Goal: Answer question/provide support: Share knowledge or assist other users

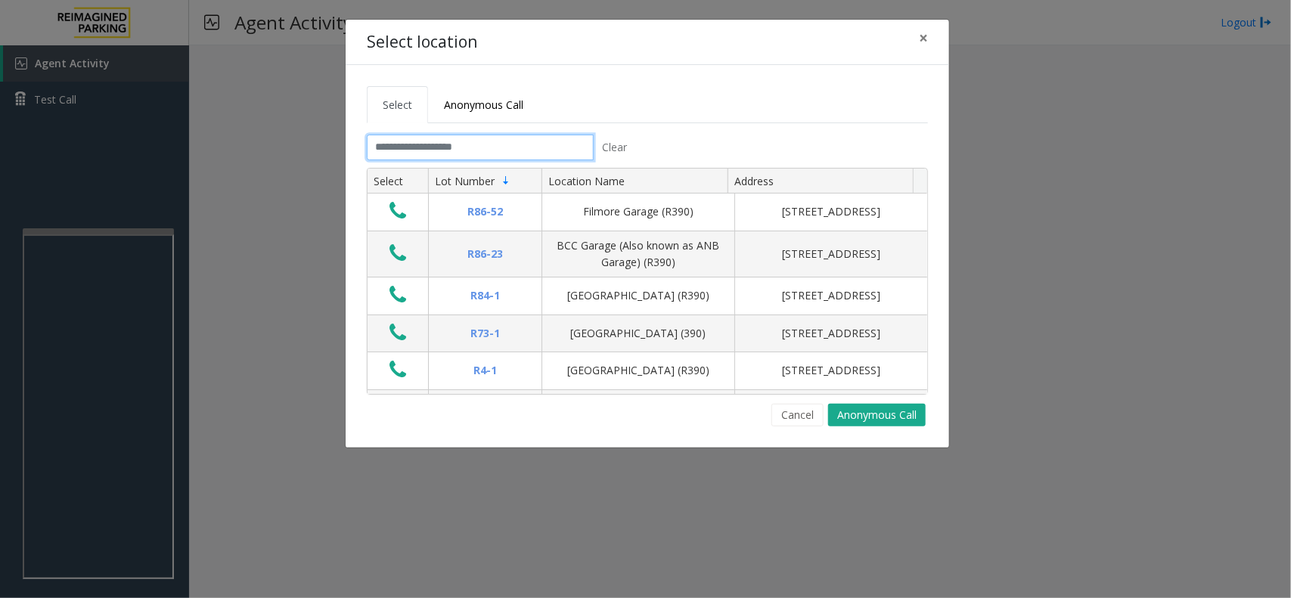
click at [558, 156] on input "text" at bounding box center [480, 148] width 227 height 26
click at [484, 102] on span "Anonymous Call" at bounding box center [483, 105] width 79 height 14
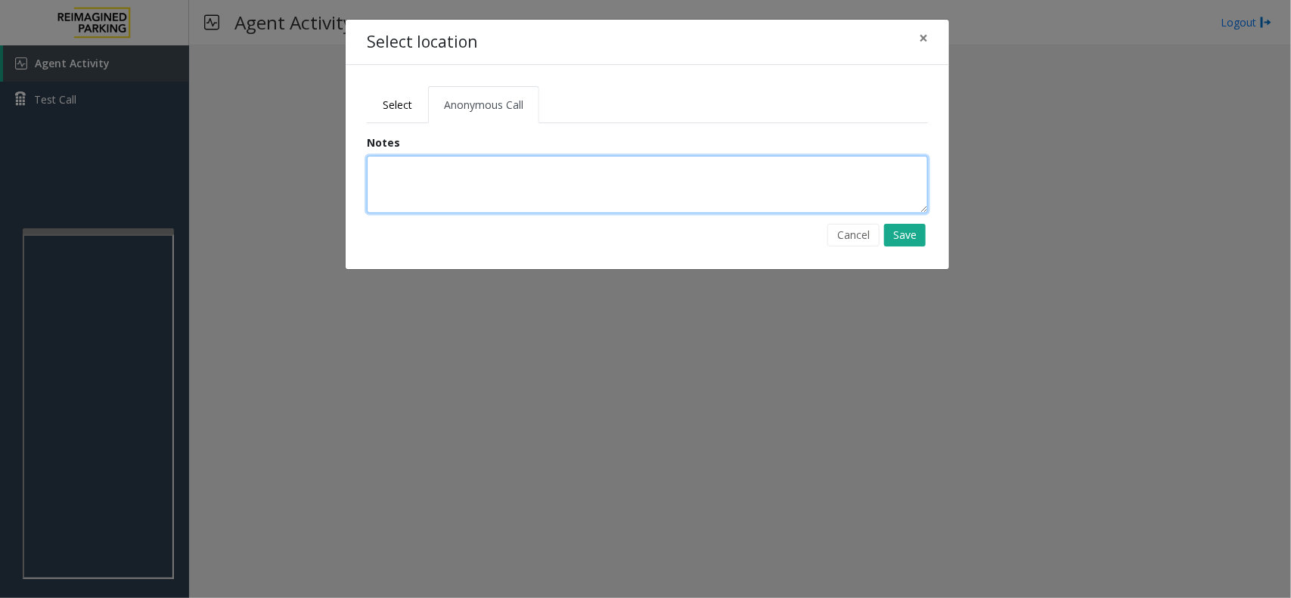
click at [442, 180] on textarea at bounding box center [647, 184] width 561 height 57
click at [436, 182] on textarea at bounding box center [647, 184] width 561 height 57
click at [378, 170] on textarea at bounding box center [647, 184] width 561 height 57
type textarea "**********"
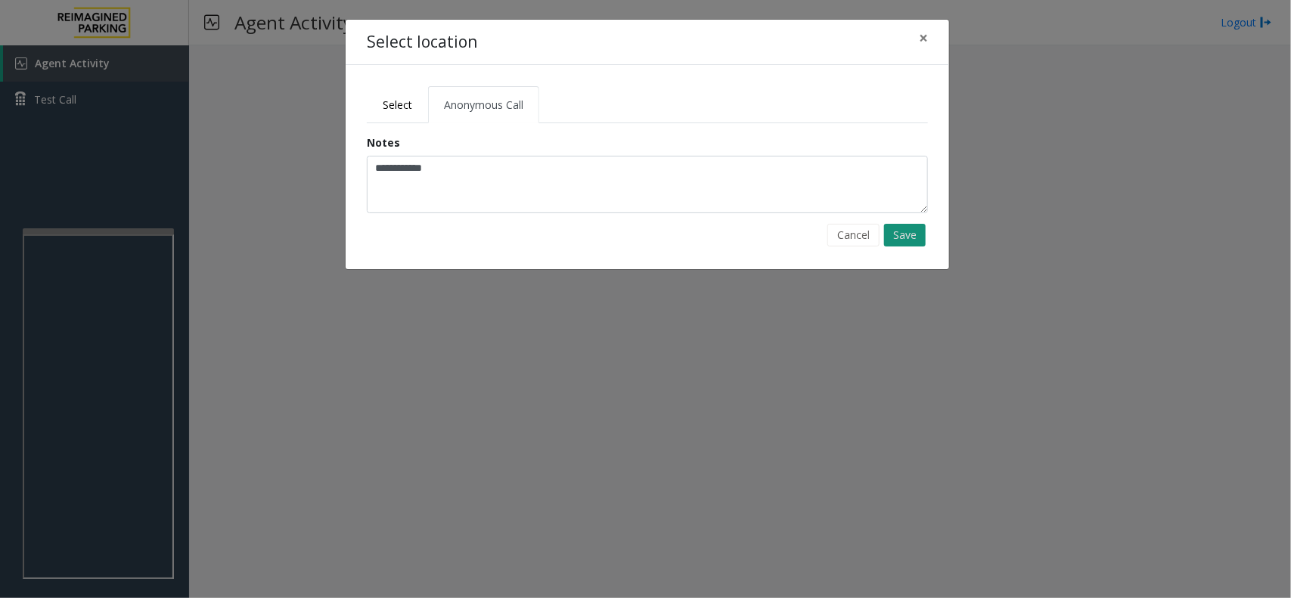
click at [923, 234] on button "Save" at bounding box center [905, 235] width 42 height 23
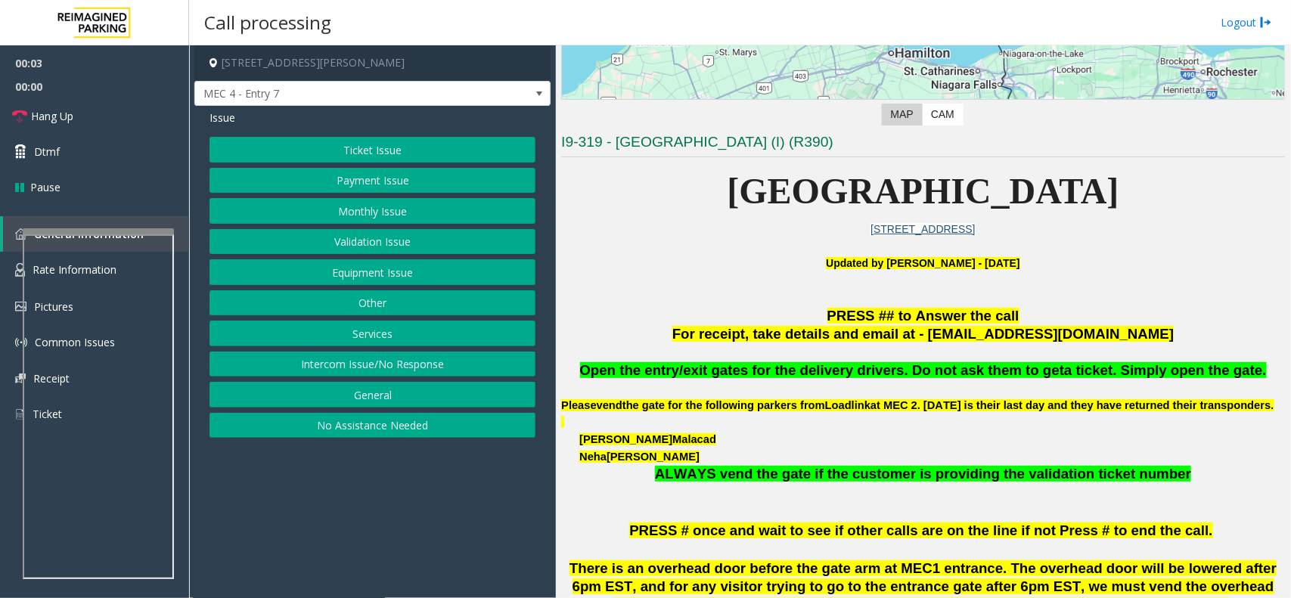
scroll to position [284, 0]
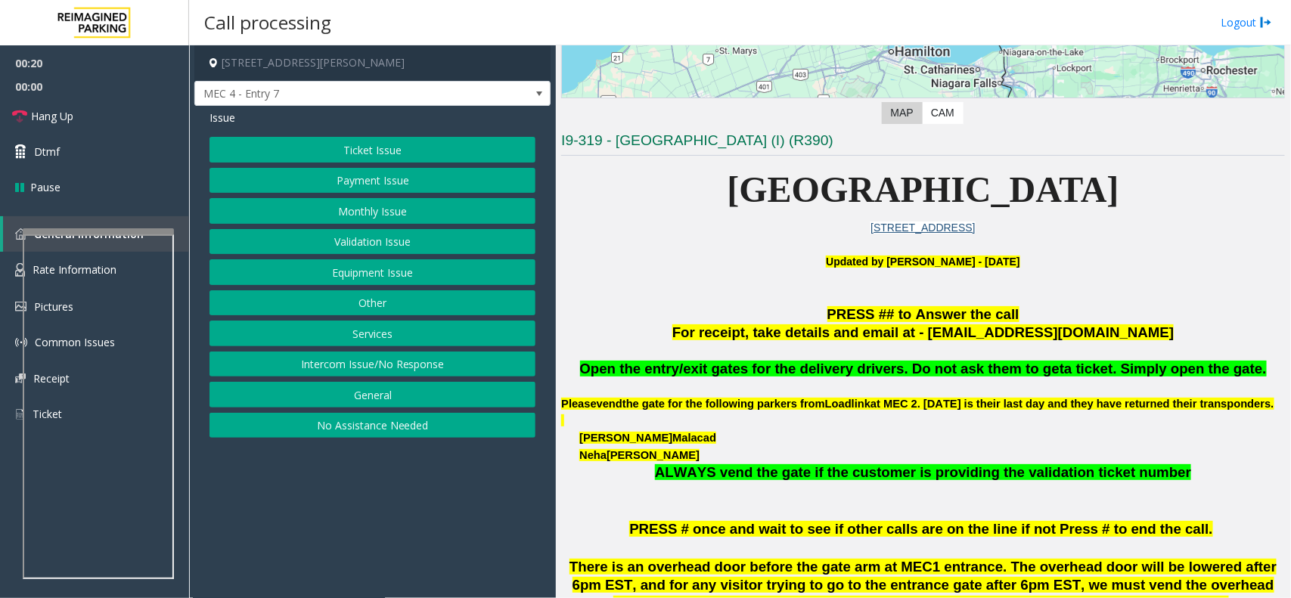
click at [410, 360] on button "Intercom Issue/No Response" at bounding box center [372, 365] width 326 height 26
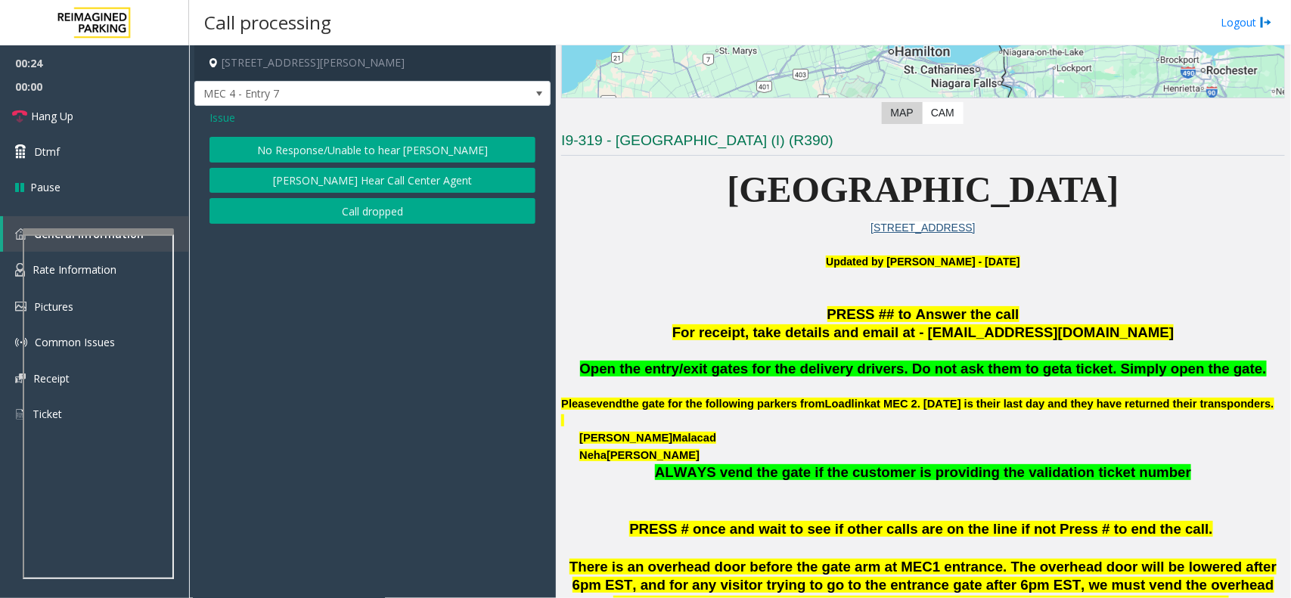
click at [212, 110] on span "Issue" at bounding box center [222, 118] width 26 height 16
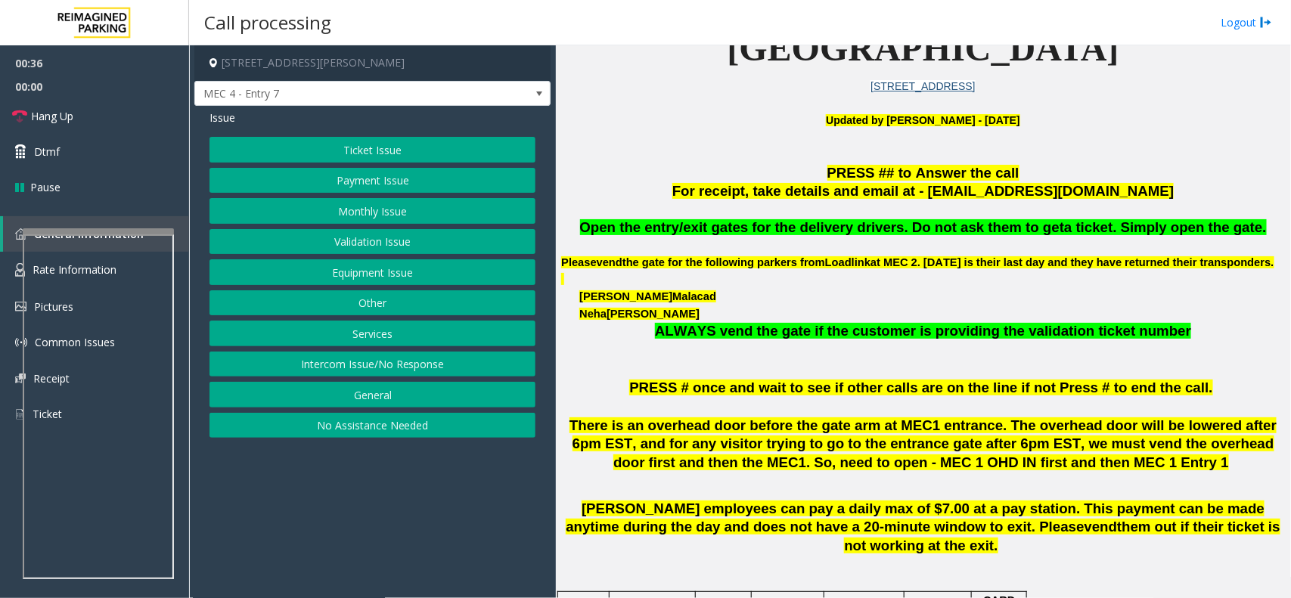
scroll to position [473, 0]
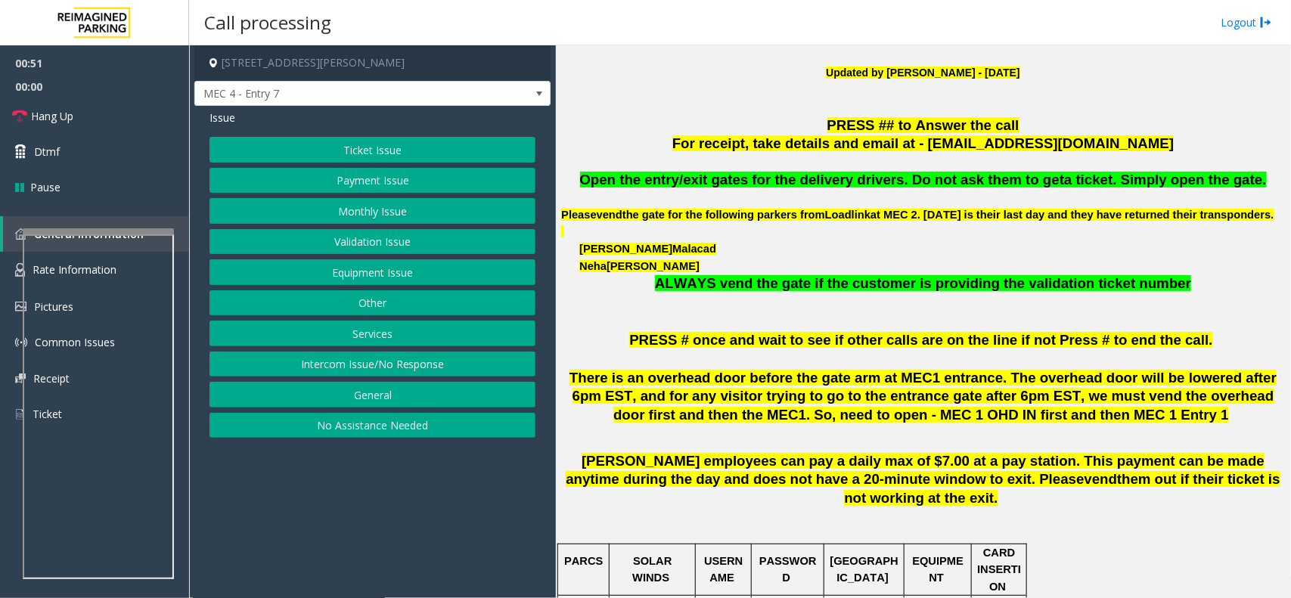
click at [371, 204] on button "Monthly Issue" at bounding box center [372, 211] width 326 height 26
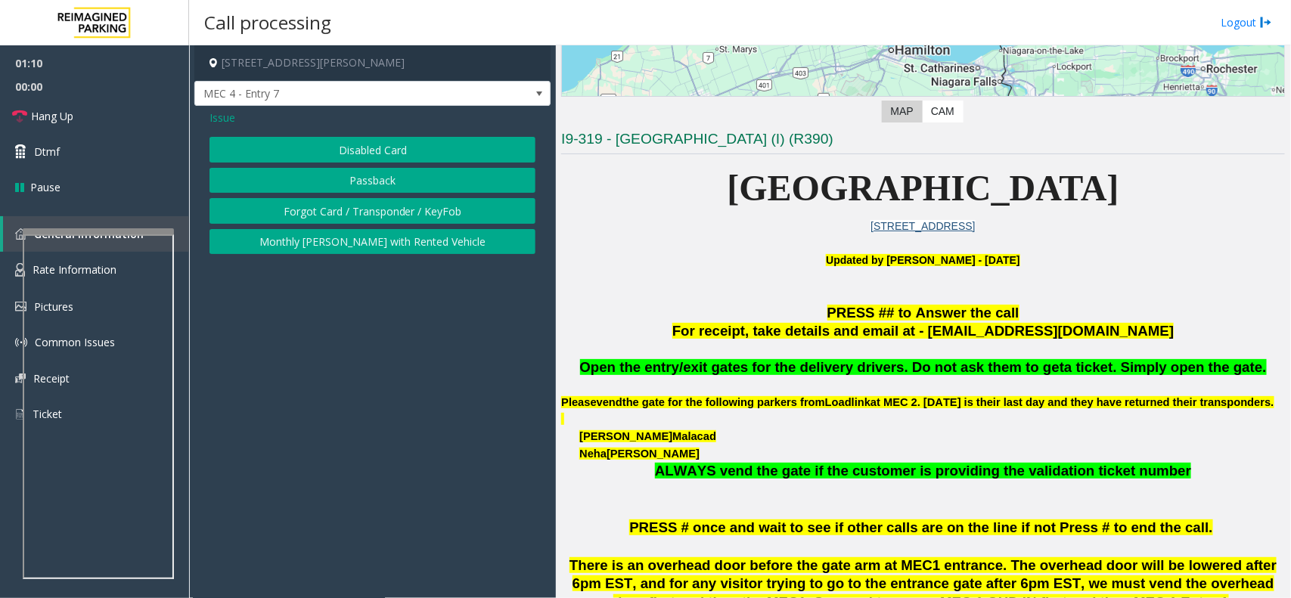
scroll to position [284, 0]
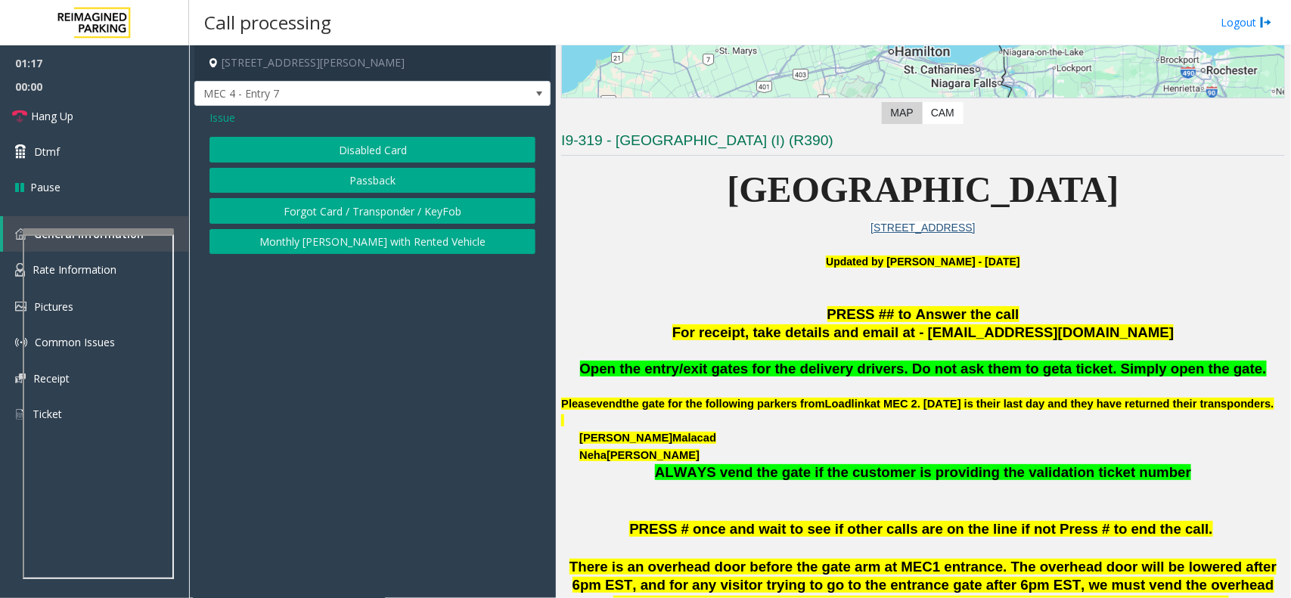
click at [210, 116] on span "Issue" at bounding box center [222, 118] width 26 height 16
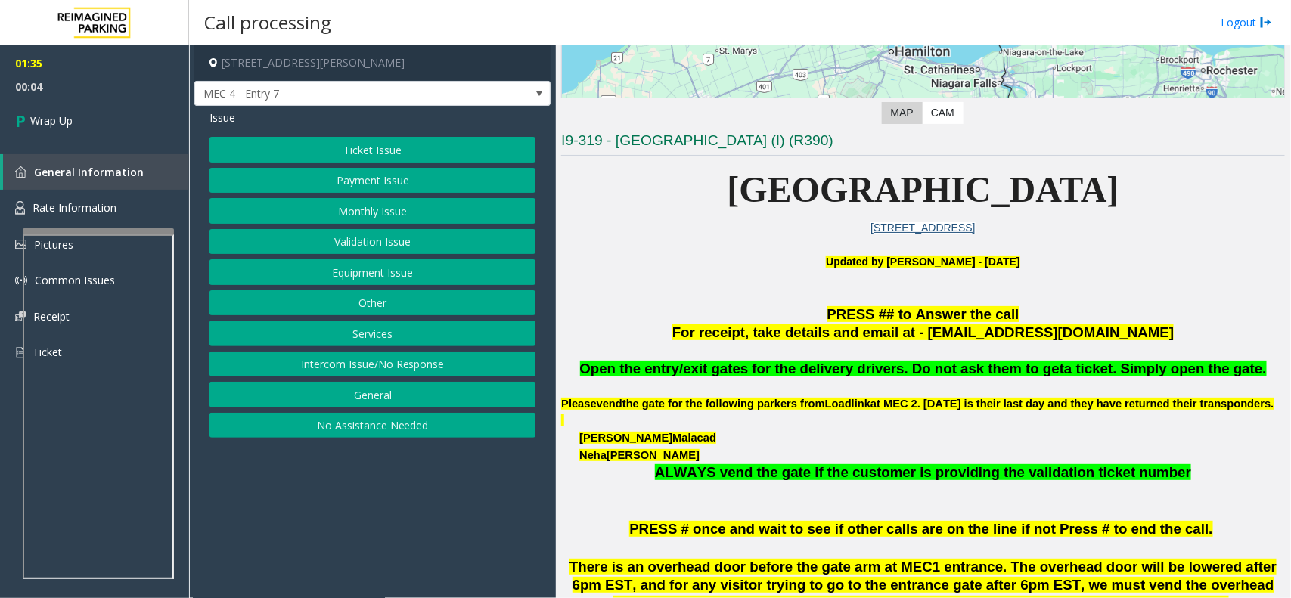
click at [380, 369] on button "Intercom Issue/No Response" at bounding box center [372, 365] width 326 height 26
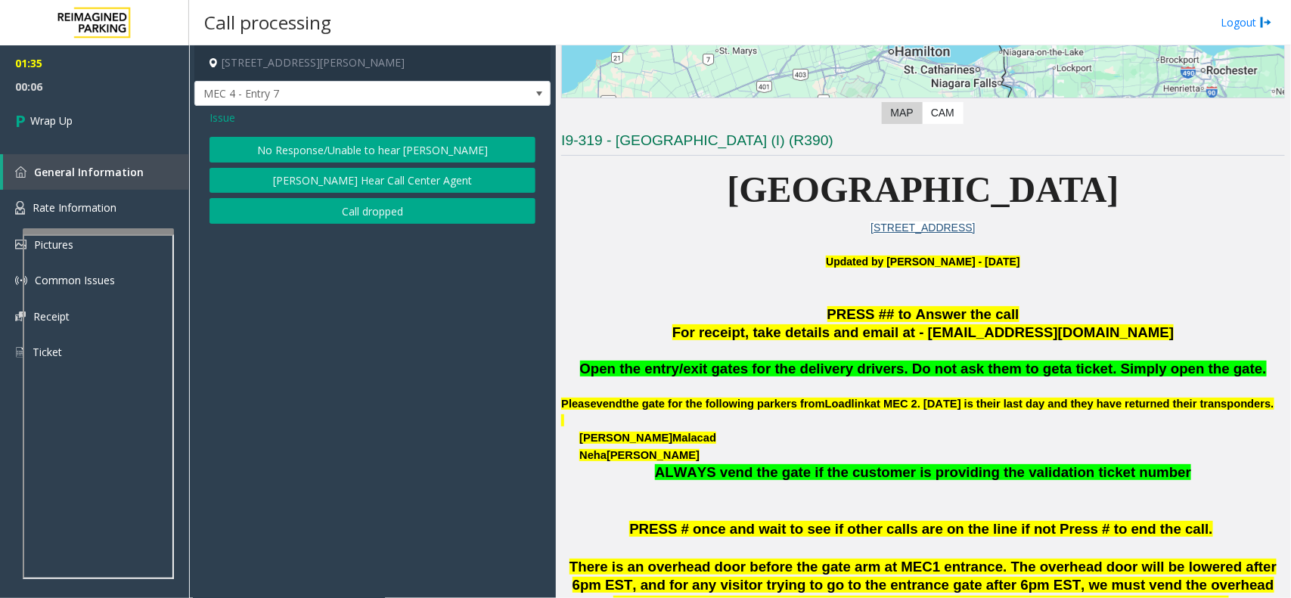
click at [384, 141] on button "No Response/Unable to hear [PERSON_NAME]" at bounding box center [372, 150] width 326 height 26
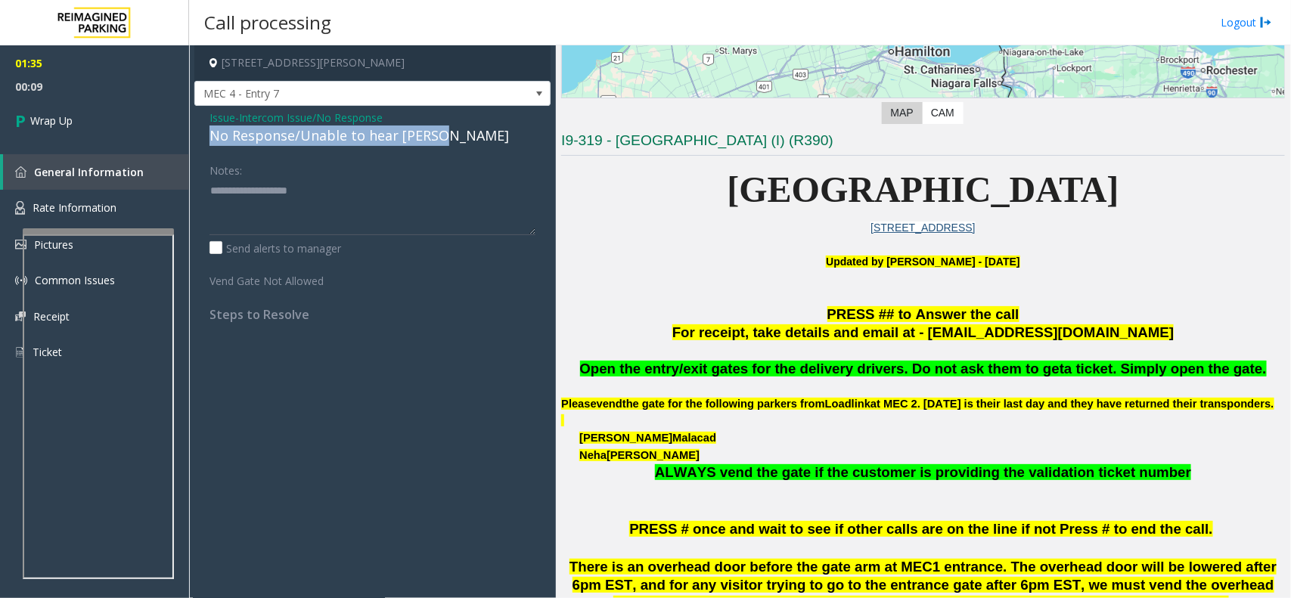
copy div "No Response/Unable to hear [PERSON_NAME]"
drag, startPoint x: 441, startPoint y: 136, endPoint x: 206, endPoint y: 136, distance: 234.4
click at [206, 136] on div "Issue - Intercom Issue/No Response No Response/Unable to hear [PERSON_NAME] Not…" at bounding box center [372, 221] width 356 height 231
click at [209, 206] on textarea at bounding box center [372, 206] width 326 height 57
paste textarea "**********"
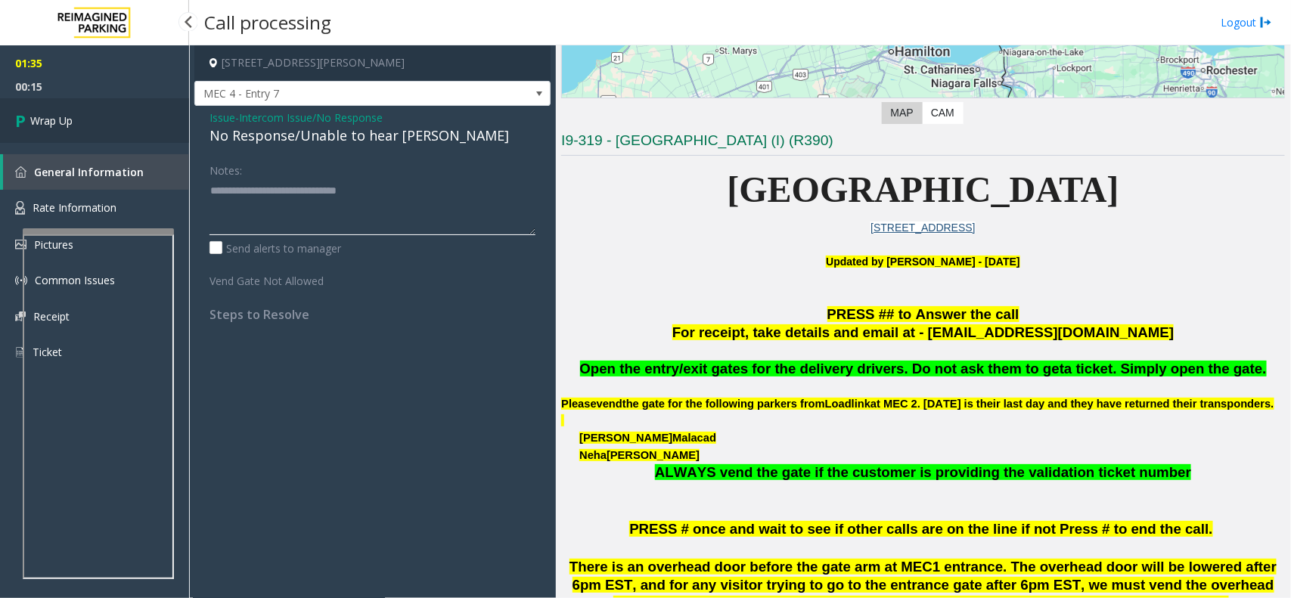
type textarea "**********"
click at [33, 117] on span "Wrap Up" at bounding box center [51, 121] width 42 height 16
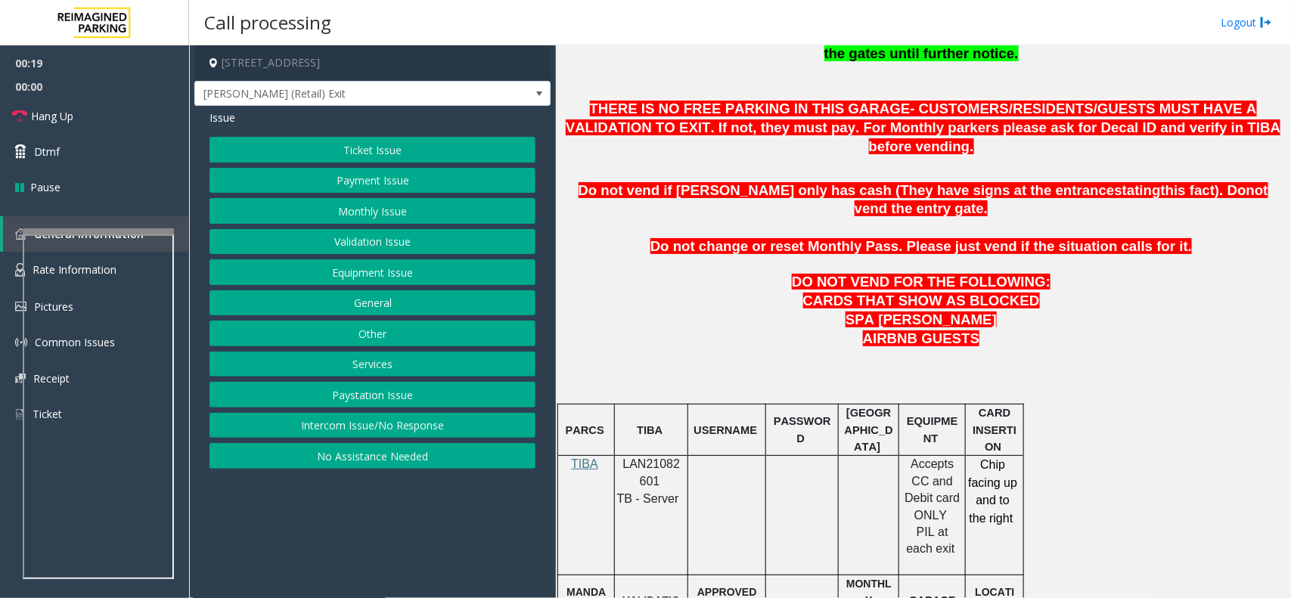
scroll to position [756, 0]
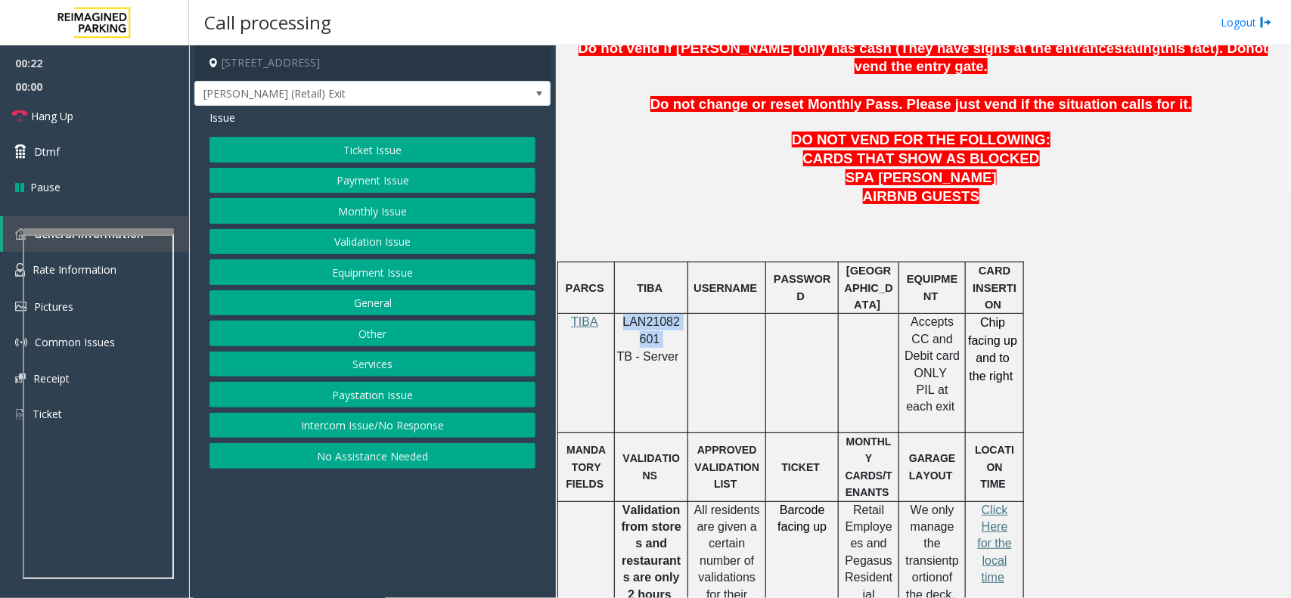
copy p "LAN21082601"
drag, startPoint x: 659, startPoint y: 304, endPoint x: 624, endPoint y: 289, distance: 37.9
click at [624, 314] on p "LAN21082601" at bounding box center [651, 331] width 62 height 34
click at [368, 242] on button "Validation Issue" at bounding box center [372, 242] width 326 height 26
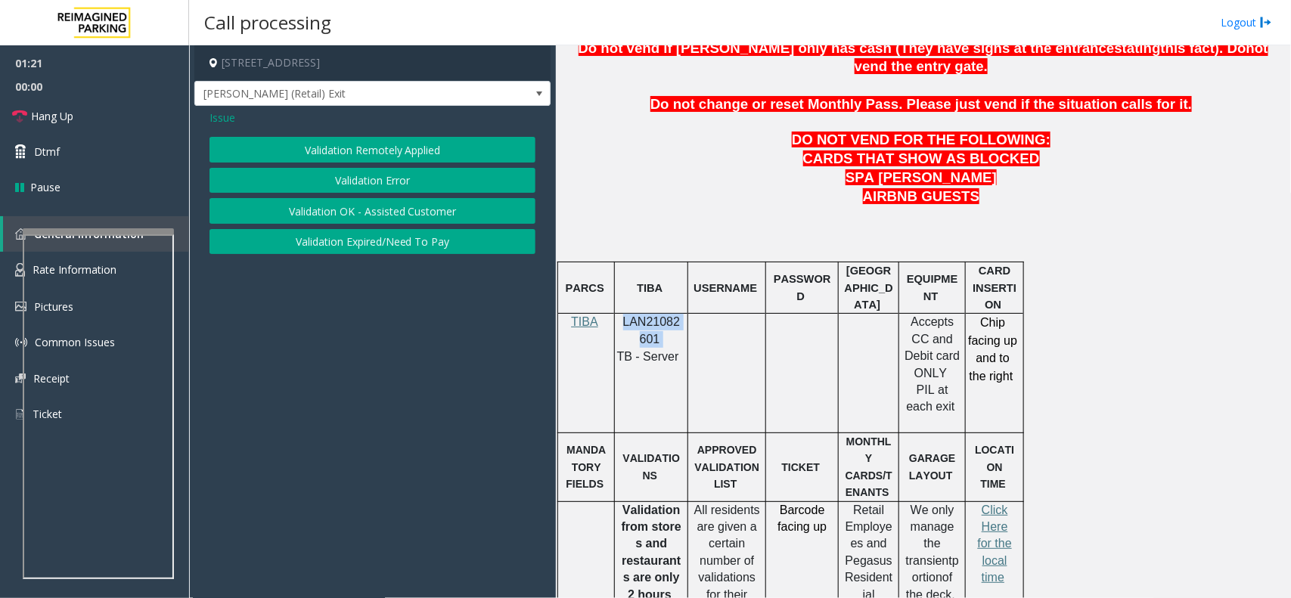
click at [397, 180] on button "Validation Error" at bounding box center [372, 181] width 326 height 26
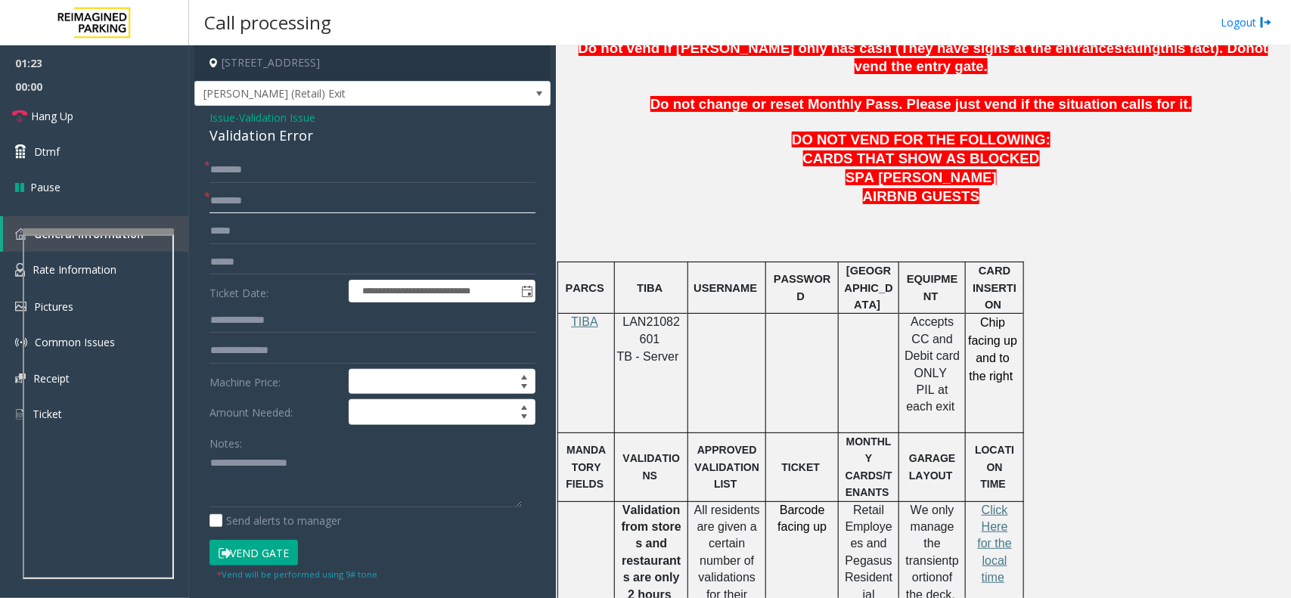
click at [250, 206] on input "text" at bounding box center [372, 201] width 326 height 26
type input "***"
click at [258, 323] on input "text" at bounding box center [372, 321] width 326 height 26
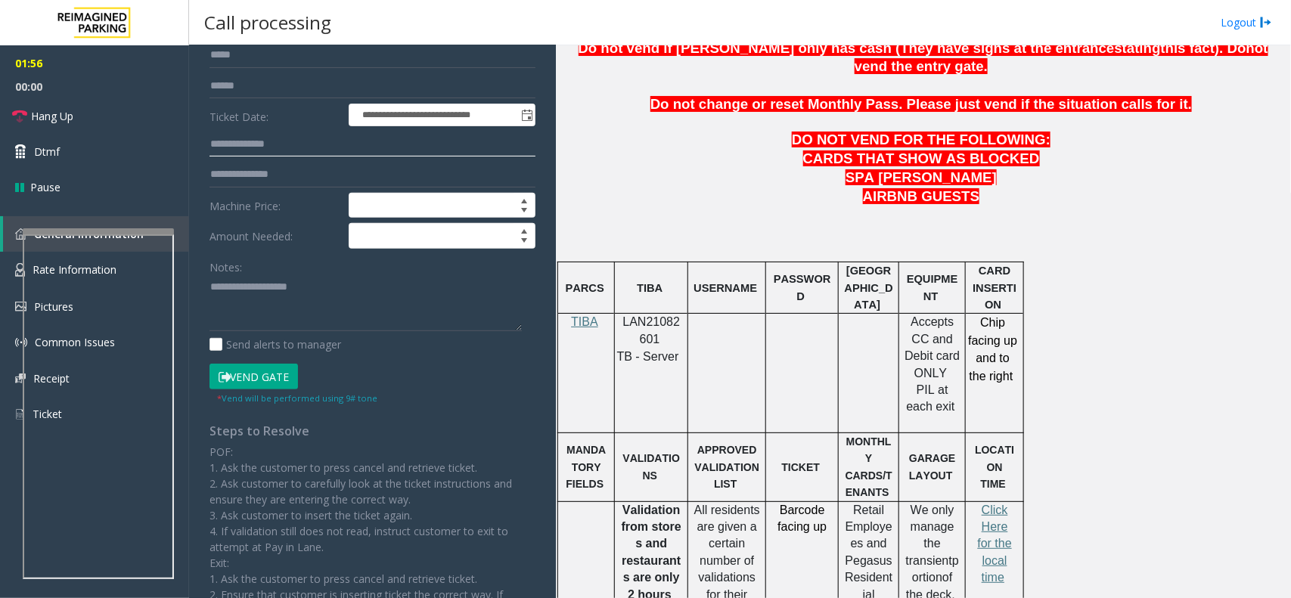
scroll to position [189, 0]
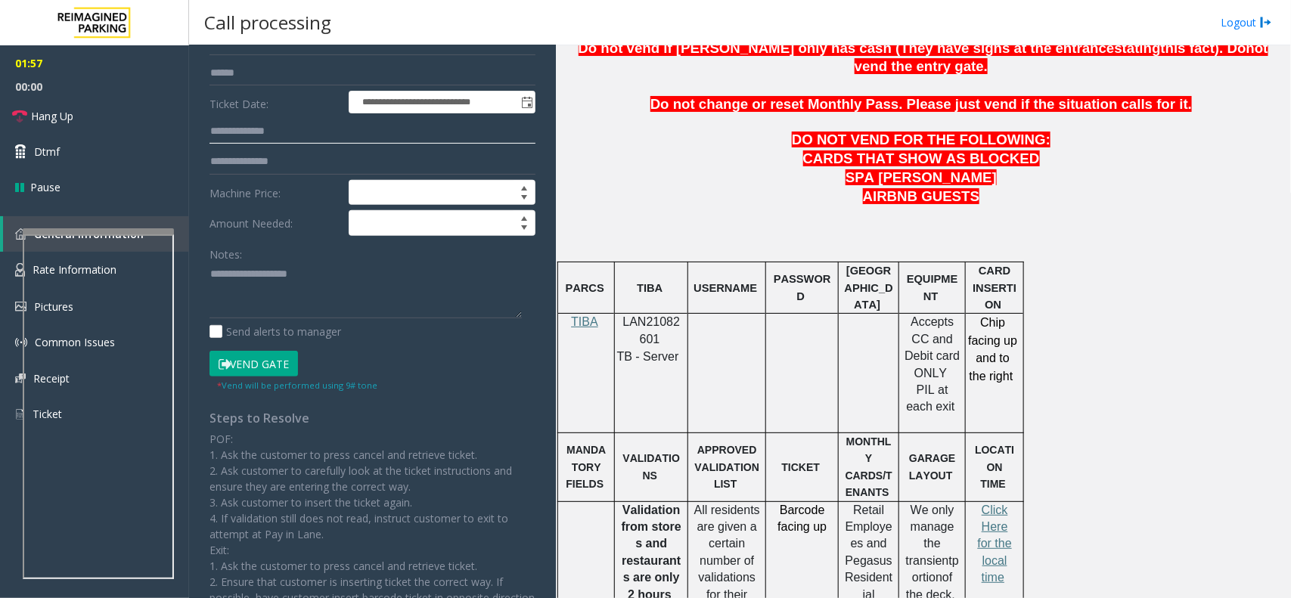
click at [223, 129] on input "text" at bounding box center [372, 132] width 326 height 26
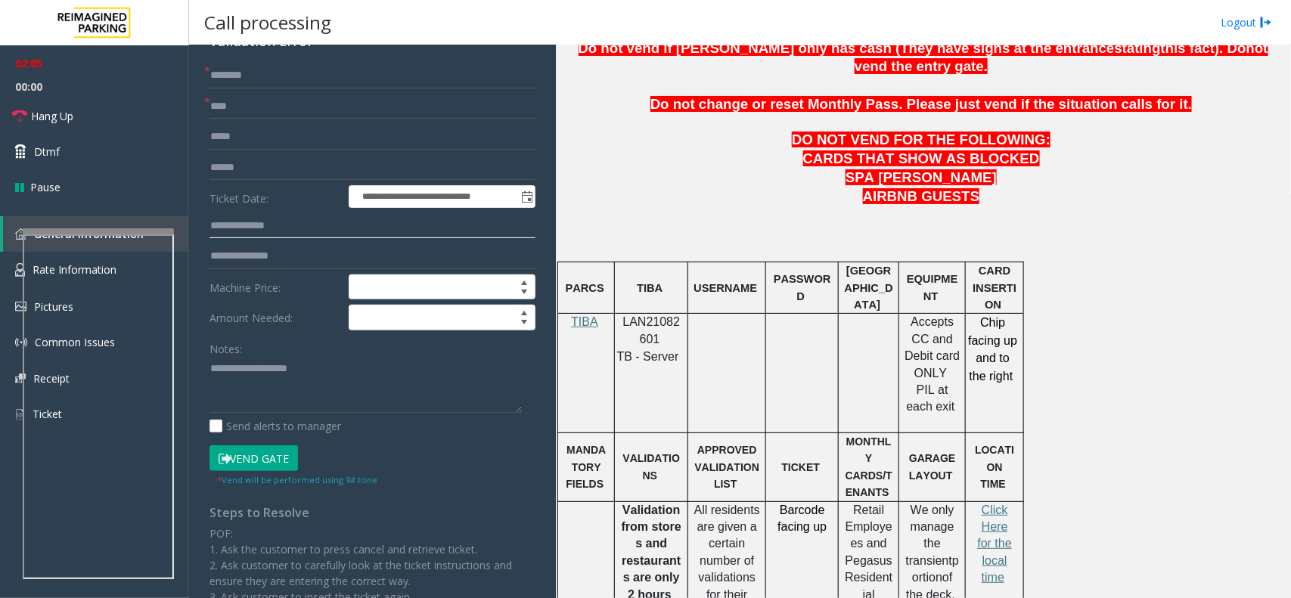
scroll to position [0, 0]
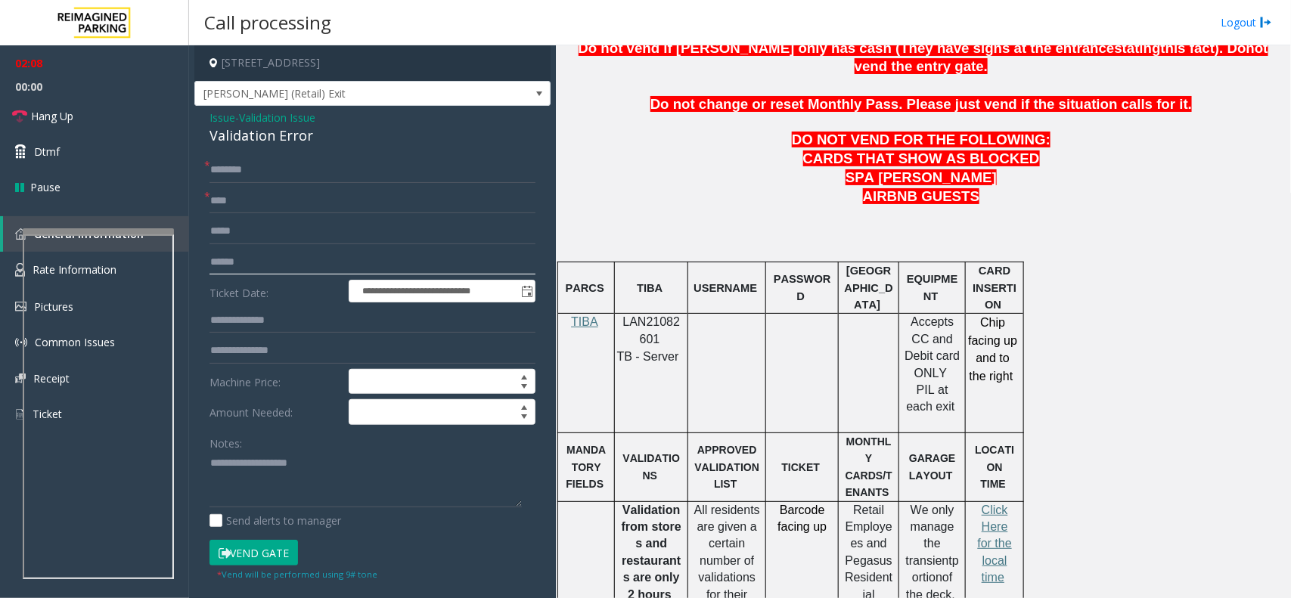
click at [231, 262] on input "text" at bounding box center [372, 263] width 326 height 26
click at [250, 263] on input "text" at bounding box center [372, 263] width 326 height 26
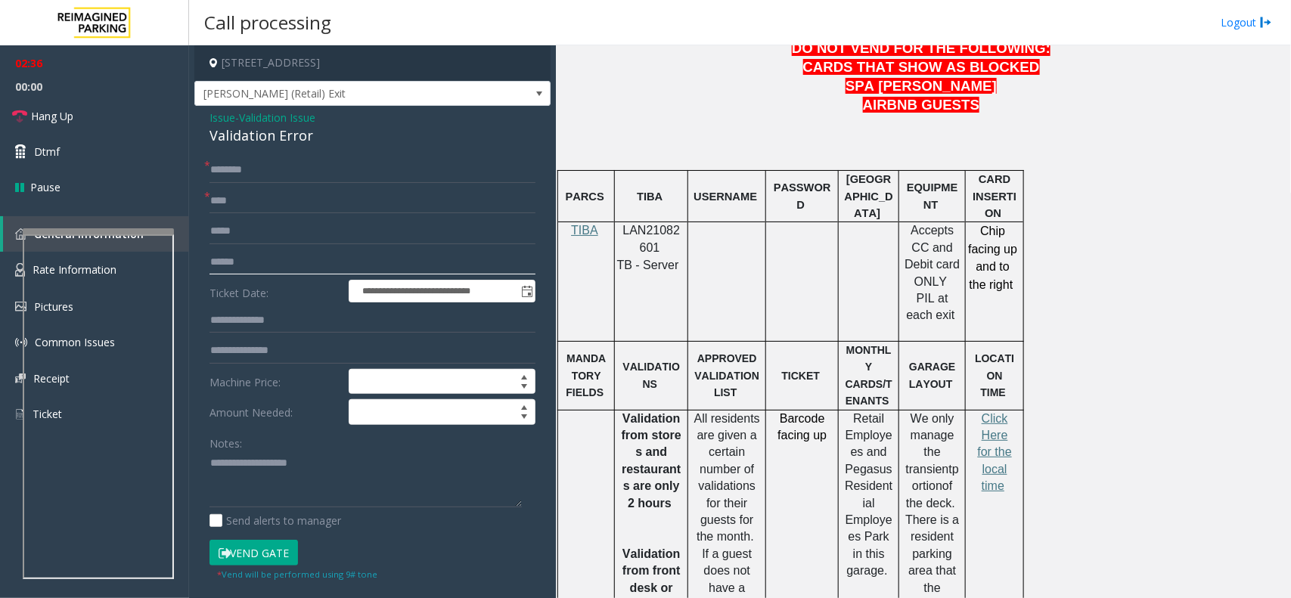
scroll to position [851, 0]
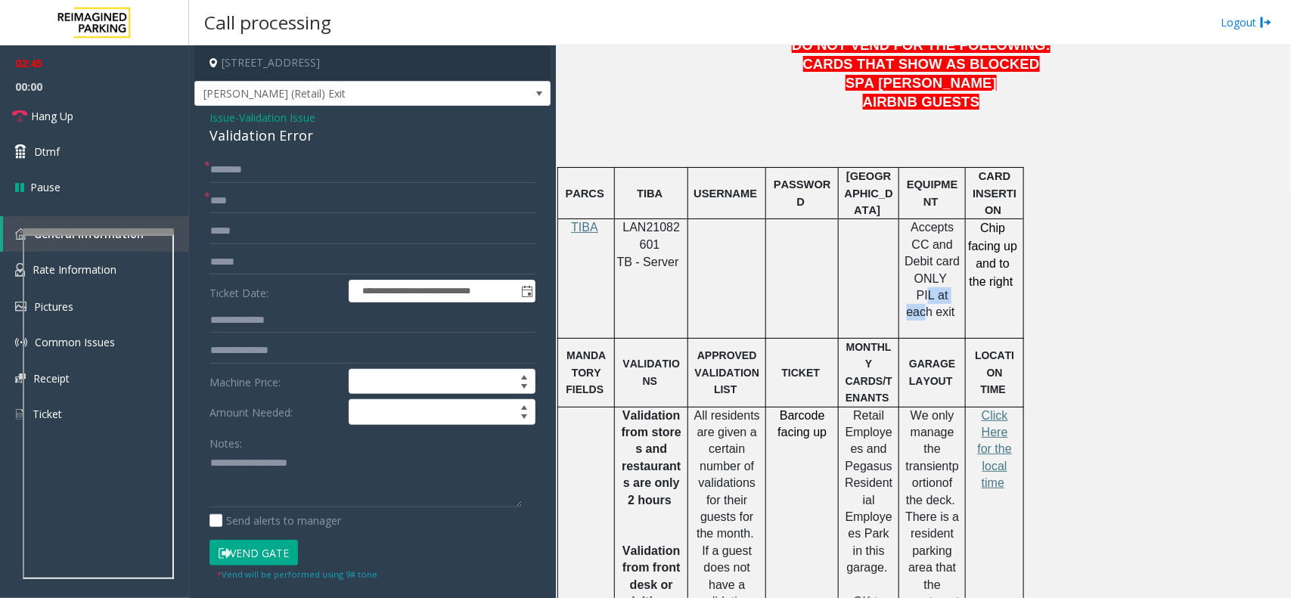
drag, startPoint x: 916, startPoint y: 240, endPoint x: 955, endPoint y: 240, distance: 38.6
click at [955, 289] on span "PIL at each exit" at bounding box center [931, 303] width 48 height 29
click at [947, 321] on p at bounding box center [931, 329] width 55 height 17
drag, startPoint x: 243, startPoint y: 209, endPoint x: 201, endPoint y: 206, distance: 41.7
click at [201, 206] on div "**********" at bounding box center [372, 563] width 349 height 812
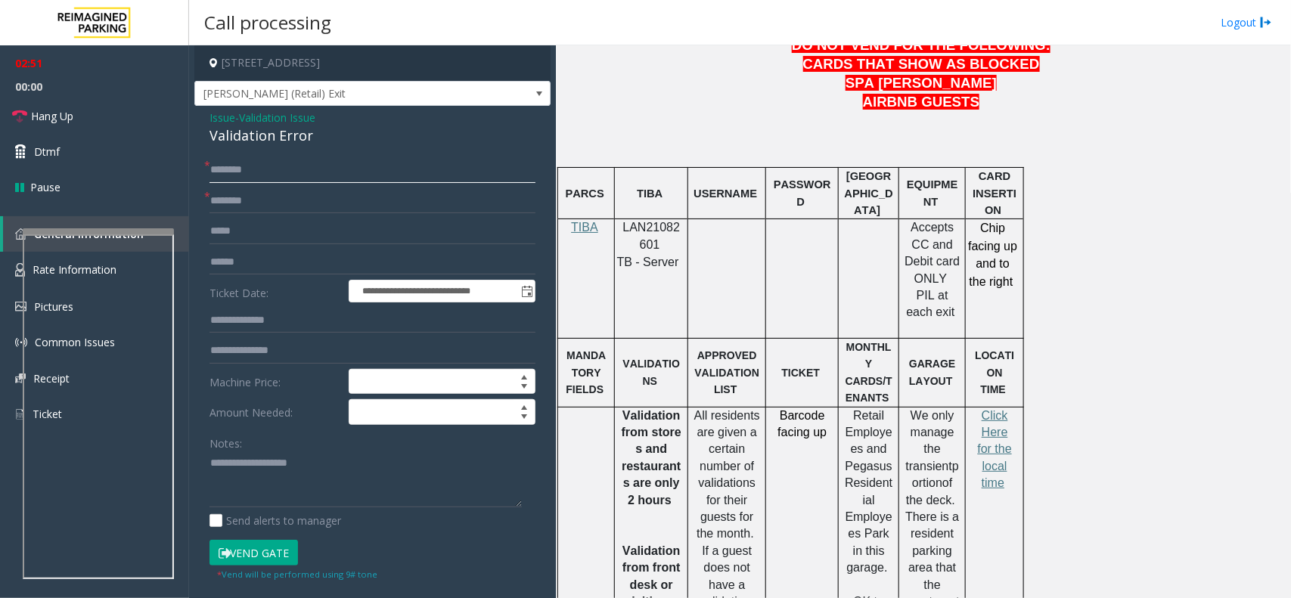
click at [251, 178] on input "text" at bounding box center [372, 170] width 326 height 26
click at [239, 172] on input "text" at bounding box center [372, 170] width 326 height 26
click at [250, 172] on input "****" at bounding box center [372, 170] width 326 height 26
type input "*"
type input "*******"
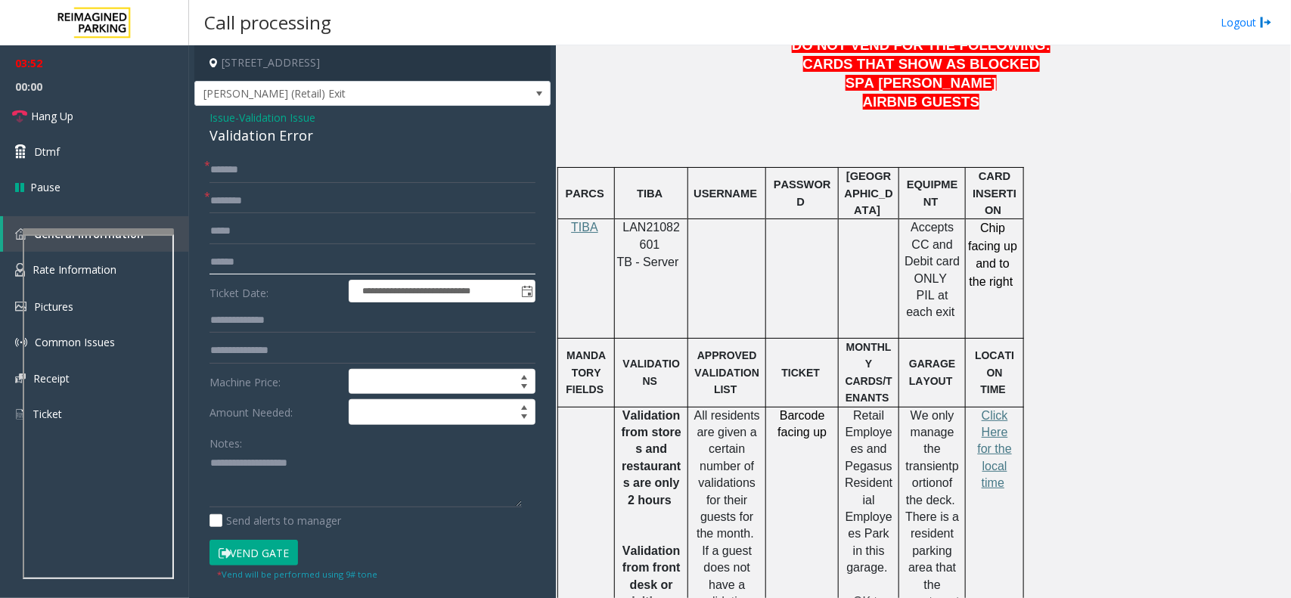
click at [251, 265] on input "text" at bounding box center [372, 263] width 326 height 26
drag, startPoint x: 904, startPoint y: 193, endPoint x: 951, endPoint y: 193, distance: 47.6
click at [951, 219] on div "Accepts CC and Debit card ONLY PIL at each exit" at bounding box center [932, 278] width 66 height 119
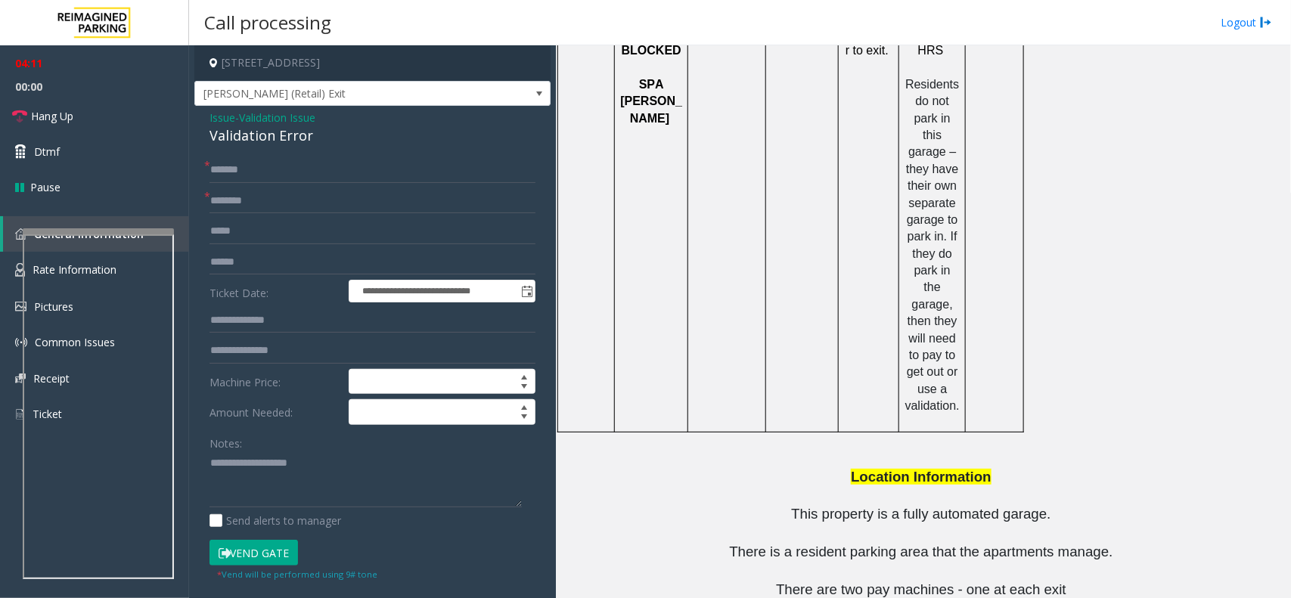
scroll to position [2017, 0]
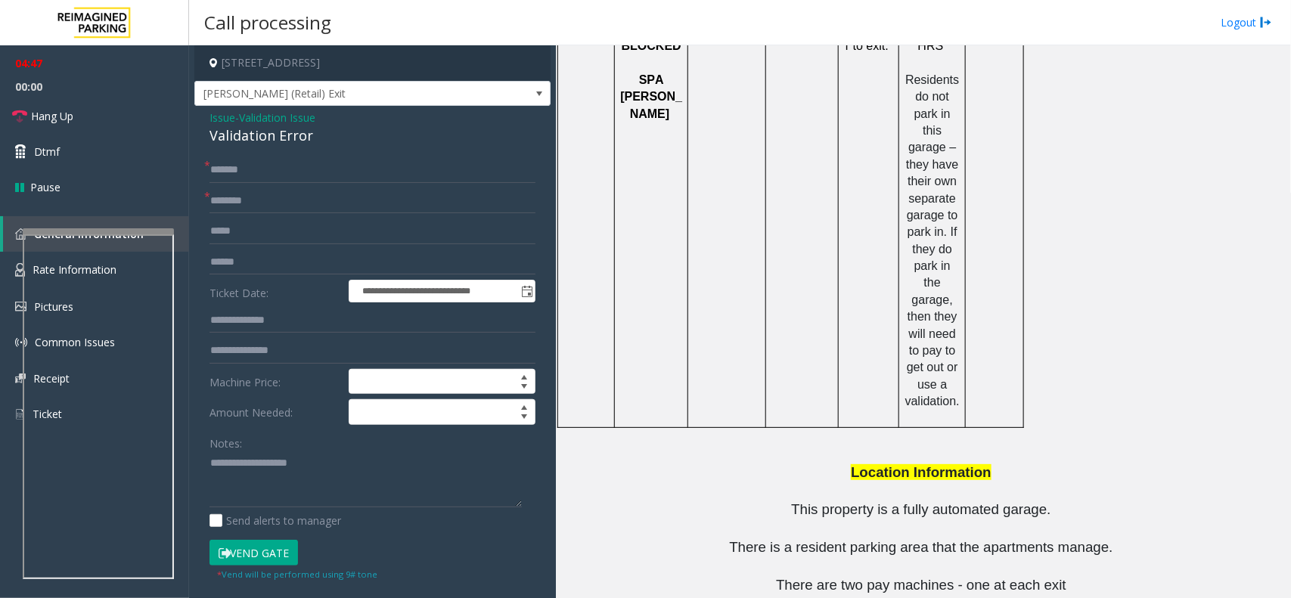
drag, startPoint x: 878, startPoint y: 537, endPoint x: 825, endPoint y: 535, distance: 53.0
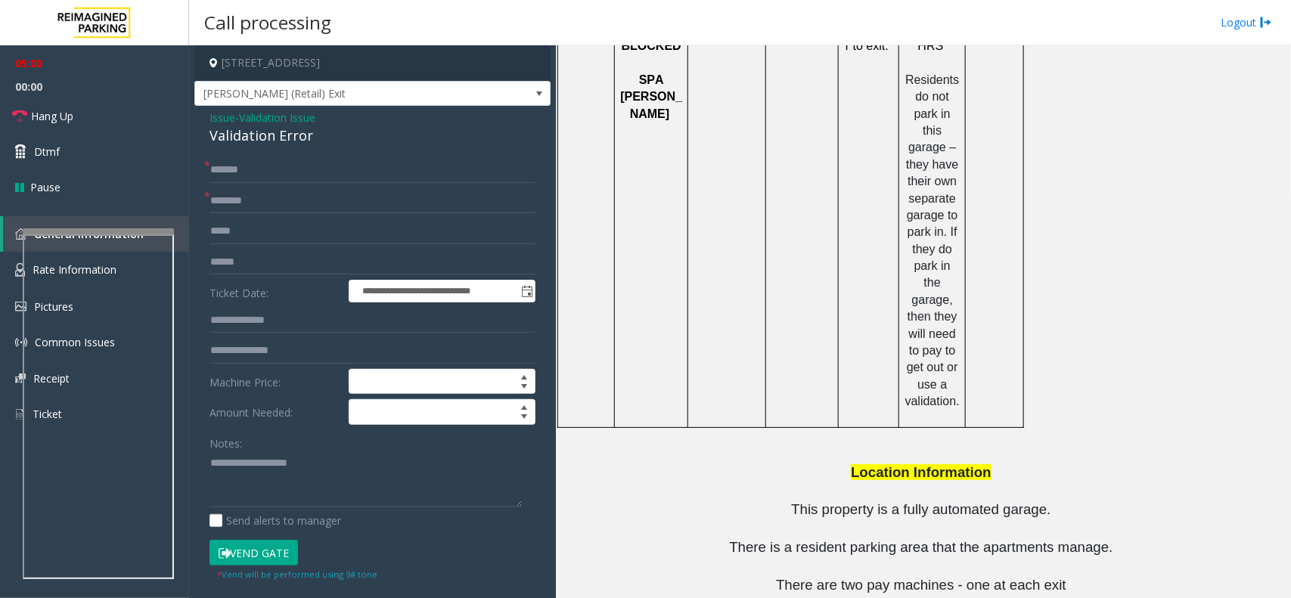
drag, startPoint x: 871, startPoint y: 537, endPoint x: 863, endPoint y: 537, distance: 8.3
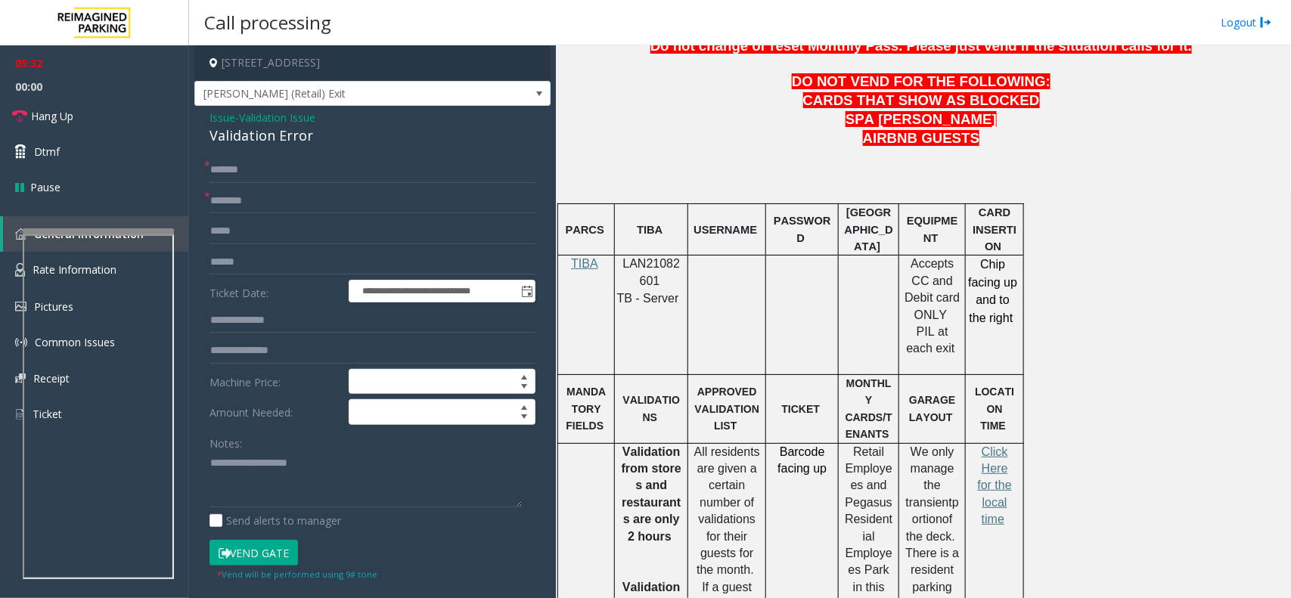
scroll to position [851, 0]
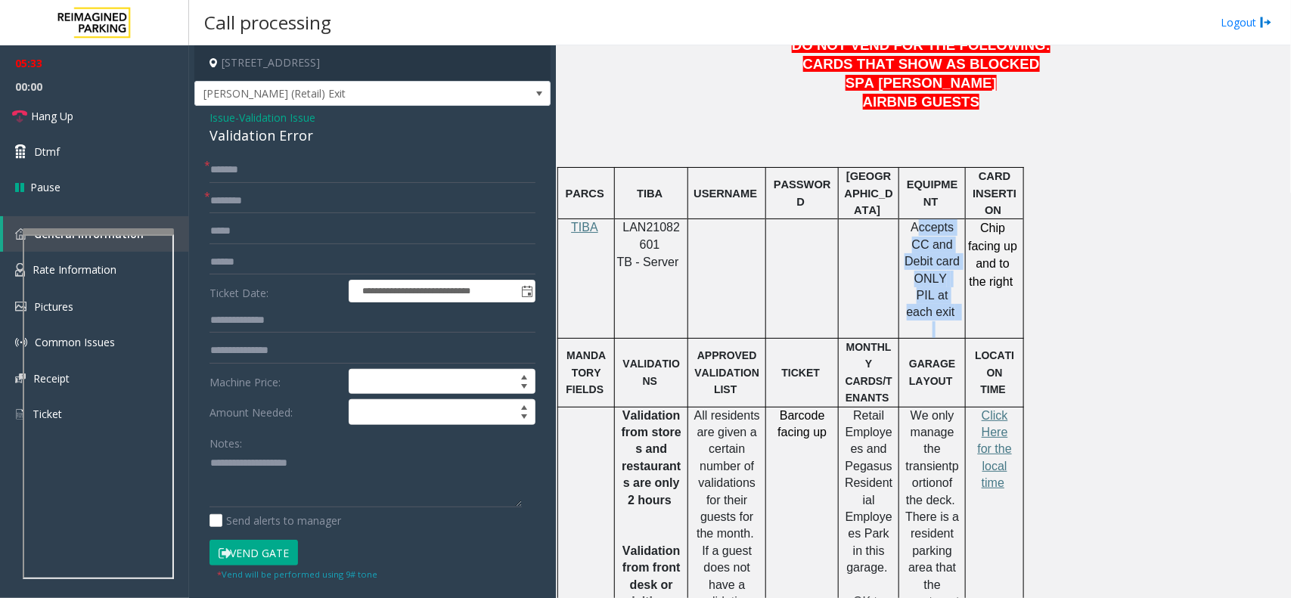
drag, startPoint x: 909, startPoint y: 189, endPoint x: 943, endPoint y: 267, distance: 85.0
click at [943, 267] on div "Accepts CC and Debit card ONLY PIL at each exit" at bounding box center [931, 278] width 55 height 119
click at [945, 321] on p at bounding box center [931, 329] width 55 height 17
click at [244, 203] on input "text" at bounding box center [372, 201] width 326 height 26
click at [215, 190] on input "text" at bounding box center [372, 201] width 326 height 26
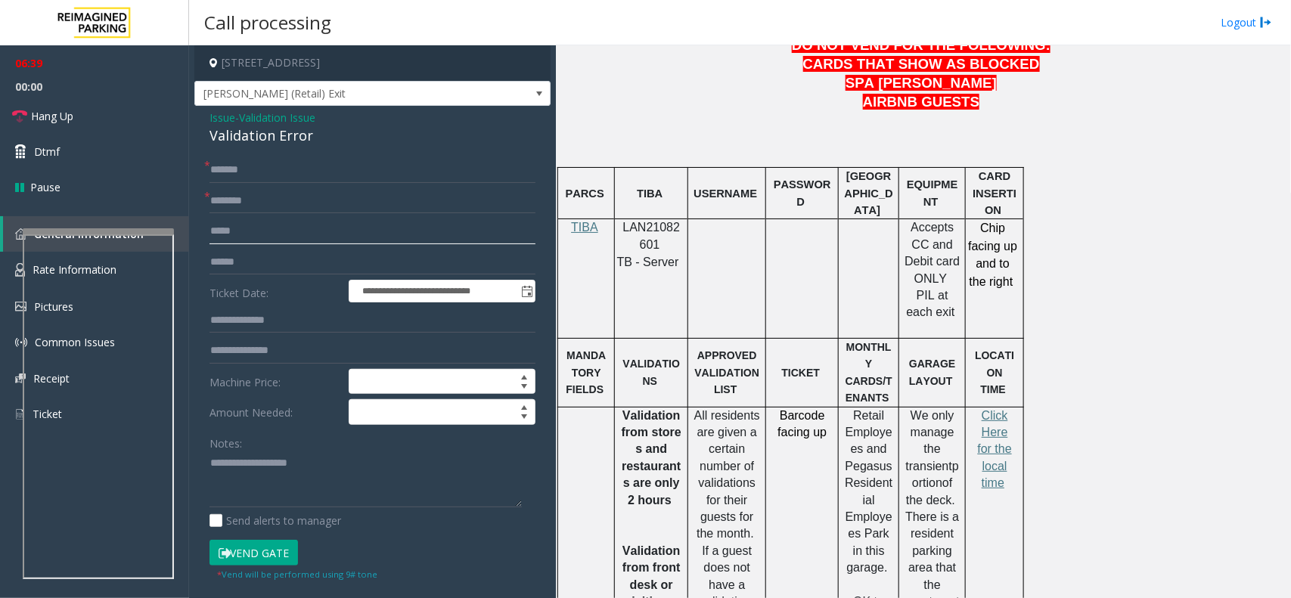
click at [254, 236] on input "text" at bounding box center [372, 232] width 326 height 26
click at [231, 232] on input "text" at bounding box center [372, 232] width 326 height 26
click at [222, 235] on input "text" at bounding box center [372, 232] width 326 height 26
click at [252, 235] on input "text" at bounding box center [372, 232] width 326 height 26
click at [242, 228] on input "text" at bounding box center [372, 232] width 326 height 26
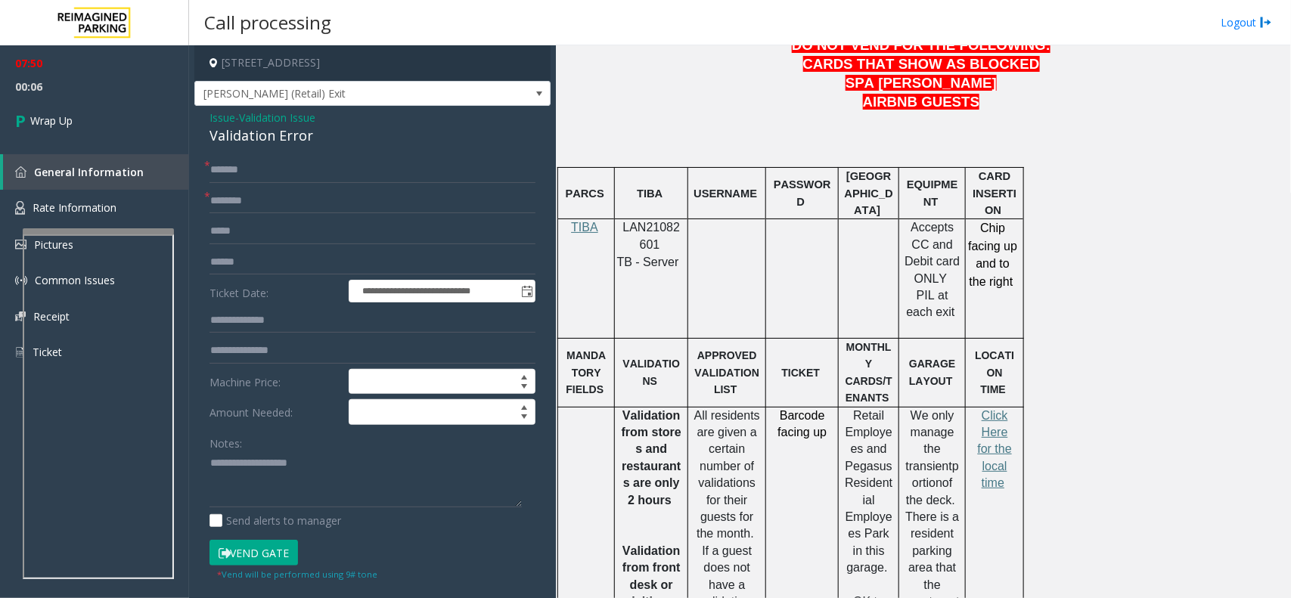
click at [277, 111] on span "Validation Issue" at bounding box center [277, 118] width 76 height 16
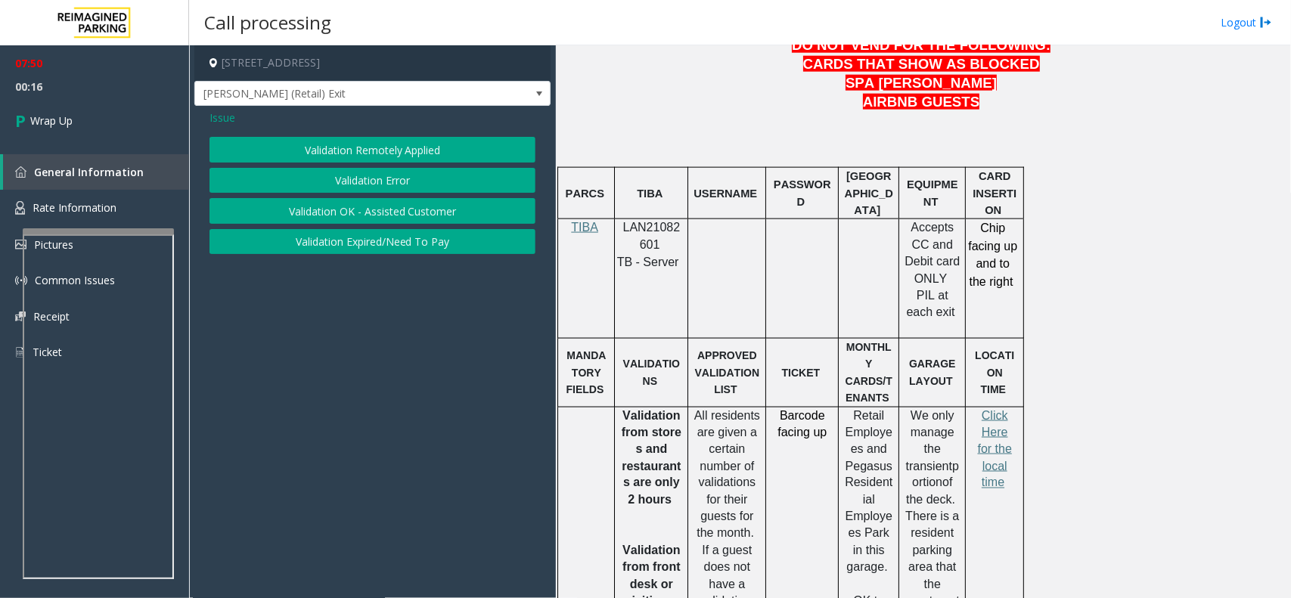
click at [225, 113] on span "Issue" at bounding box center [222, 118] width 26 height 16
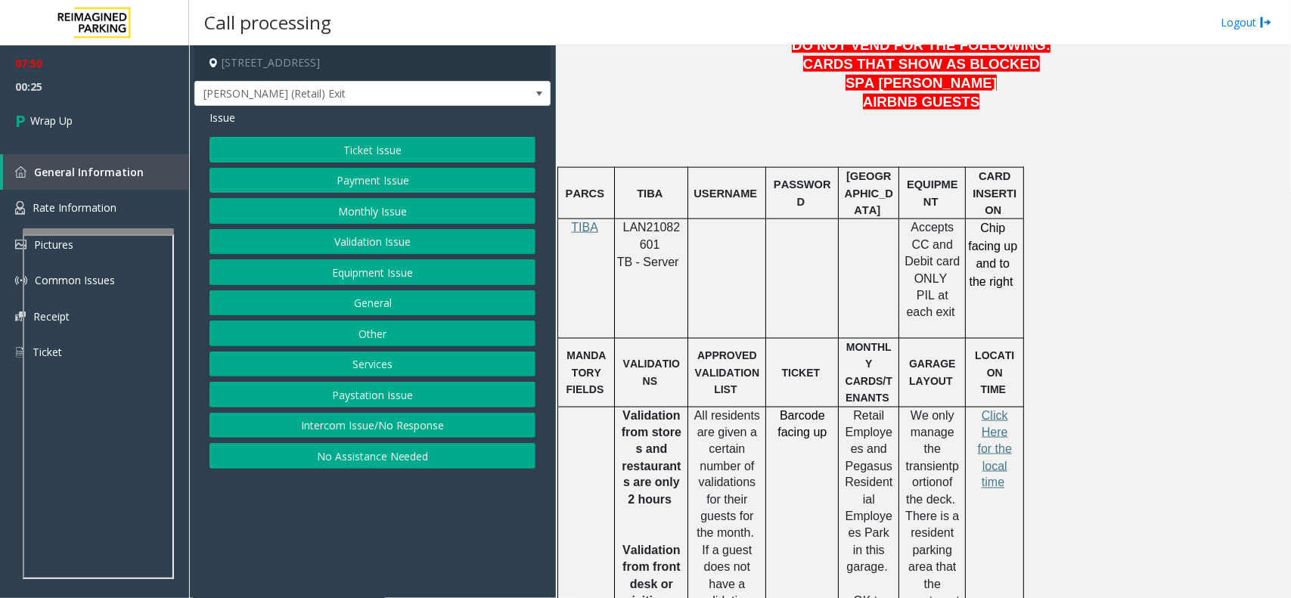
click at [364, 274] on button "Equipment Issue" at bounding box center [372, 272] width 326 height 26
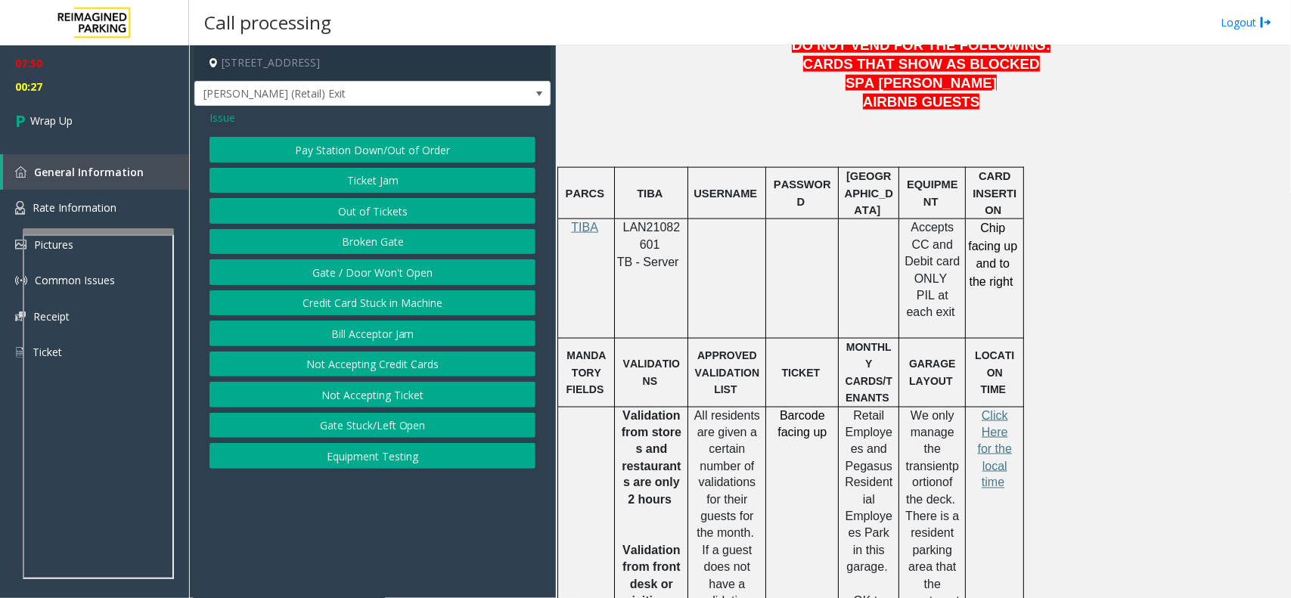
click at [364, 274] on button "Gate / Door Won't Open" at bounding box center [372, 272] width 326 height 26
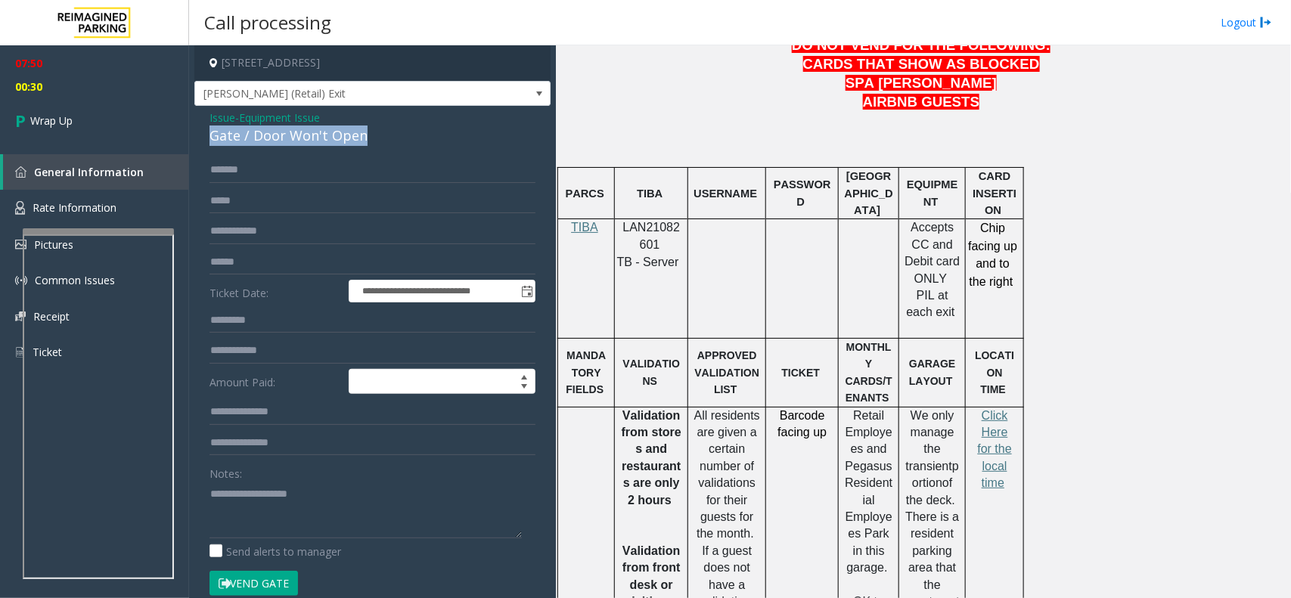
copy div "Gate / Door Won't Open"
drag, startPoint x: 358, startPoint y: 141, endPoint x: 212, endPoint y: 140, distance: 145.9
click at [212, 140] on div "Gate / Door Won't Open" at bounding box center [372, 136] width 326 height 20
click at [225, 494] on textarea at bounding box center [365, 510] width 312 height 57
paste textarea "**********"
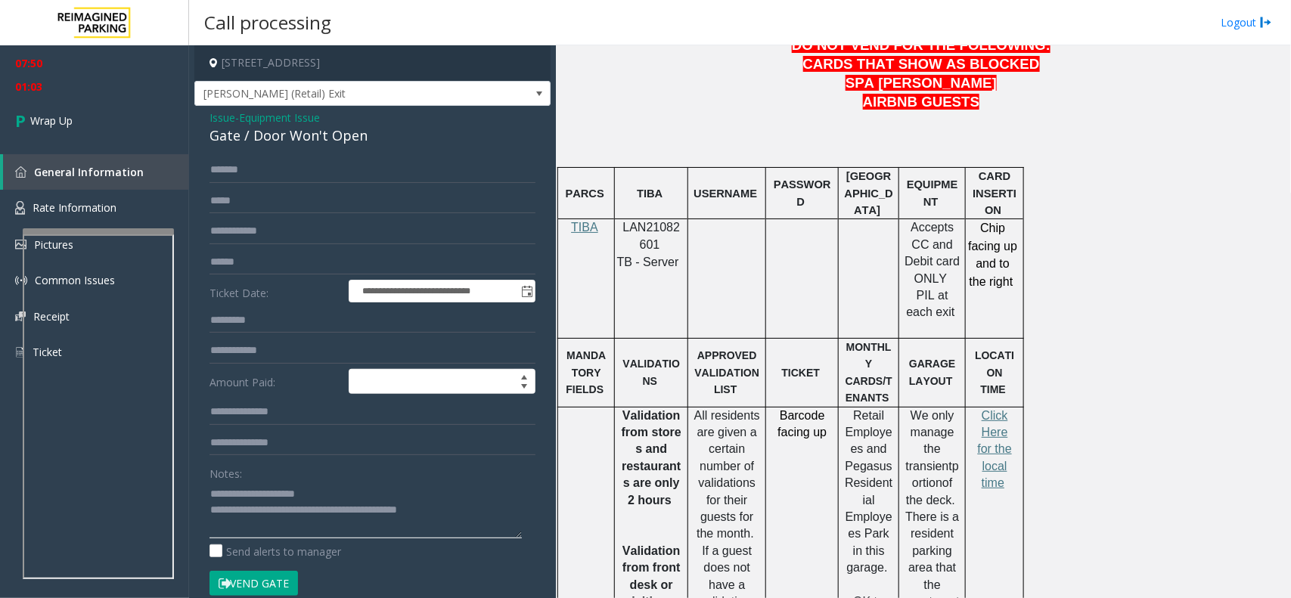
type textarea "**********"
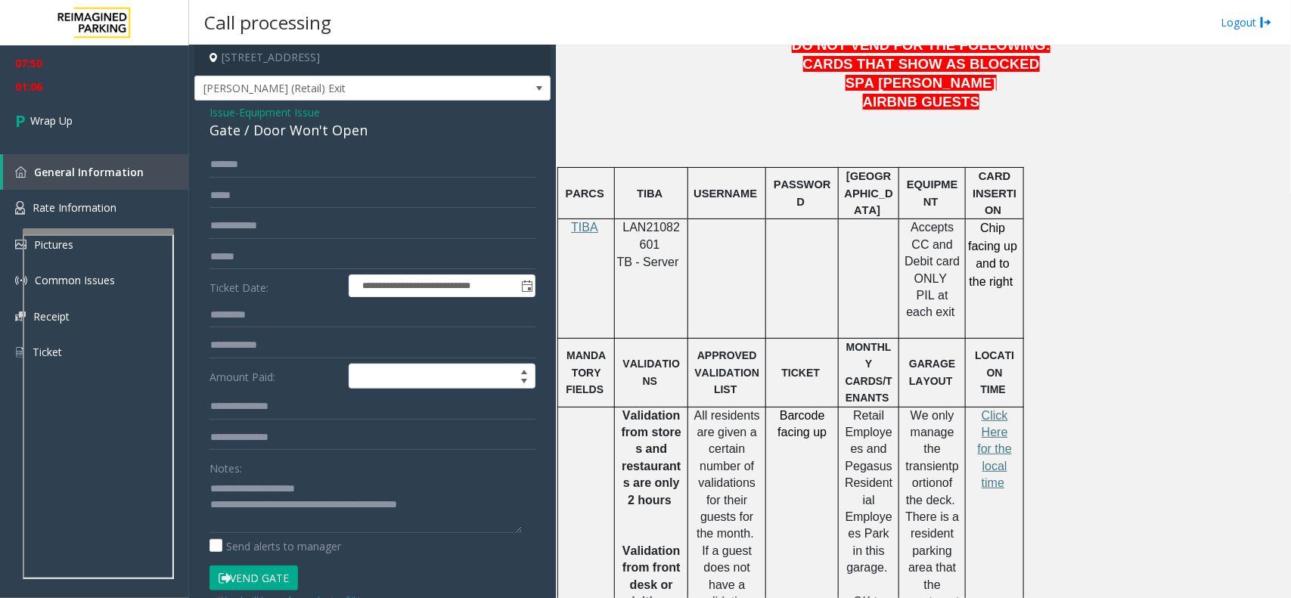
scroll to position [0, 0]
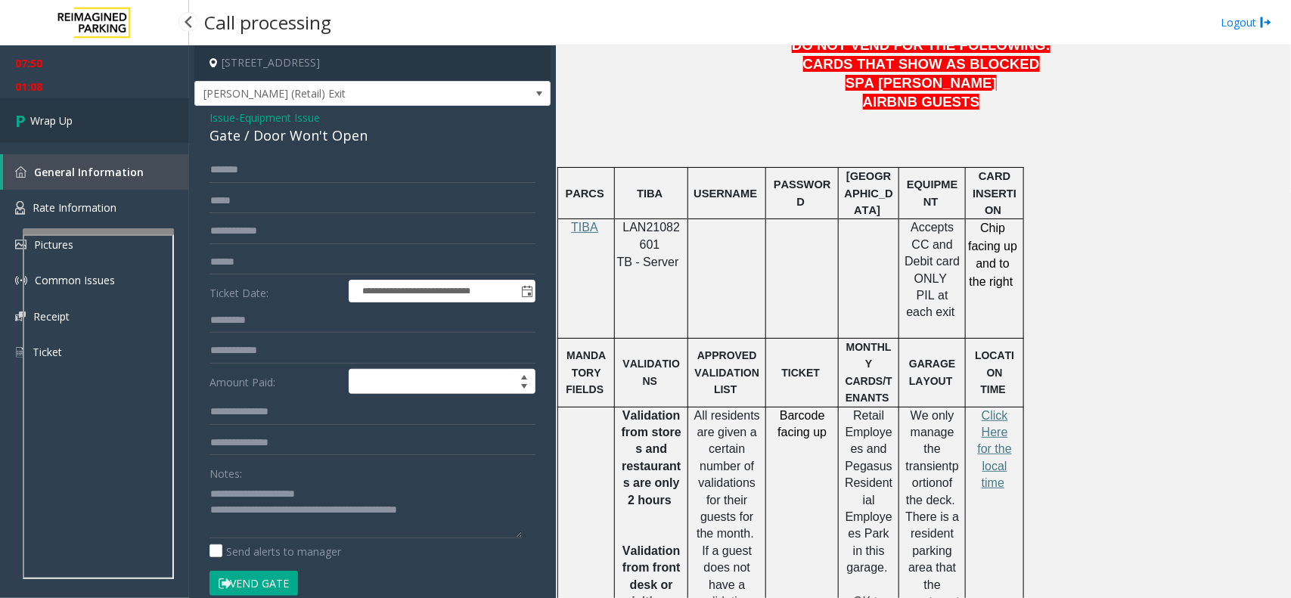
click at [61, 117] on span "Wrap Up" at bounding box center [51, 121] width 42 height 16
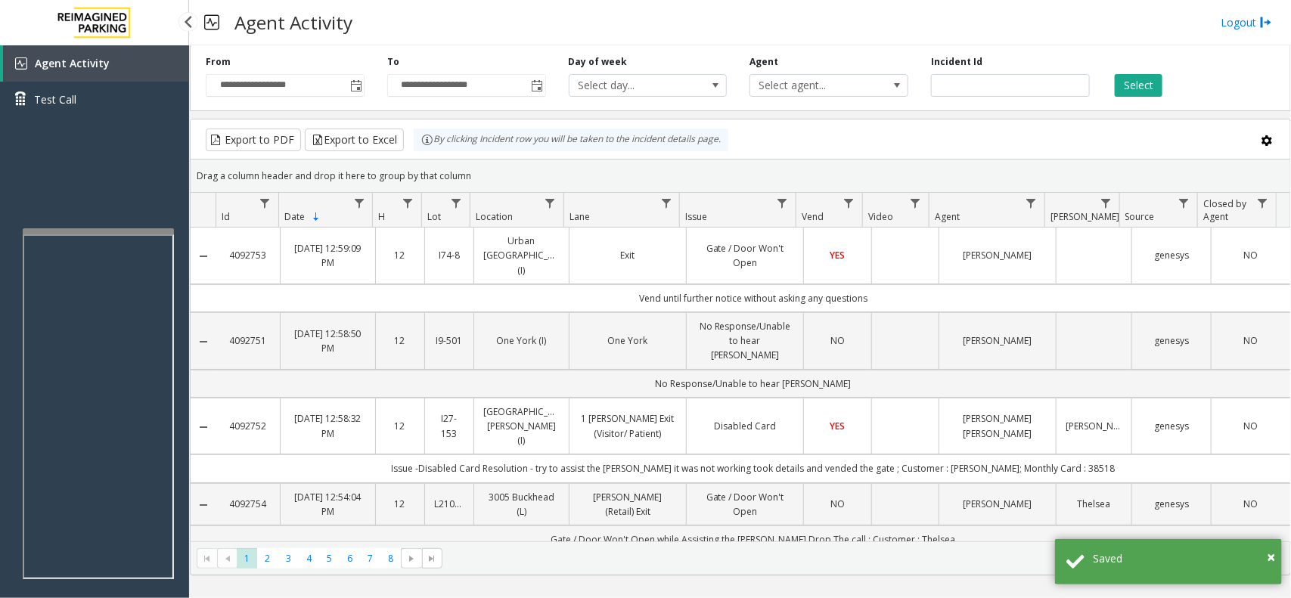
click at [72, 181] on div "Agent Activity Test Call" at bounding box center [94, 344] width 189 height 598
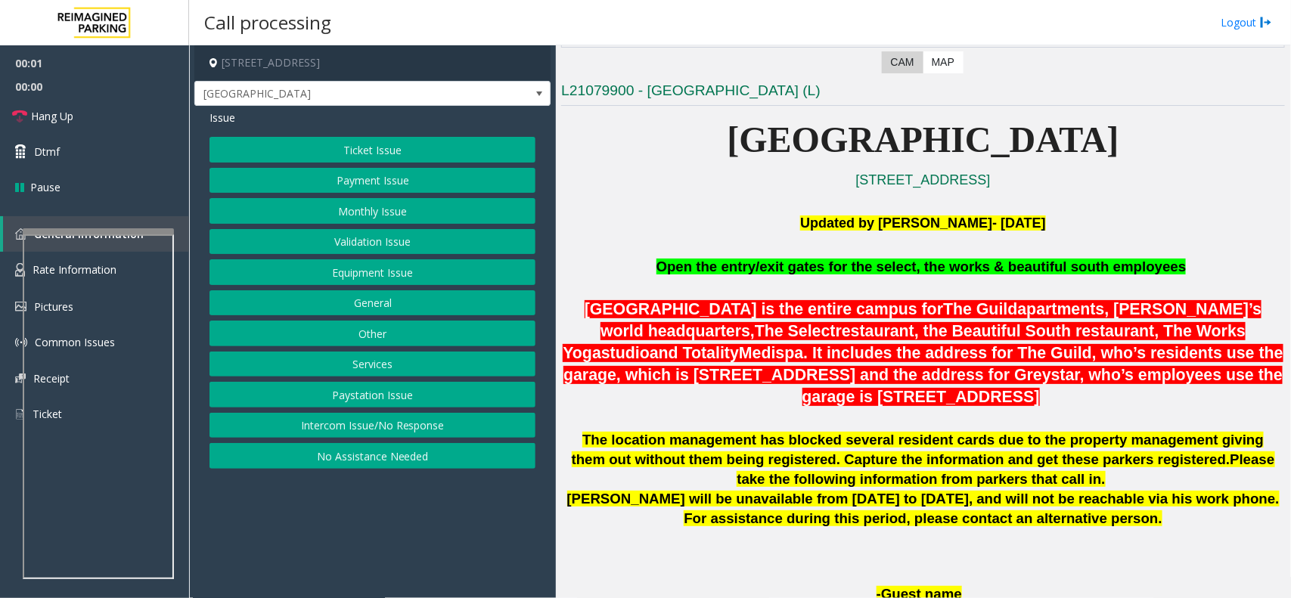
scroll to position [473, 0]
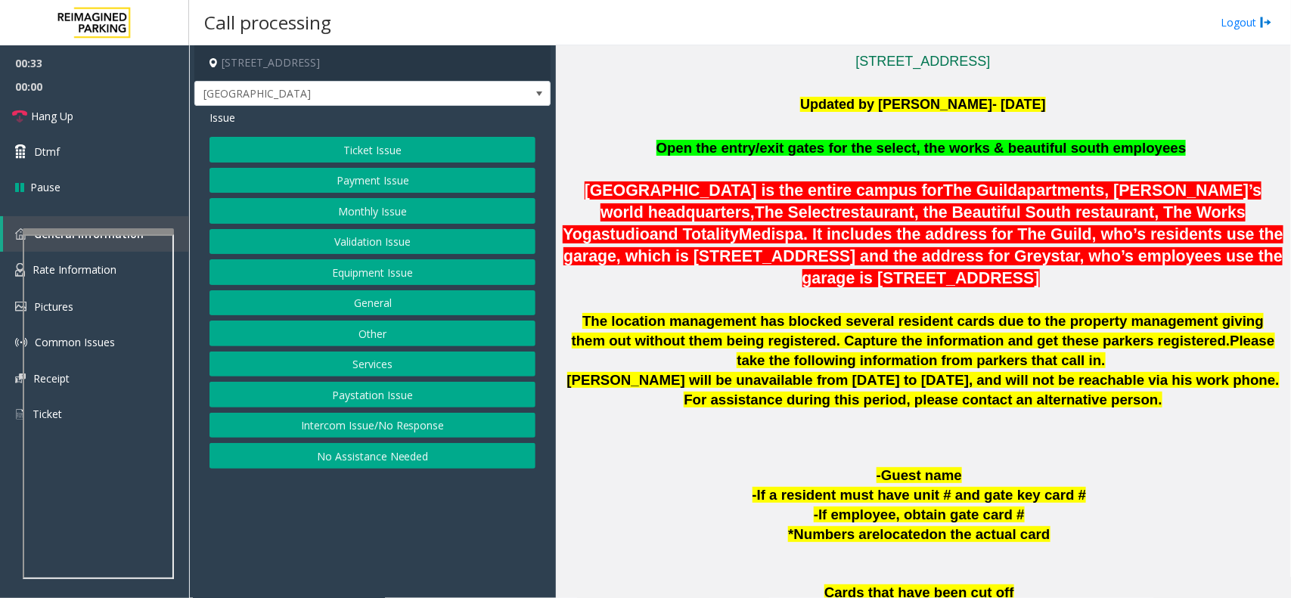
click at [319, 149] on button "Ticket Issue" at bounding box center [372, 150] width 326 height 26
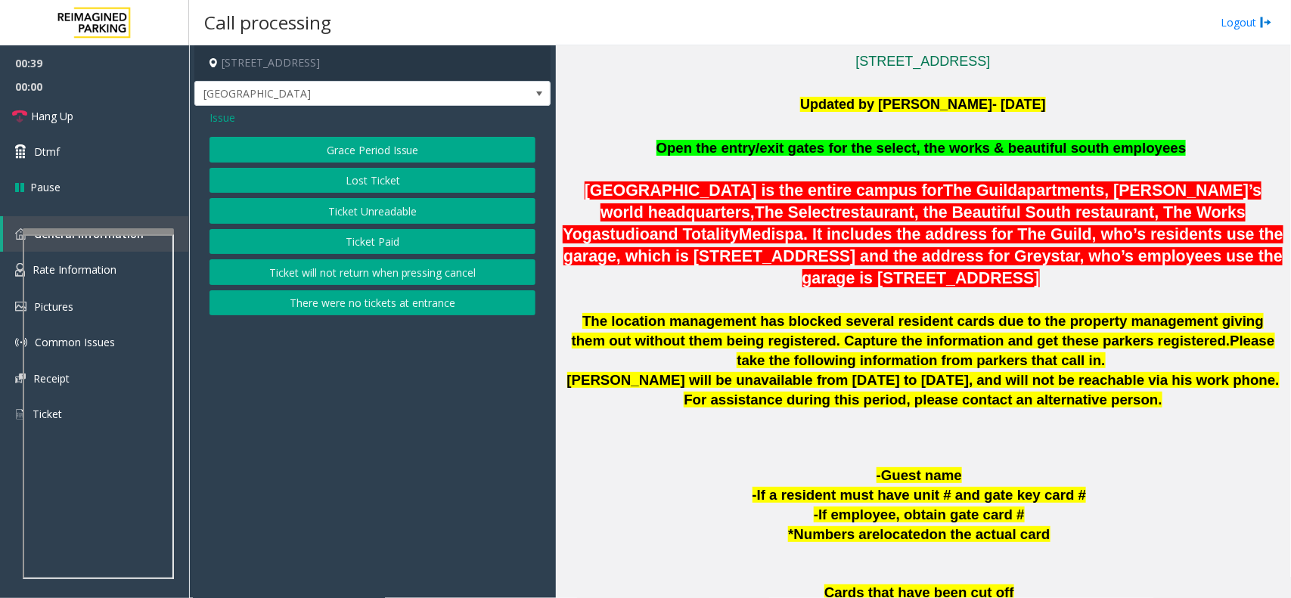
click at [323, 212] on button "Ticket Unreadable" at bounding box center [372, 211] width 326 height 26
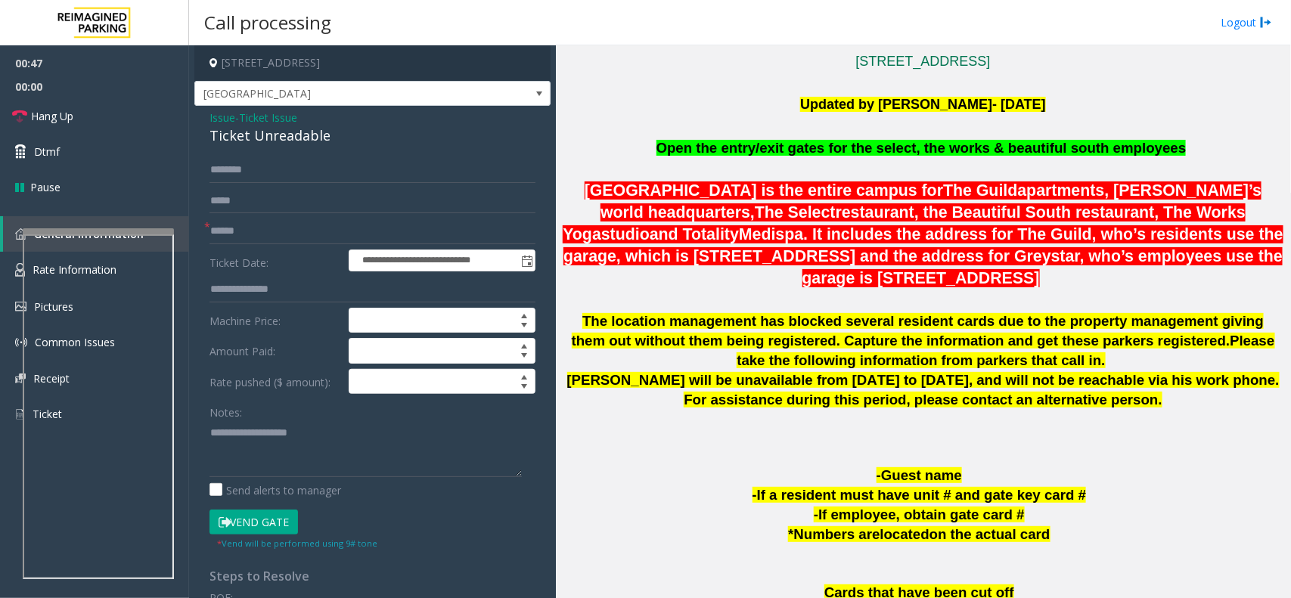
click at [286, 119] on span "Ticket Issue" at bounding box center [268, 118] width 58 height 16
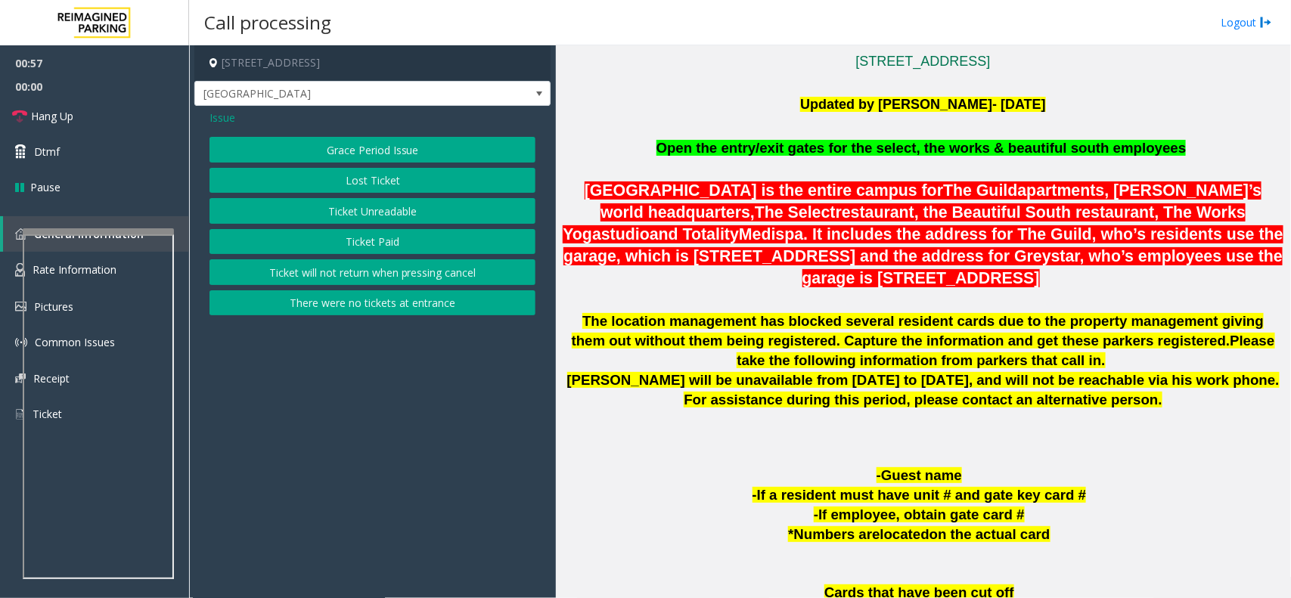
click at [367, 236] on button "Ticket Paid" at bounding box center [372, 242] width 326 height 26
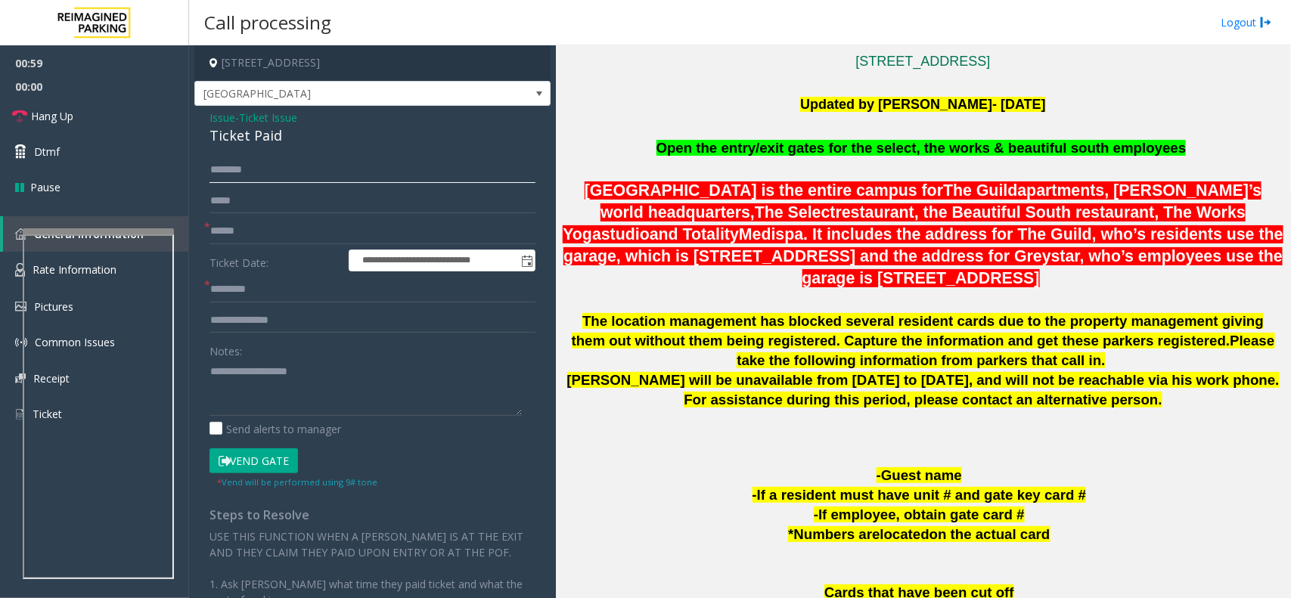
click at [222, 171] on input "text" at bounding box center [372, 170] width 326 height 26
click at [235, 167] on input "text" at bounding box center [372, 170] width 326 height 26
type input "*****"
click at [240, 235] on input "text" at bounding box center [372, 232] width 326 height 26
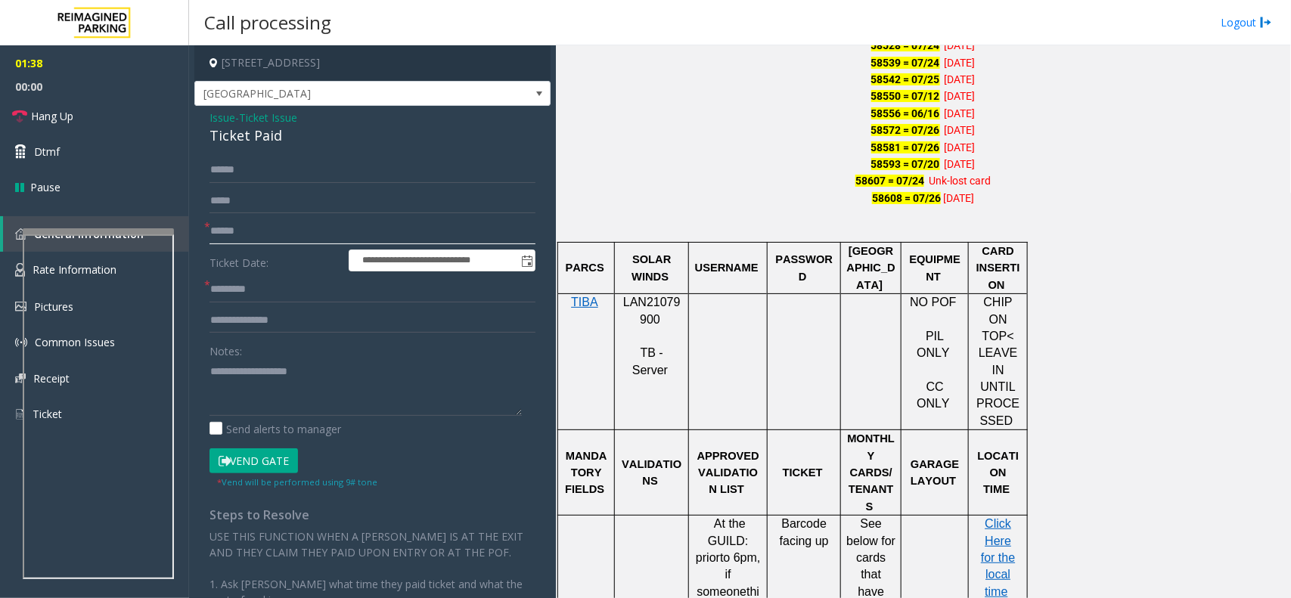
scroll to position [1040, 0]
click at [250, 232] on input "text" at bounding box center [372, 232] width 326 height 26
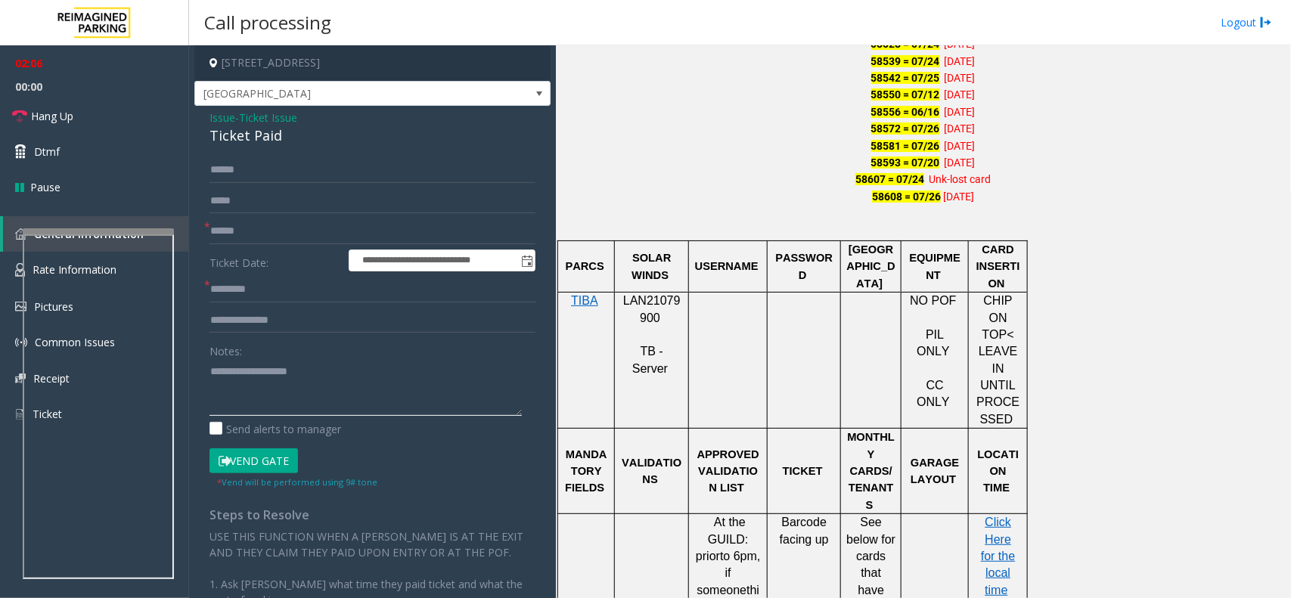
click at [228, 397] on textarea at bounding box center [365, 387] width 312 height 57
click at [240, 318] on input "text" at bounding box center [372, 321] width 326 height 26
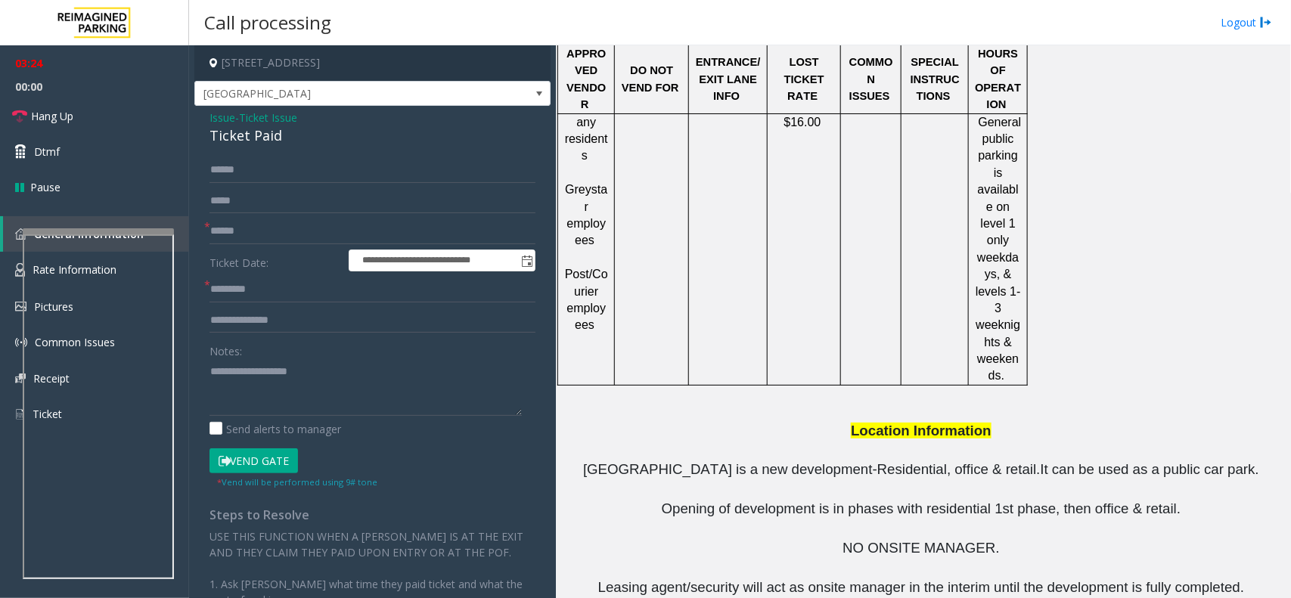
scroll to position [1819, 0]
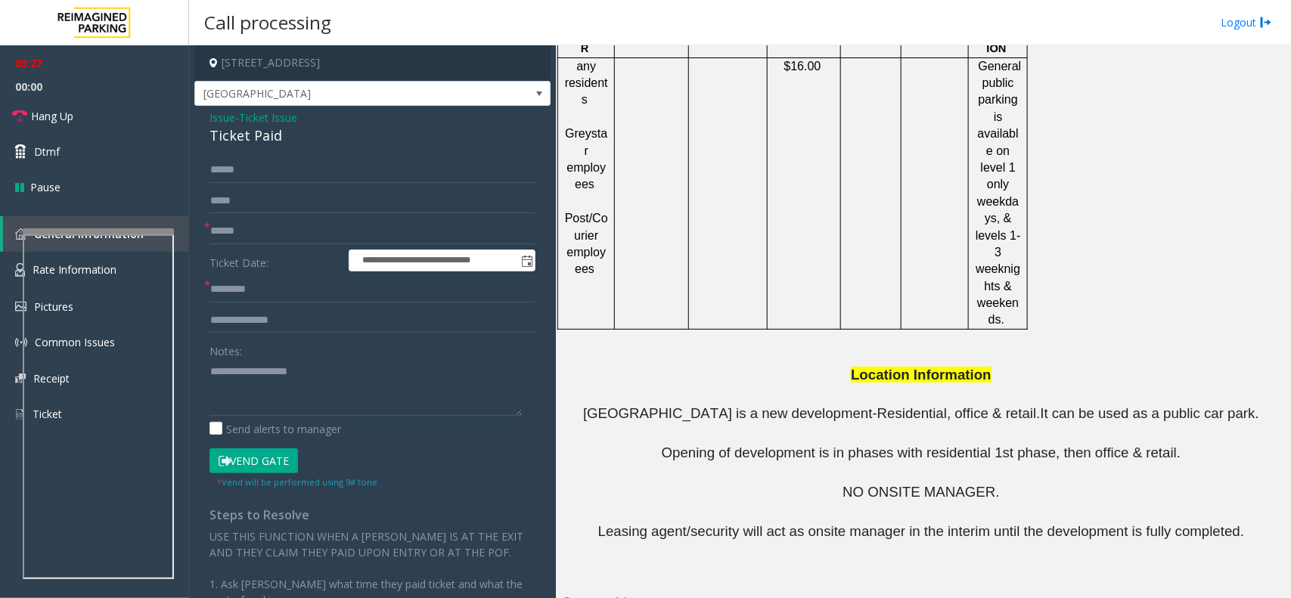
drag, startPoint x: 808, startPoint y: 541, endPoint x: 720, endPoint y: 541, distance: 87.7
copy button "[PHONE_NUMBER]"
click at [295, 384] on textarea at bounding box center [365, 387] width 312 height 57
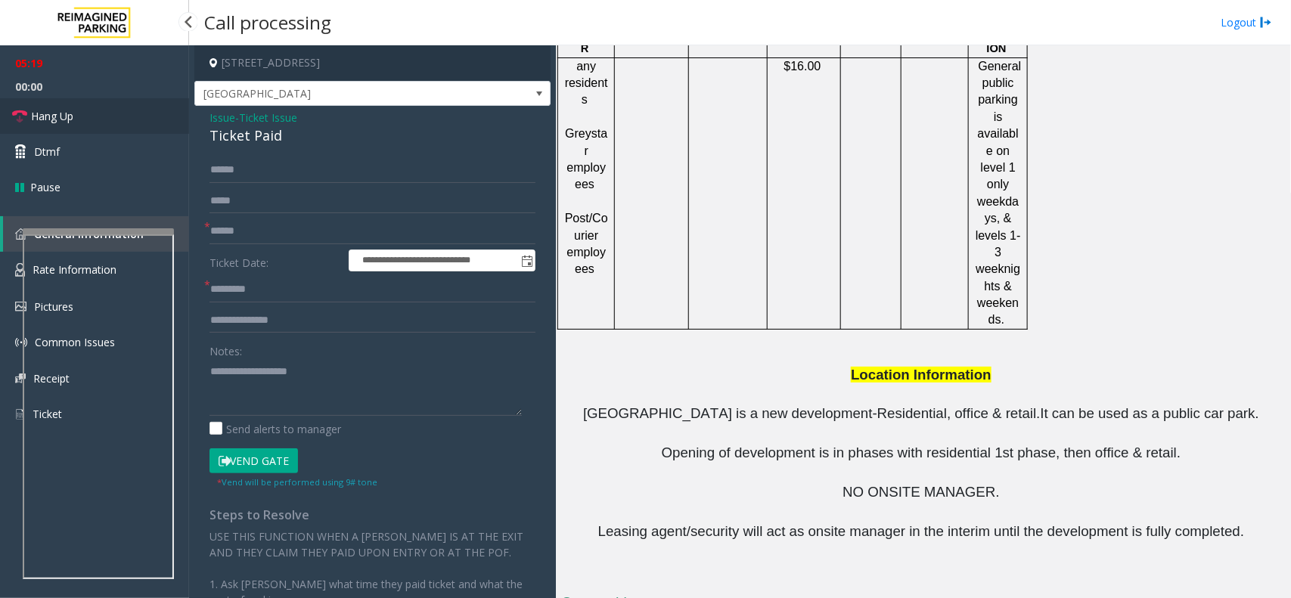
click at [126, 121] on link "Hang Up" at bounding box center [94, 116] width 189 height 36
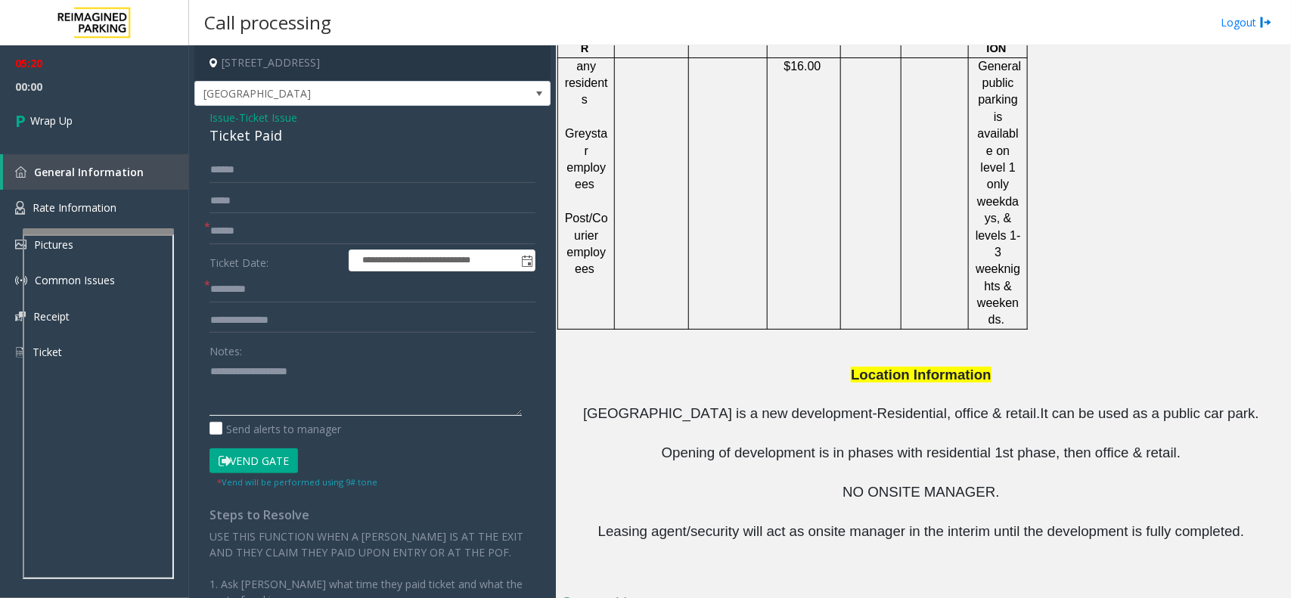
click at [293, 378] on textarea at bounding box center [365, 387] width 312 height 57
click at [244, 282] on input "text" at bounding box center [372, 290] width 326 height 26
click at [237, 225] on input "text" at bounding box center [372, 232] width 326 height 26
click at [248, 302] on input "text" at bounding box center [372, 290] width 326 height 26
click at [262, 394] on textarea at bounding box center [365, 387] width 312 height 57
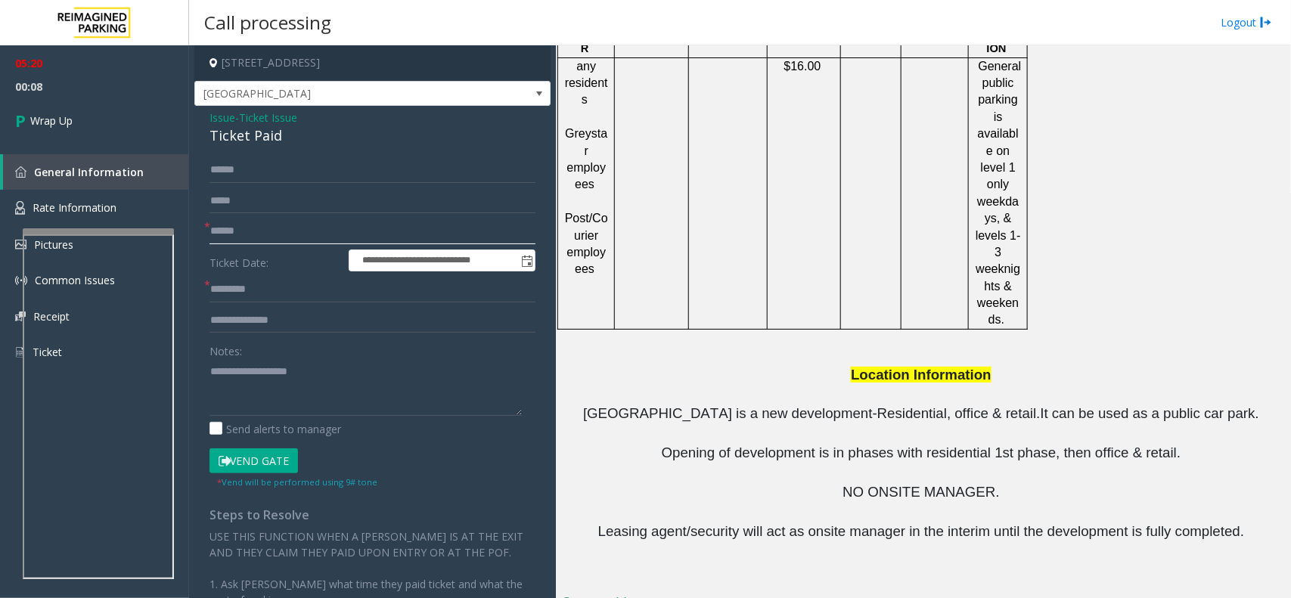
click at [261, 231] on input "text" at bounding box center [372, 232] width 326 height 26
type input "**"
click at [273, 285] on input "text" at bounding box center [372, 290] width 326 height 26
type input "**"
click at [251, 371] on textarea at bounding box center [365, 387] width 312 height 57
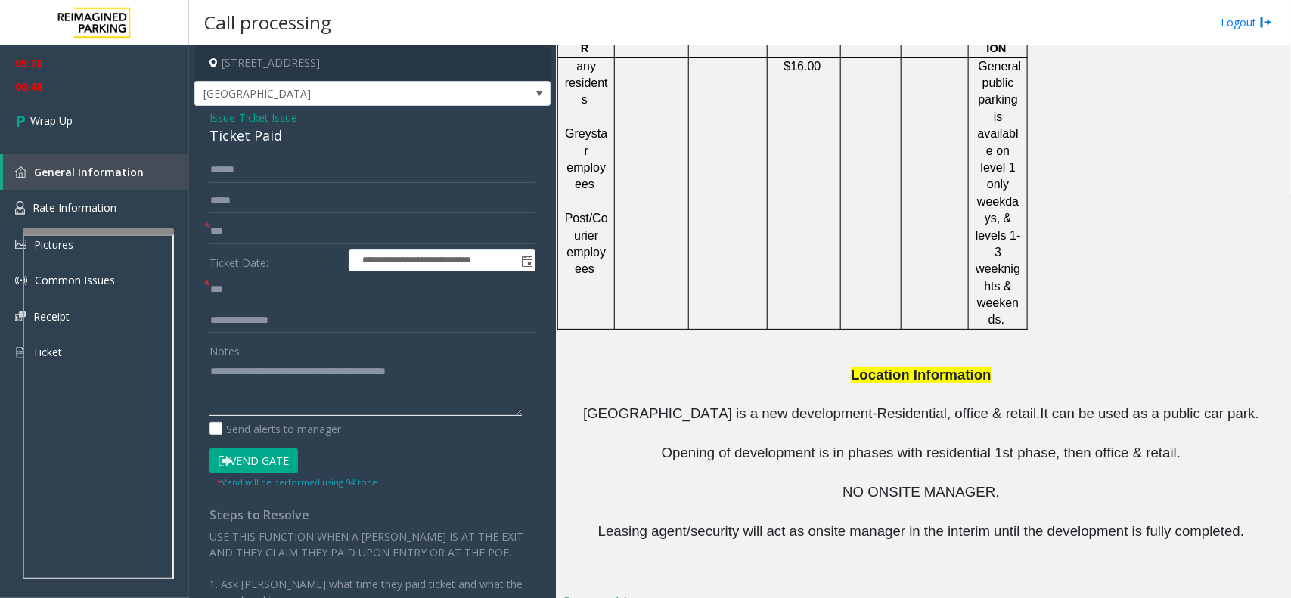
click at [436, 371] on textarea at bounding box center [365, 387] width 312 height 57
click at [365, 369] on textarea at bounding box center [365, 387] width 312 height 57
click at [296, 393] on textarea at bounding box center [365, 387] width 312 height 57
type textarea "**********"
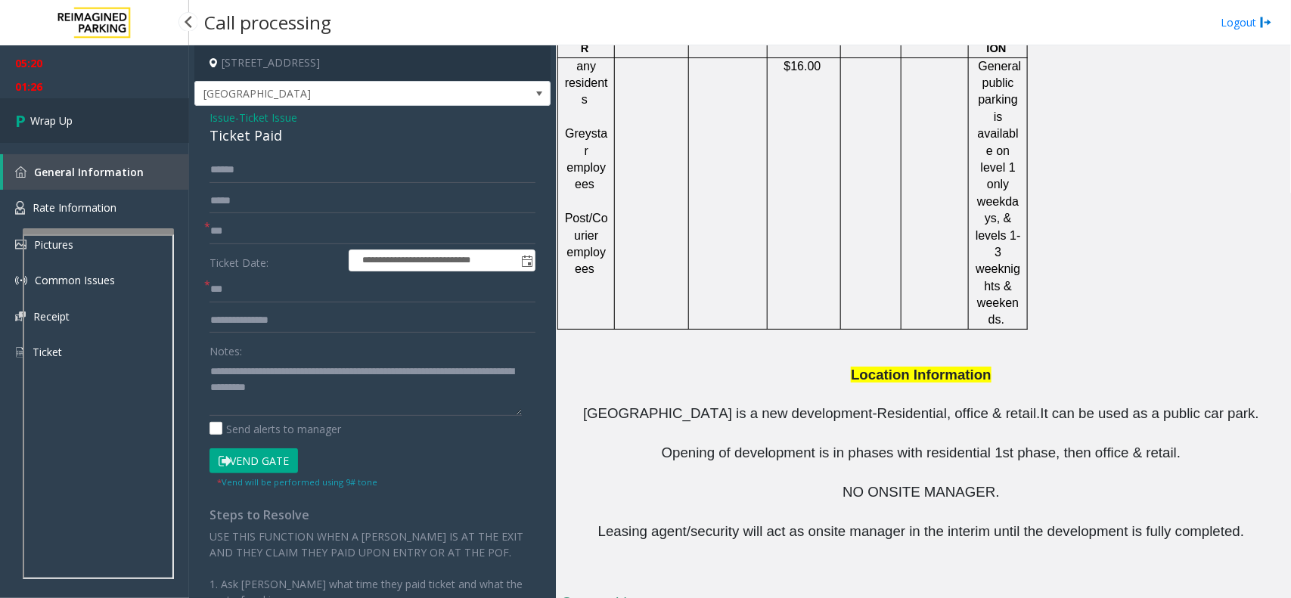
click at [30, 110] on link "Wrap Up" at bounding box center [94, 120] width 189 height 45
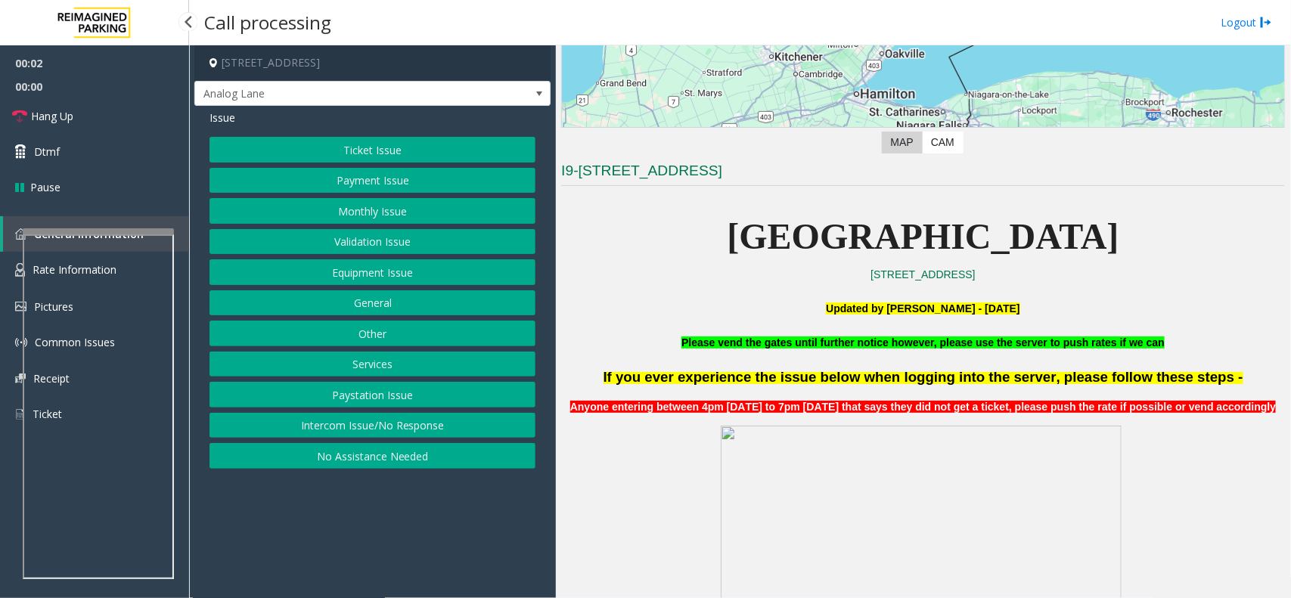
scroll to position [284, 0]
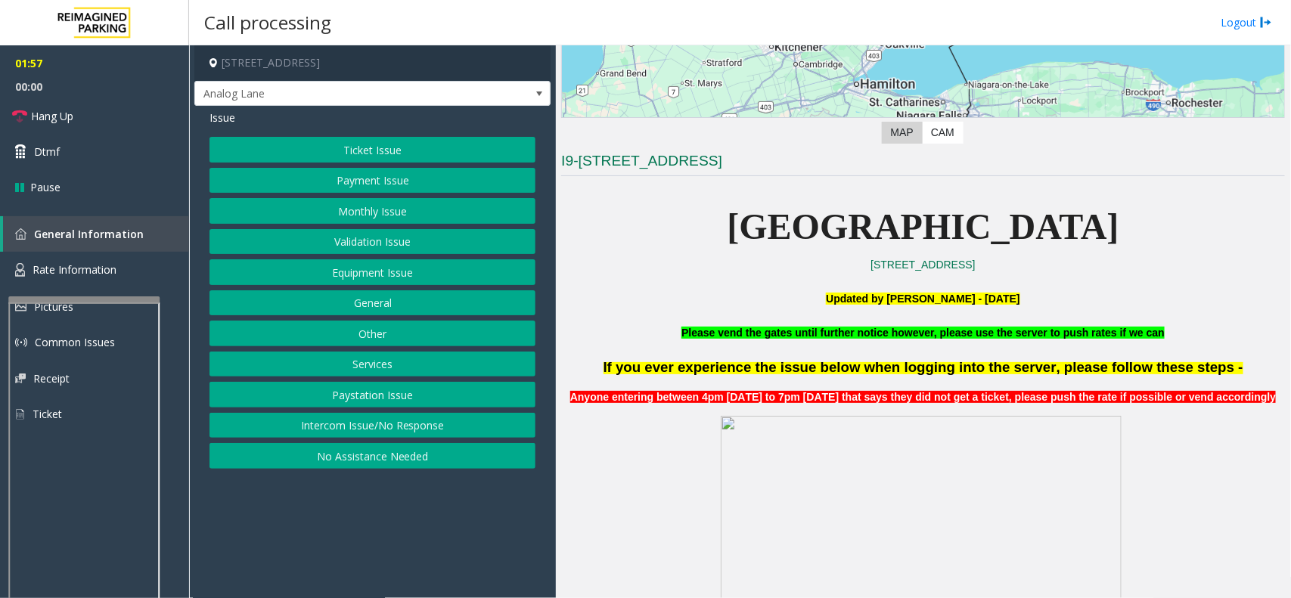
click at [88, 299] on div at bounding box center [83, 299] width 151 height 6
click at [91, 269] on span "Rate Information" at bounding box center [75, 269] width 84 height 14
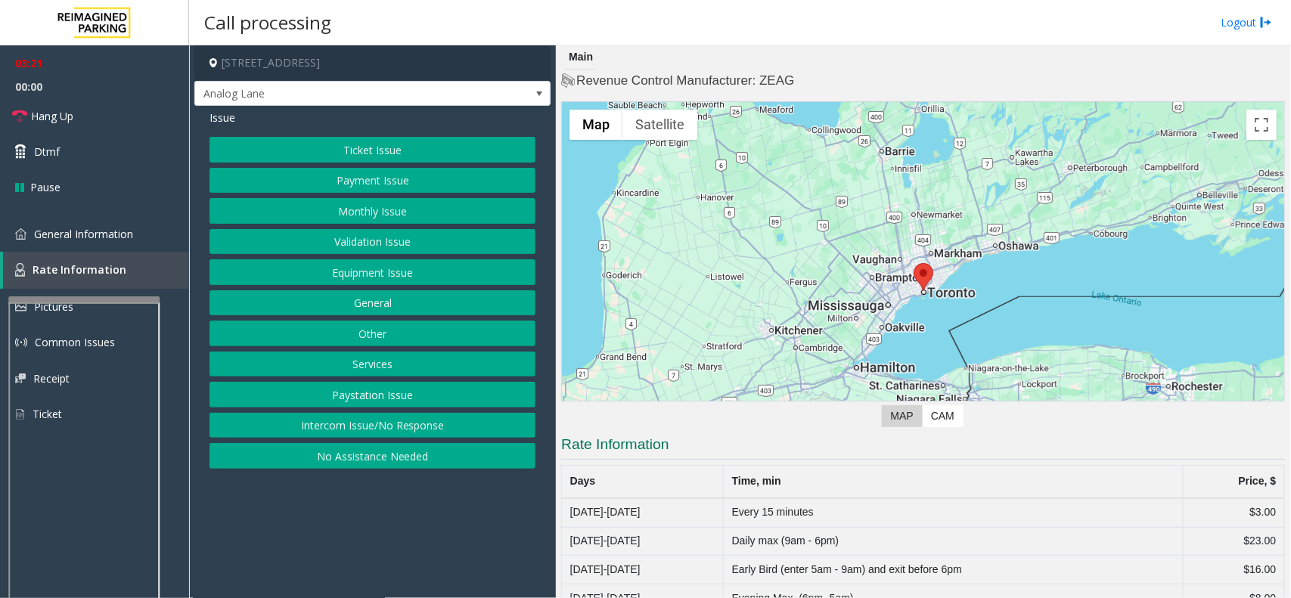
click at [842, 65] on div "Main" at bounding box center [923, 57] width 724 height 24
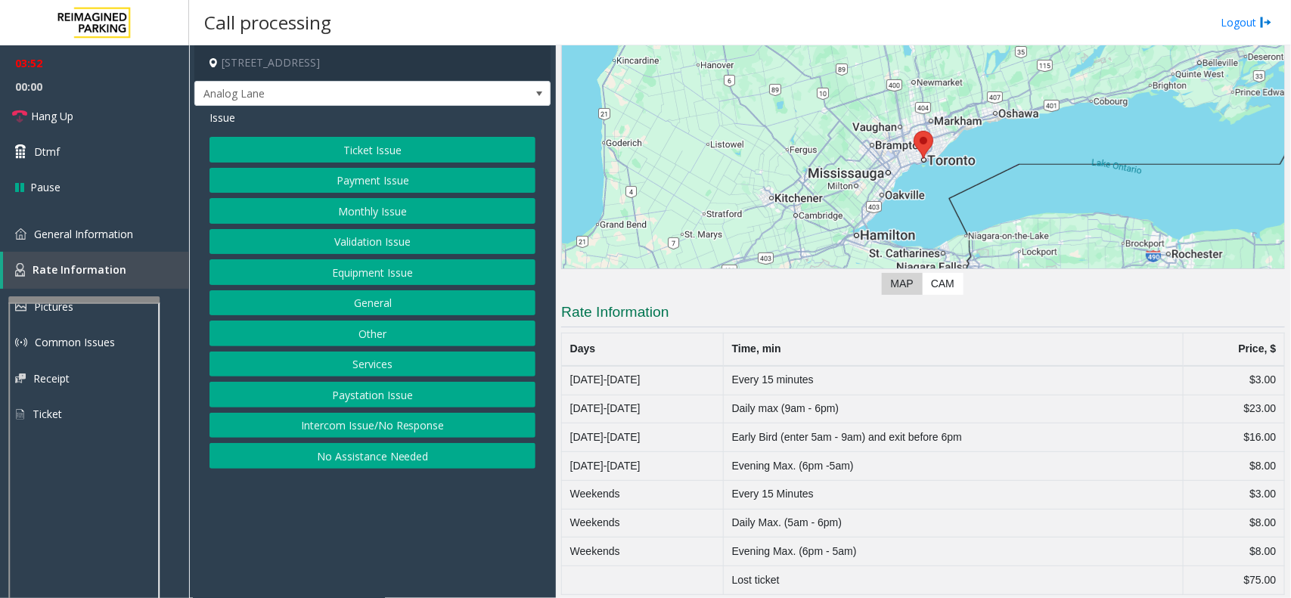
scroll to position [144, 0]
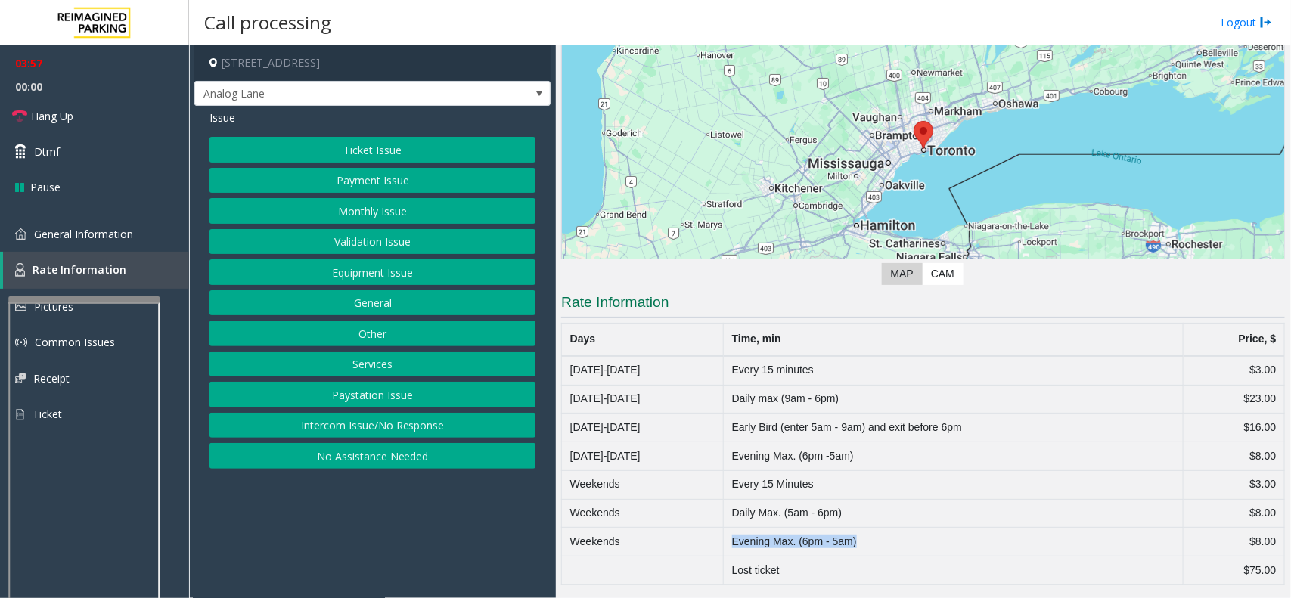
drag, startPoint x: 862, startPoint y: 538, endPoint x: 724, endPoint y: 538, distance: 137.6
click at [724, 538] on td "Evening Max. (6pm - 5am)" at bounding box center [954, 542] width 460 height 29
click at [888, 538] on td "Evening Max. (6pm - 5am)" at bounding box center [954, 542] width 460 height 29
click at [361, 218] on button "Monthly Issue" at bounding box center [372, 211] width 326 height 26
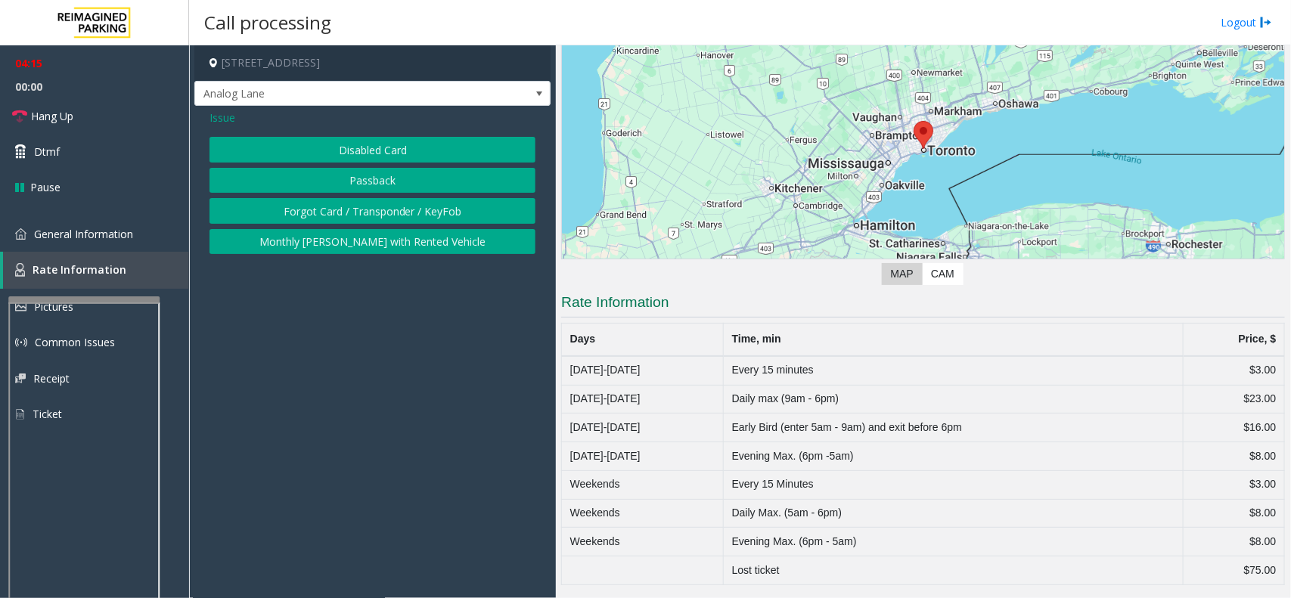
click at [367, 146] on button "Disabled Card" at bounding box center [372, 150] width 326 height 26
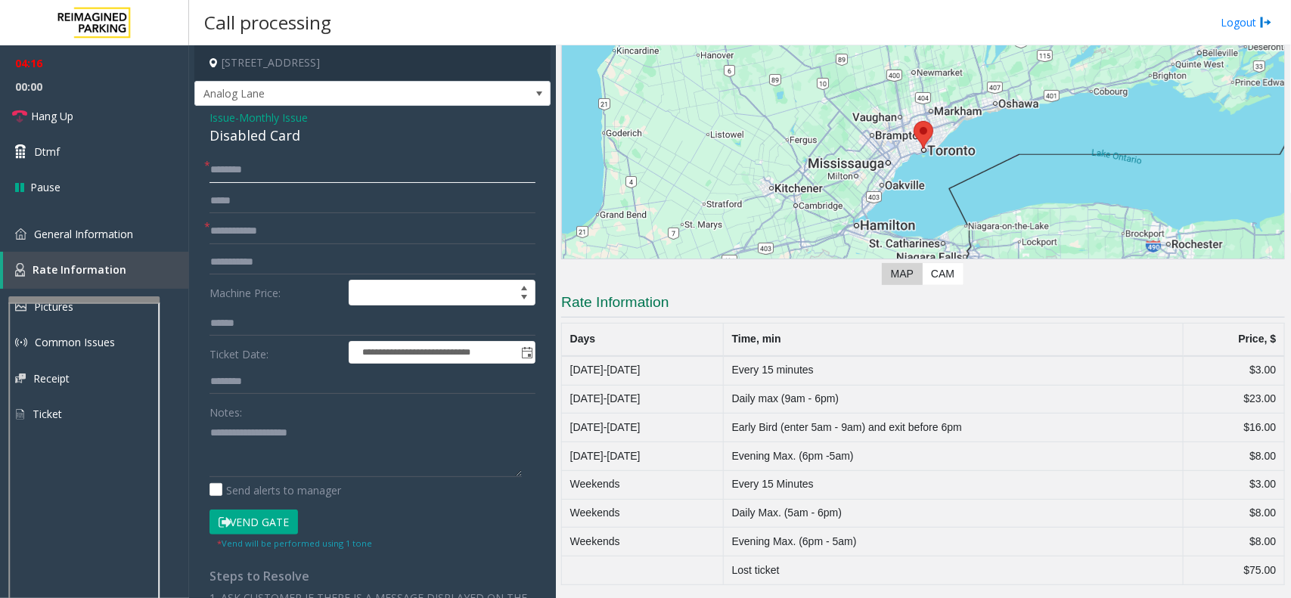
click at [252, 174] on input "text" at bounding box center [372, 170] width 326 height 26
click at [242, 235] on input "text" at bounding box center [372, 232] width 326 height 26
click at [246, 175] on input "text" at bounding box center [372, 170] width 326 height 26
click at [243, 170] on input "**********" at bounding box center [372, 170] width 326 height 26
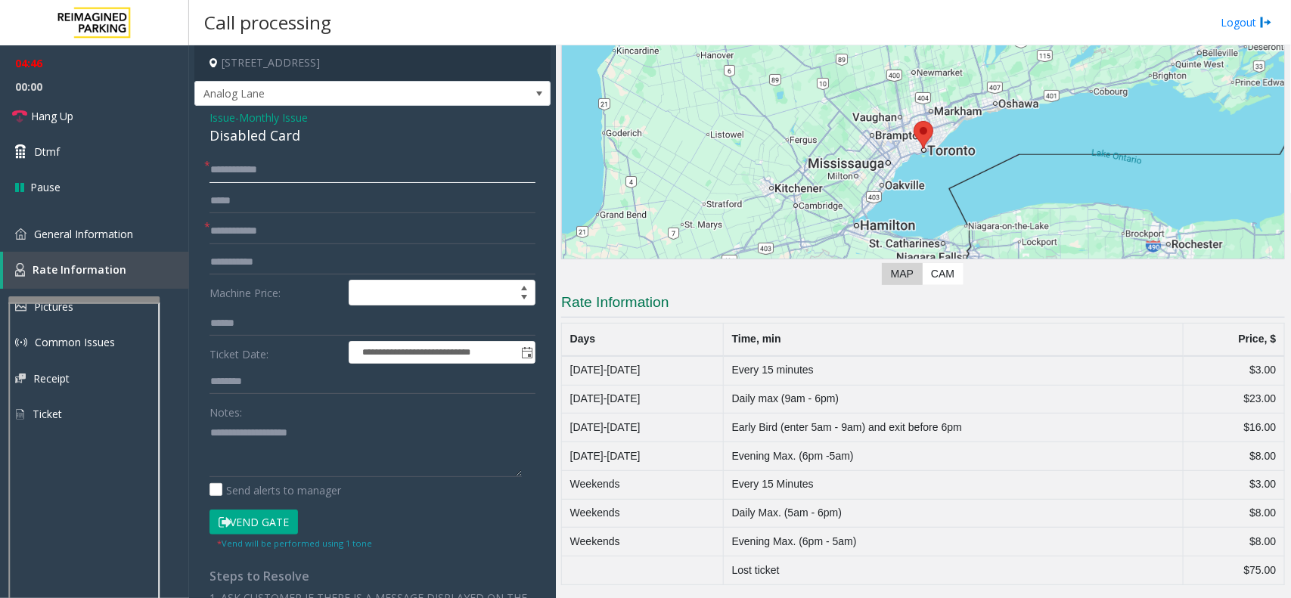
click at [238, 171] on input "**********" at bounding box center [372, 170] width 326 height 26
drag, startPoint x: 215, startPoint y: 172, endPoint x: 454, endPoint y: 166, distance: 239.0
click at [454, 166] on input "**********" at bounding box center [372, 170] width 326 height 26
click at [240, 166] on input "**********" at bounding box center [372, 170] width 326 height 26
type input "**********"
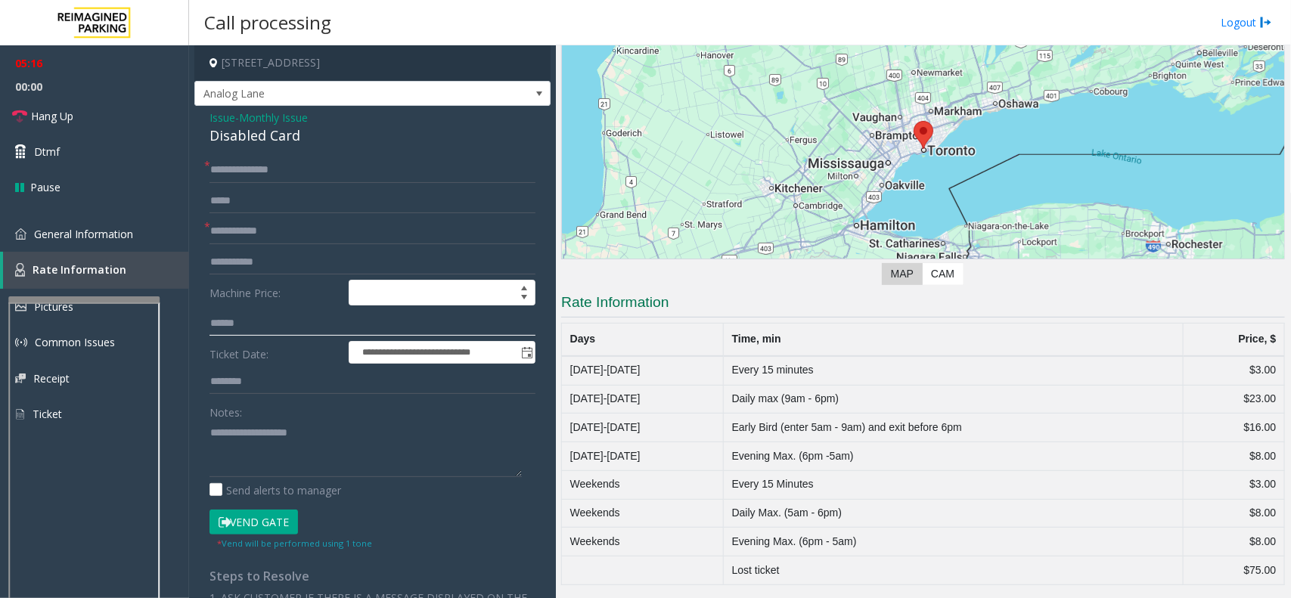
click at [235, 323] on input "text" at bounding box center [372, 324] width 326 height 26
click at [243, 234] on input "text" at bounding box center [372, 232] width 326 height 26
click at [242, 229] on input "text" at bounding box center [372, 232] width 326 height 26
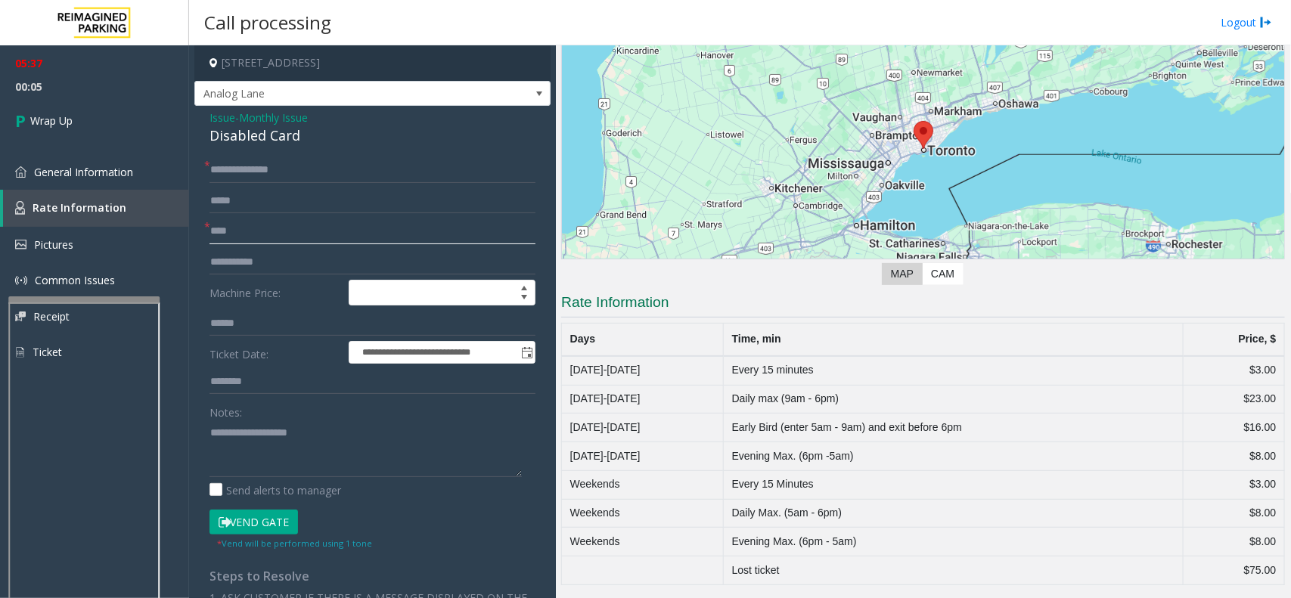
type input "****"
click at [229, 436] on textarea at bounding box center [365, 448] width 312 height 57
click at [459, 432] on textarea at bounding box center [365, 448] width 312 height 57
type textarea "**********"
click at [293, 114] on span "Monthly Issue" at bounding box center [273, 118] width 69 height 16
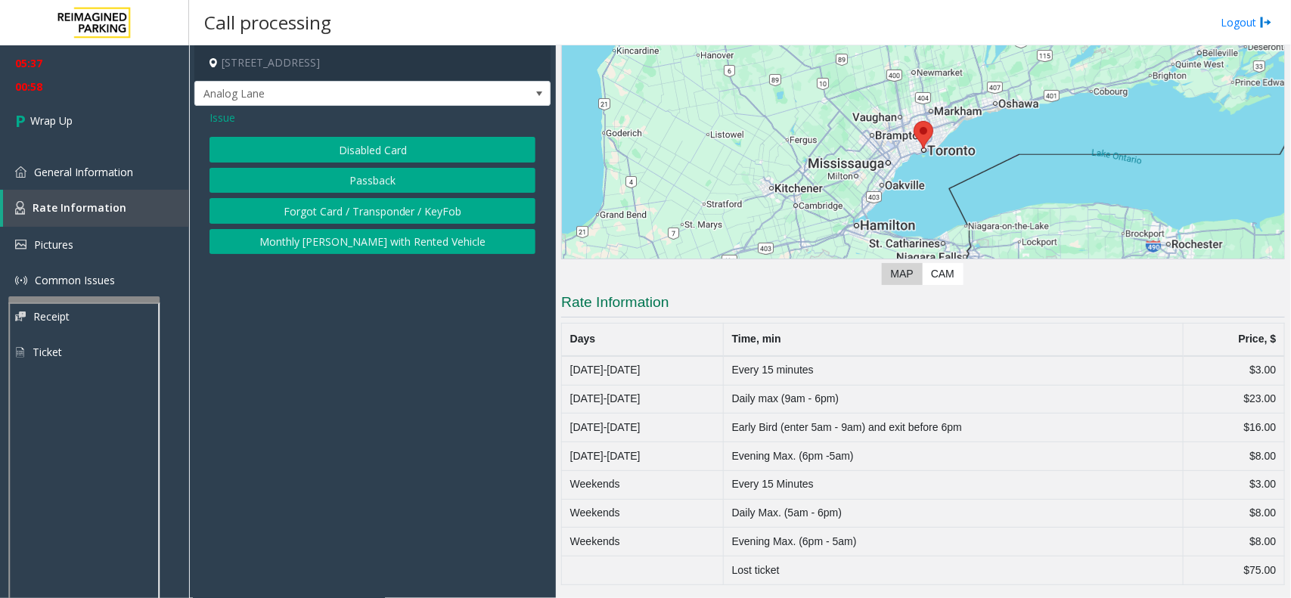
click at [379, 153] on button "Disabled Card" at bounding box center [372, 150] width 326 height 26
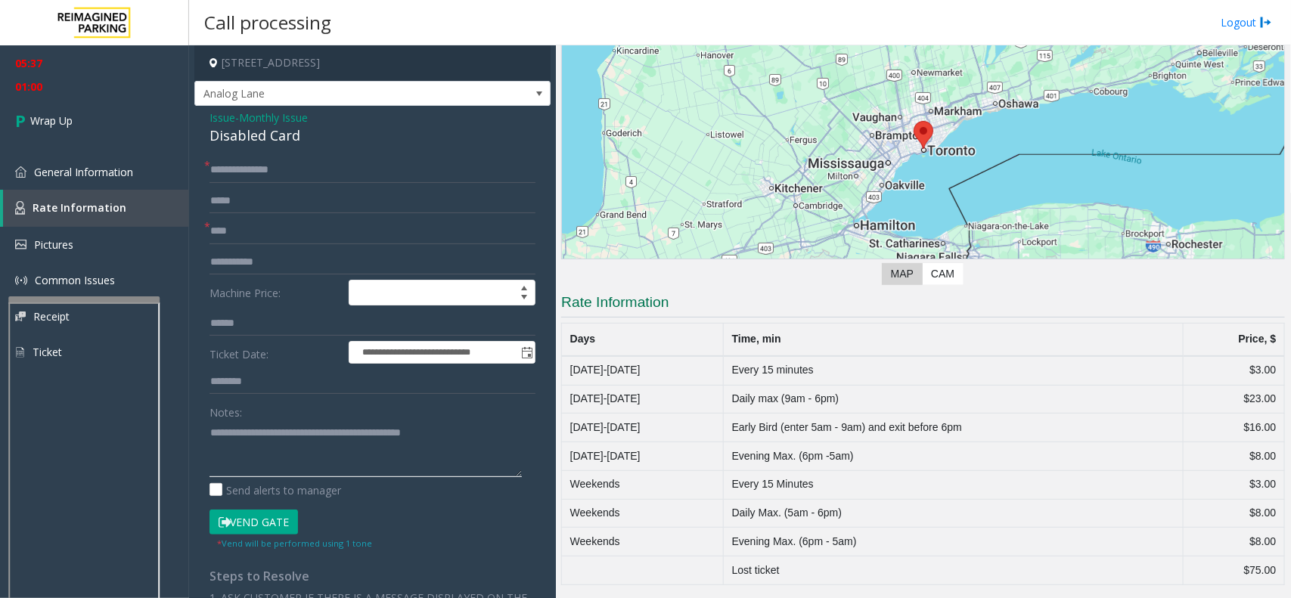
click at [216, 460] on textarea at bounding box center [365, 448] width 312 height 57
click at [206, 432] on div "**********" at bounding box center [372, 531] width 349 height 749
click at [206, 435] on div "**********" at bounding box center [372, 531] width 349 height 749
click at [212, 435] on textarea at bounding box center [365, 448] width 312 height 57
type textarea "**********"
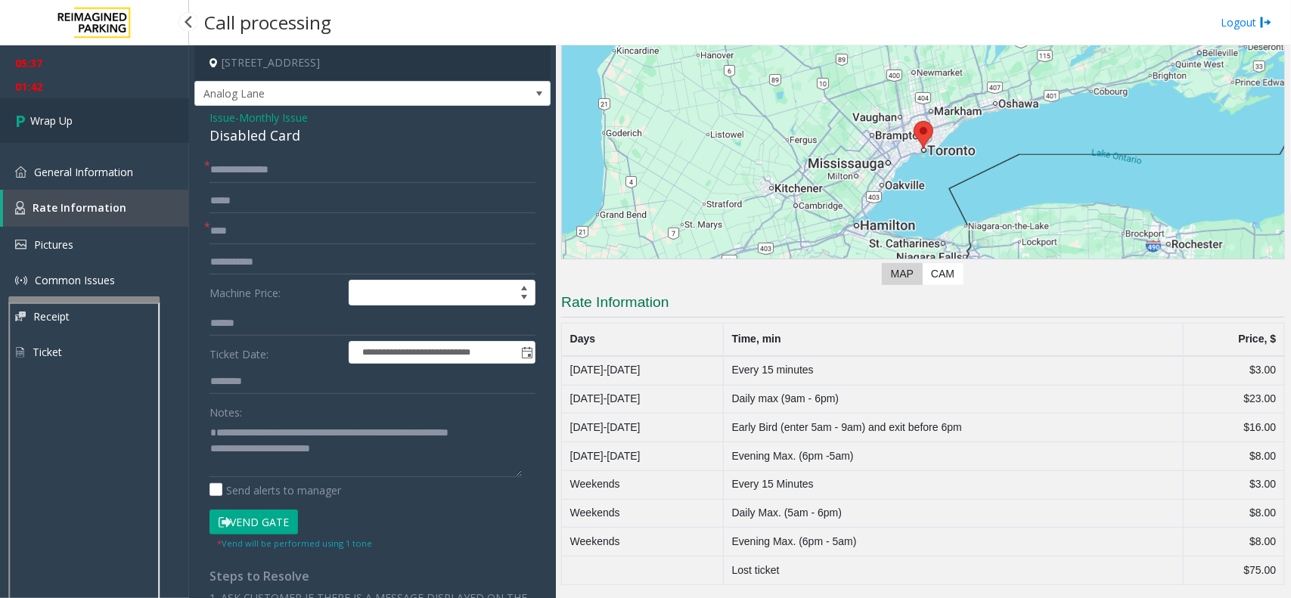
click at [63, 113] on span "Wrap Up" at bounding box center [51, 121] width 42 height 16
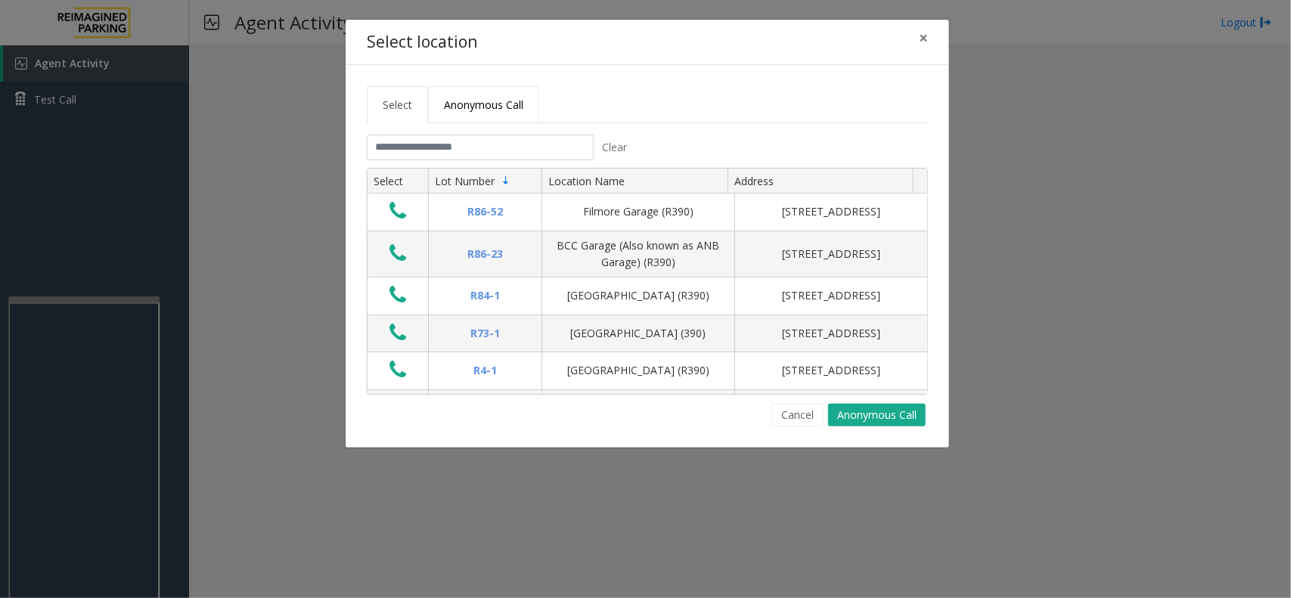
click at [512, 111] on link "Anonymous Call" at bounding box center [483, 104] width 111 height 37
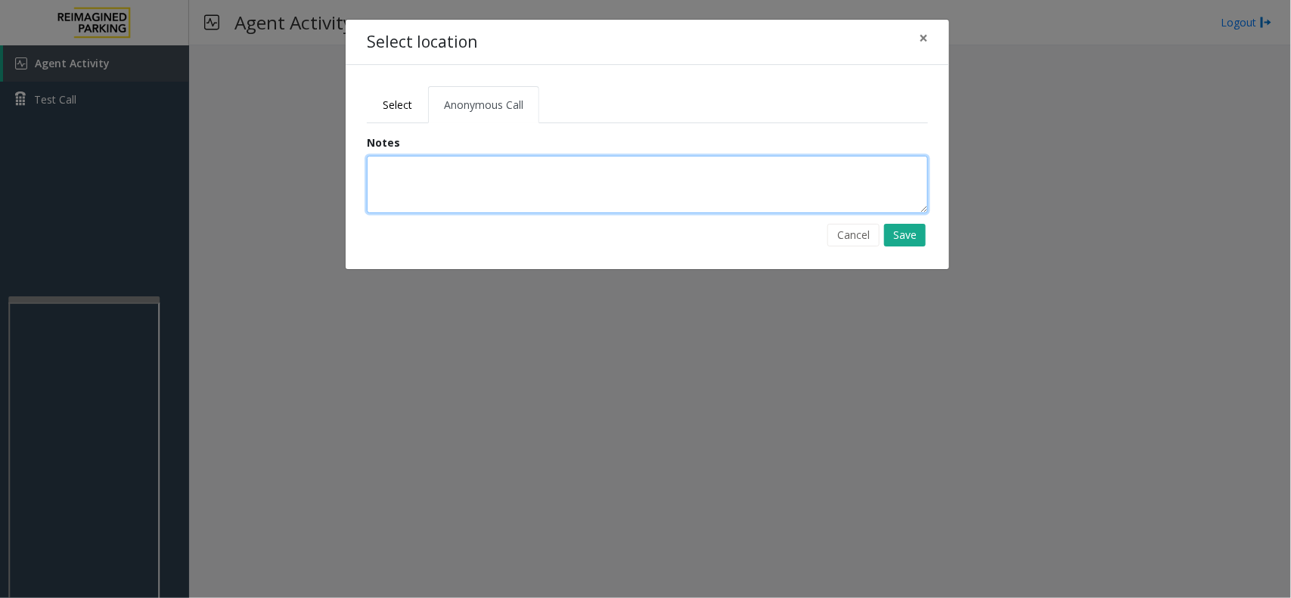
click at [482, 185] on textarea at bounding box center [647, 184] width 561 height 57
click at [572, 209] on textarea at bounding box center [647, 184] width 561 height 57
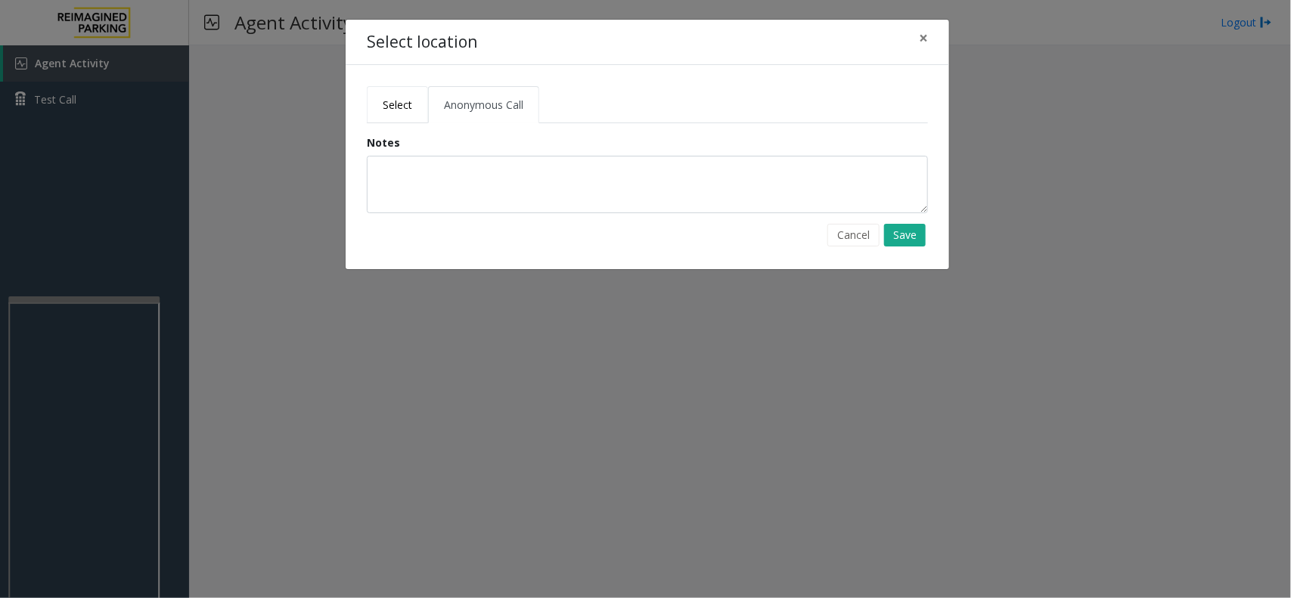
click at [380, 92] on link "Select" at bounding box center [397, 104] width 61 height 37
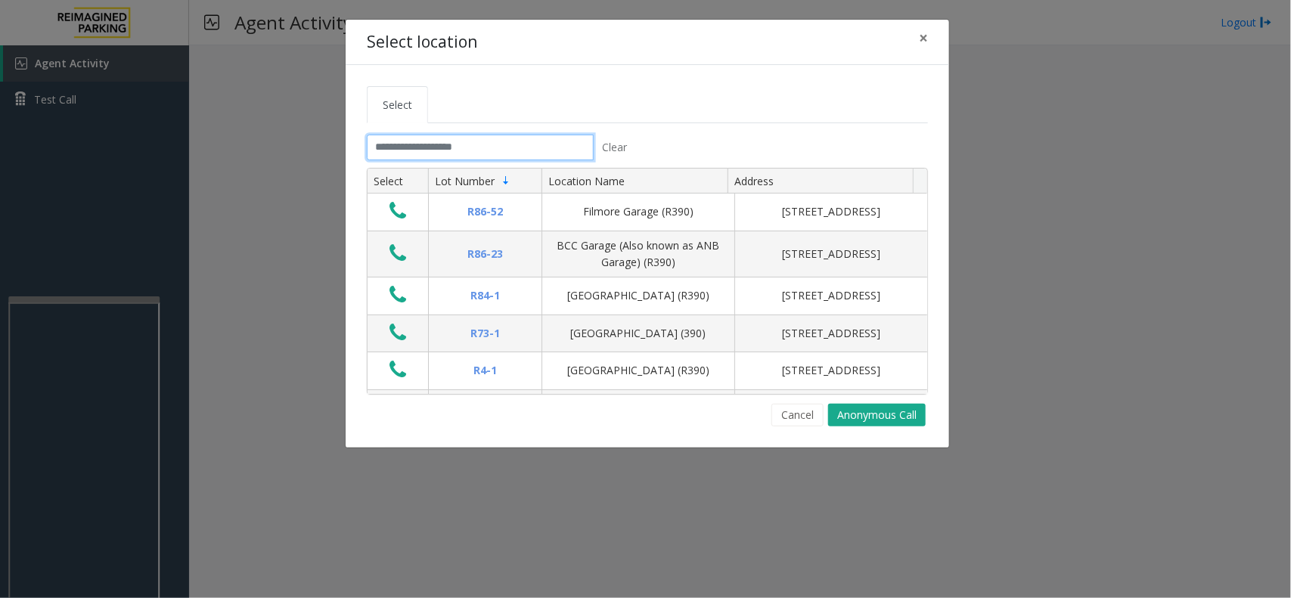
click at [452, 150] on input "text" at bounding box center [480, 148] width 227 height 26
click at [493, 151] on input "text" at bounding box center [480, 148] width 227 height 26
click at [518, 152] on input "text" at bounding box center [480, 148] width 227 height 26
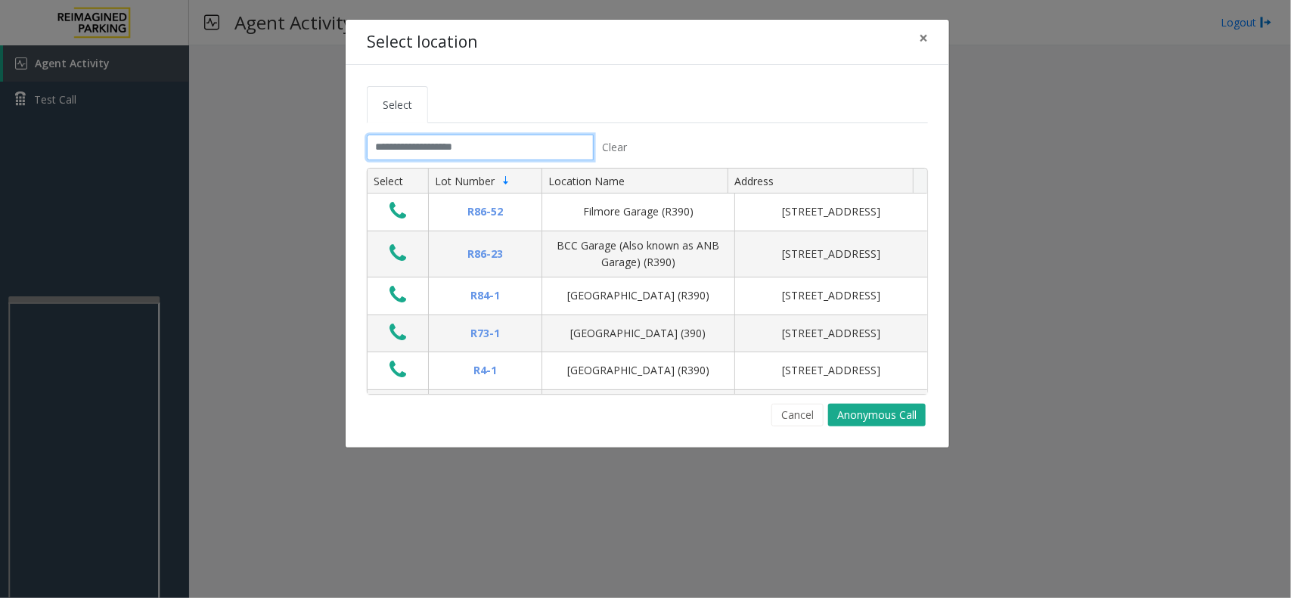
click at [518, 152] on input "text" at bounding box center [480, 148] width 227 height 26
click at [514, 153] on input "text" at bounding box center [480, 148] width 227 height 26
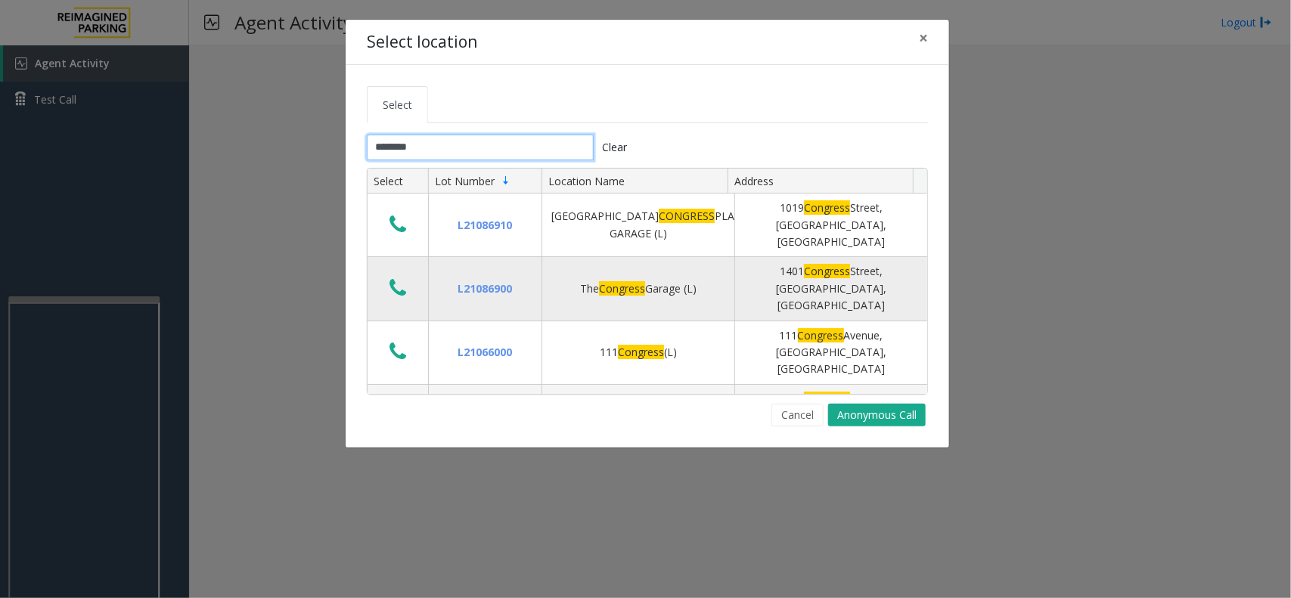
type input "********"
click at [652, 281] on div "The Congress Garage (L)" at bounding box center [638, 289] width 174 height 17
click at [666, 281] on div "The Congress Garage (L)" at bounding box center [638, 289] width 174 height 17
click at [705, 281] on div "The Congress Garage (L)" at bounding box center [638, 289] width 174 height 17
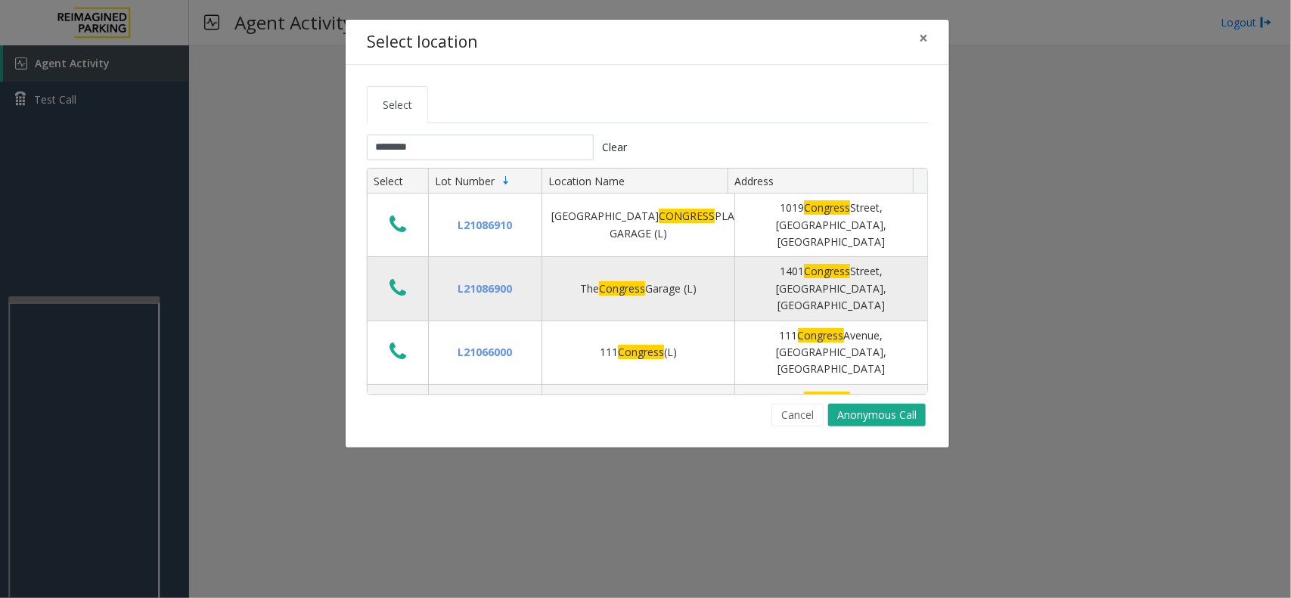
click at [406, 277] on icon "Data table" at bounding box center [397, 287] width 17 height 21
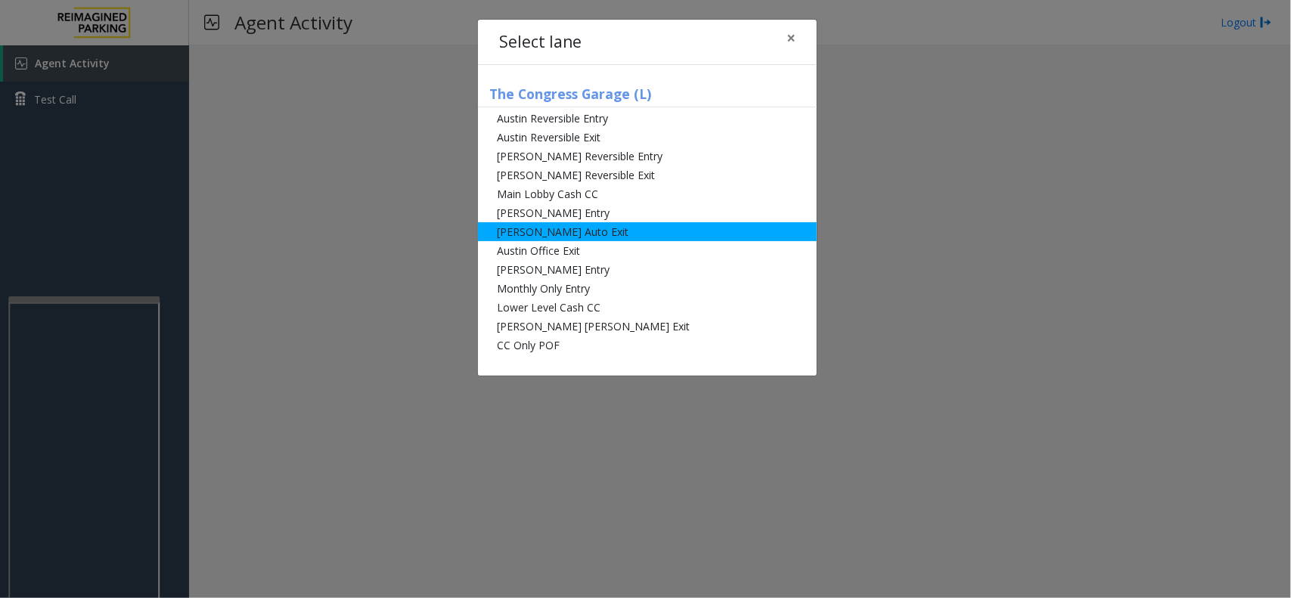
click at [568, 231] on li "[PERSON_NAME] Auto Exit" at bounding box center [647, 231] width 339 height 19
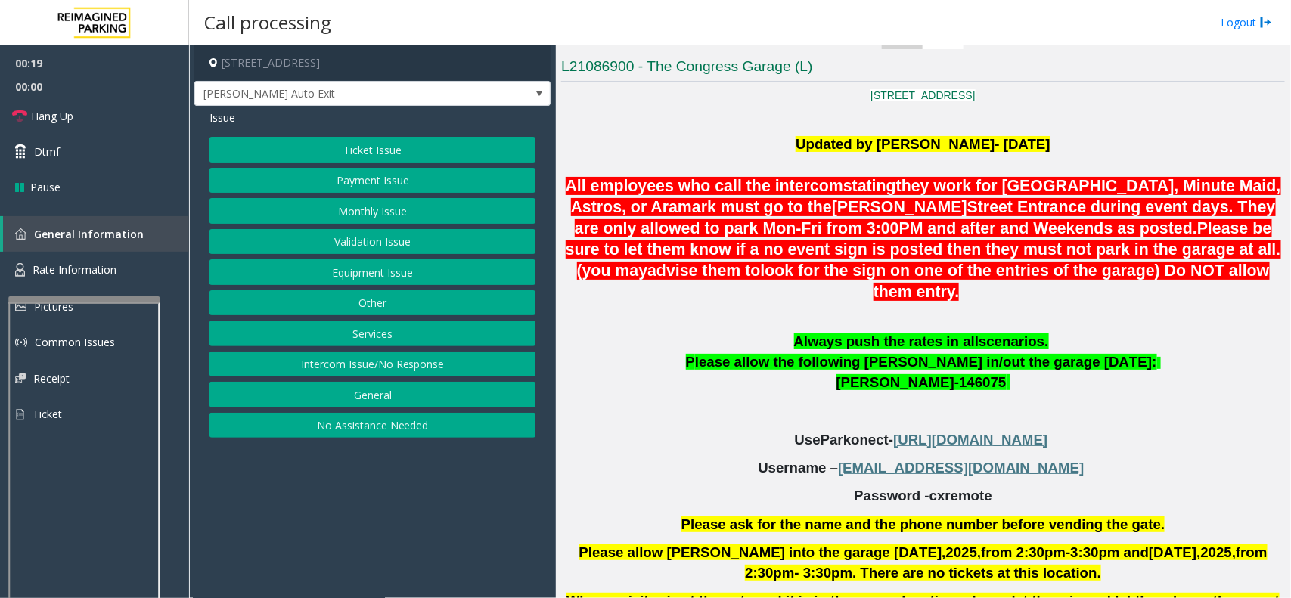
scroll to position [284, 0]
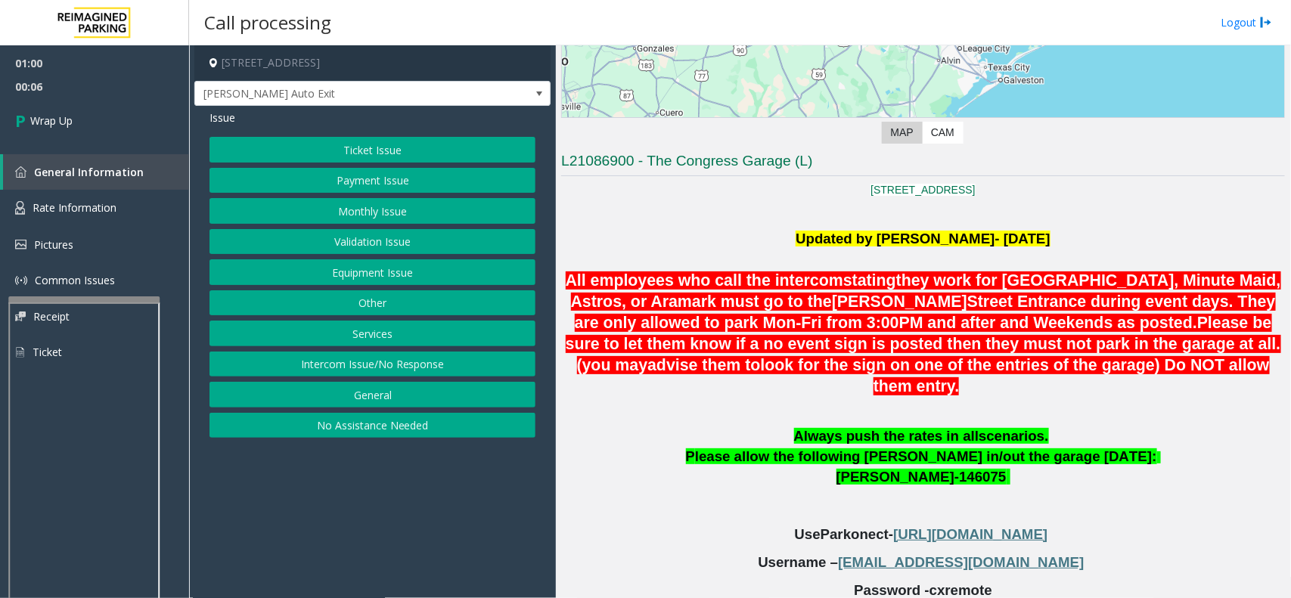
click at [354, 266] on button "Equipment Issue" at bounding box center [372, 272] width 326 height 26
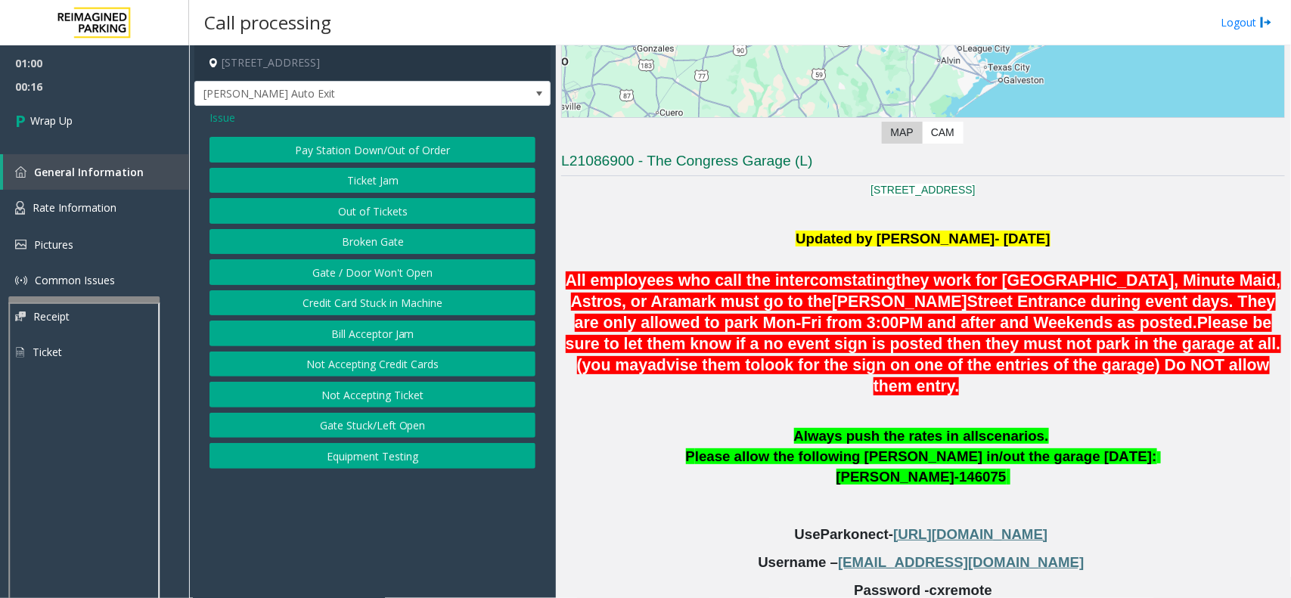
click at [349, 274] on button "Gate / Door Won't Open" at bounding box center [372, 272] width 326 height 26
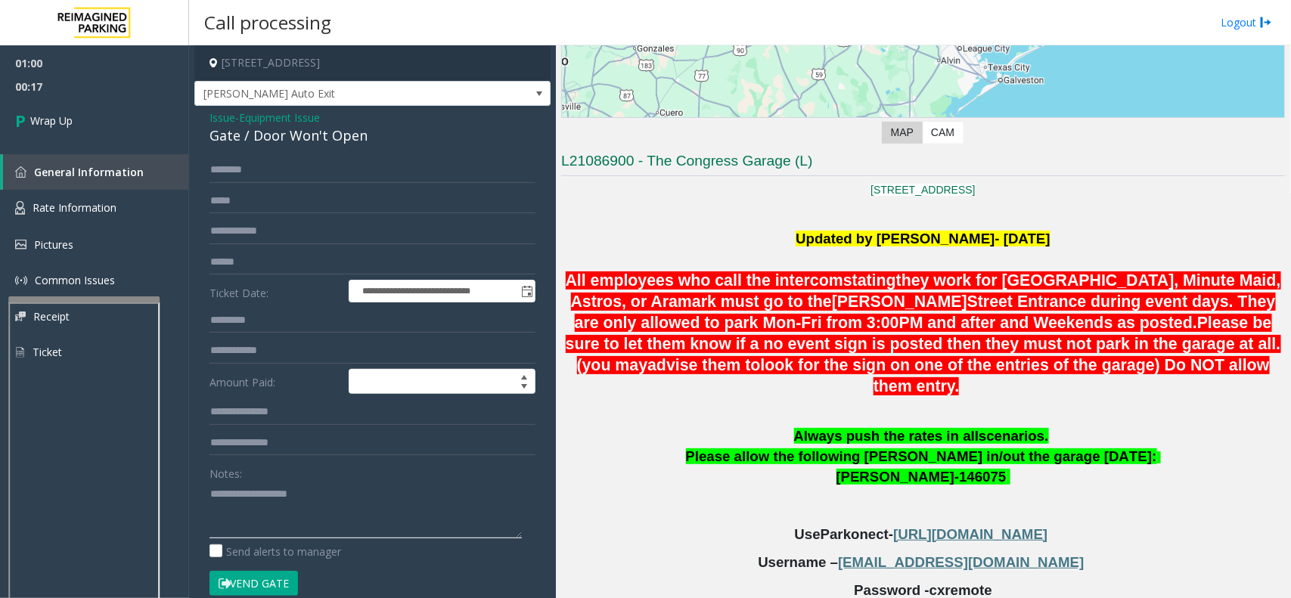
click at [256, 504] on textarea at bounding box center [365, 510] width 312 height 57
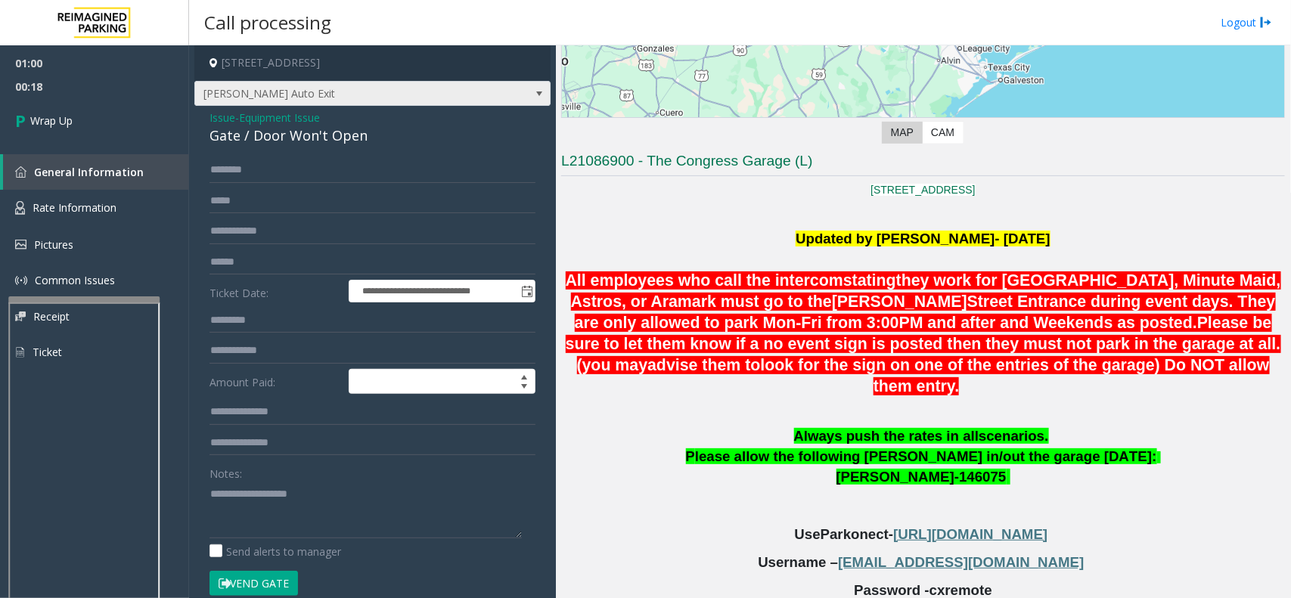
click at [336, 87] on span "[PERSON_NAME] Auto Exit" at bounding box center [337, 94] width 284 height 24
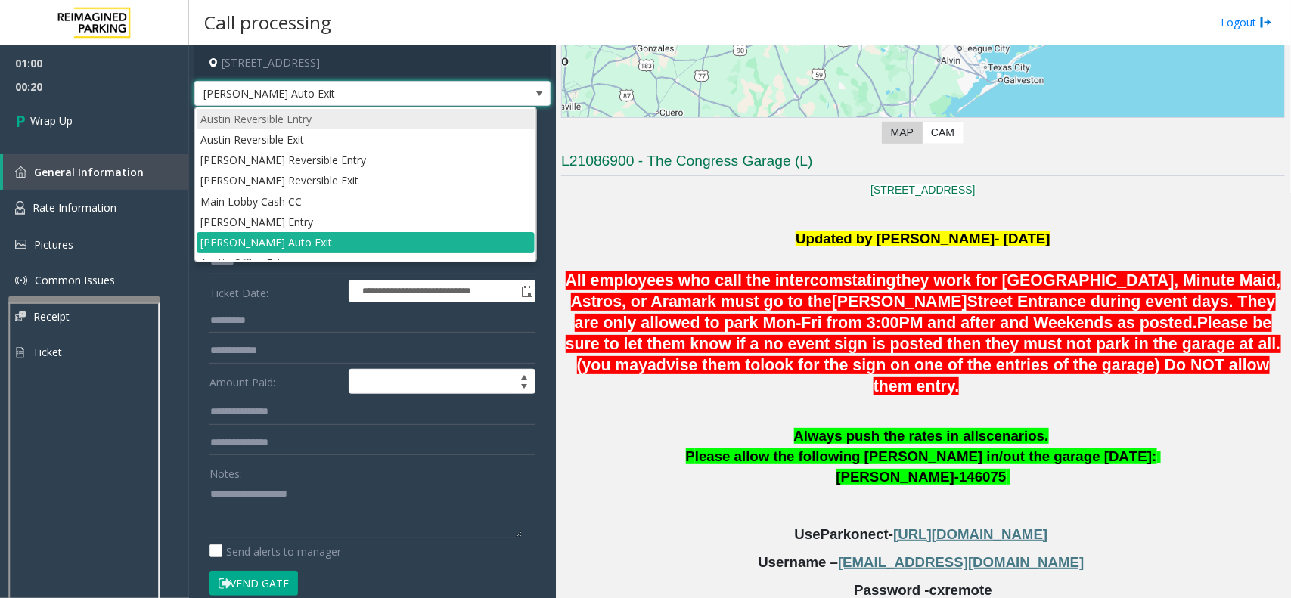
click at [265, 122] on li "Austin Reversible Entry" at bounding box center [366, 119] width 338 height 20
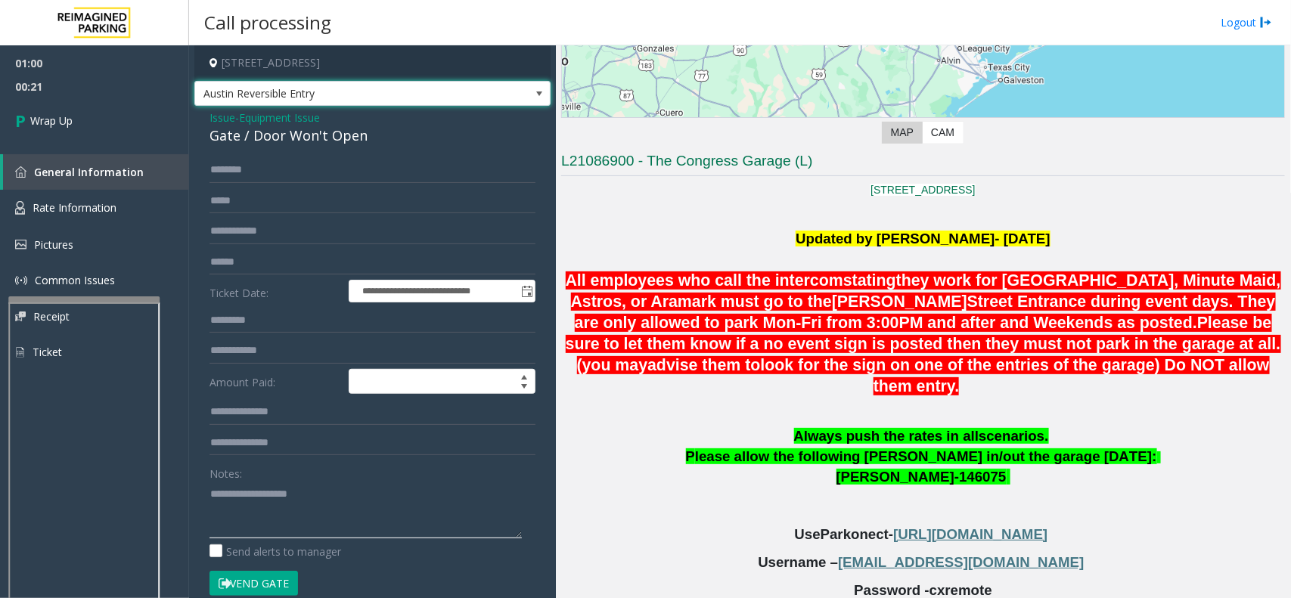
click at [246, 501] on textarea at bounding box center [365, 510] width 312 height 57
click at [363, 510] on textarea at bounding box center [365, 510] width 312 height 57
type textarea "**********"
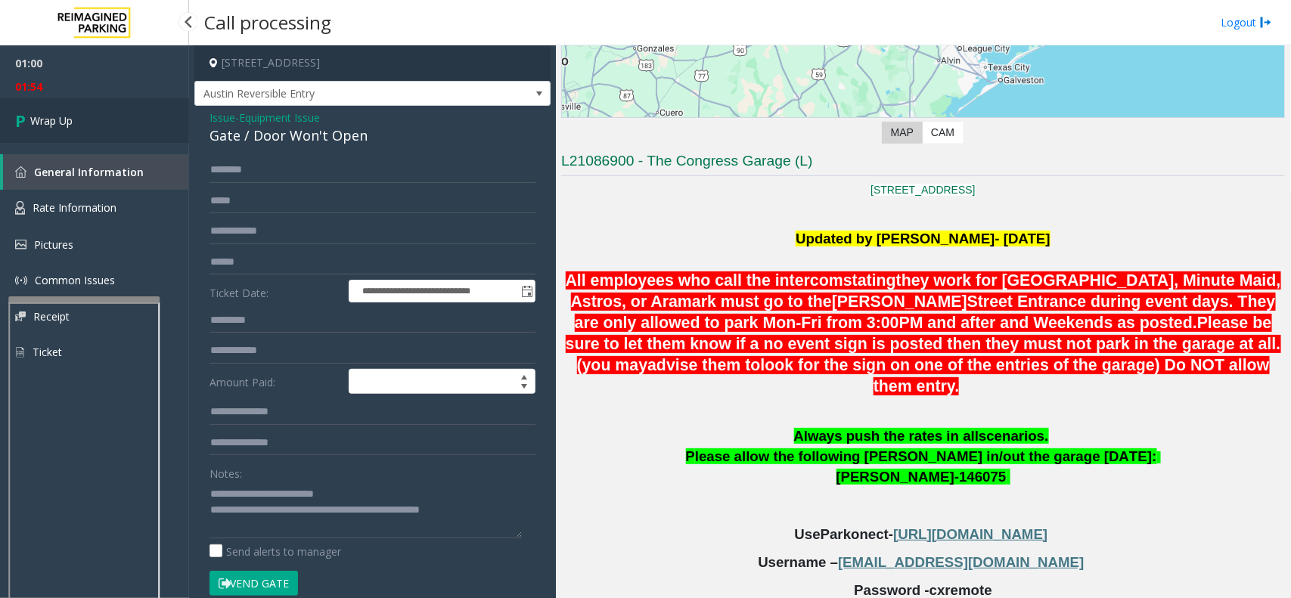
click at [23, 117] on icon at bounding box center [22, 120] width 15 height 25
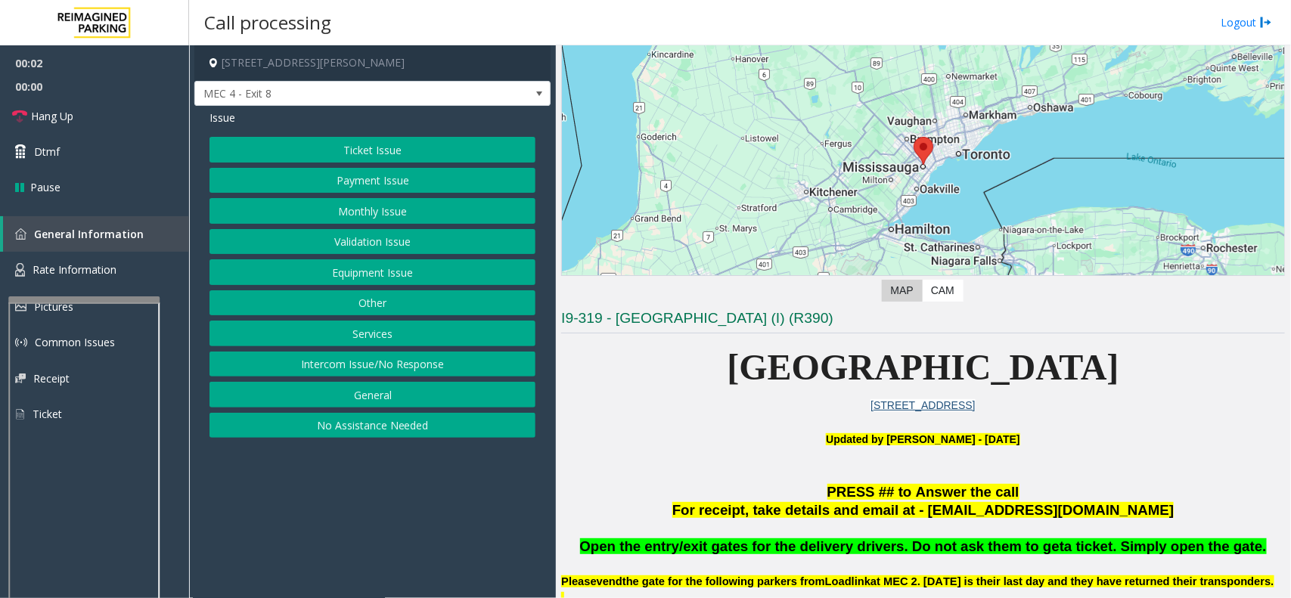
scroll to position [284, 0]
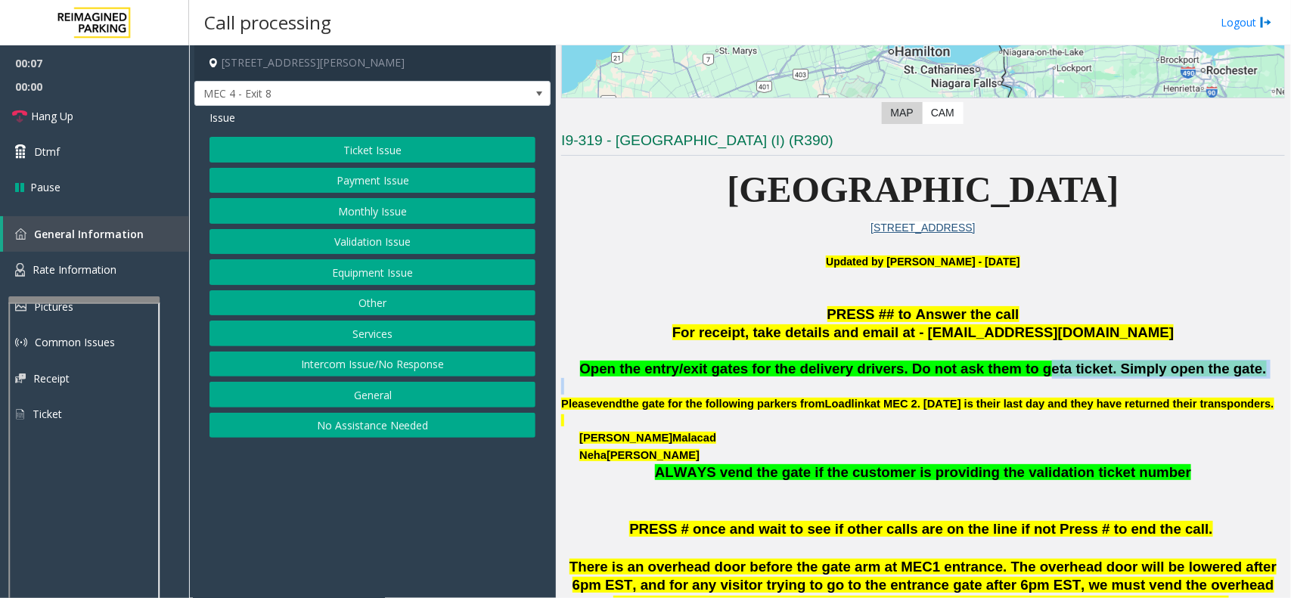
drag, startPoint x: 1029, startPoint y: 378, endPoint x: 1135, endPoint y: 383, distance: 106.0
click at [1135, 383] on div "Open the entry/exit gates for the delivery drivers. Do not ask them to get a ti…" at bounding box center [923, 430] width 724 height 141
click at [1127, 446] on p "[PERSON_NAME]" at bounding box center [931, 437] width 705 height 17
click at [405, 178] on button "Payment Issue" at bounding box center [372, 181] width 326 height 26
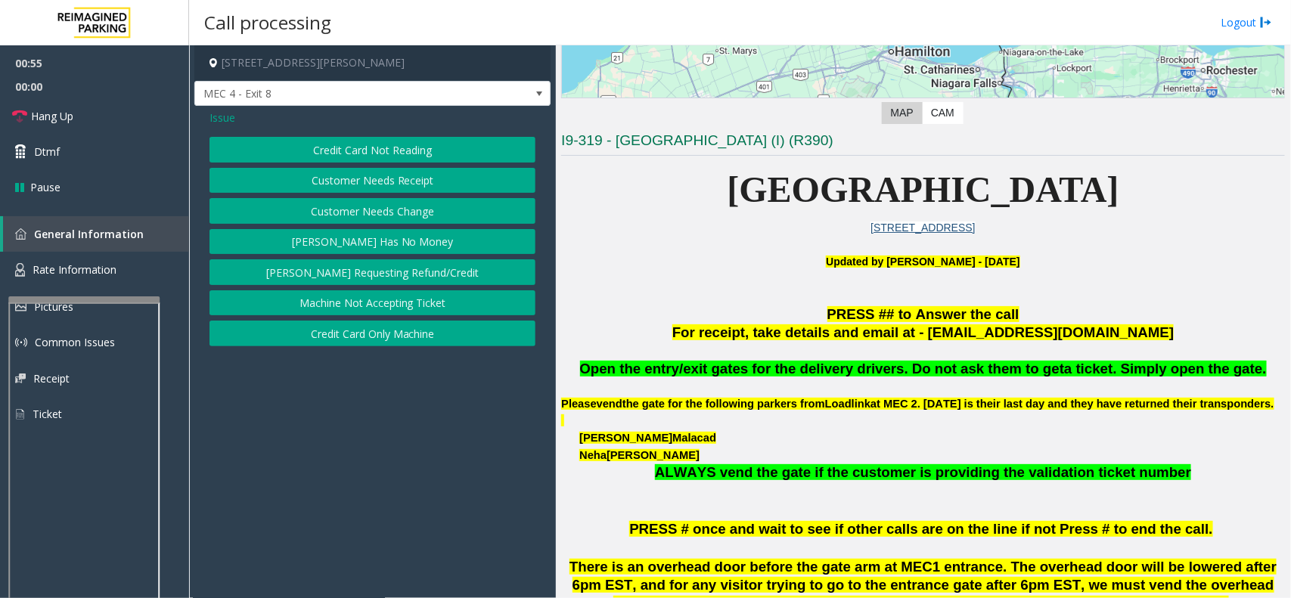
click at [379, 149] on button "Credit Card Not Reading" at bounding box center [372, 150] width 326 height 26
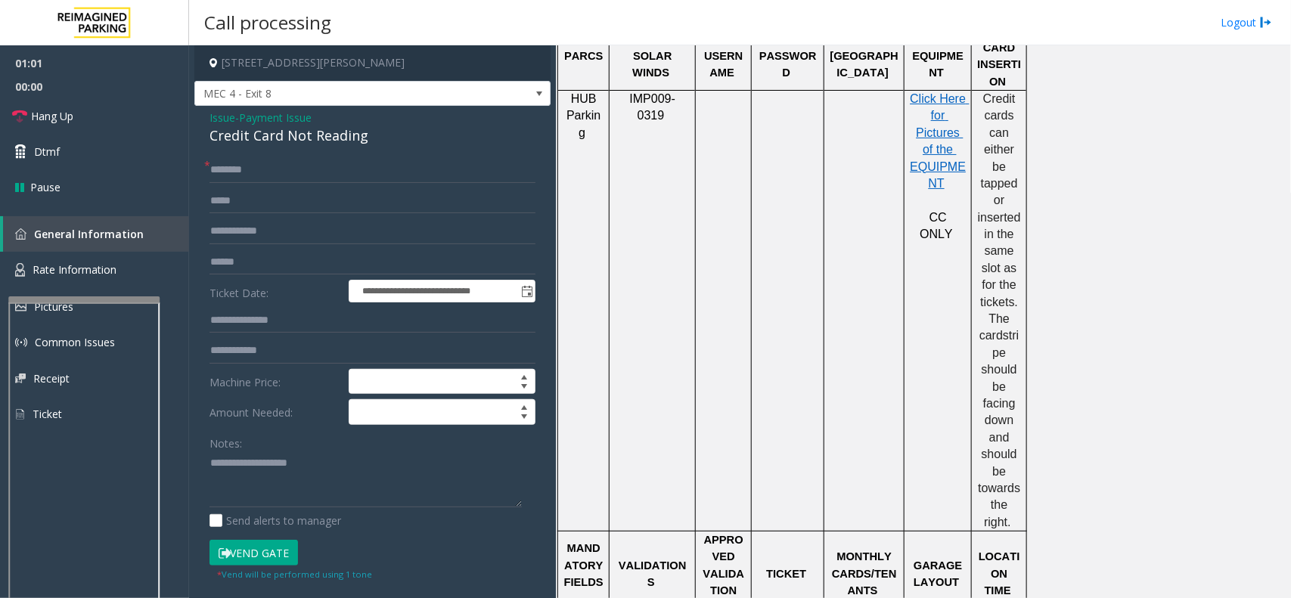
scroll to position [945, 0]
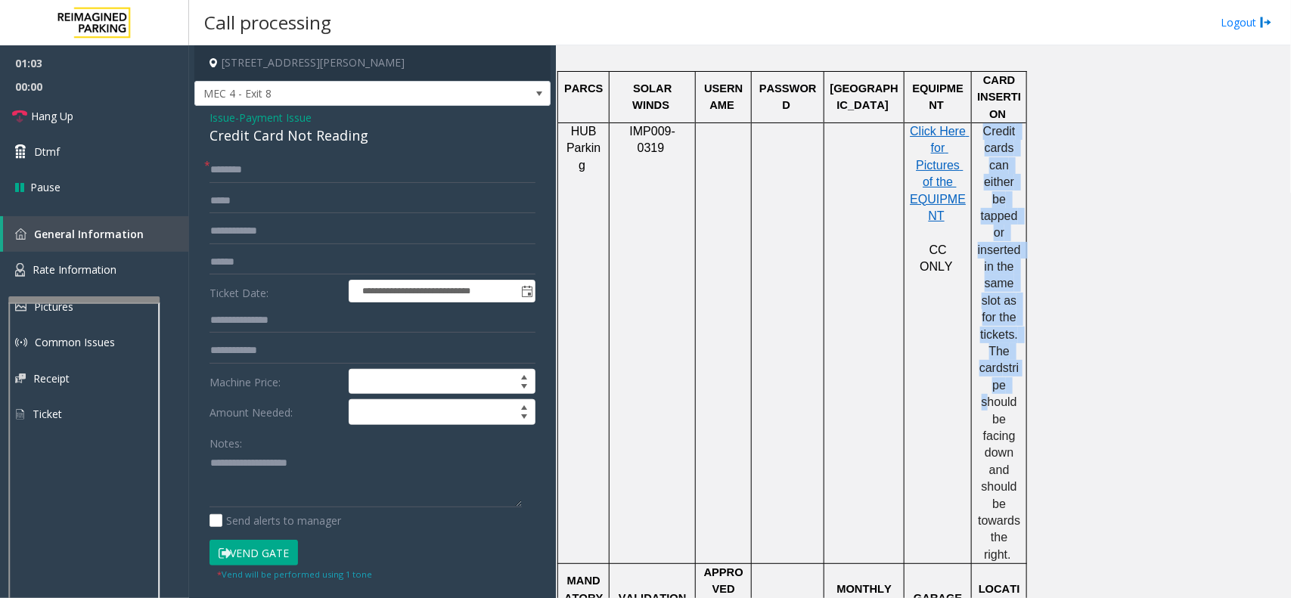
drag, startPoint x: 985, startPoint y: 131, endPoint x: 1017, endPoint y: 371, distance: 242.5
click at [1017, 371] on p "Credit cards can either be tapped or inserted in the same slot as for the ticke…" at bounding box center [999, 343] width 44 height 440
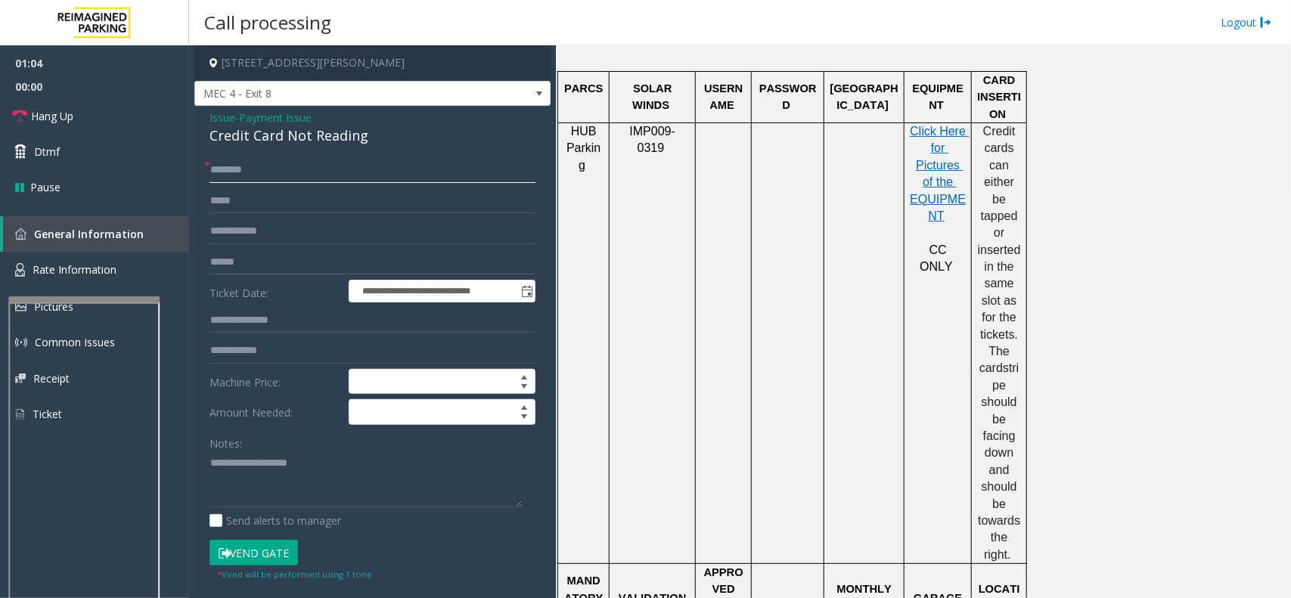
click at [300, 165] on input "text" at bounding box center [372, 170] width 326 height 26
click at [246, 261] on input "text" at bounding box center [372, 263] width 326 height 26
click at [274, 170] on input "text" at bounding box center [372, 170] width 326 height 26
click at [238, 171] on input "**********" at bounding box center [372, 170] width 326 height 26
click at [312, 178] on input "**********" at bounding box center [372, 170] width 326 height 26
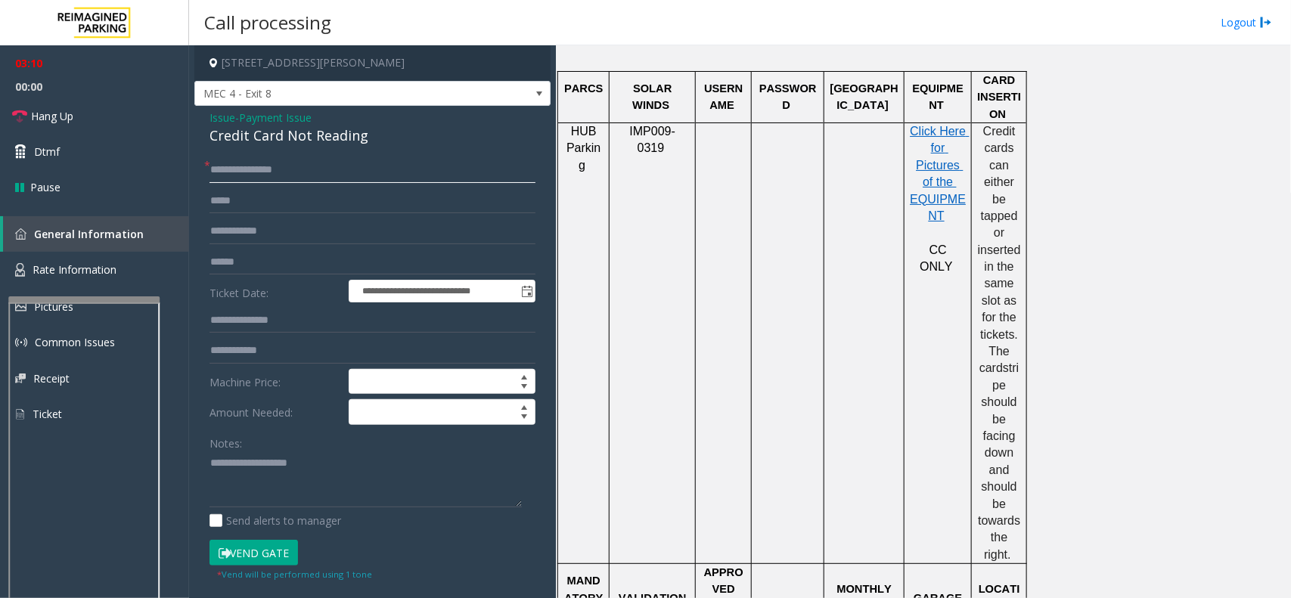
type input "**********"
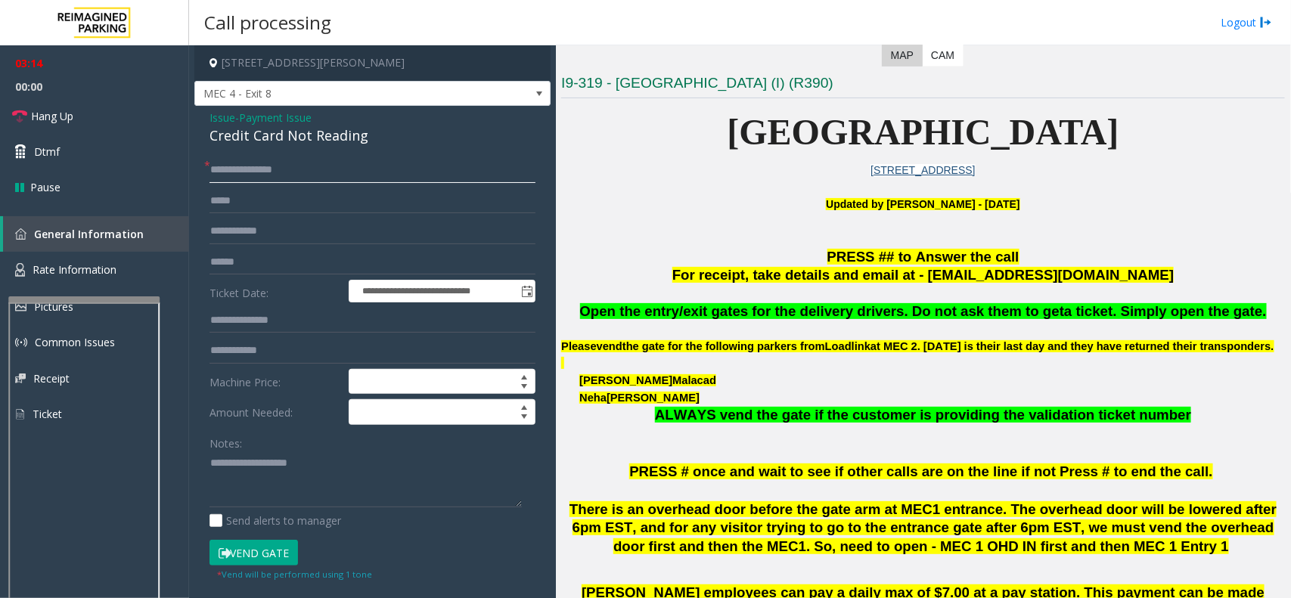
scroll to position [378, 0]
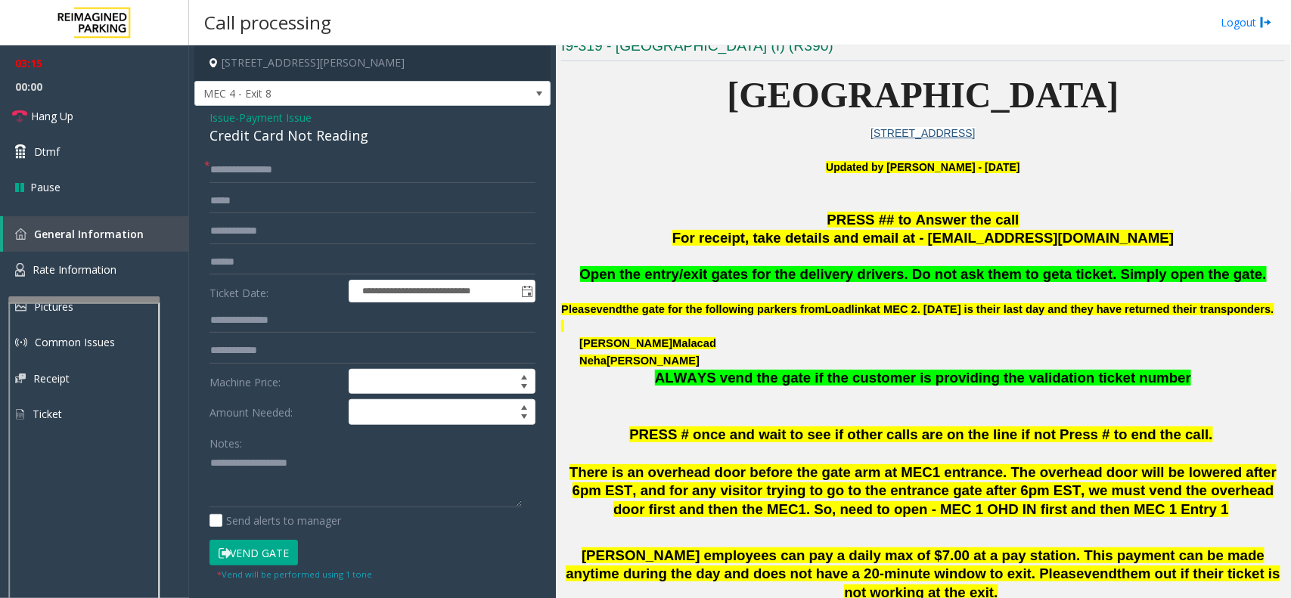
drag, startPoint x: 870, startPoint y: 285, endPoint x: 1118, endPoint y: 285, distance: 247.3
click at [1118, 285] on p at bounding box center [923, 292] width 724 height 17
click at [1052, 335] on p at bounding box center [923, 326] width 724 height 17
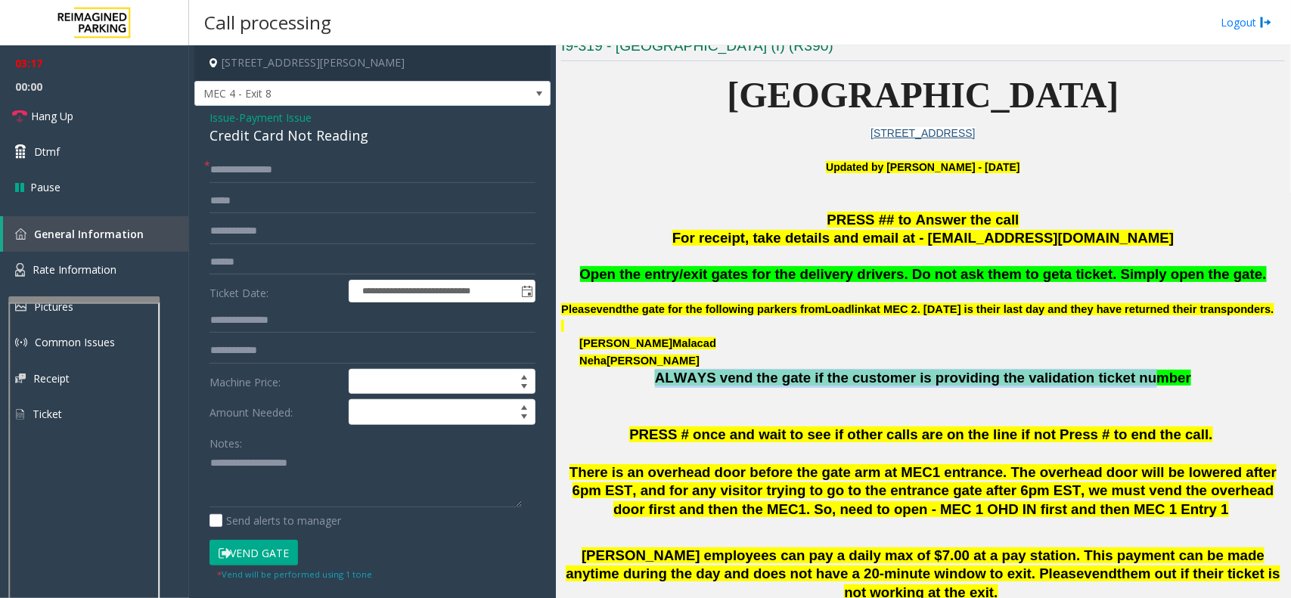
drag, startPoint x: 808, startPoint y: 369, endPoint x: 1115, endPoint y: 391, distance: 308.5
click at [1115, 391] on div "Open the entry/exit gates for the delivery drivers. Do not ask them to get a ti…" at bounding box center [923, 335] width 724 height 141
click at [1109, 386] on span "ALWAYS vend the gate if the customer is providing the validation ticket number" at bounding box center [923, 378] width 536 height 16
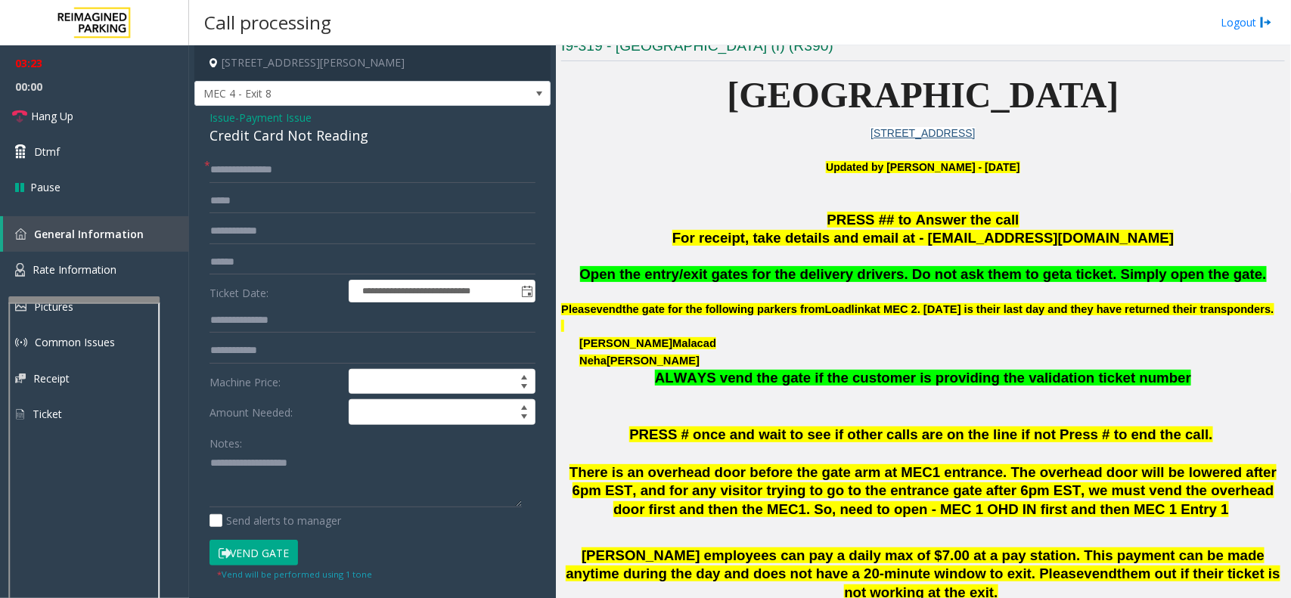
click at [285, 558] on button "Vend Gate" at bounding box center [253, 553] width 88 height 26
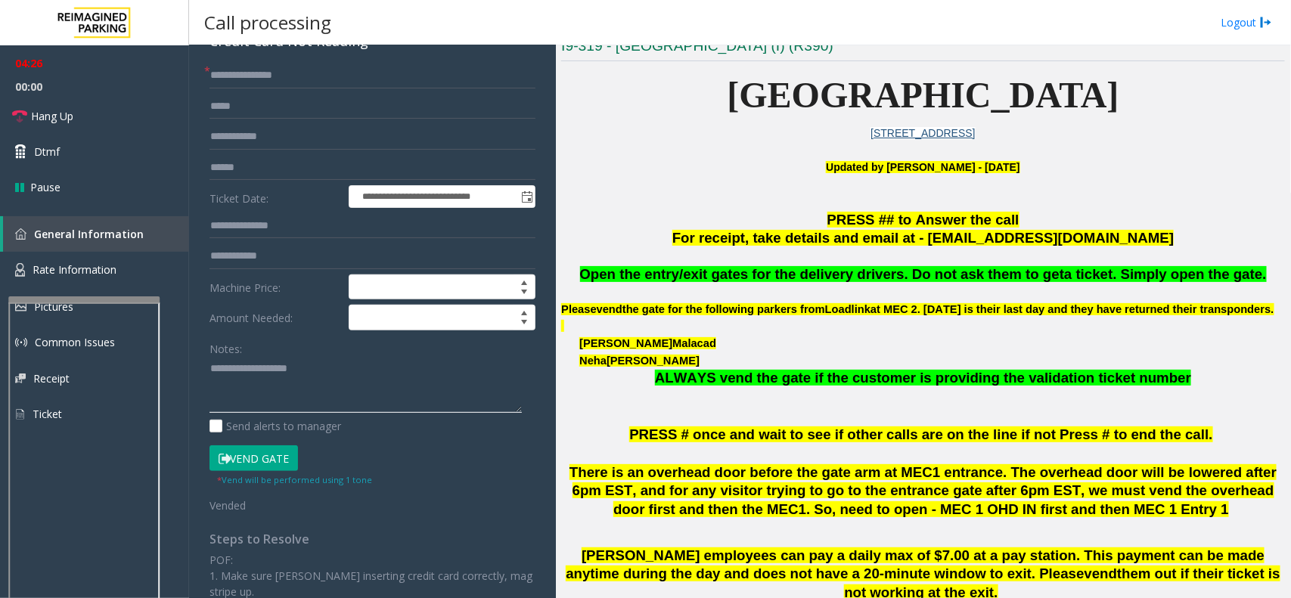
click at [240, 365] on textarea at bounding box center [365, 385] width 312 height 57
click at [206, 383] on div "**********" at bounding box center [372, 419] width 349 height 712
click at [214, 383] on textarea at bounding box center [365, 385] width 312 height 57
paste textarea "**********"
click at [242, 367] on textarea at bounding box center [365, 385] width 312 height 57
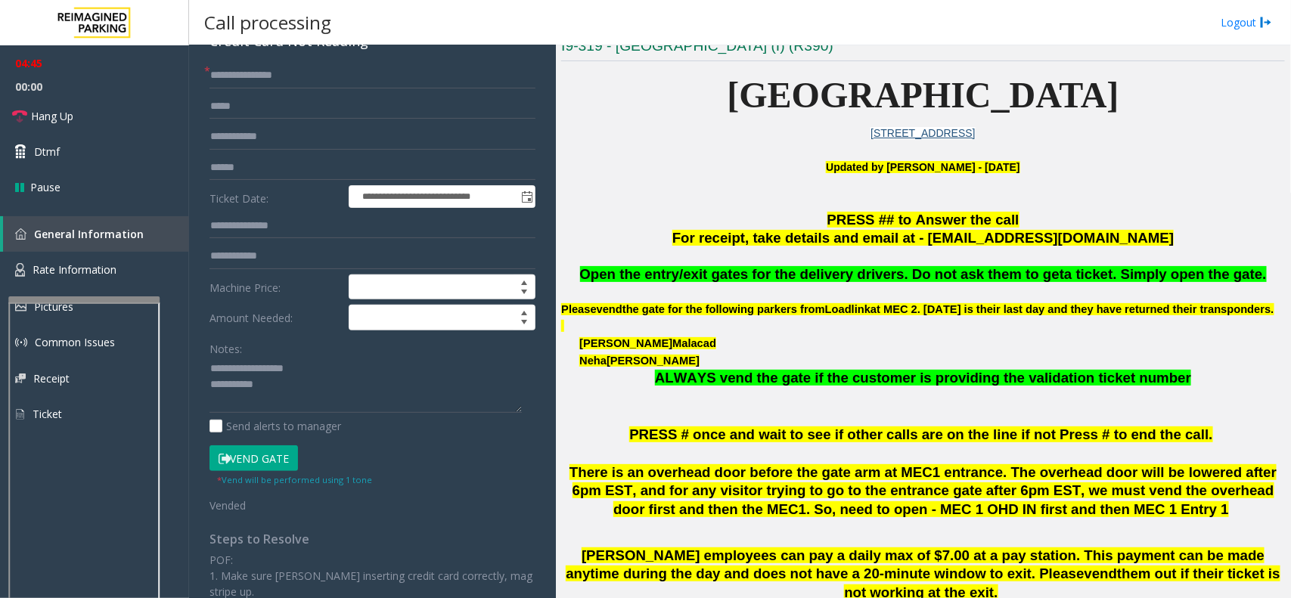
click at [254, 454] on button "Vend Gate" at bounding box center [253, 458] width 88 height 26
click at [76, 110] on link "Hang Up" at bounding box center [94, 116] width 189 height 36
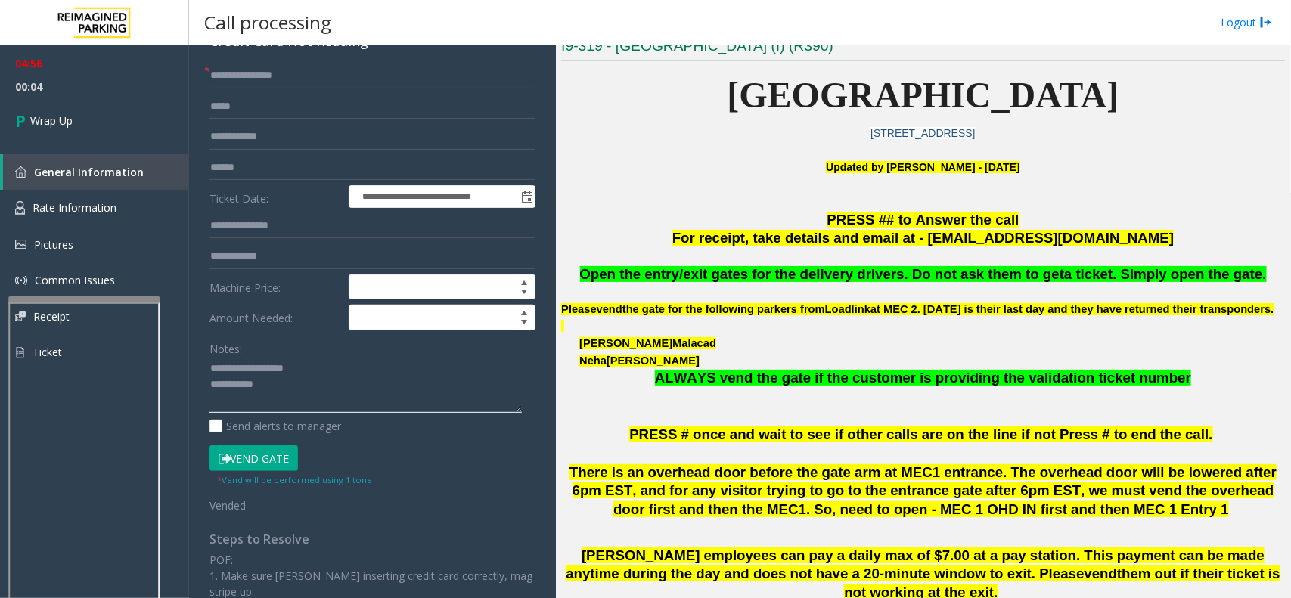
click at [308, 369] on textarea at bounding box center [365, 385] width 312 height 57
click at [281, 386] on textarea at bounding box center [365, 385] width 312 height 57
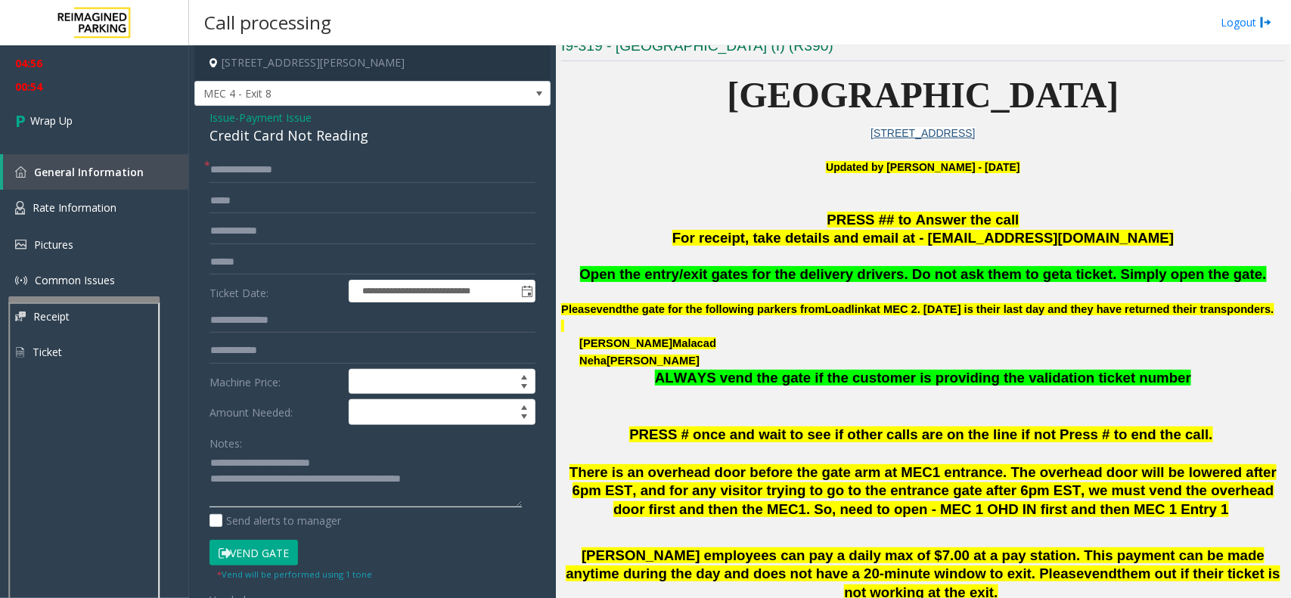
scroll to position [107, 0]
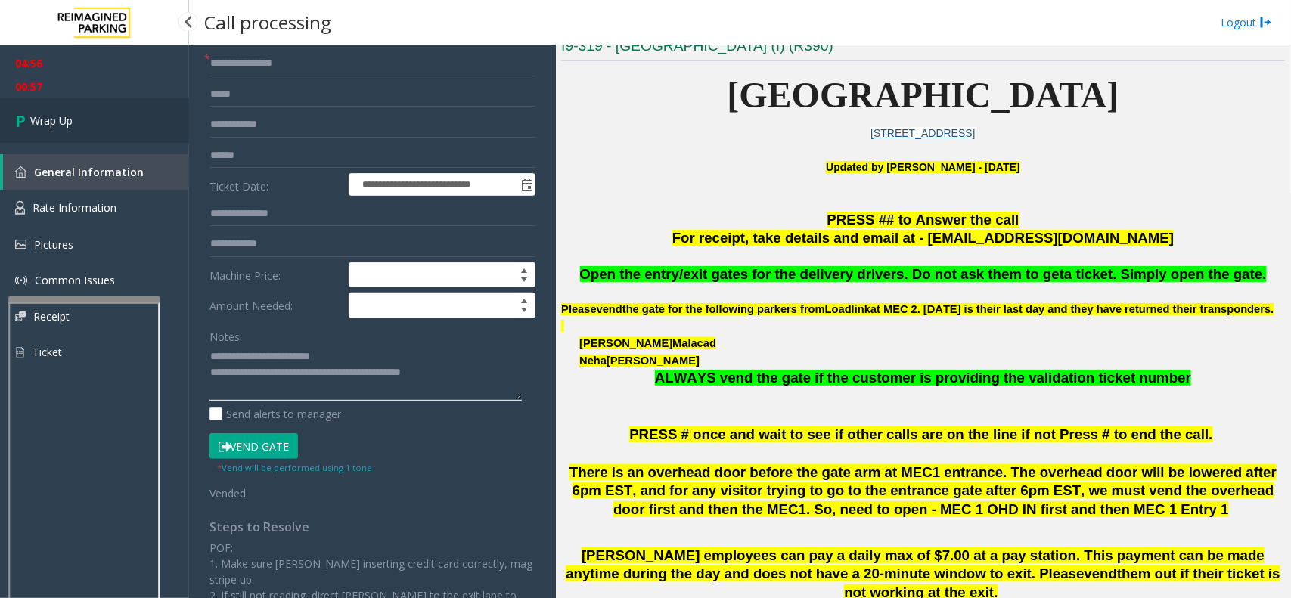
type textarea "**********"
click at [63, 130] on link "Wrap Up" at bounding box center [94, 120] width 189 height 45
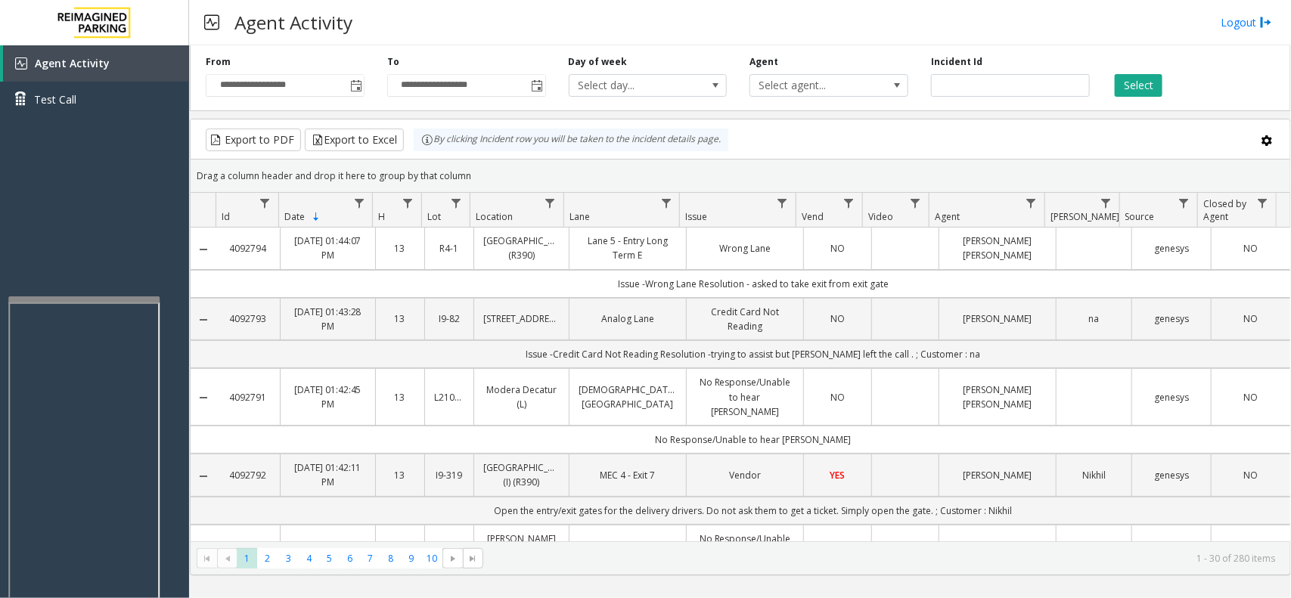
click at [947, 561] on kendo-pager-info "1 - 30 of 280 items" at bounding box center [883, 558] width 783 height 13
click at [980, 27] on div "Agent Activity Logout" at bounding box center [740, 22] width 1102 height 45
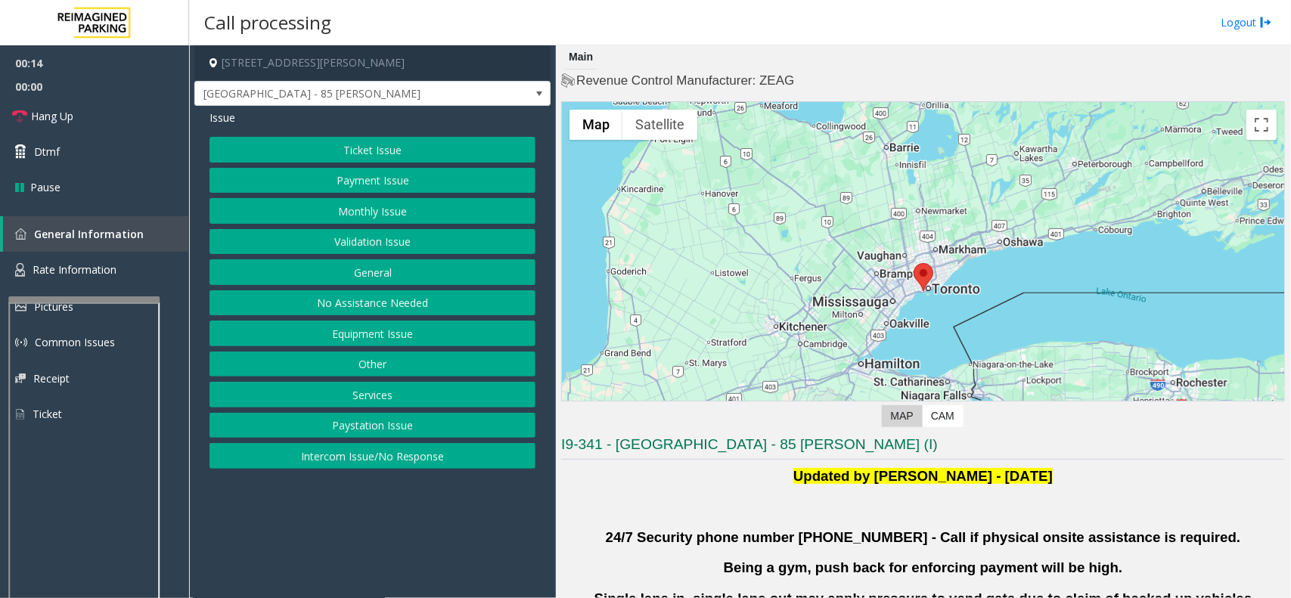
click at [346, 240] on button "Validation Issue" at bounding box center [372, 242] width 326 height 26
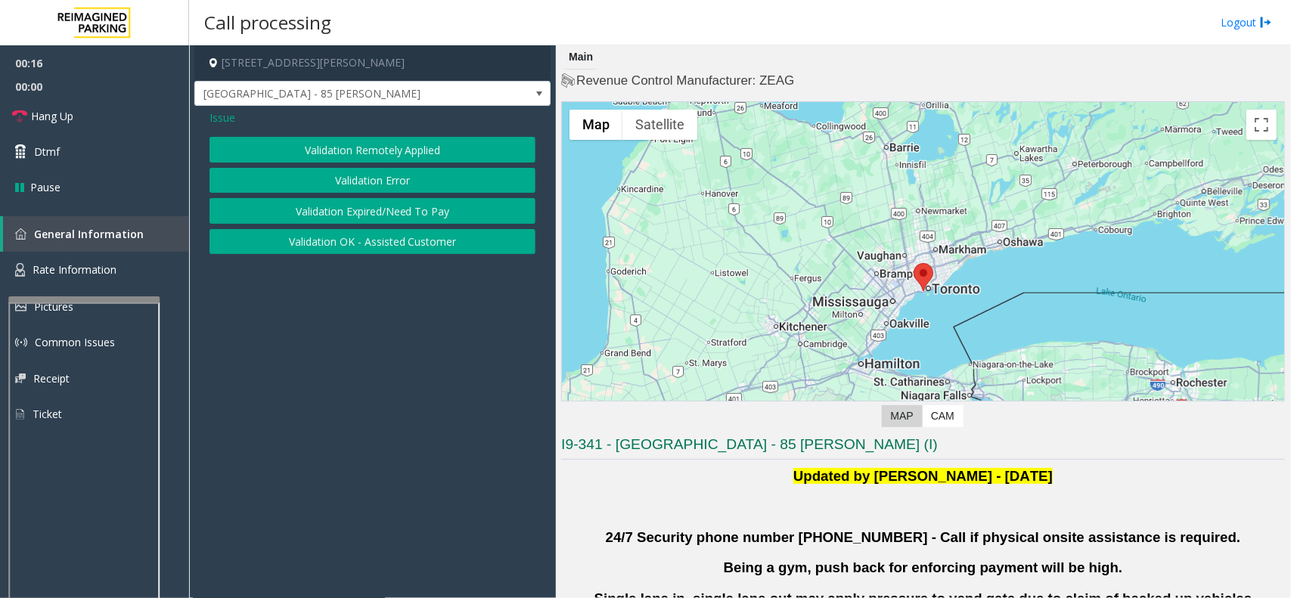
click at [414, 180] on button "Validation Error" at bounding box center [372, 181] width 326 height 26
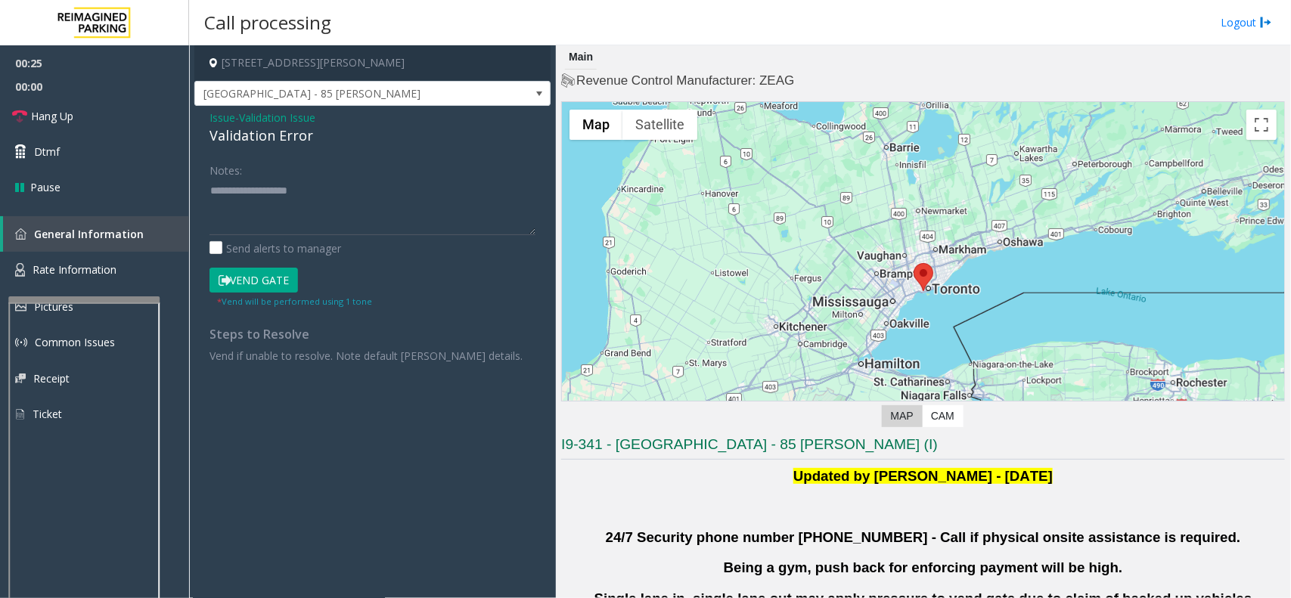
click at [354, 176] on div "Notes:" at bounding box center [372, 196] width 326 height 78
click at [334, 190] on textarea at bounding box center [372, 206] width 326 height 57
click at [269, 197] on textarea at bounding box center [372, 206] width 326 height 57
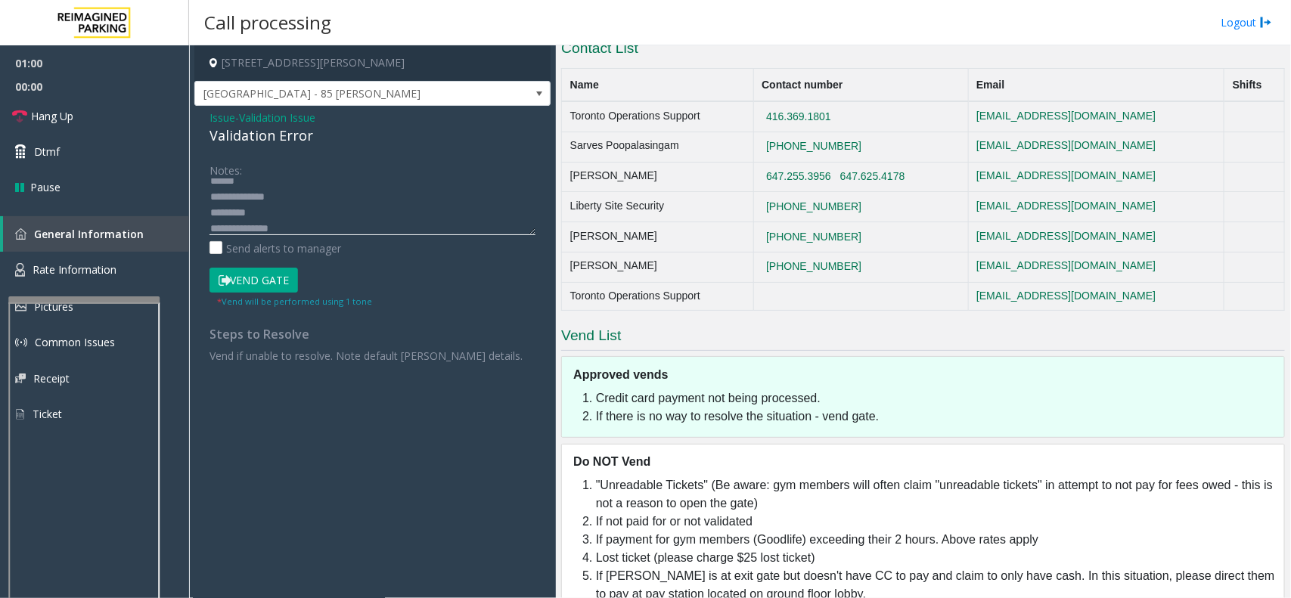
scroll to position [904, 0]
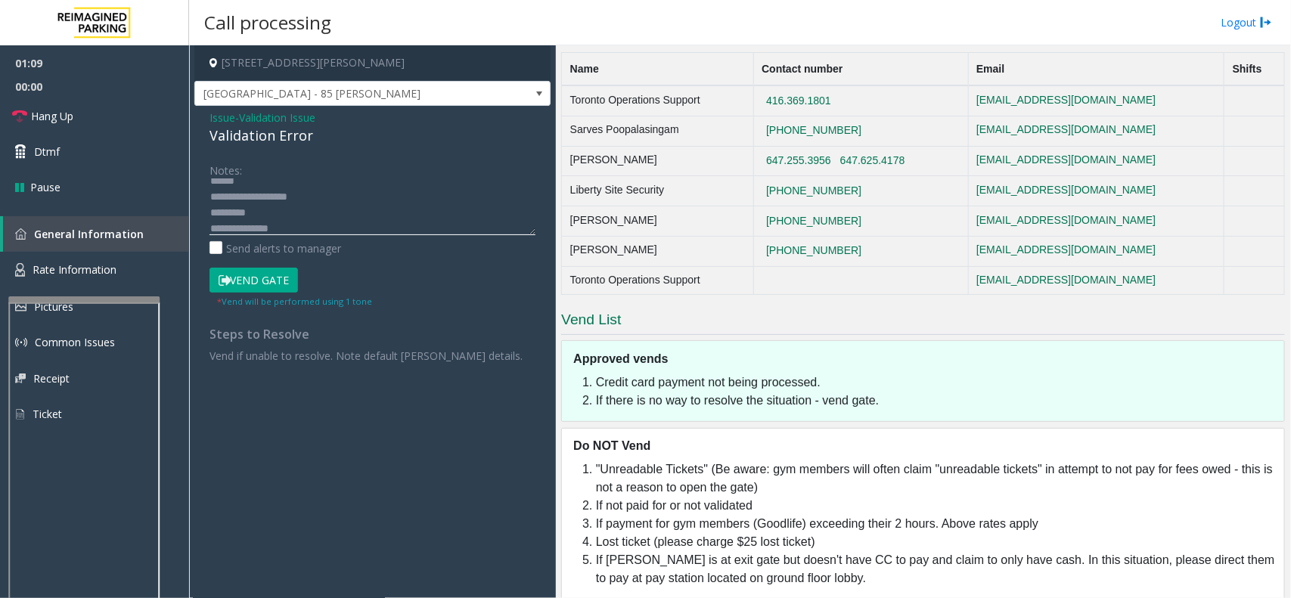
click at [257, 183] on textarea at bounding box center [372, 206] width 326 height 57
click at [296, 221] on textarea at bounding box center [372, 206] width 326 height 57
click at [262, 212] on textarea at bounding box center [372, 206] width 326 height 57
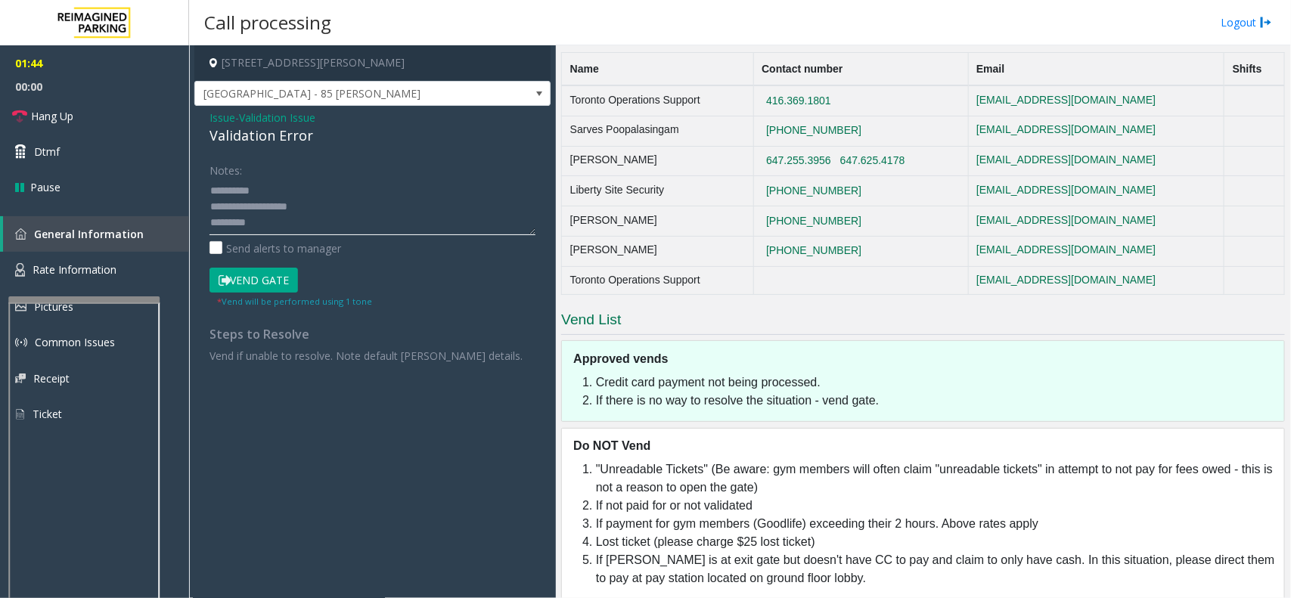
click at [267, 228] on textarea at bounding box center [372, 206] width 326 height 57
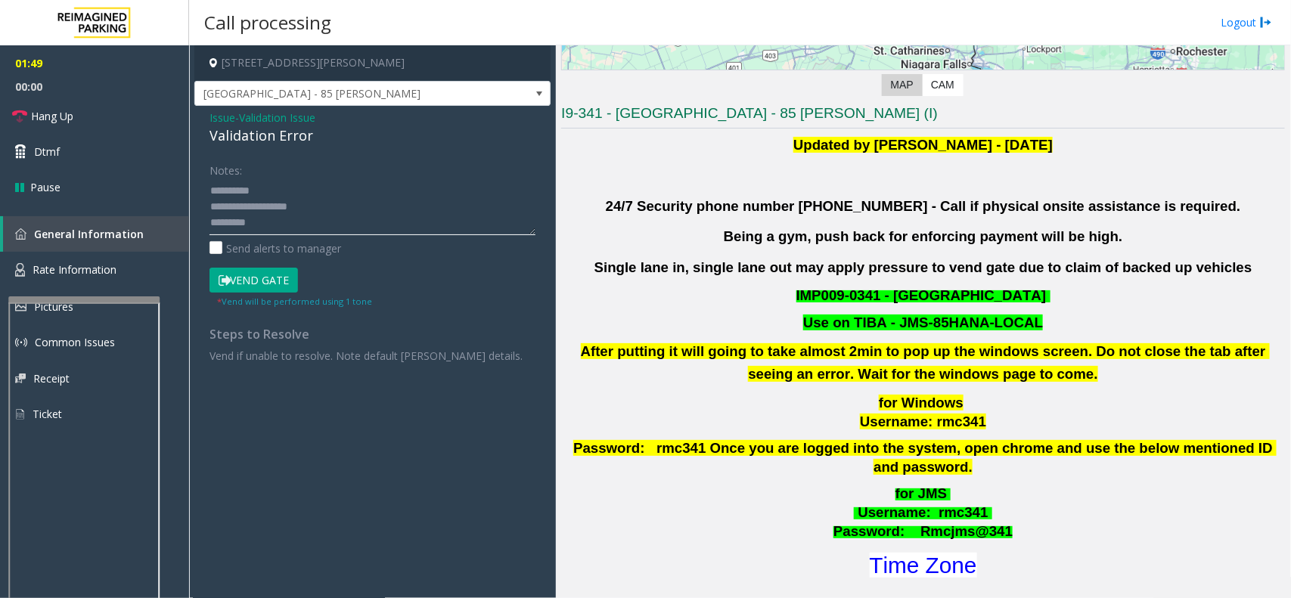
scroll to position [378, 0]
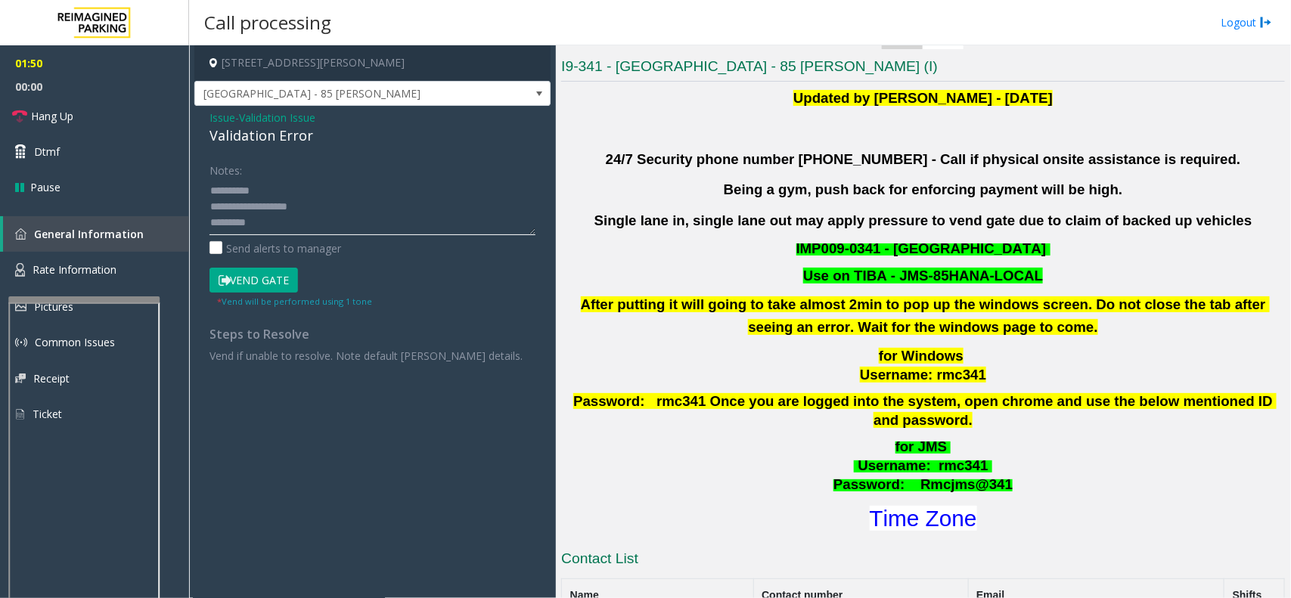
click at [265, 221] on textarea at bounding box center [372, 206] width 326 height 57
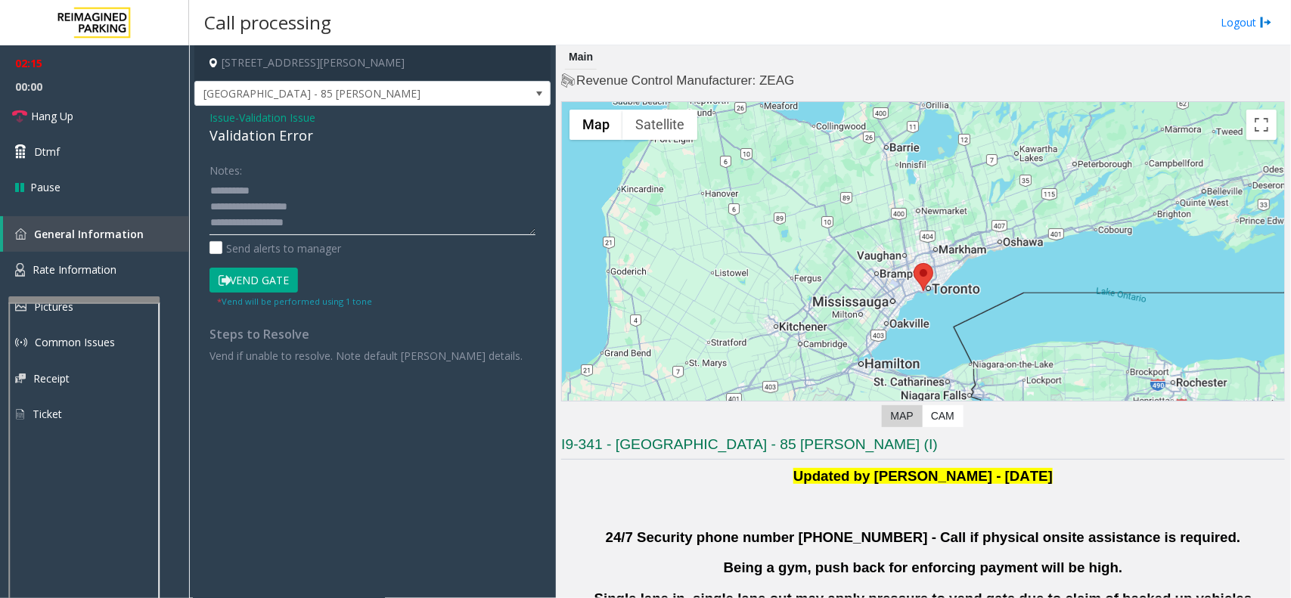
scroll to position [473, 0]
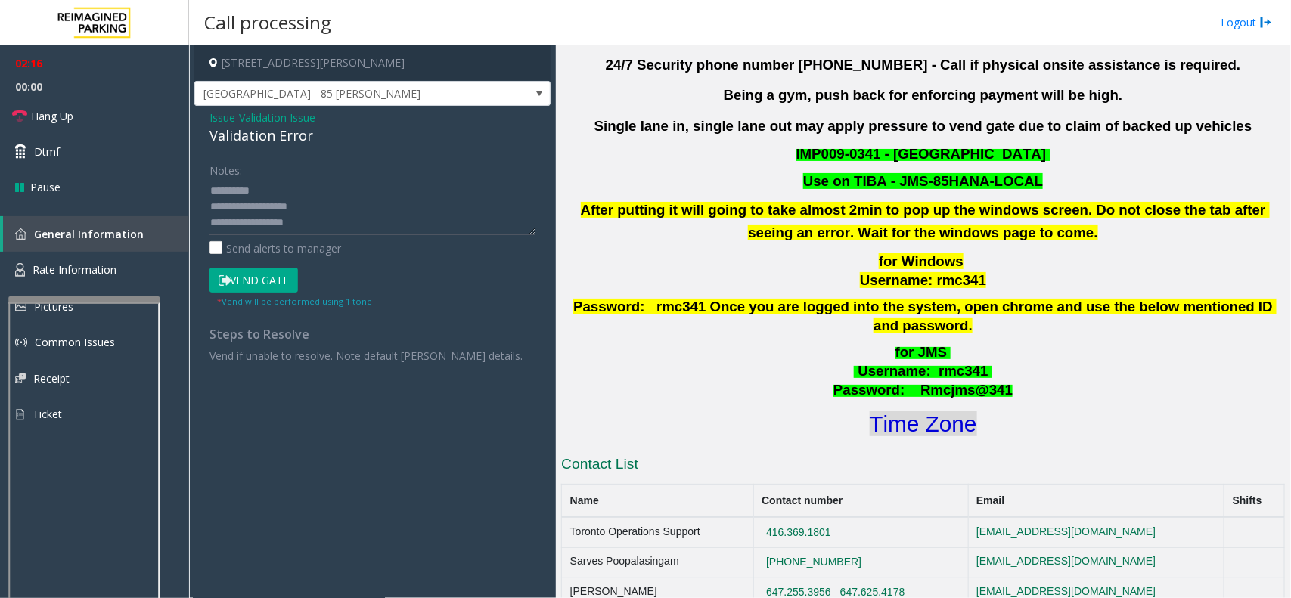
click at [942, 411] on font "Time Zone" at bounding box center [923, 423] width 107 height 25
click at [281, 284] on button "Vend Gate" at bounding box center [253, 281] width 88 height 26
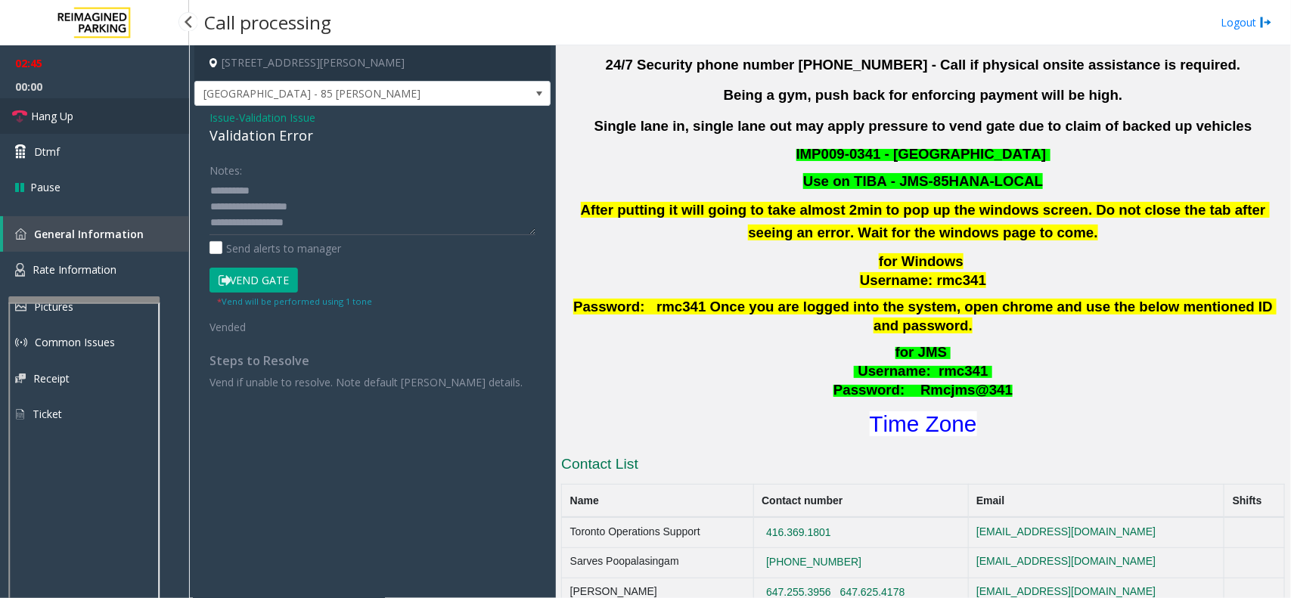
click at [40, 119] on span "Hang Up" at bounding box center [52, 116] width 42 height 16
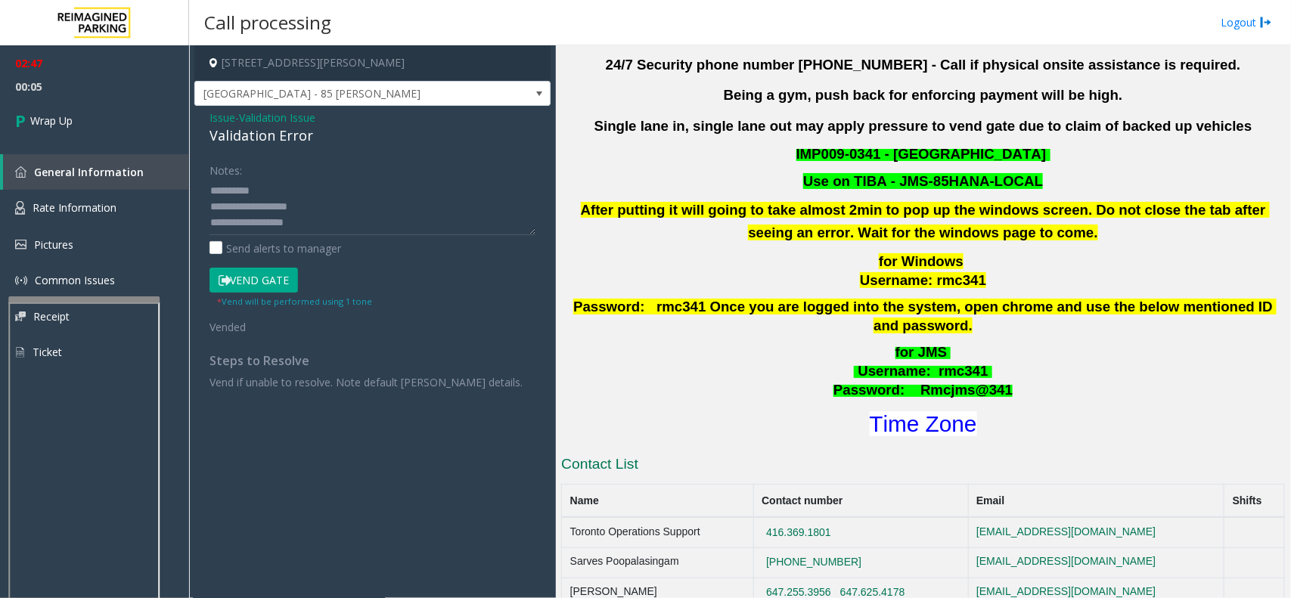
click at [243, 167] on div "Notes:" at bounding box center [372, 196] width 326 height 78
click at [247, 168] on div "Notes:" at bounding box center [372, 196] width 326 height 78
click at [324, 223] on textarea at bounding box center [372, 206] width 326 height 57
click at [251, 170] on div "Notes:" at bounding box center [372, 196] width 326 height 78
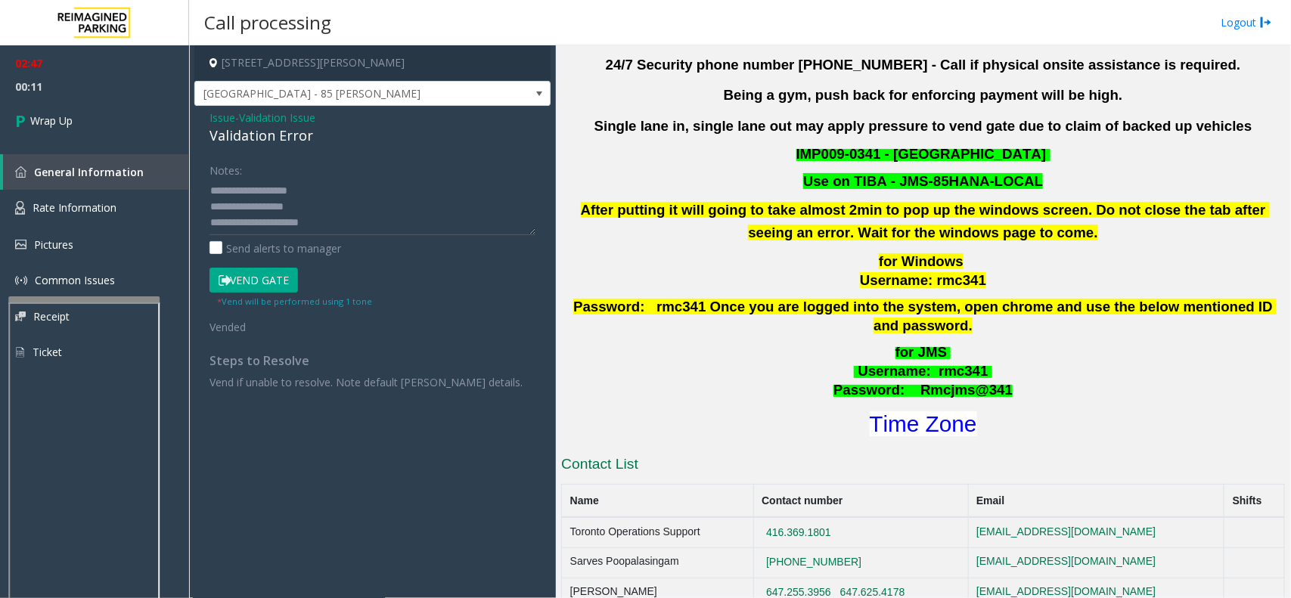
scroll to position [0, 0]
click at [246, 172] on div "Notes:" at bounding box center [372, 196] width 326 height 78
click at [248, 172] on div "Notes:" at bounding box center [372, 196] width 326 height 78
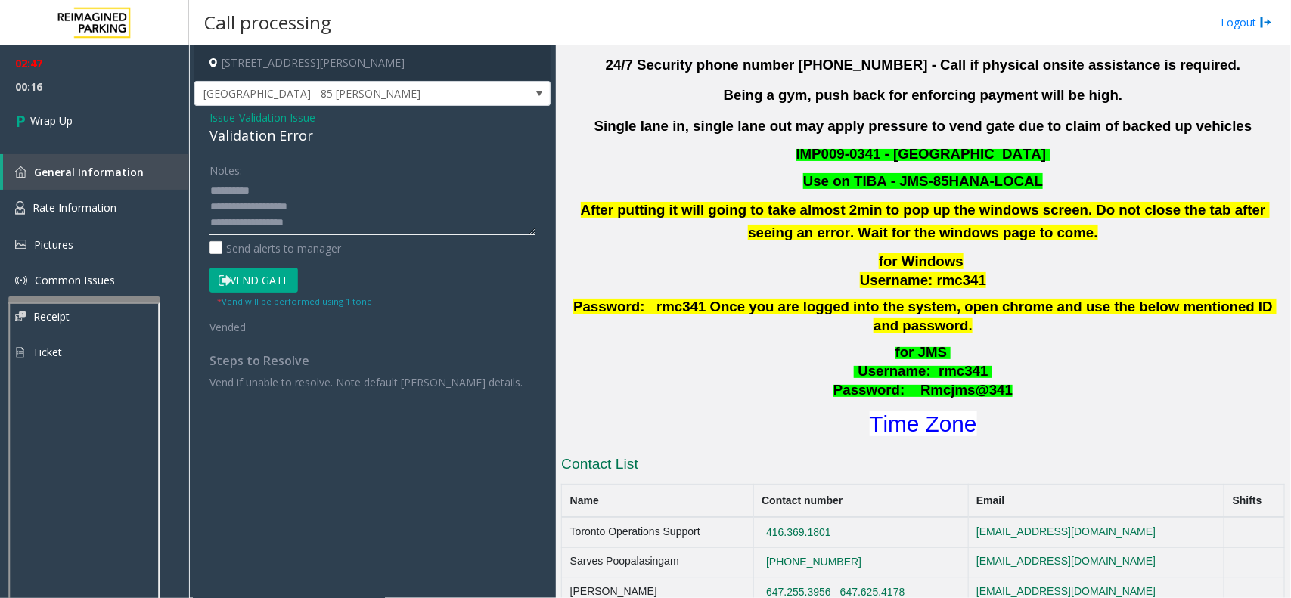
click at [274, 189] on textarea at bounding box center [372, 206] width 326 height 57
click at [263, 133] on div "Validation Error" at bounding box center [372, 136] width 326 height 20
copy div "Validation Error"
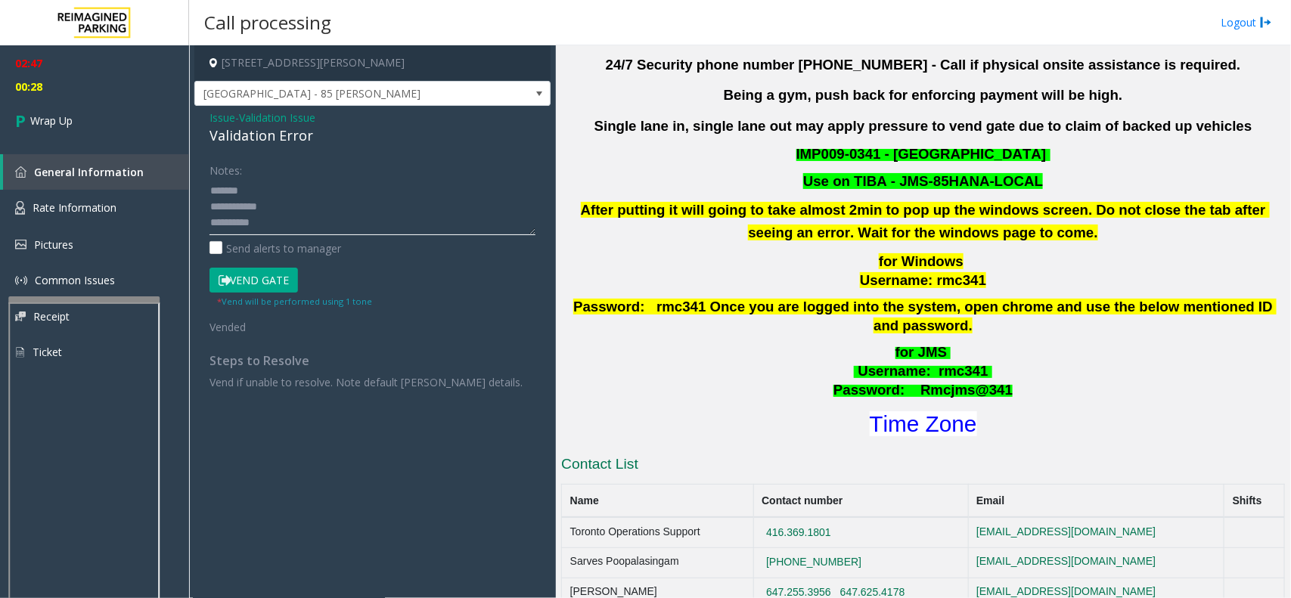
click at [277, 186] on textarea at bounding box center [372, 206] width 326 height 57
paste textarea "**********"
click at [300, 204] on textarea at bounding box center [372, 206] width 326 height 57
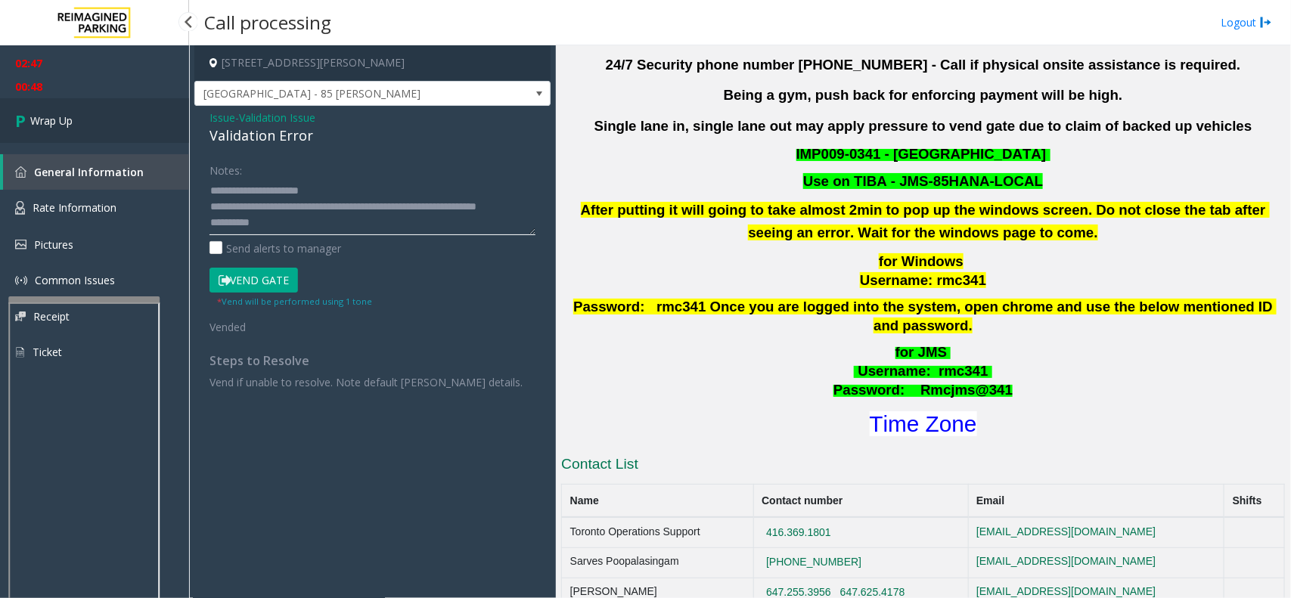
type textarea "**********"
click at [55, 123] on span "Wrap Up" at bounding box center [51, 121] width 42 height 16
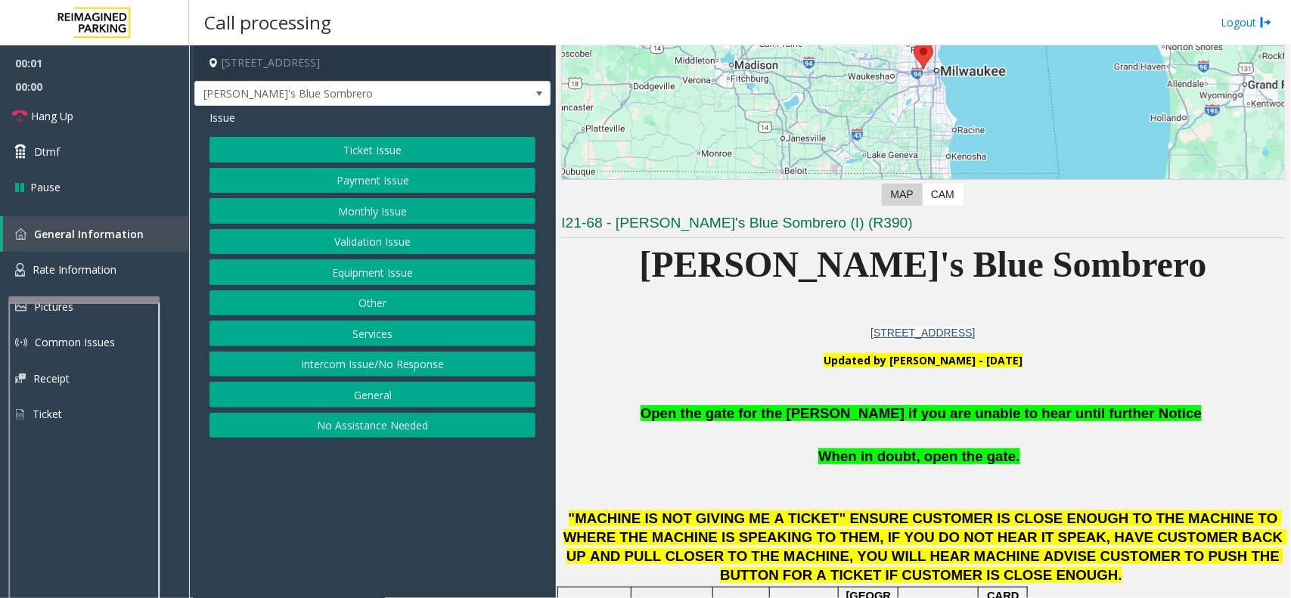
scroll to position [378, 0]
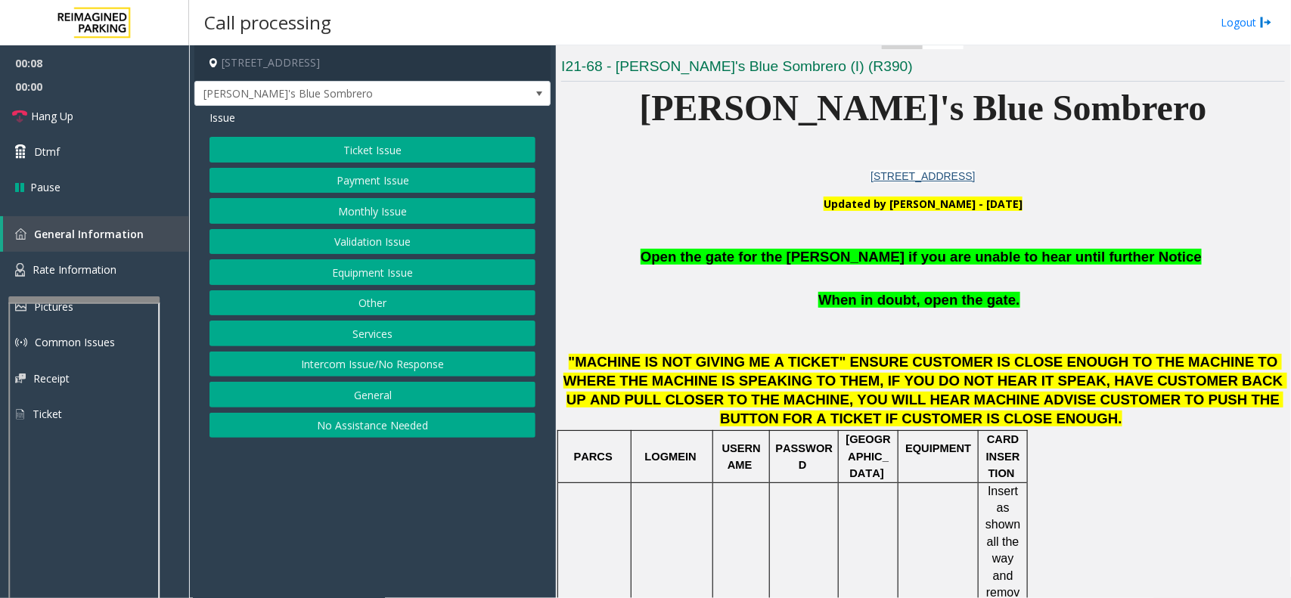
click at [403, 153] on button "Ticket Issue" at bounding box center [372, 150] width 326 height 26
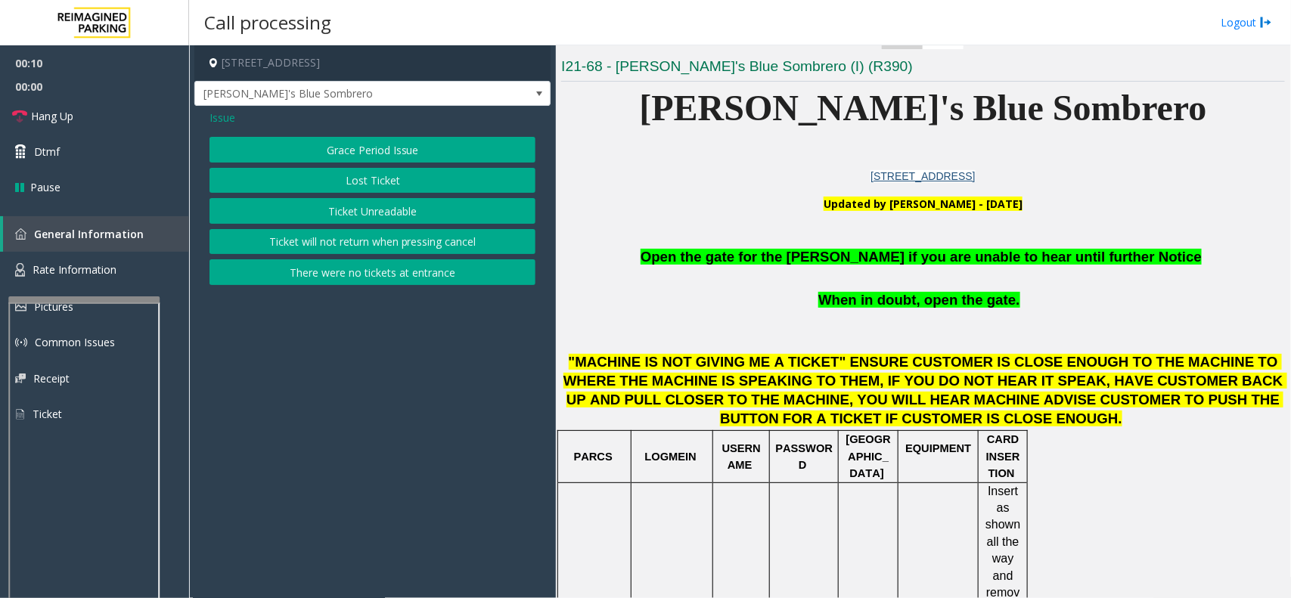
click at [399, 213] on button "Ticket Unreadable" at bounding box center [372, 211] width 326 height 26
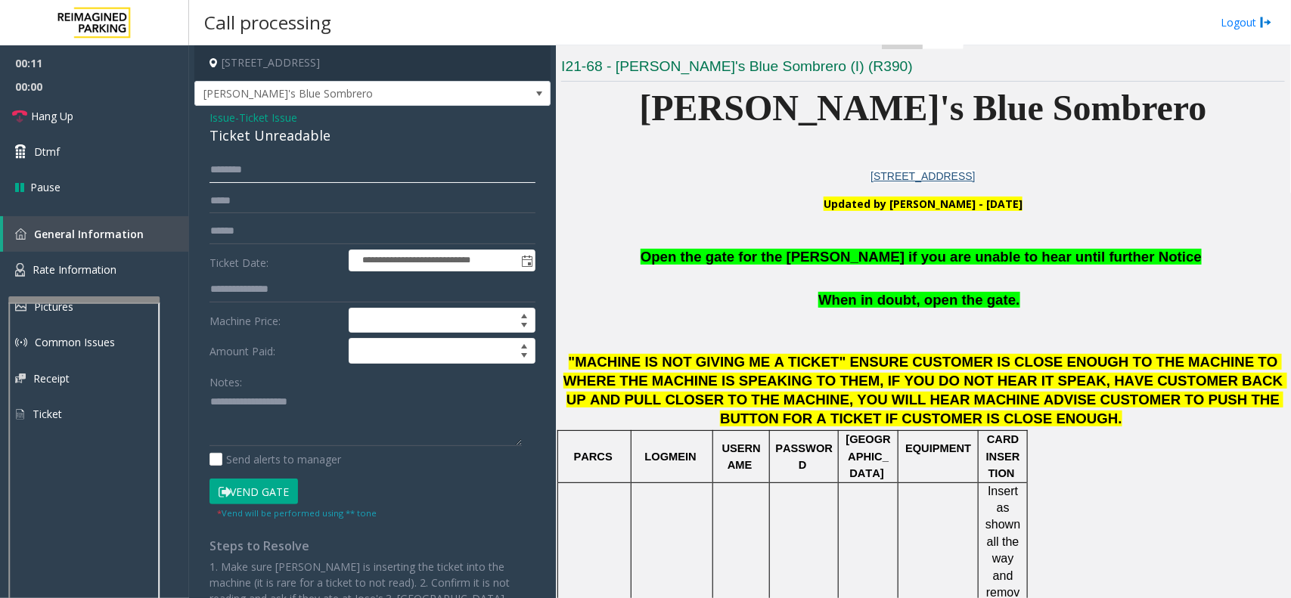
click at [235, 172] on input "text" at bounding box center [372, 170] width 326 height 26
click at [250, 176] on input "text" at bounding box center [372, 170] width 326 height 26
click at [270, 493] on button "Vend Gate" at bounding box center [253, 492] width 88 height 26
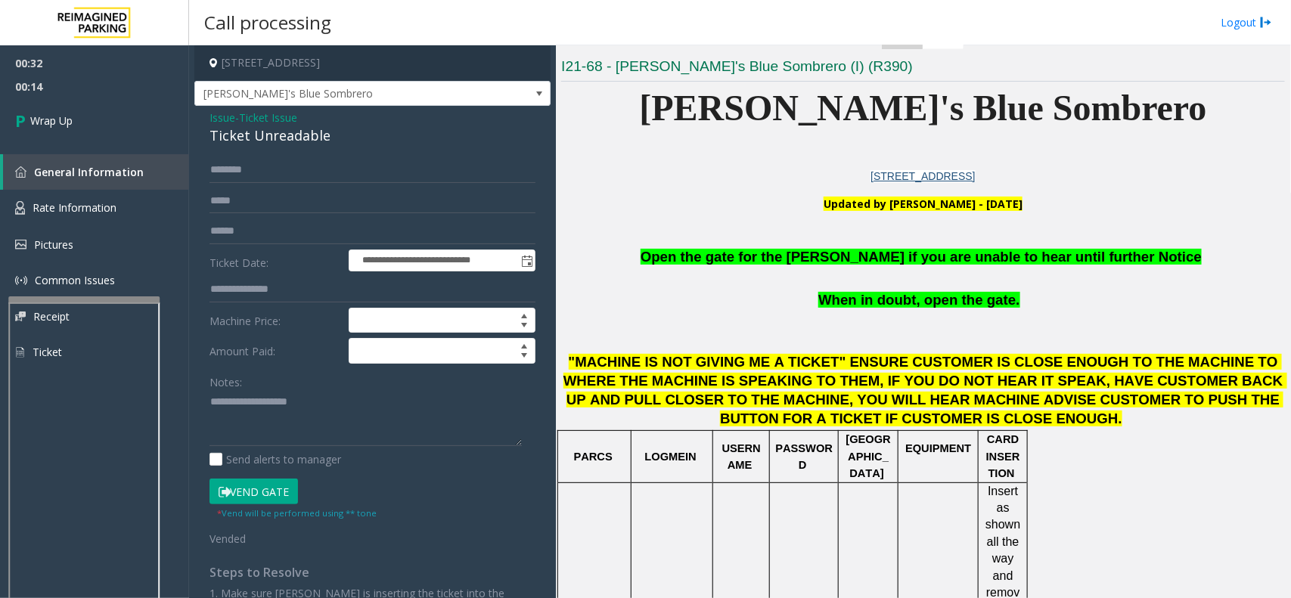
click at [235, 111] on span "- Ticket Issue" at bounding box center [266, 117] width 62 height 14
click at [266, 119] on span "Ticket Issue" at bounding box center [268, 118] width 58 height 16
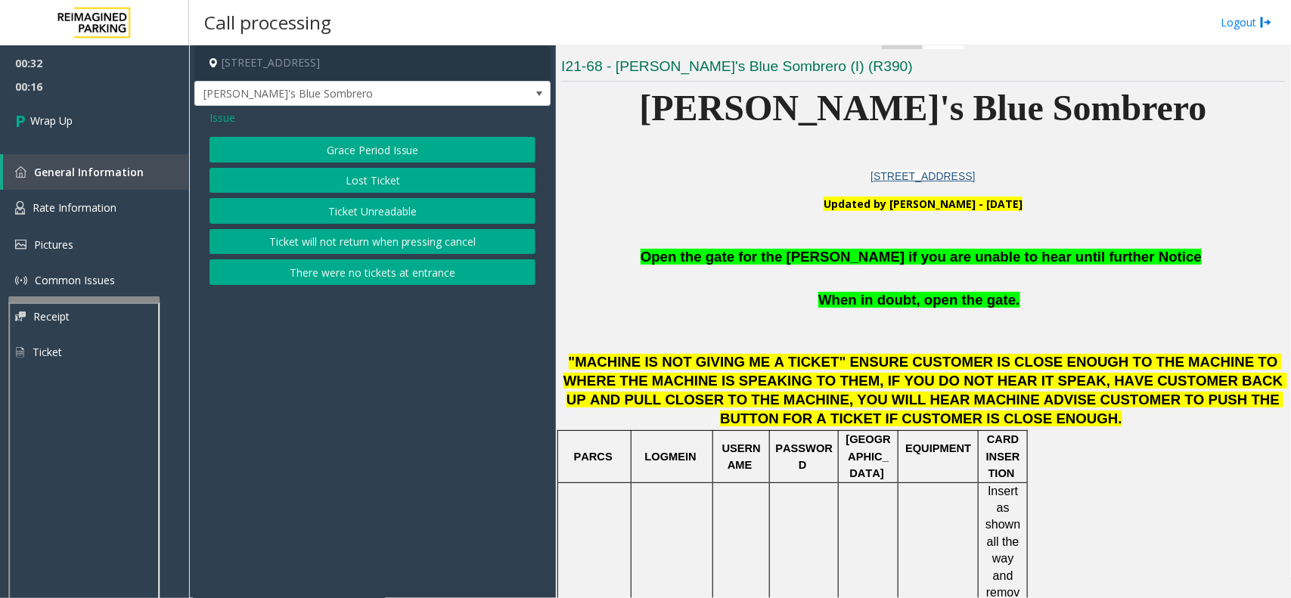
click at [229, 121] on span "Issue" at bounding box center [222, 118] width 26 height 16
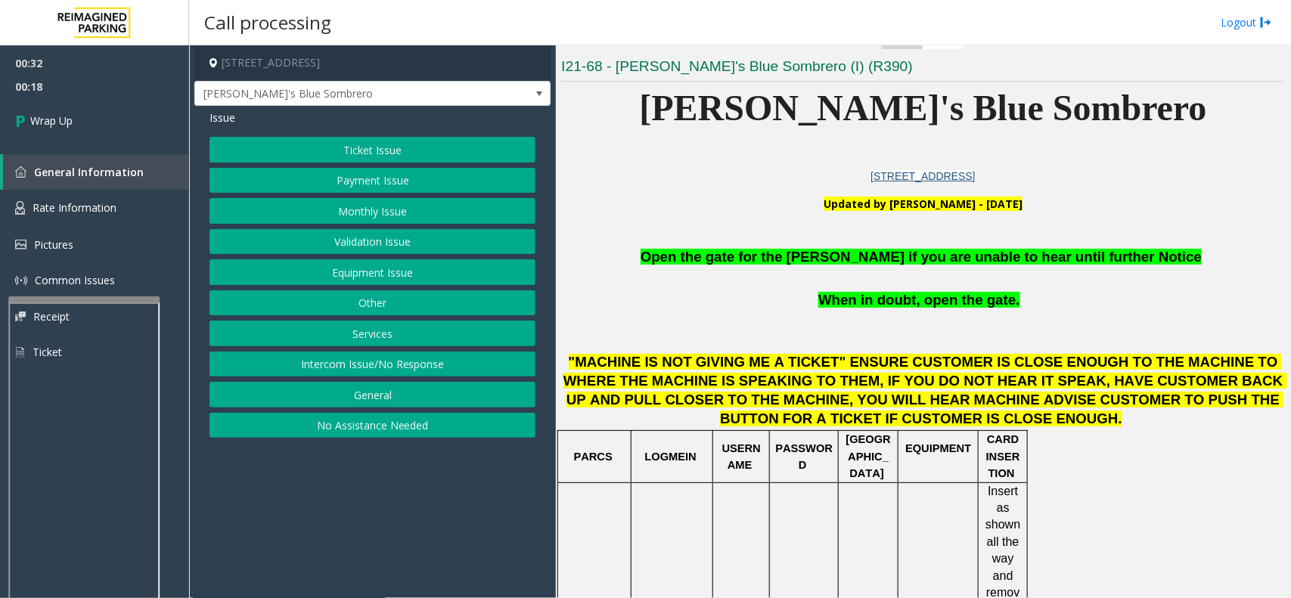
click at [363, 365] on button "Intercom Issue/No Response" at bounding box center [372, 365] width 326 height 26
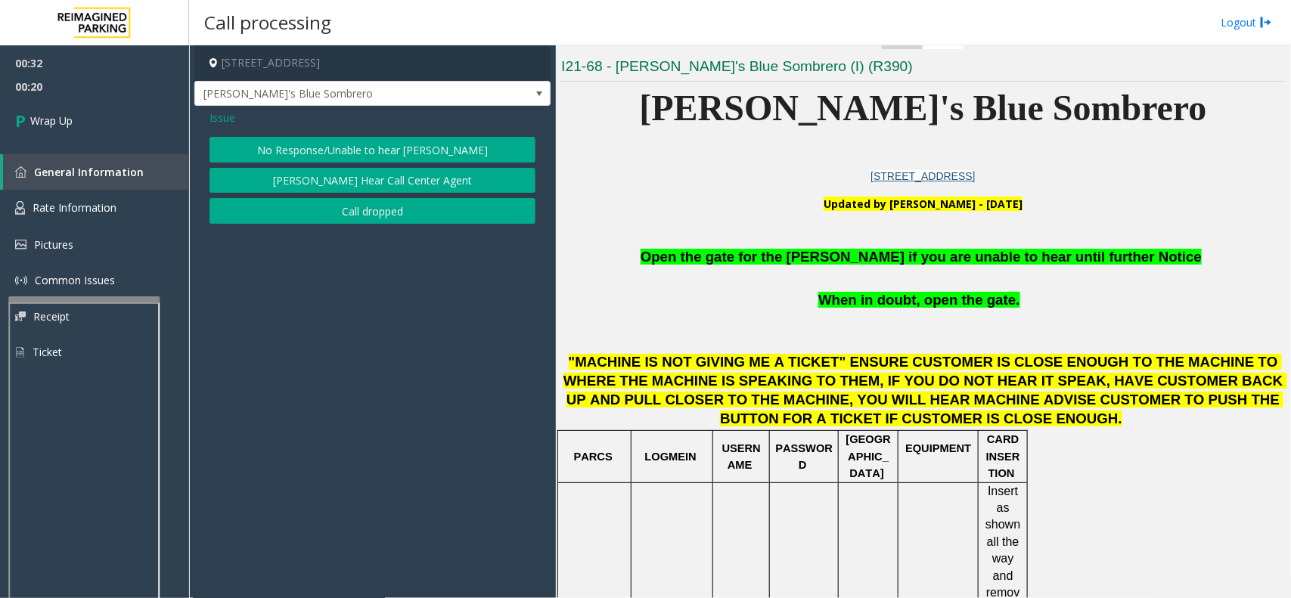
click at [372, 144] on button "No Response/Unable to hear [PERSON_NAME]" at bounding box center [372, 150] width 326 height 26
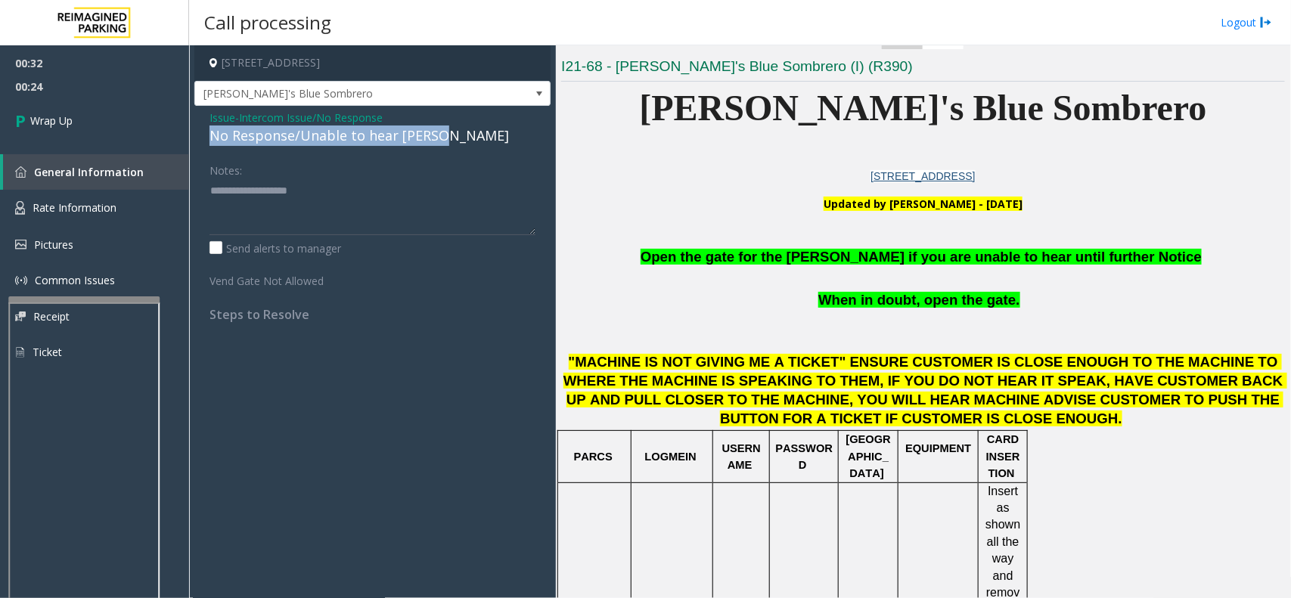
copy div "No Response/Unable to hear [PERSON_NAME]"
drag, startPoint x: 436, startPoint y: 138, endPoint x: 193, endPoint y: 137, distance: 242.7
click at [193, 137] on app-call-processing-form "[STREET_ADDRESS] [PERSON_NAME]'s Blue Sombrero Issue - Intercom Issue/No Respon…" at bounding box center [372, 321] width 367 height 553
click at [220, 191] on textarea at bounding box center [372, 206] width 326 height 57
paste textarea "**********"
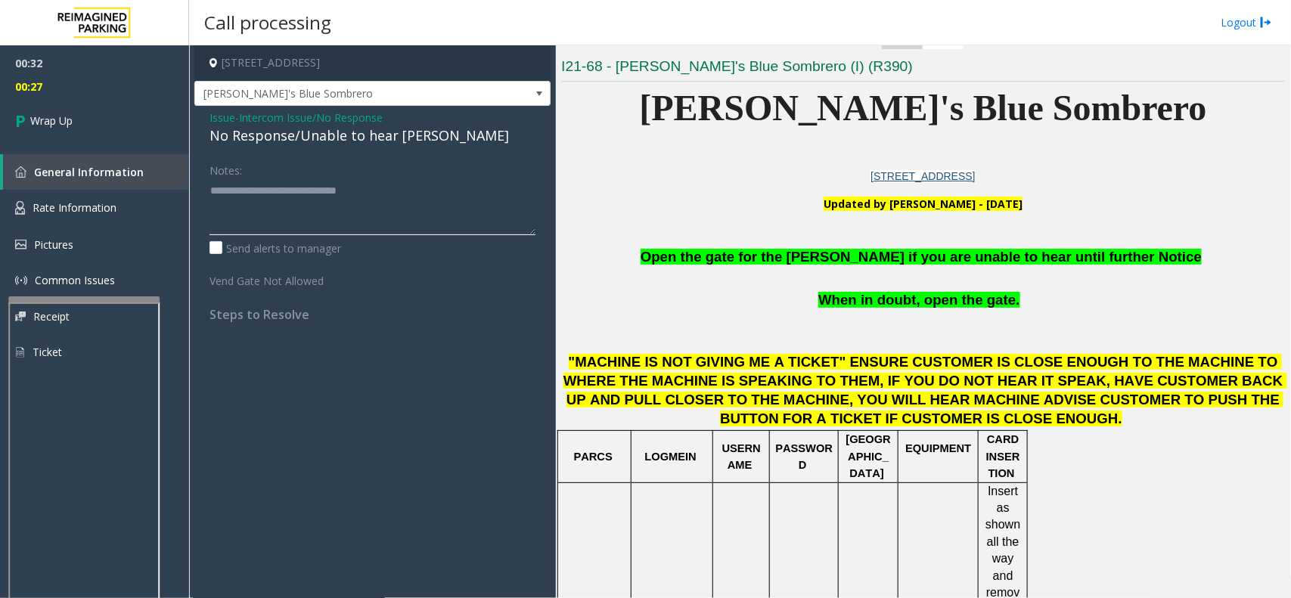
click at [392, 194] on textarea at bounding box center [372, 206] width 326 height 57
click at [214, 214] on textarea at bounding box center [372, 206] width 326 height 57
paste textarea "**********"
click at [250, 210] on textarea at bounding box center [372, 206] width 326 height 57
drag, startPoint x: 388, startPoint y: 189, endPoint x: 206, endPoint y: 186, distance: 181.5
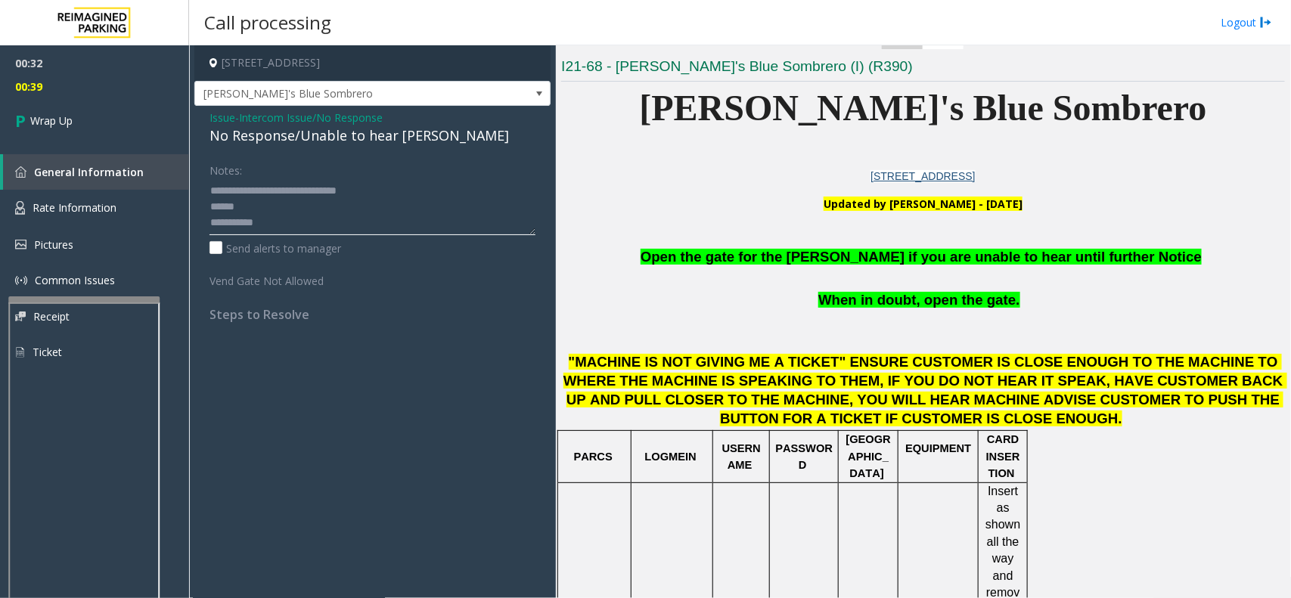
click at [206, 186] on div "Notes: Send alerts to manager Vend Gate Not Allowed Steps to Resolve" at bounding box center [372, 239] width 349 height 165
click at [248, 209] on textarea at bounding box center [372, 206] width 326 height 57
paste textarea "**********"
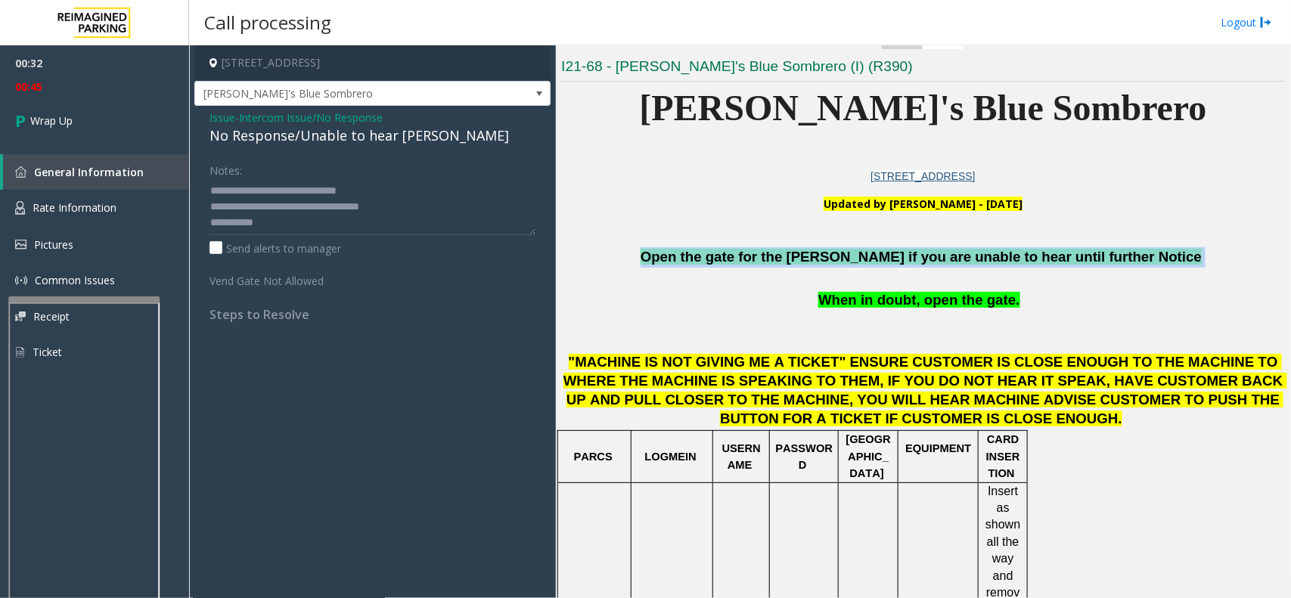
copy p "Open the gate for the [PERSON_NAME] if you are unable to hear until further Not…"
drag, startPoint x: 1144, startPoint y: 255, endPoint x: 689, endPoint y: 251, distance: 455.2
click at [689, 251] on p "Open the gate for the [PERSON_NAME] if you are unable to hear until further Not…" at bounding box center [923, 257] width 724 height 20
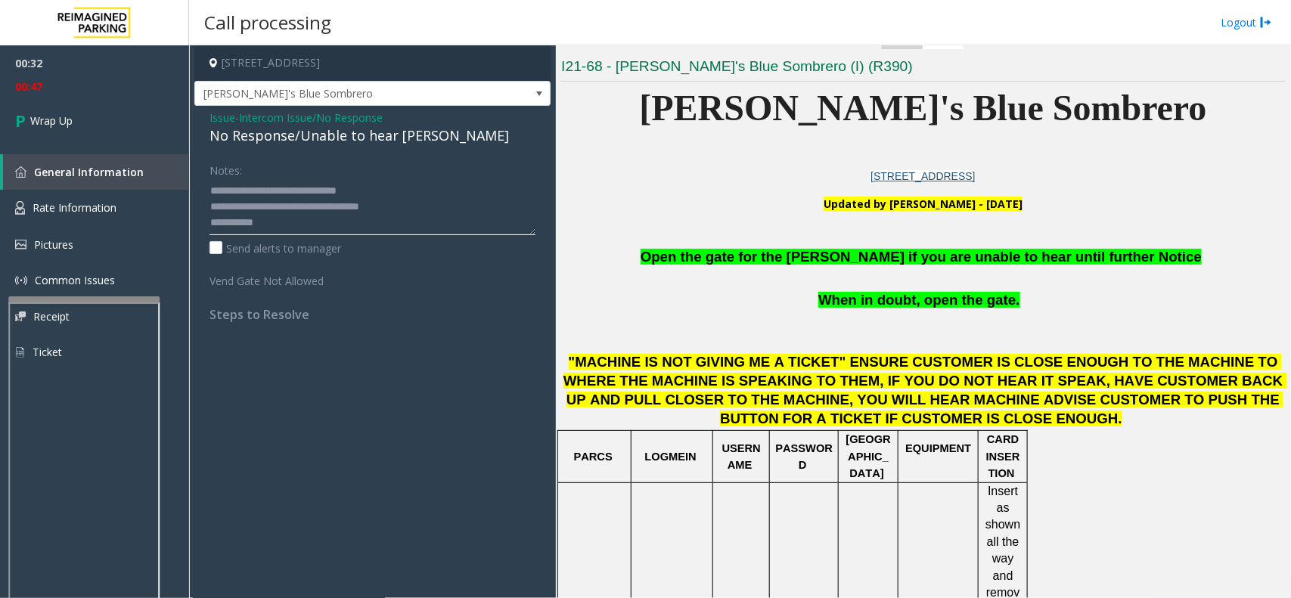
click at [273, 225] on textarea at bounding box center [372, 206] width 326 height 57
paste textarea "**********"
drag, startPoint x: 394, startPoint y: 175, endPoint x: 258, endPoint y: 178, distance: 136.1
click at [258, 178] on div "Notes:" at bounding box center [372, 196] width 326 height 78
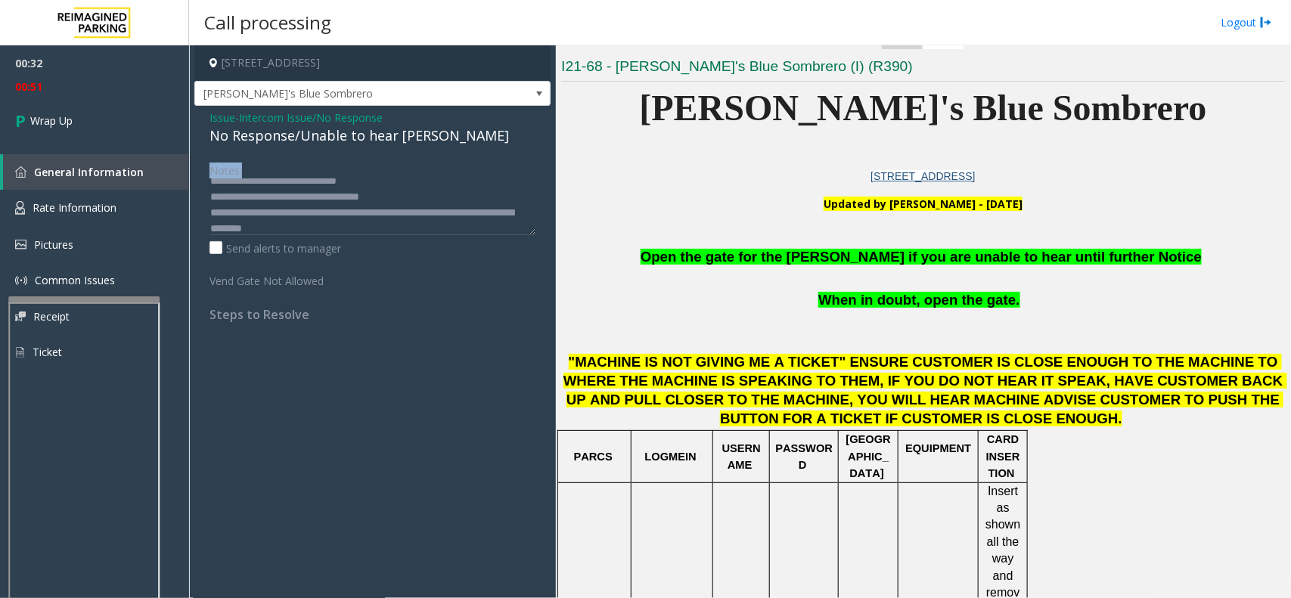
click at [423, 175] on div "Notes:" at bounding box center [372, 196] width 326 height 78
drag, startPoint x: 386, startPoint y: 178, endPoint x: 212, endPoint y: 191, distance: 175.1
click at [212, 191] on textarea at bounding box center [372, 206] width 326 height 57
click at [231, 193] on textarea at bounding box center [372, 206] width 326 height 57
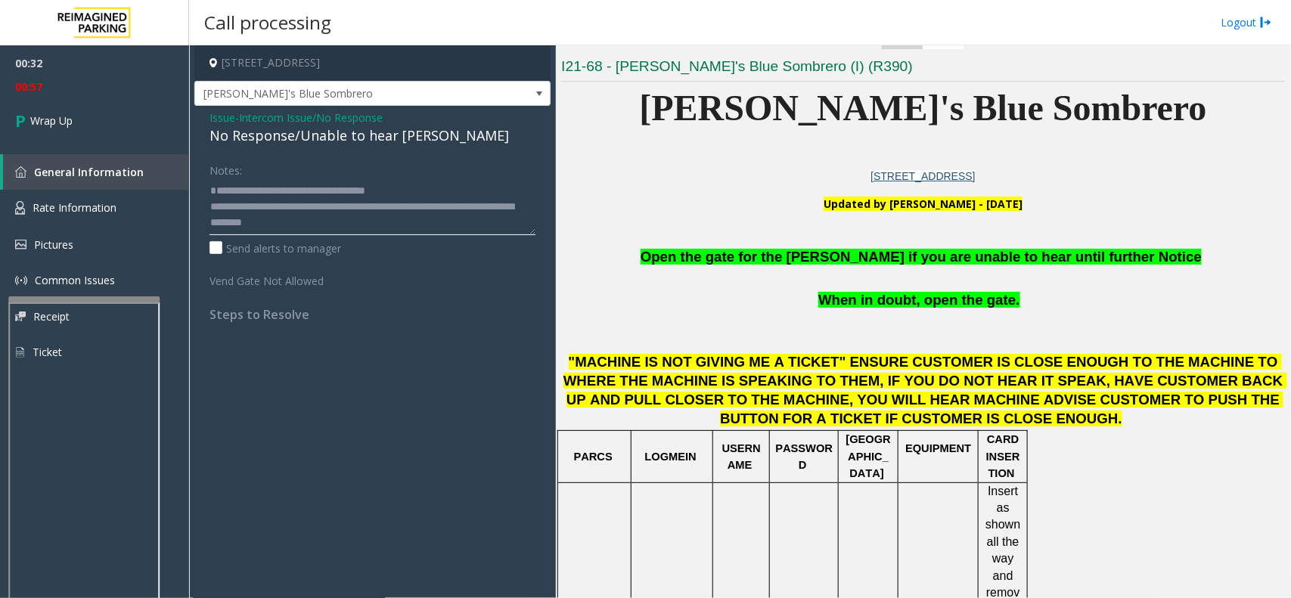
click at [213, 197] on textarea at bounding box center [372, 206] width 326 height 57
type textarea "**********"
click at [244, 176] on div "Notes:" at bounding box center [372, 196] width 326 height 78
click at [247, 170] on div "Notes:" at bounding box center [372, 196] width 326 height 78
drag, startPoint x: 256, startPoint y: 164, endPoint x: 240, endPoint y: 175, distance: 19.1
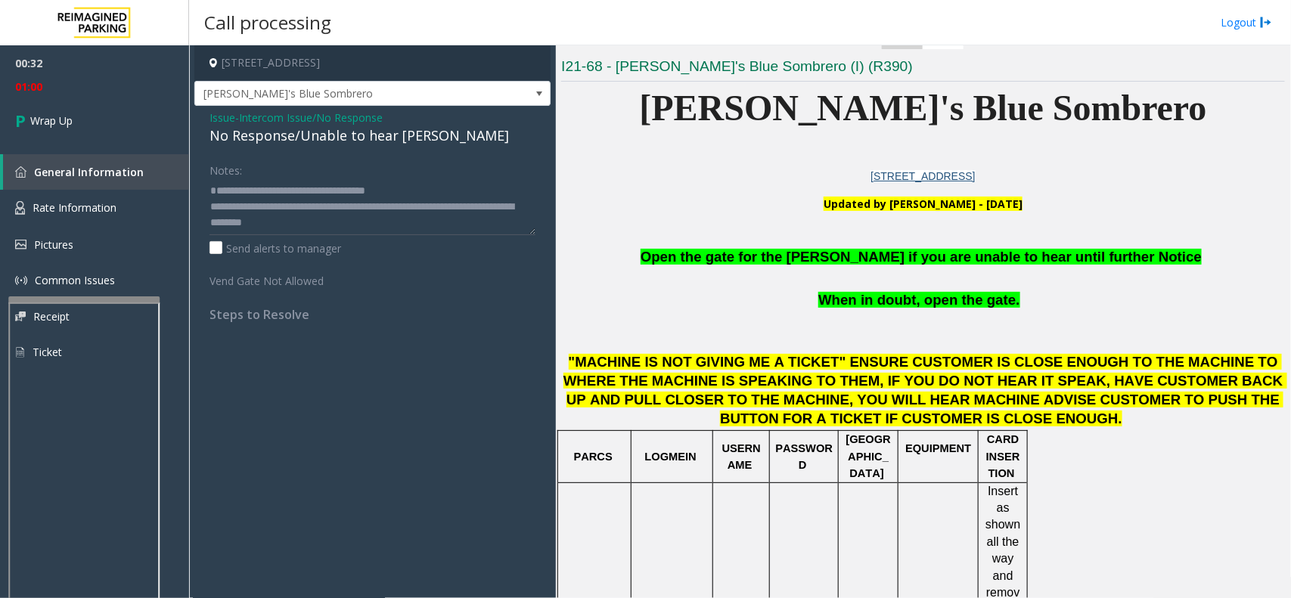
click at [250, 168] on div "Notes:" at bounding box center [372, 196] width 326 height 78
click at [253, 169] on div "Notes:" at bounding box center [372, 196] width 326 height 78
click at [234, 170] on label "Notes:" at bounding box center [225, 167] width 33 height 21
click at [246, 191] on textarea at bounding box center [372, 206] width 326 height 57
click at [76, 123] on link "Wrap Up" at bounding box center [94, 120] width 189 height 45
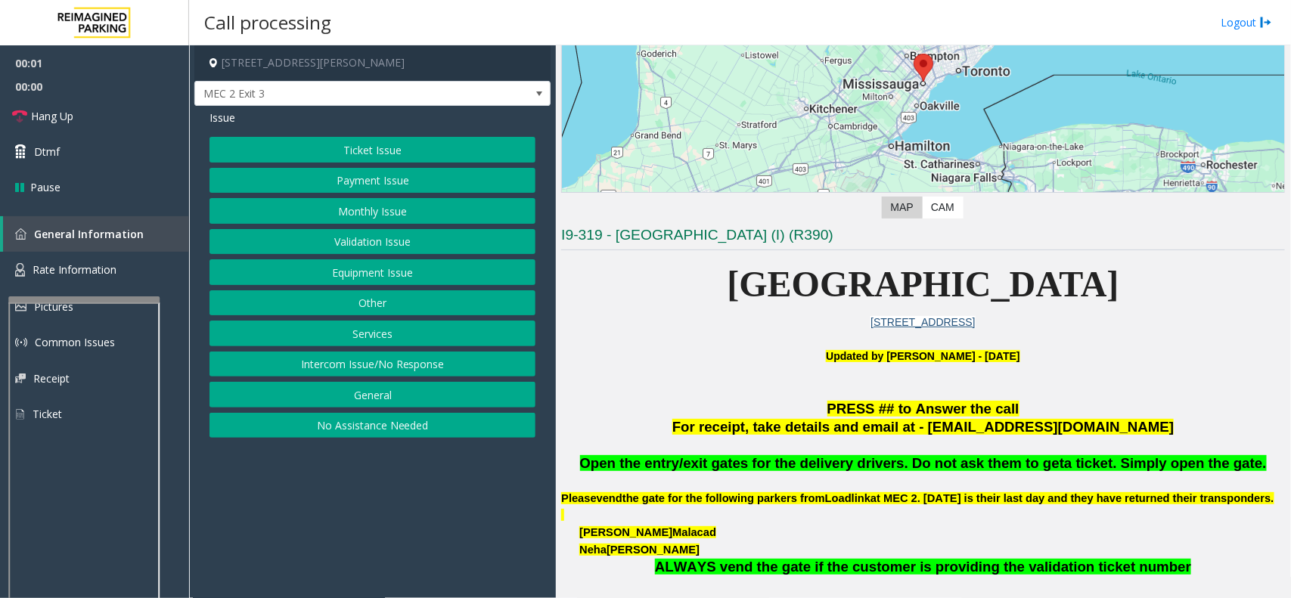
scroll to position [378, 0]
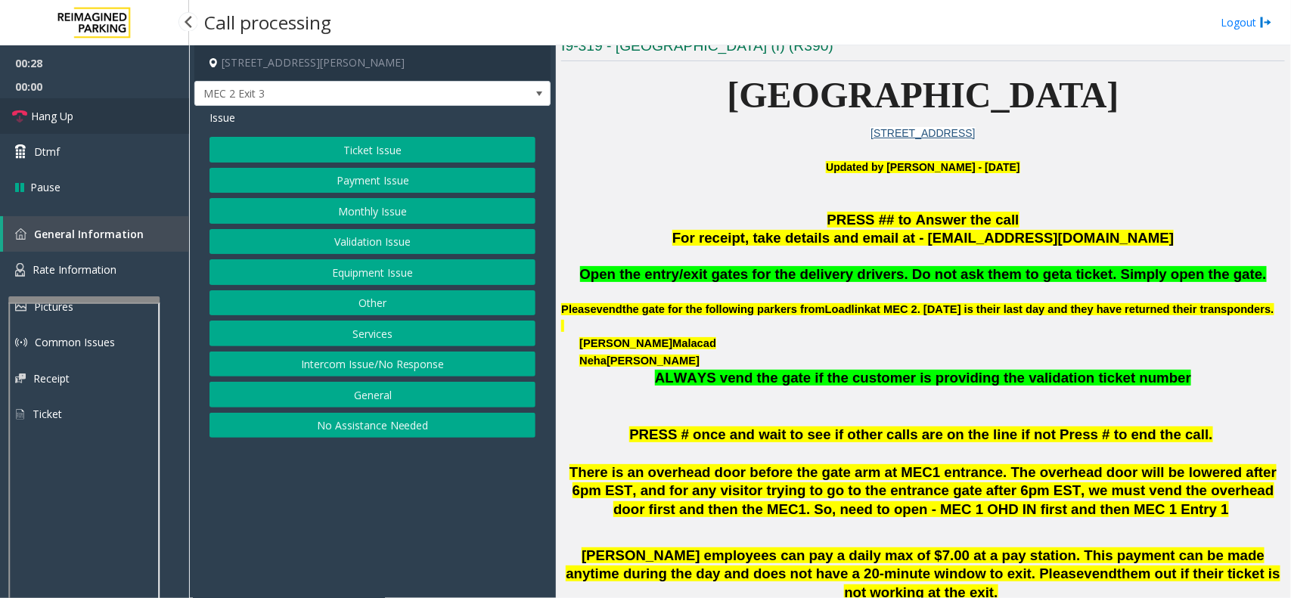
click at [79, 108] on link "Hang Up" at bounding box center [94, 116] width 189 height 36
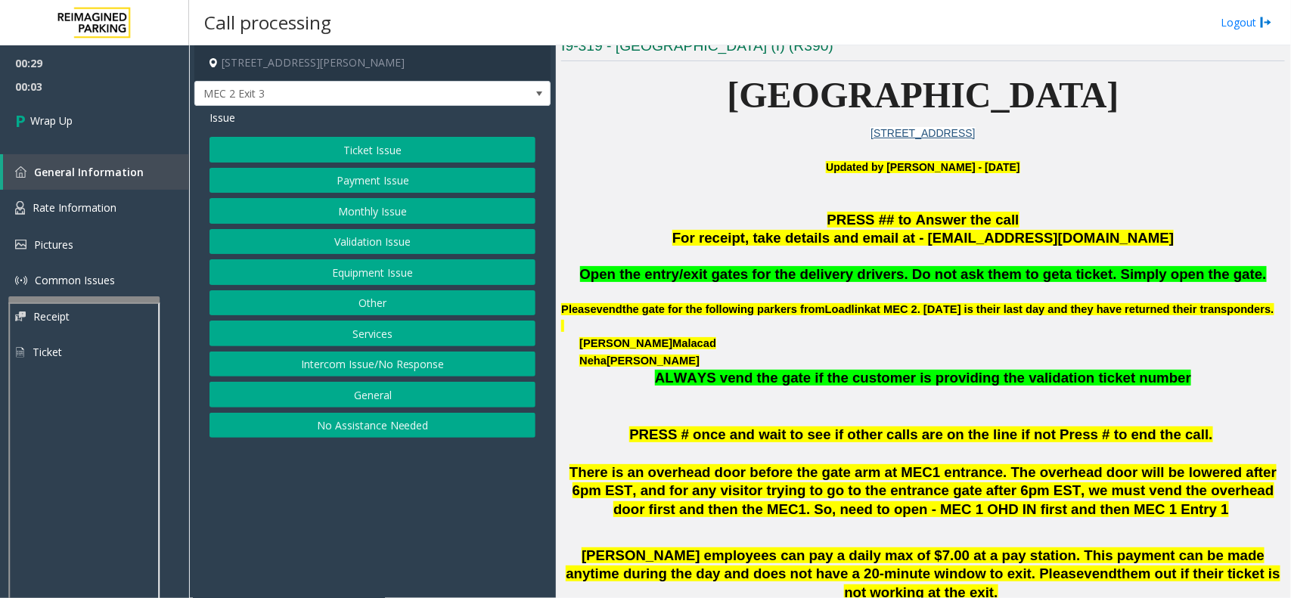
click at [412, 427] on button "No Assistance Needed" at bounding box center [372, 426] width 326 height 26
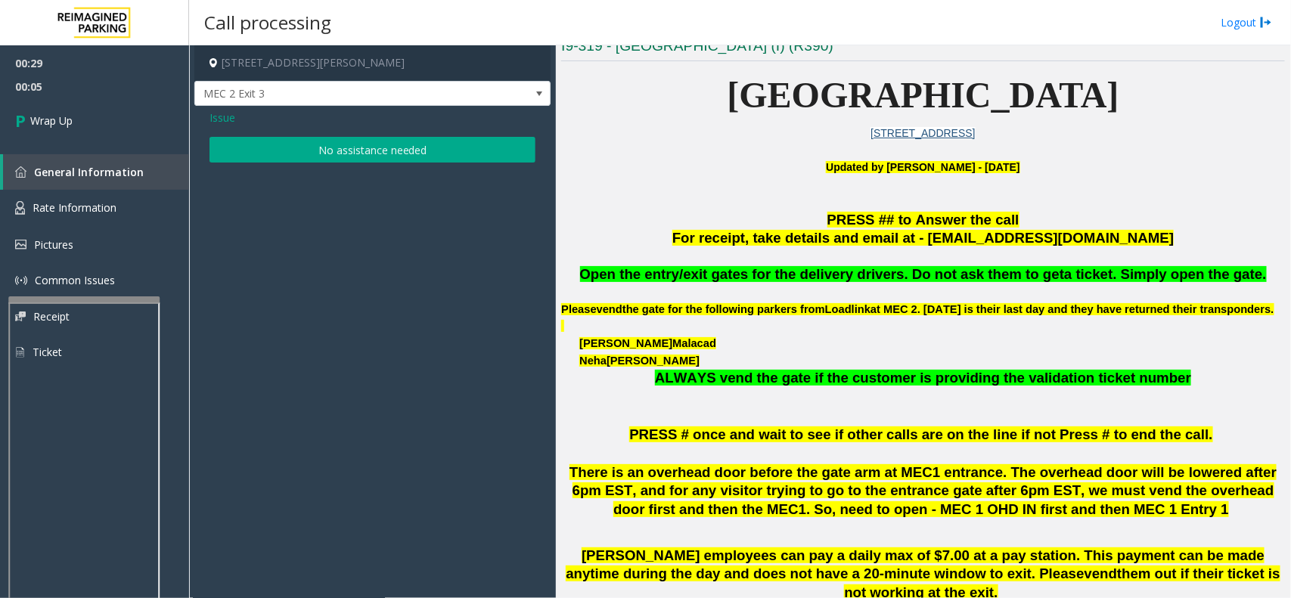
click at [219, 114] on span "Issue" at bounding box center [222, 118] width 26 height 16
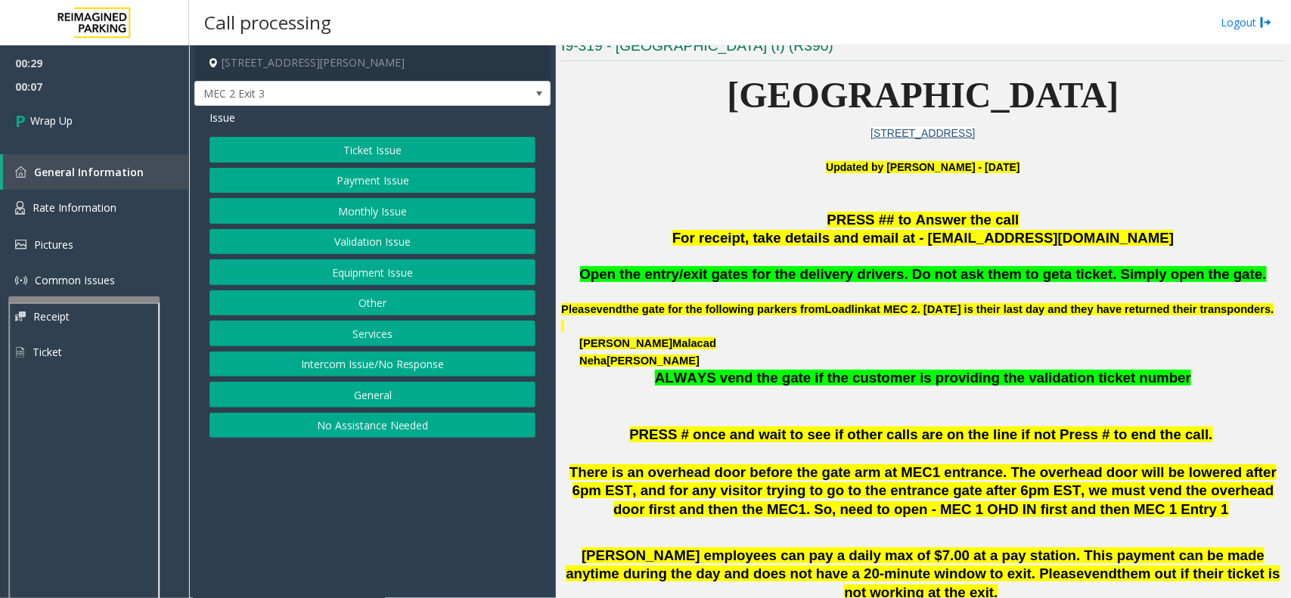
click at [395, 270] on button "Equipment Issue" at bounding box center [372, 272] width 326 height 26
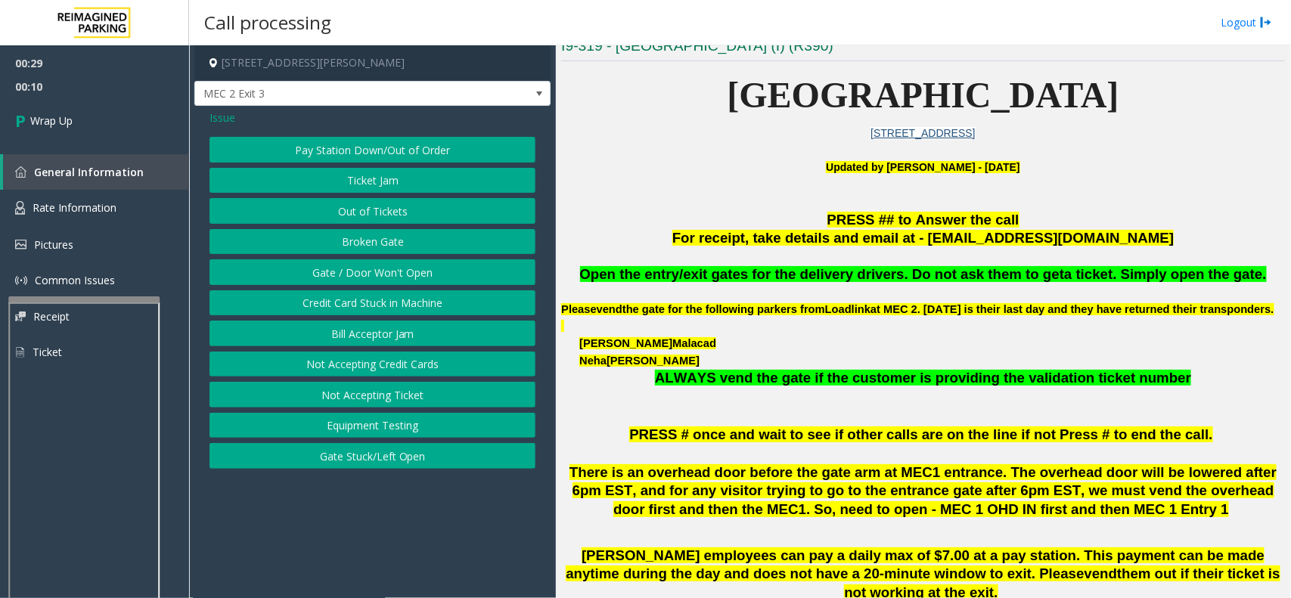
click at [221, 113] on span "Issue" at bounding box center [222, 118] width 26 height 16
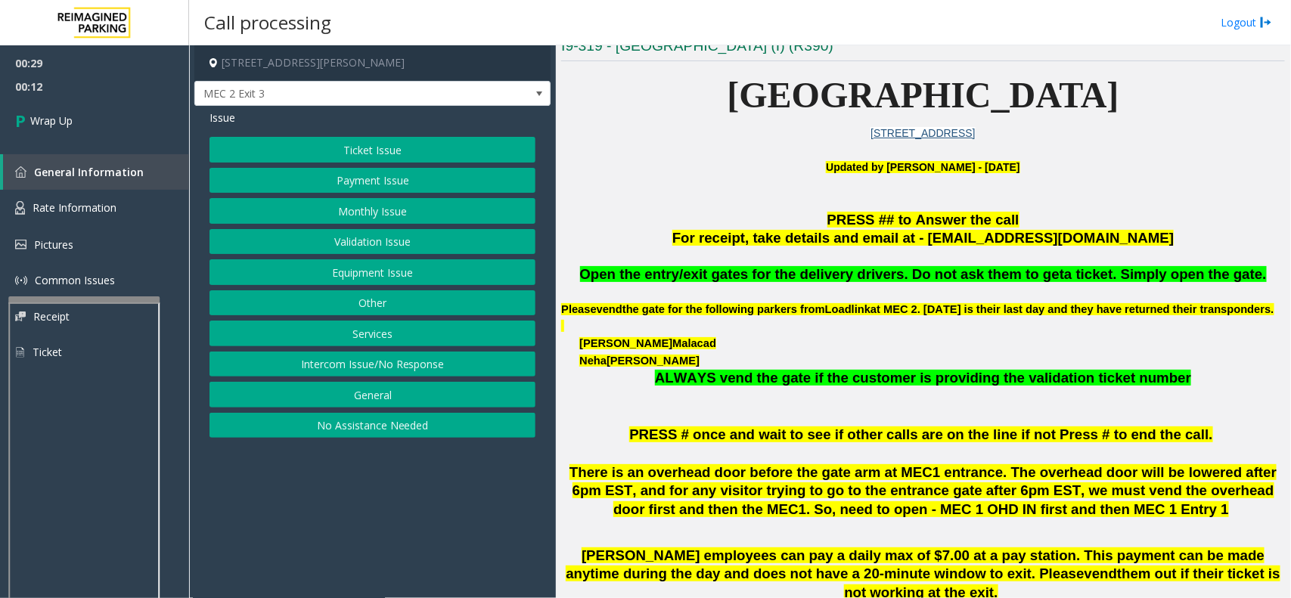
click at [336, 152] on button "Ticket Issue" at bounding box center [372, 150] width 326 height 26
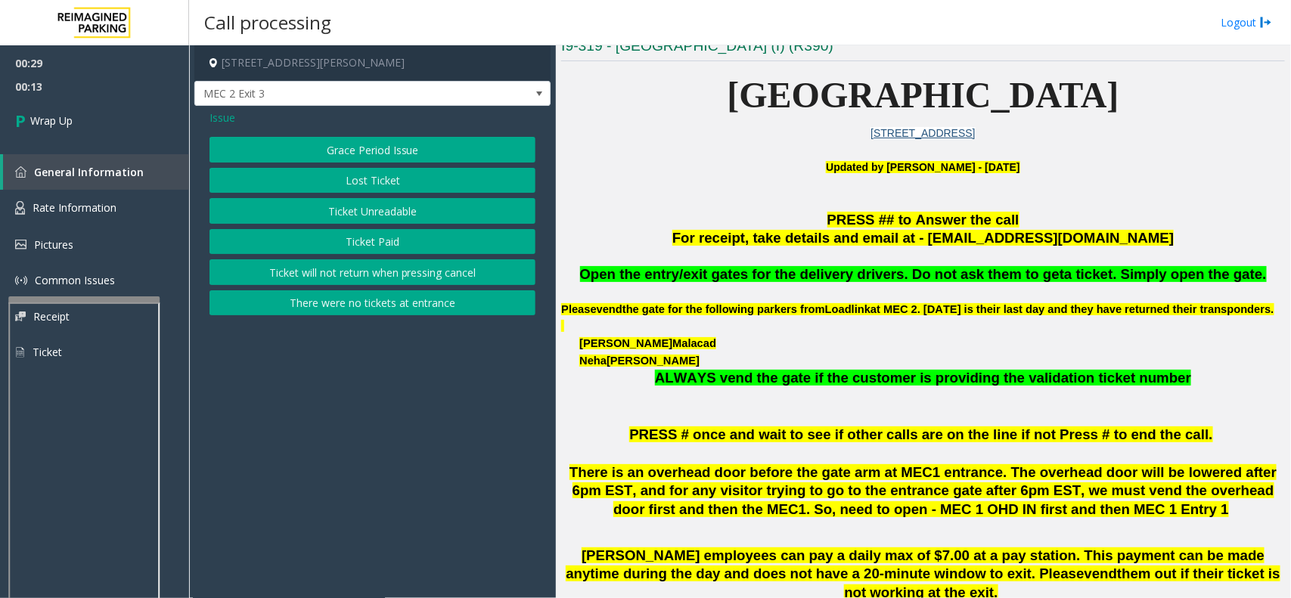
click at [231, 115] on span "Issue" at bounding box center [222, 118] width 26 height 16
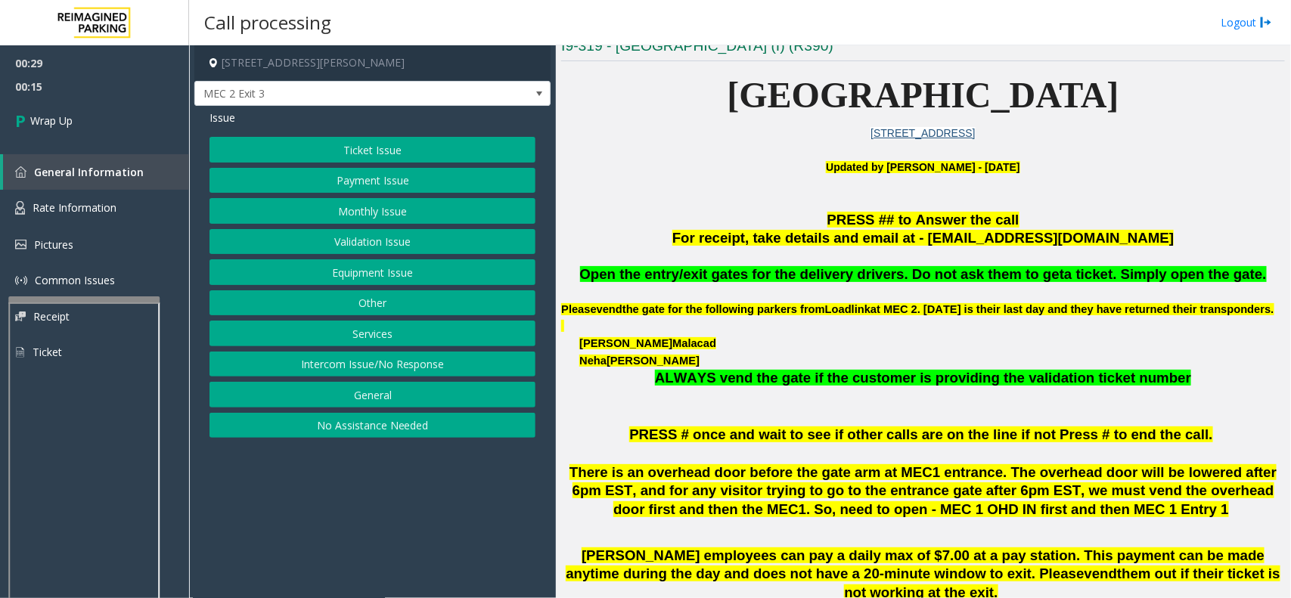
click at [382, 311] on button "Other" at bounding box center [372, 303] width 326 height 26
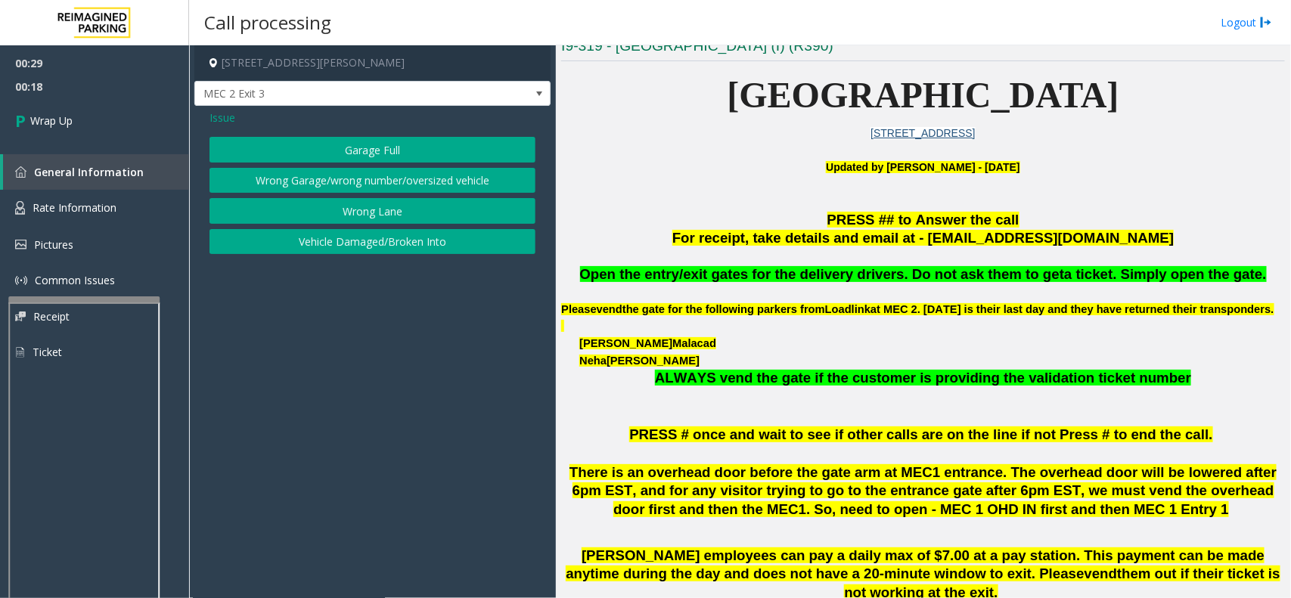
click at [217, 110] on span "Issue" at bounding box center [222, 118] width 26 height 16
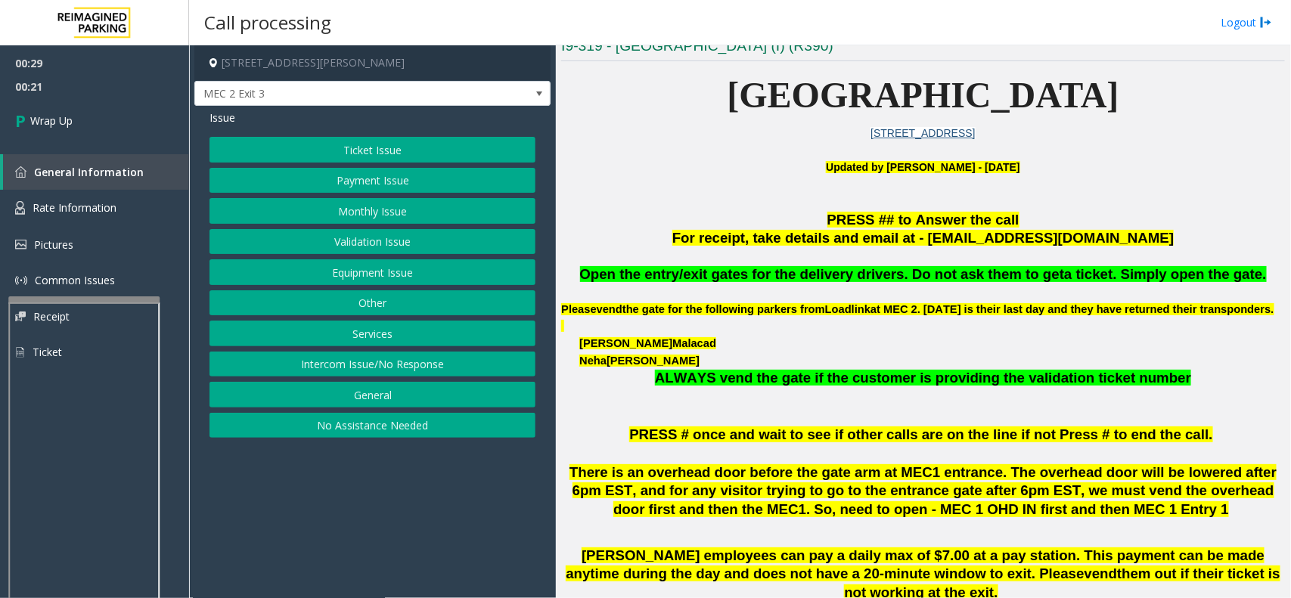
click at [374, 365] on button "Intercom Issue/No Response" at bounding box center [372, 365] width 326 height 26
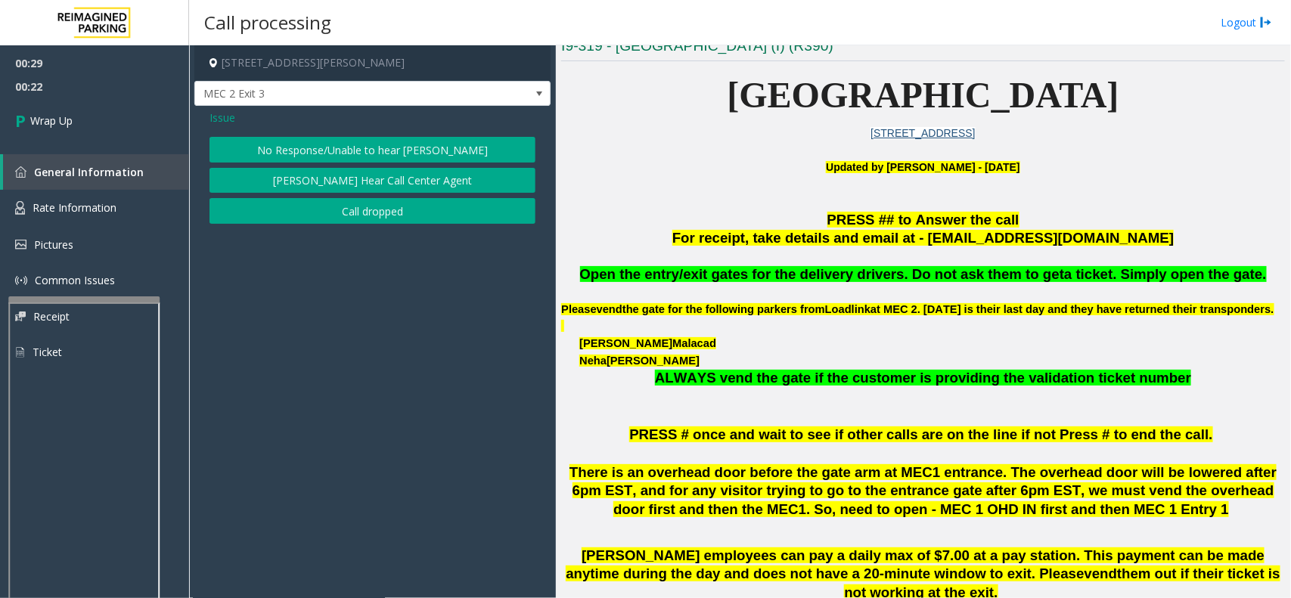
click at [386, 152] on button "No Response/Unable to hear [PERSON_NAME]" at bounding box center [372, 150] width 326 height 26
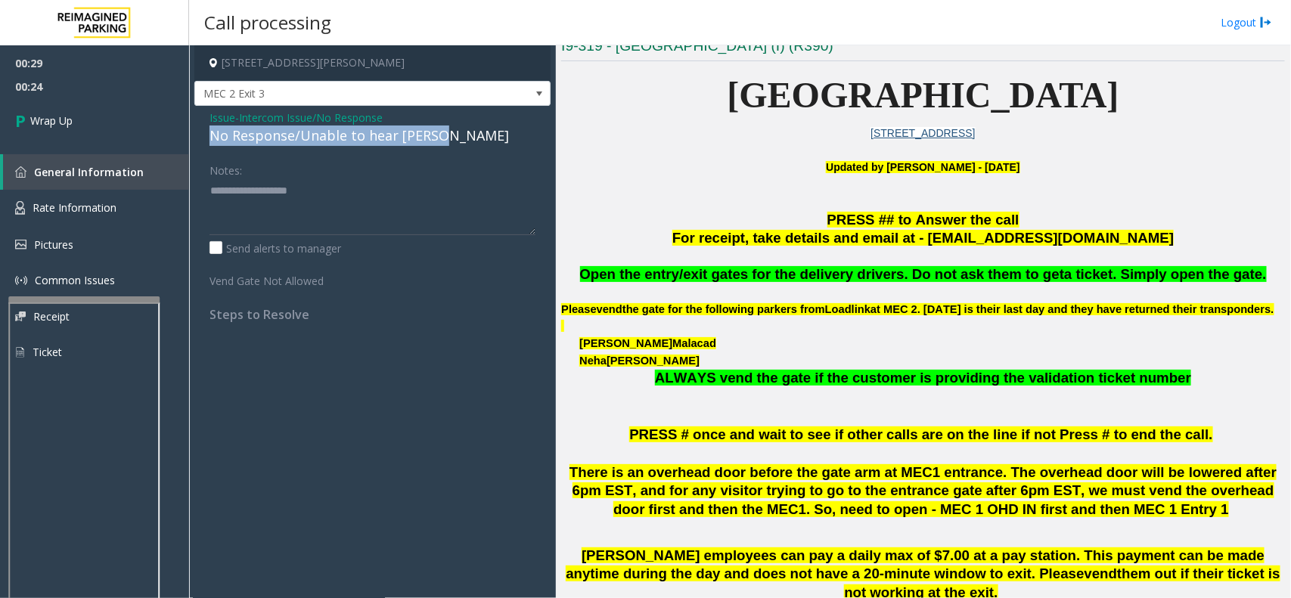
copy div "No Response/Unable to hear [PERSON_NAME]"
drag, startPoint x: 444, startPoint y: 134, endPoint x: 206, endPoint y: 134, distance: 238.2
click at [206, 134] on div "Issue - Intercom Issue/No Response No Response/Unable to hear [PERSON_NAME] Not…" at bounding box center [372, 221] width 356 height 231
click at [236, 209] on textarea at bounding box center [372, 206] width 326 height 57
paste textarea "**********"
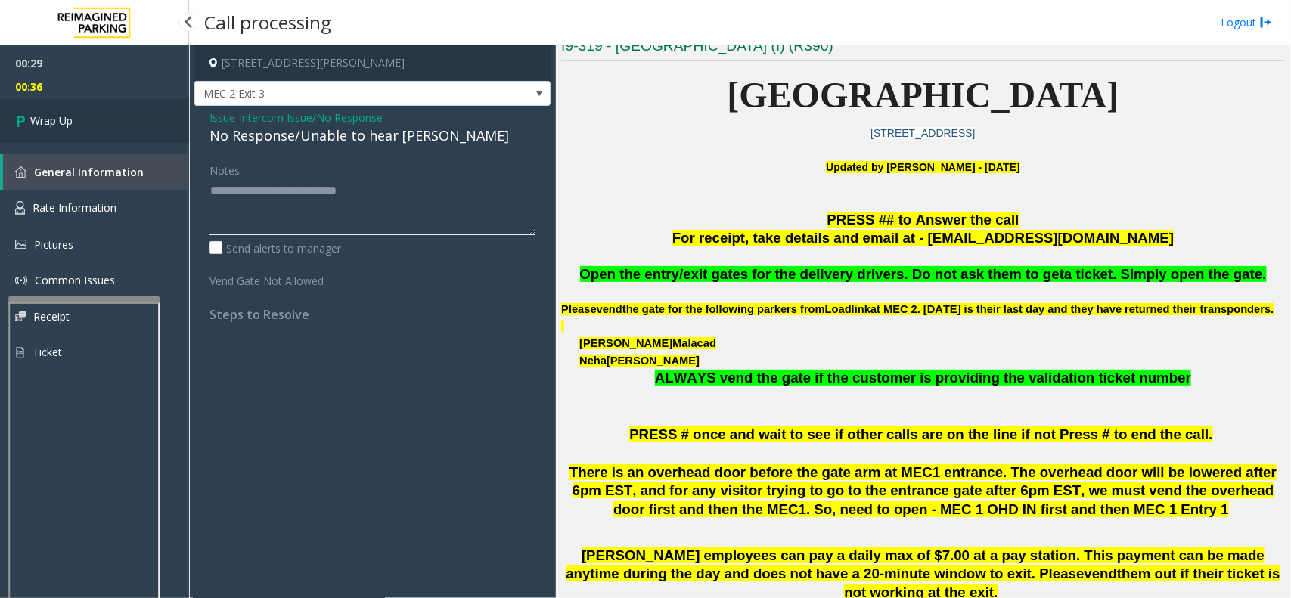
type textarea "**********"
click at [77, 113] on link "Wrap Up" at bounding box center [94, 120] width 189 height 45
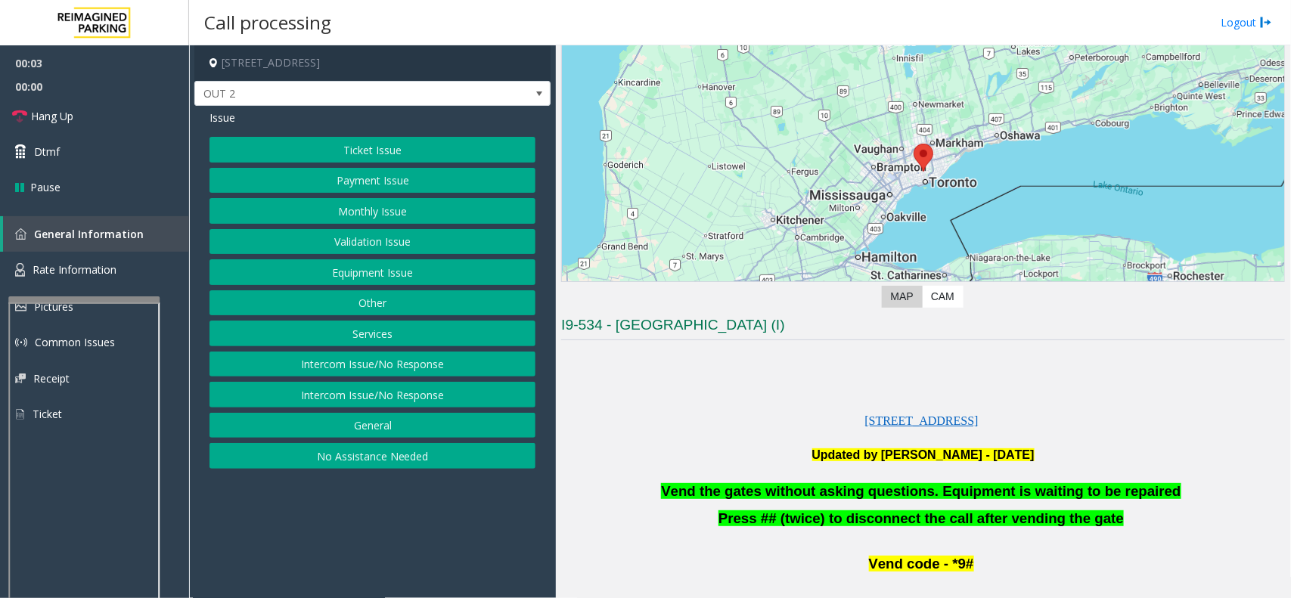
scroll to position [189, 0]
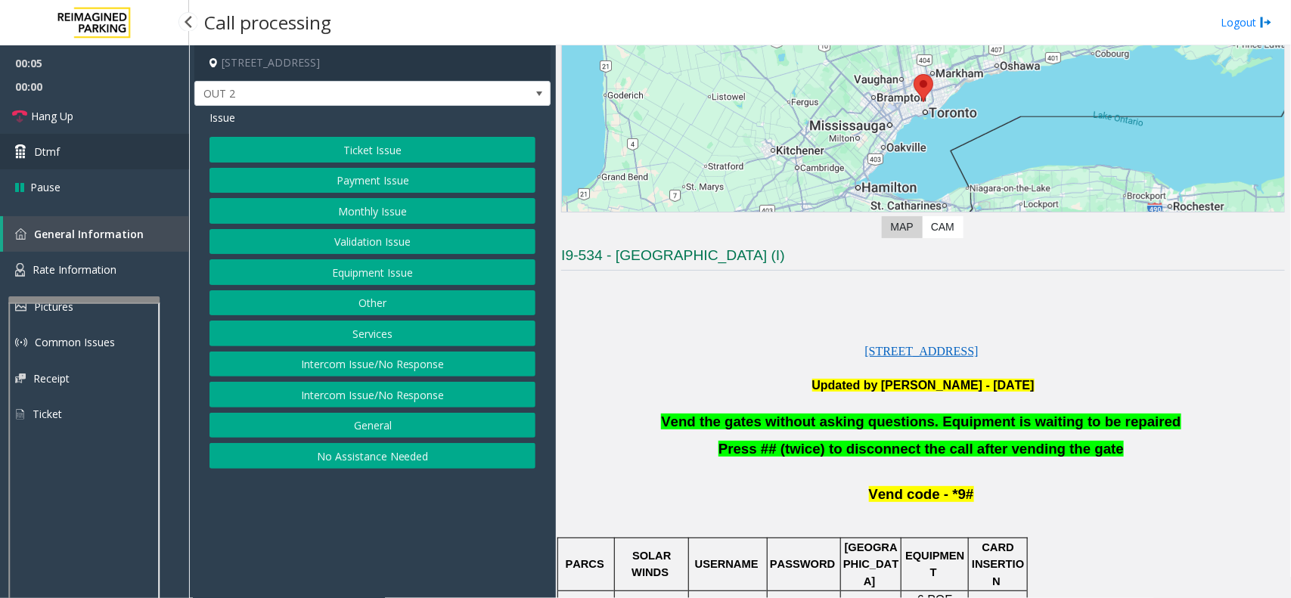
click at [35, 148] on span "Dtmf" at bounding box center [47, 152] width 26 height 16
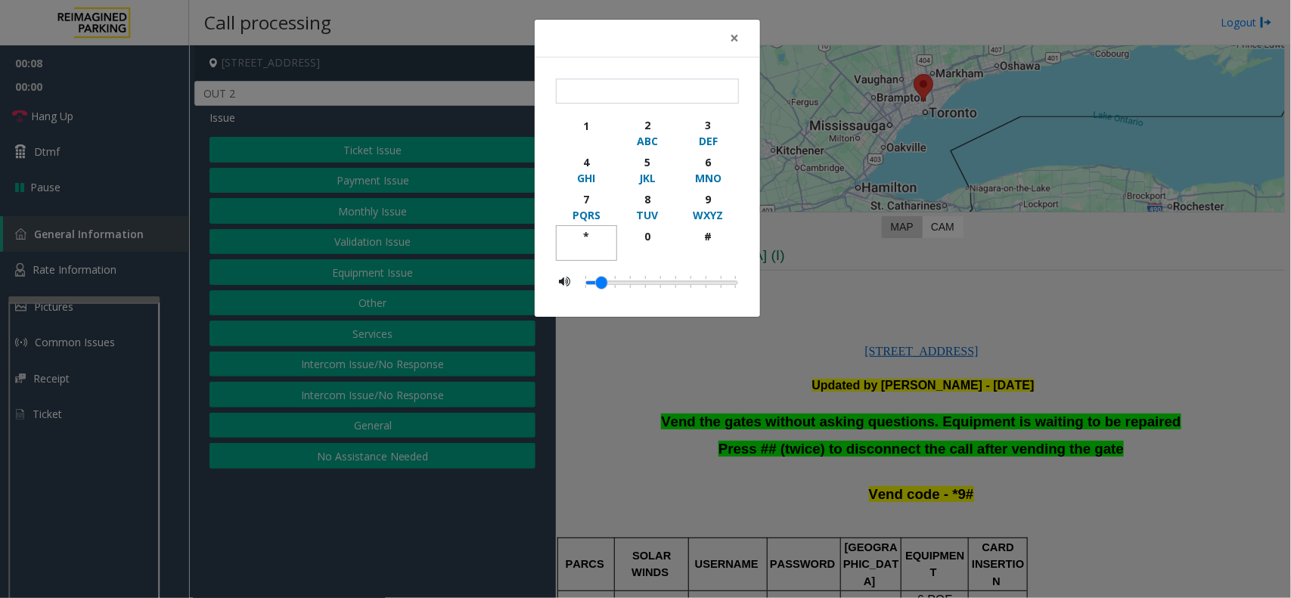
click at [580, 228] on div "*" at bounding box center [587, 236] width 42 height 16
click at [712, 187] on button "6 MNO" at bounding box center [707, 169] width 61 height 37
click at [711, 225] on button "9 WXYZ" at bounding box center [707, 206] width 61 height 37
type input "***"
click at [734, 38] on span "×" at bounding box center [734, 37] width 9 height 21
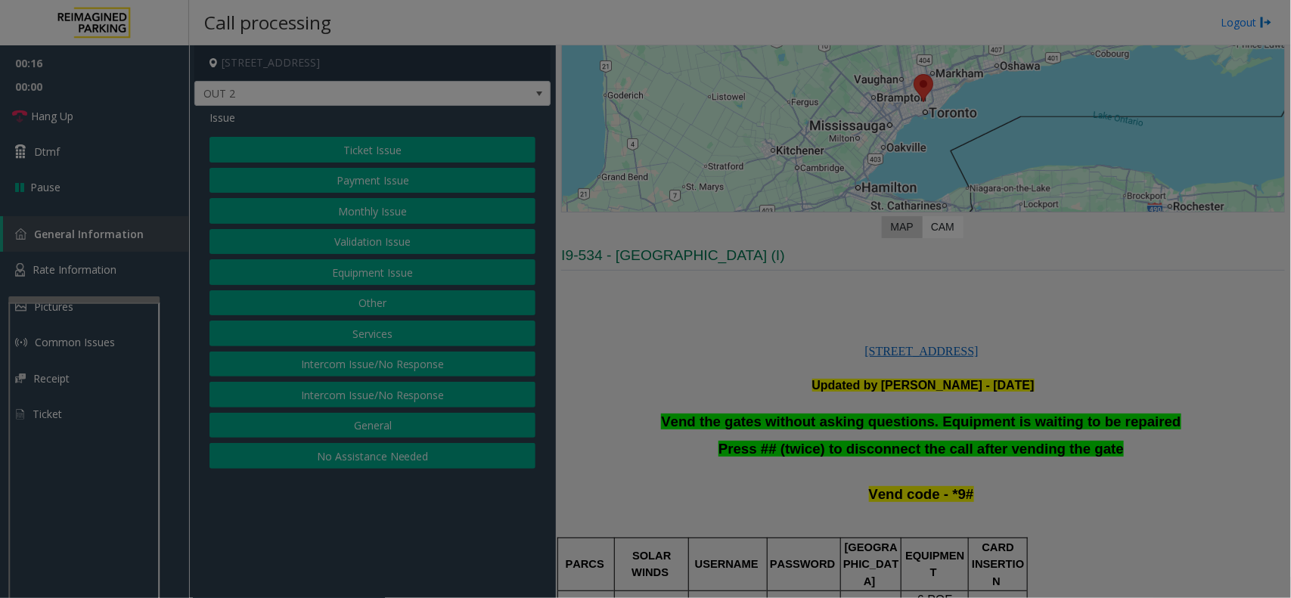
click at [734, 38] on div "× *** 1 2 ABC 3 DEF 4 GHI 5 JKL 6 MNO 7 PQRS 8 TUV 9 WXYZ * 0 #" at bounding box center [645, 130] width 227 height 299
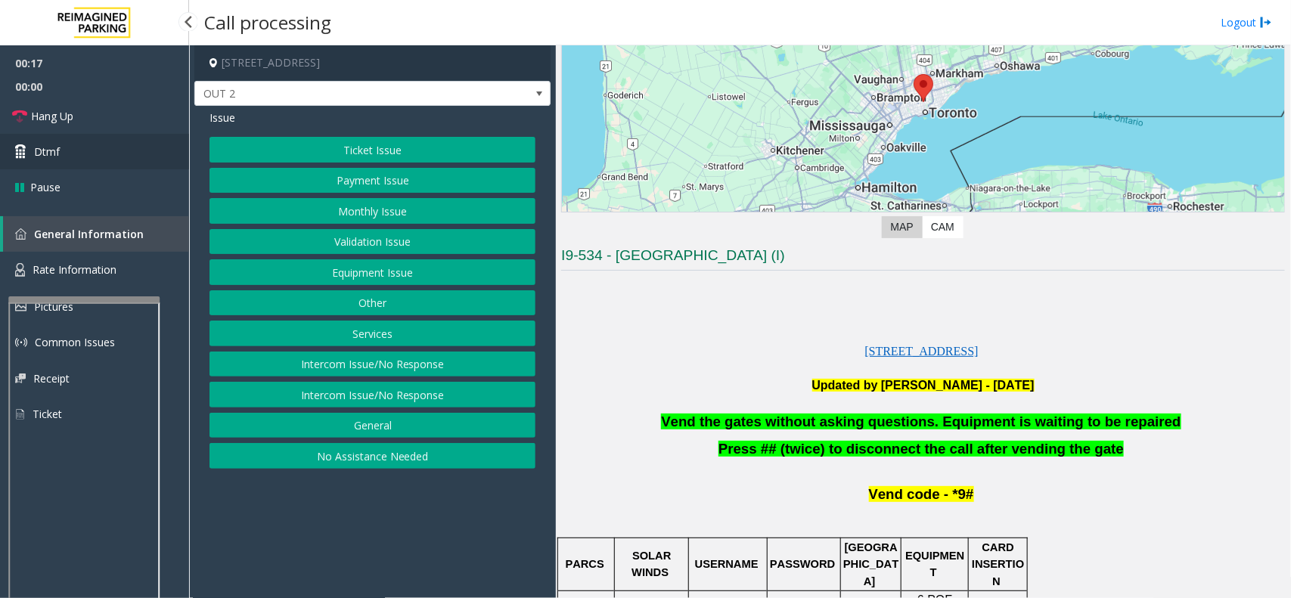
click at [67, 147] on link "Dtmf" at bounding box center [94, 152] width 189 height 36
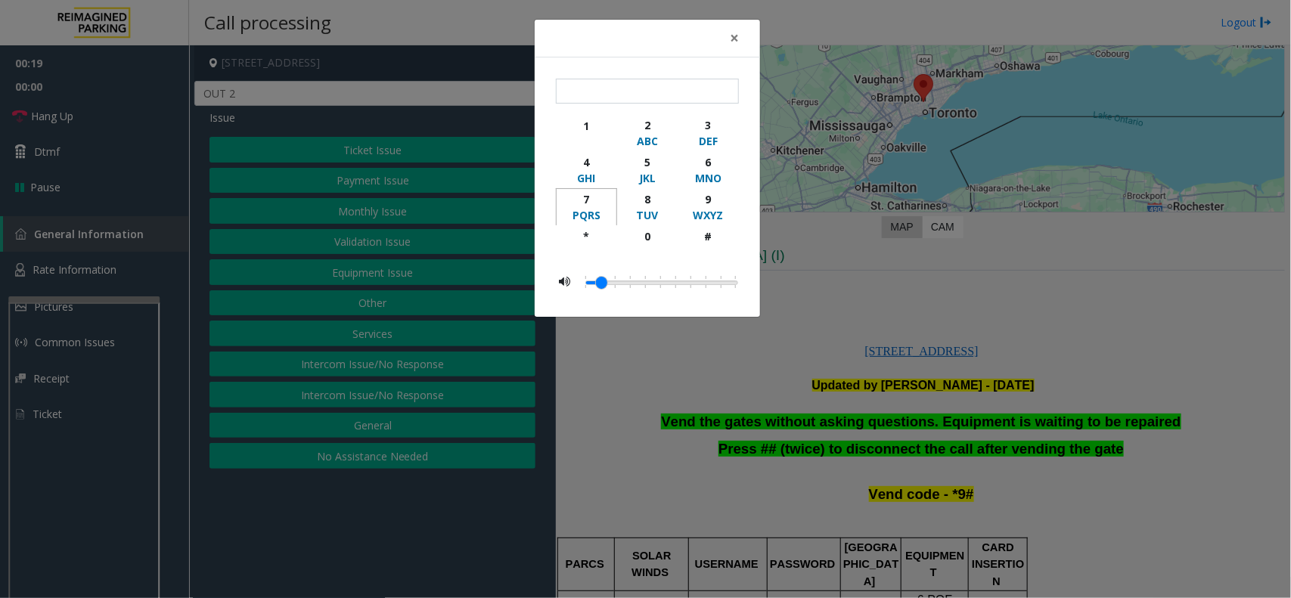
click at [584, 205] on div "7" at bounding box center [587, 199] width 42 height 16
type input "*"
click at [736, 31] on span "×" at bounding box center [734, 37] width 9 height 21
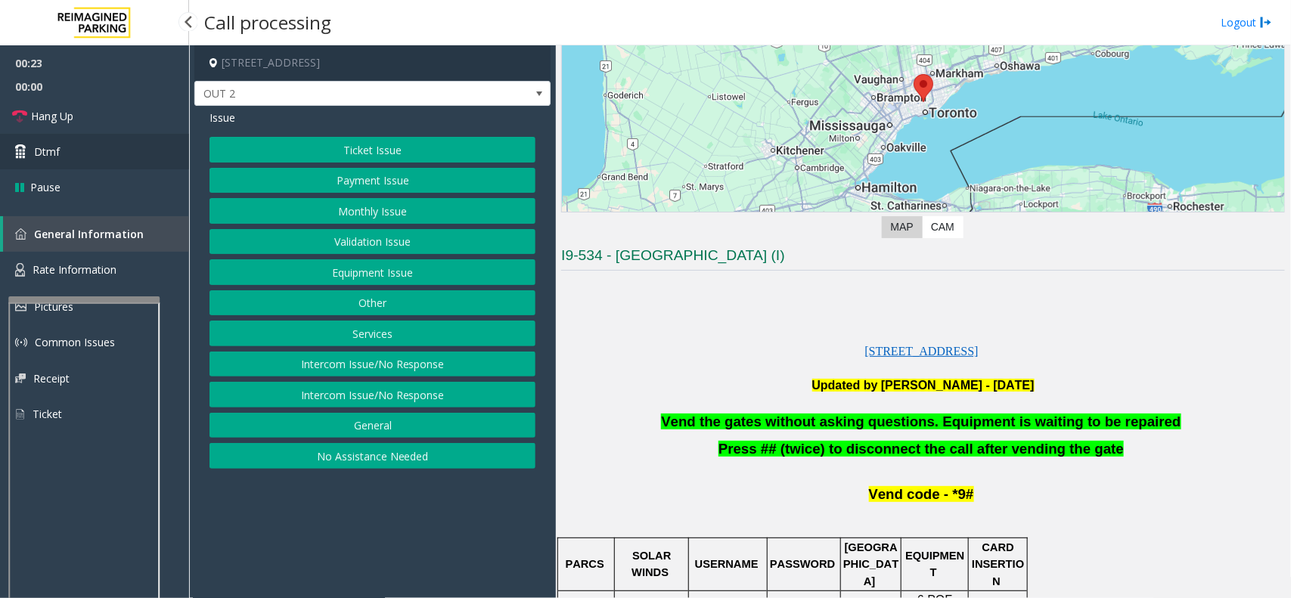
click at [40, 141] on link "Dtmf" at bounding box center [94, 152] width 189 height 36
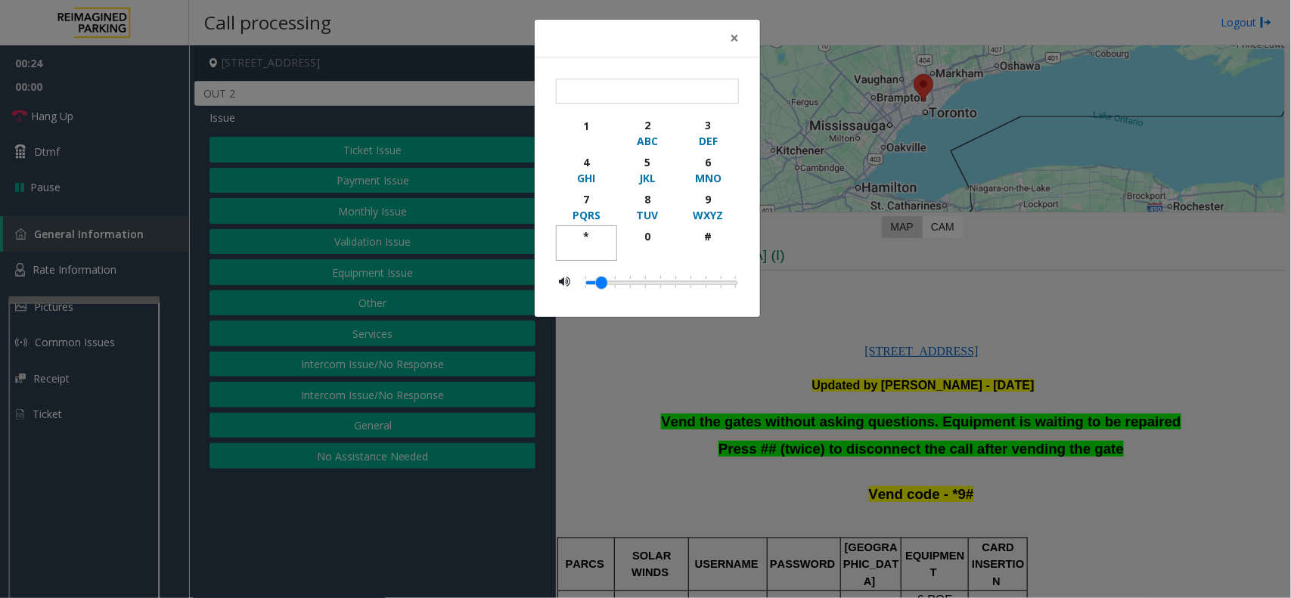
click at [587, 237] on div "*" at bounding box center [587, 236] width 42 height 16
click at [708, 197] on div "9" at bounding box center [708, 199] width 42 height 16
click at [705, 237] on div "#" at bounding box center [708, 236] width 42 height 16
type input "***"
click at [738, 49] on button "×" at bounding box center [734, 38] width 30 height 37
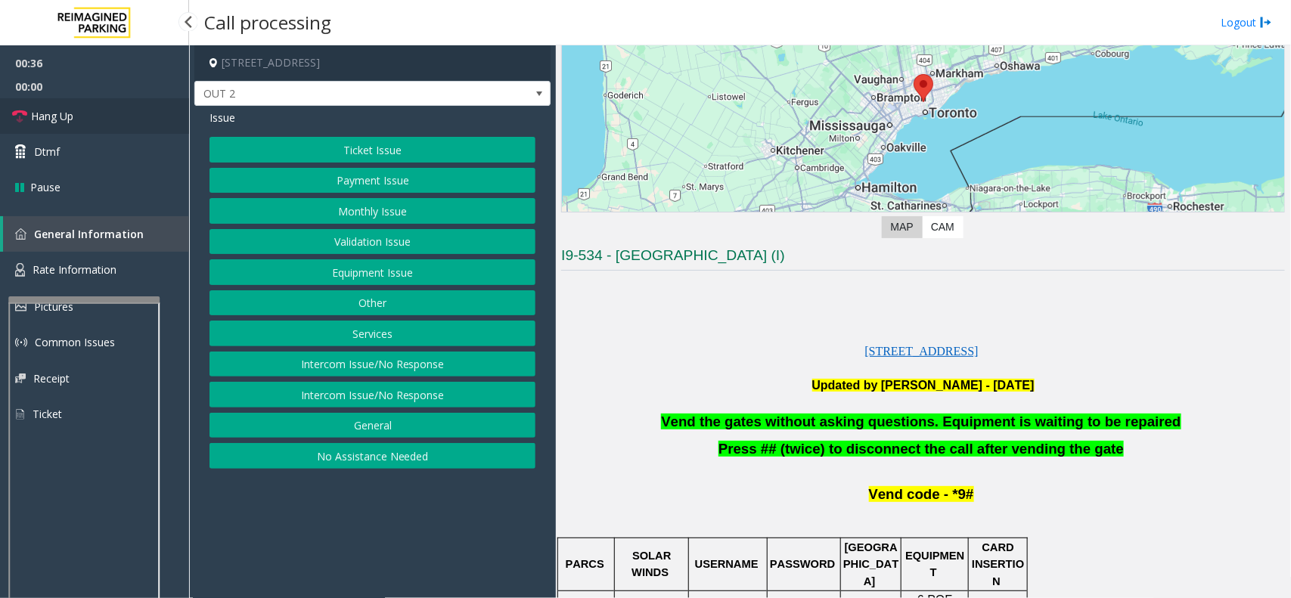
click at [42, 118] on span "Hang Up" at bounding box center [52, 116] width 42 height 16
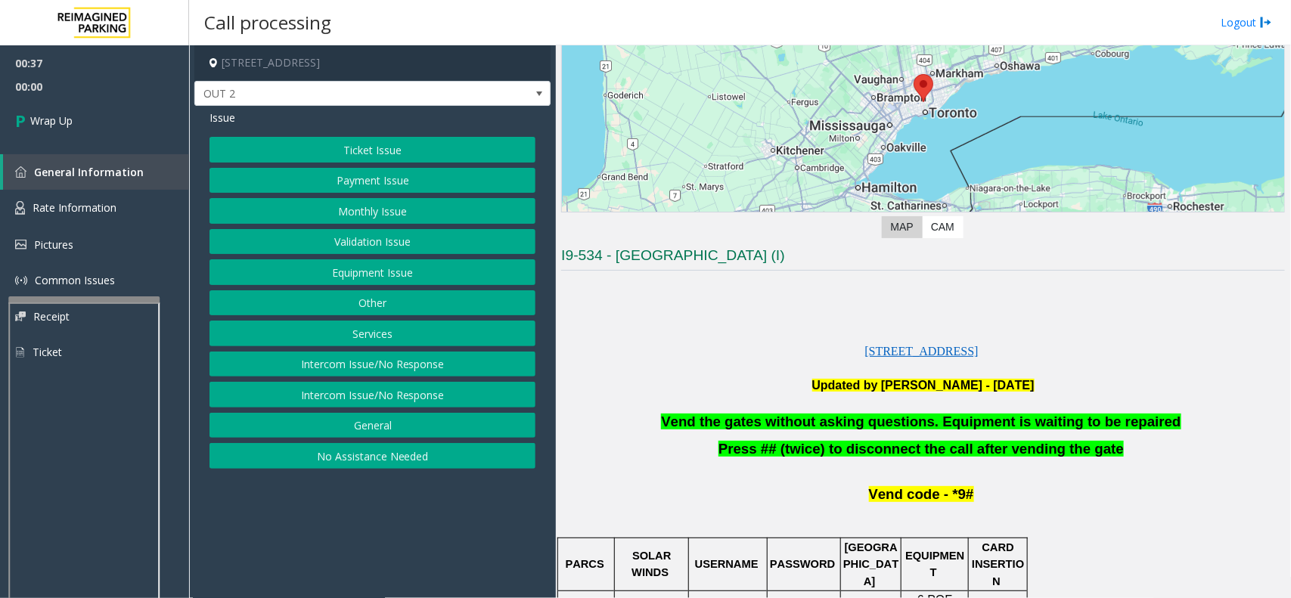
click at [323, 274] on button "Equipment Issue" at bounding box center [372, 272] width 326 height 26
click at [330, 263] on button "Gate / Door Won't Open" at bounding box center [372, 272] width 326 height 26
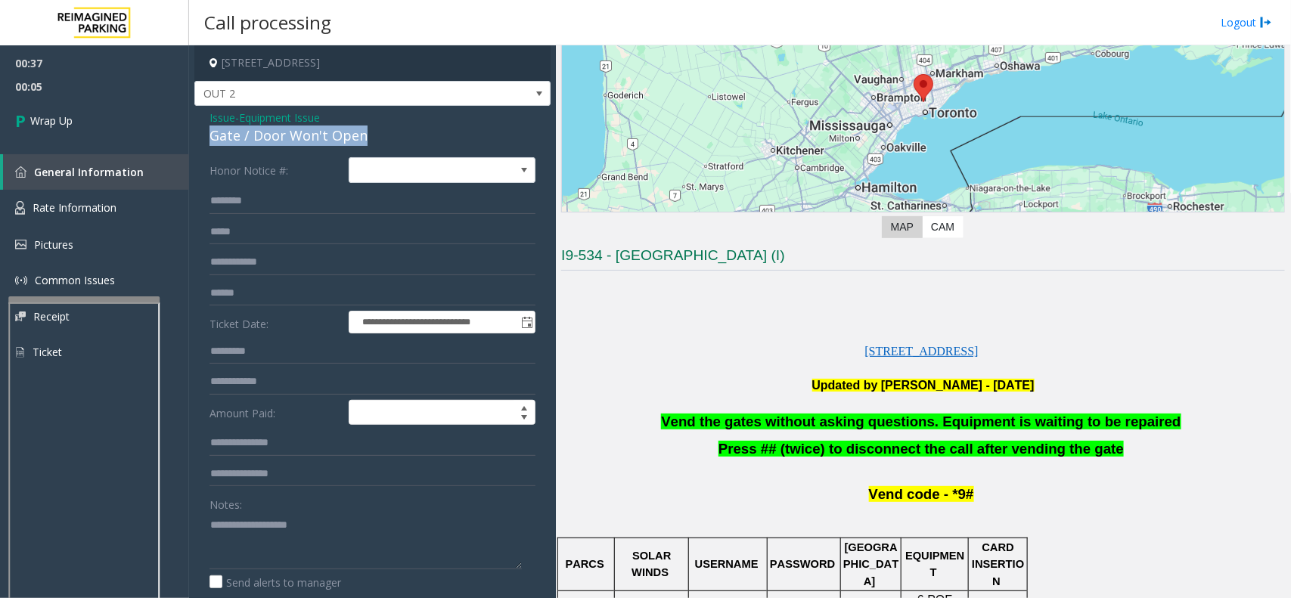
drag, startPoint x: 369, startPoint y: 134, endPoint x: 208, endPoint y: 144, distance: 161.4
click at [208, 144] on div "**********" at bounding box center [372, 457] width 356 height 702
copy div "Gate / Door Won't Open"
click at [626, 314] on p at bounding box center [923, 301] width 724 height 51
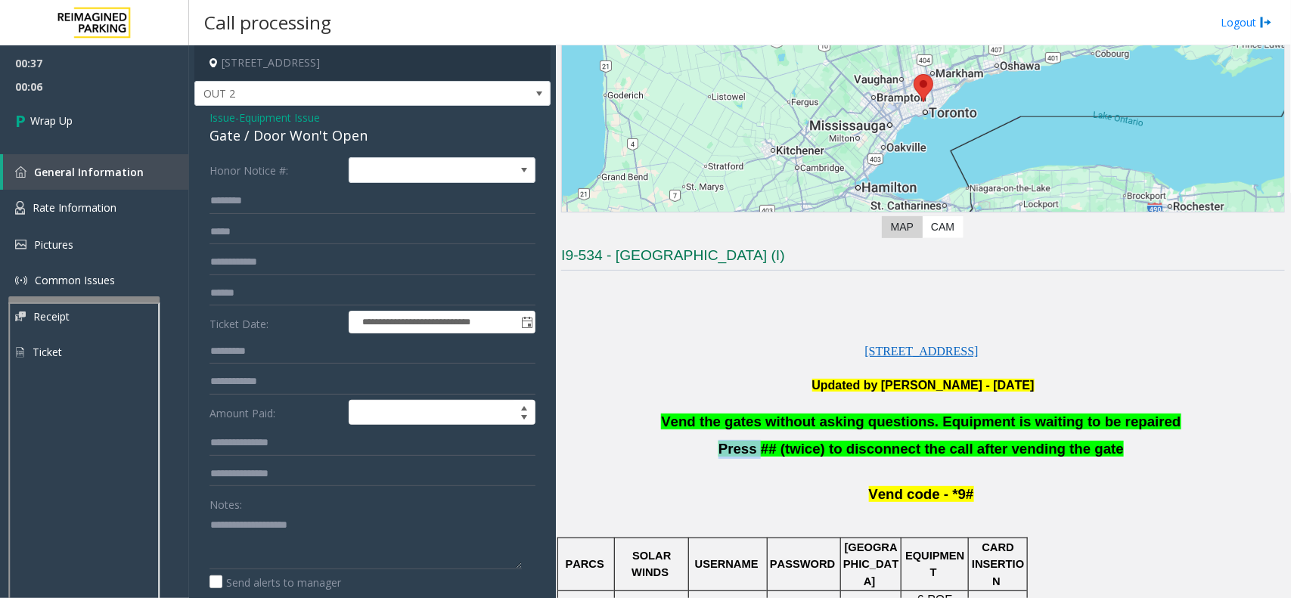
click at [693, 421] on span "Vend the gates without asking questions. Equipment is waiting to be repaired" at bounding box center [920, 422] width 519 height 16
click at [1115, 401] on p at bounding box center [923, 404] width 724 height 19
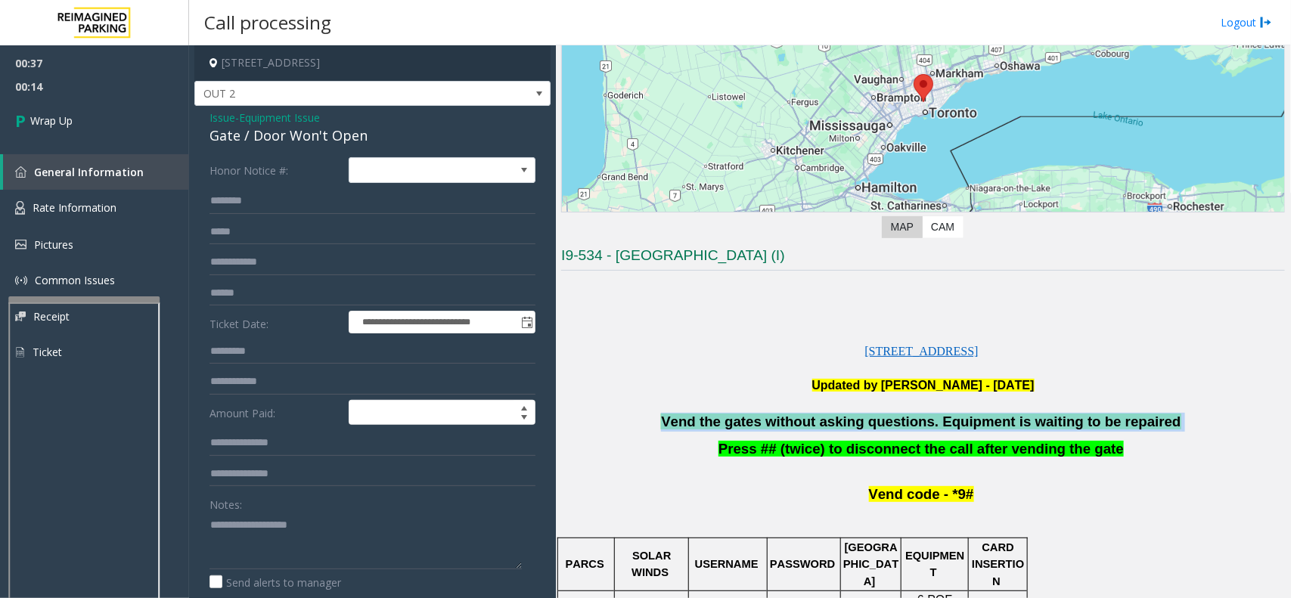
drag, startPoint x: 1148, startPoint y: 423, endPoint x: 682, endPoint y: 420, distance: 465.8
click at [682, 420] on p "Vend the gates without asking questions. Equipment is waiting to be repaired" at bounding box center [923, 422] width 724 height 19
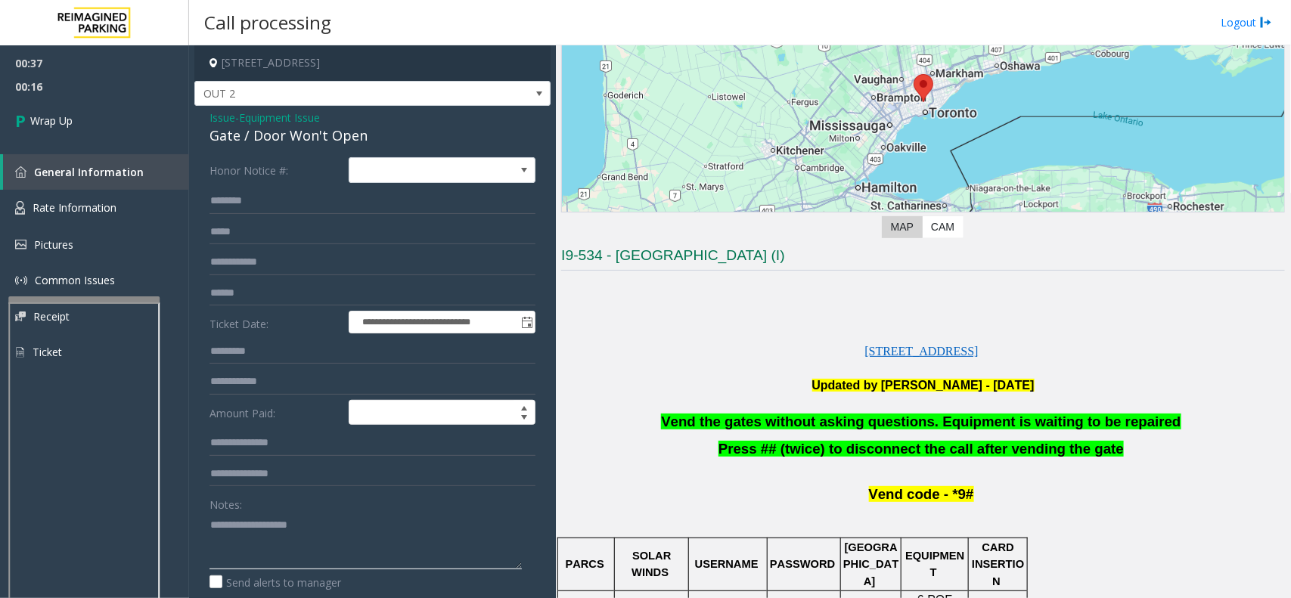
click at [234, 531] on textarea at bounding box center [365, 541] width 312 height 57
paste textarea "**********"
type textarea "**********"
click at [57, 116] on span "Wrap Up" at bounding box center [51, 121] width 42 height 16
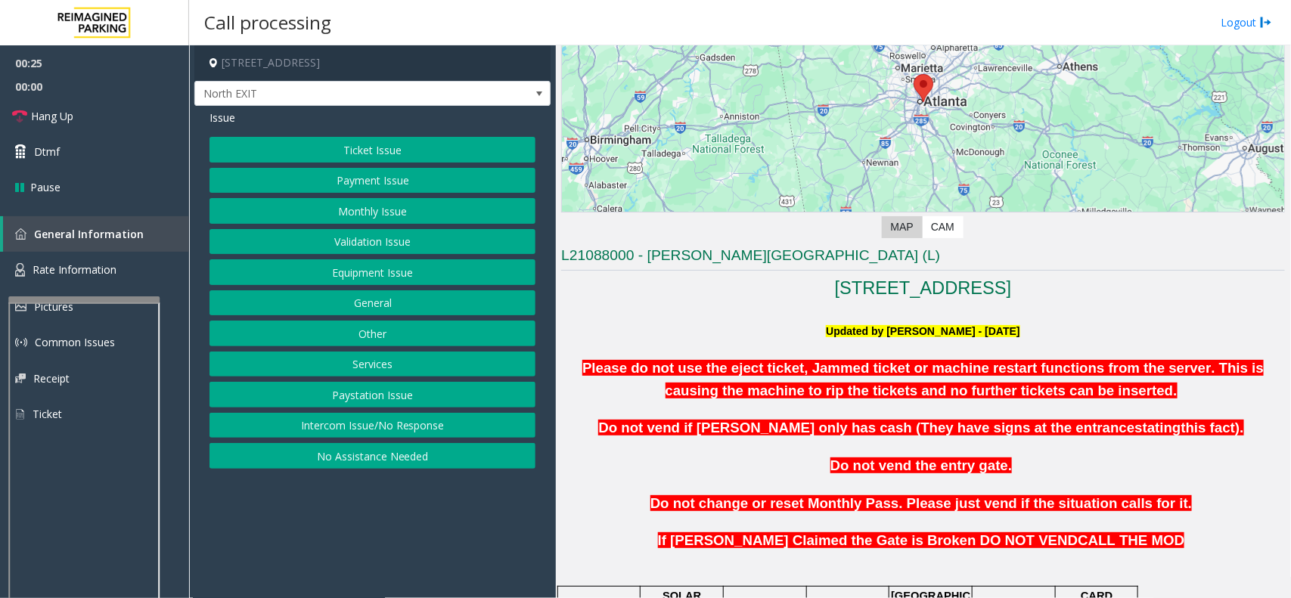
scroll to position [284, 0]
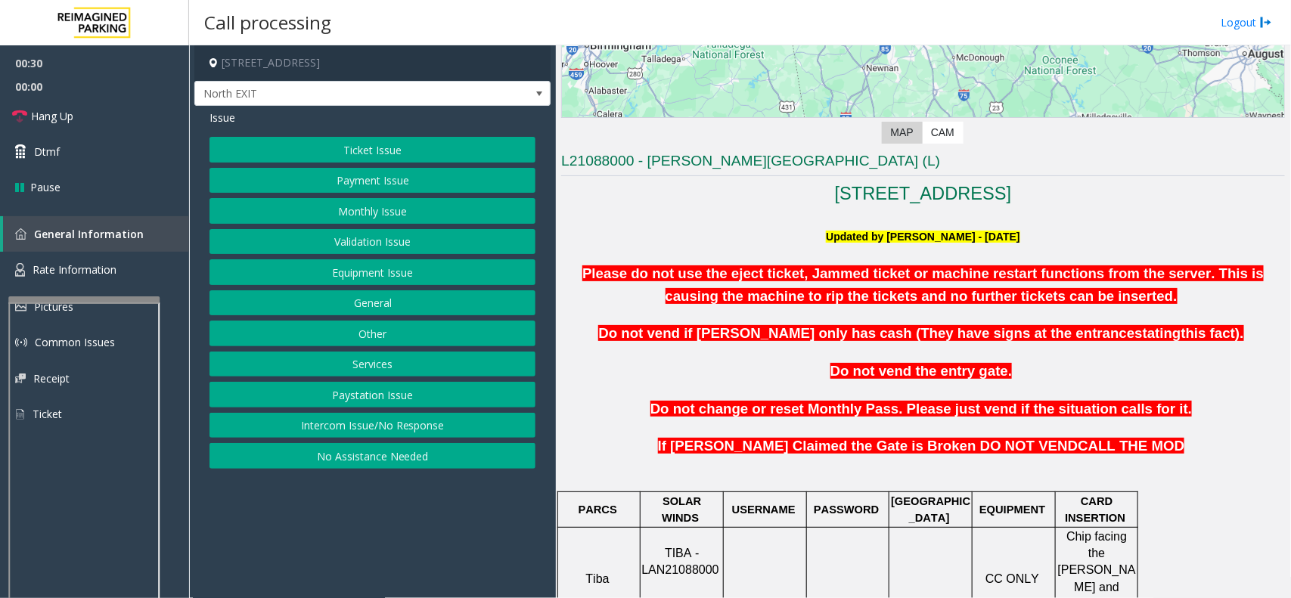
click at [377, 152] on button "Ticket Issue" at bounding box center [372, 150] width 326 height 26
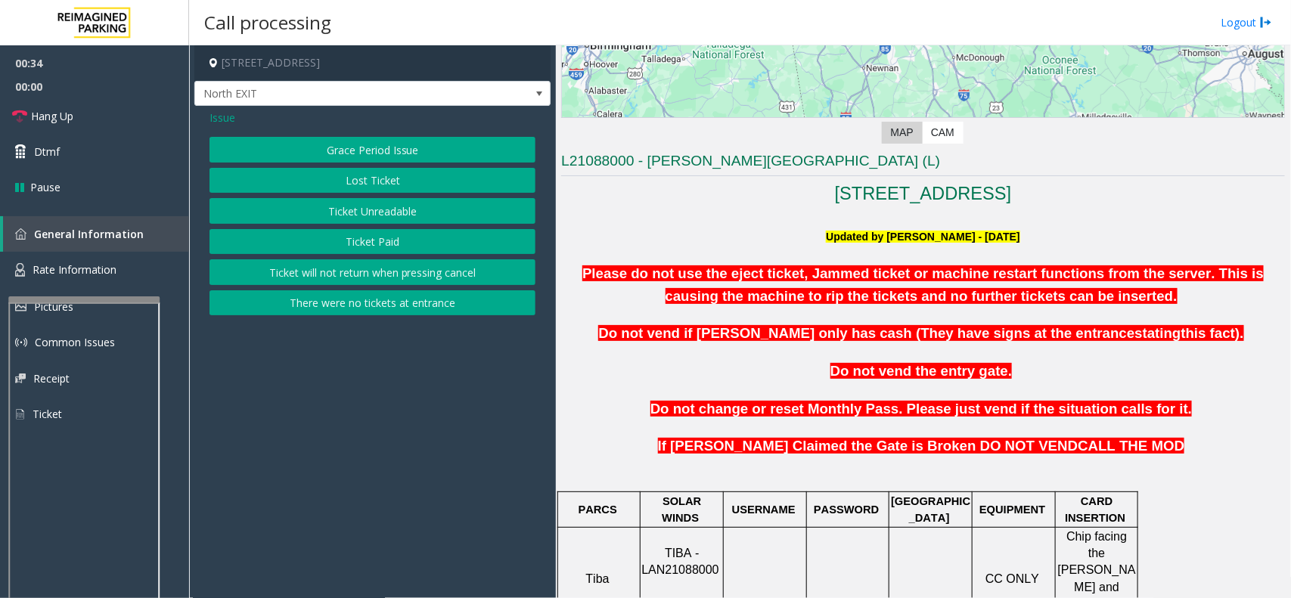
click at [216, 115] on span "Issue" at bounding box center [222, 118] width 26 height 16
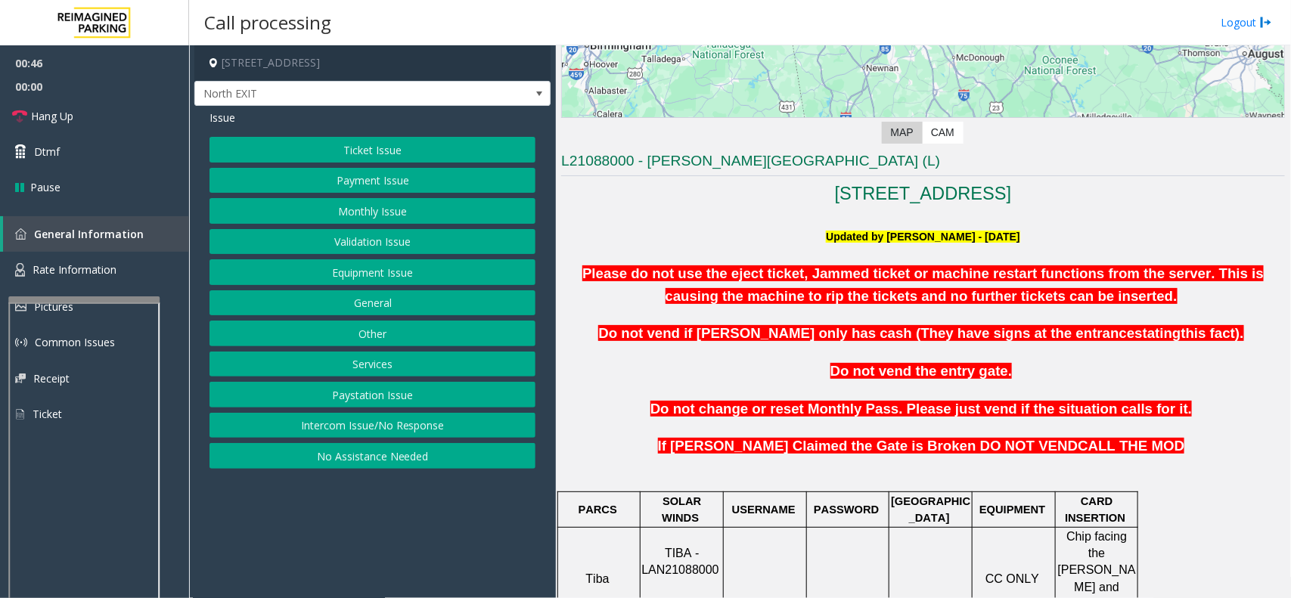
click at [403, 153] on button "Ticket Issue" at bounding box center [372, 150] width 326 height 26
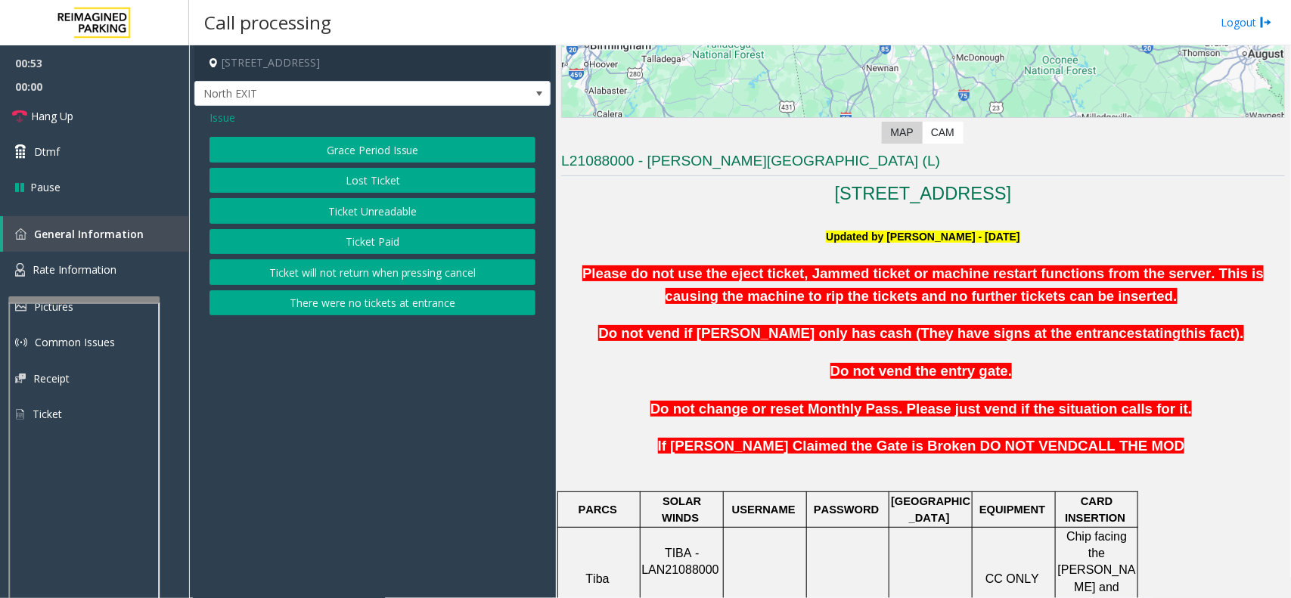
click at [377, 212] on button "Ticket Unreadable" at bounding box center [372, 211] width 326 height 26
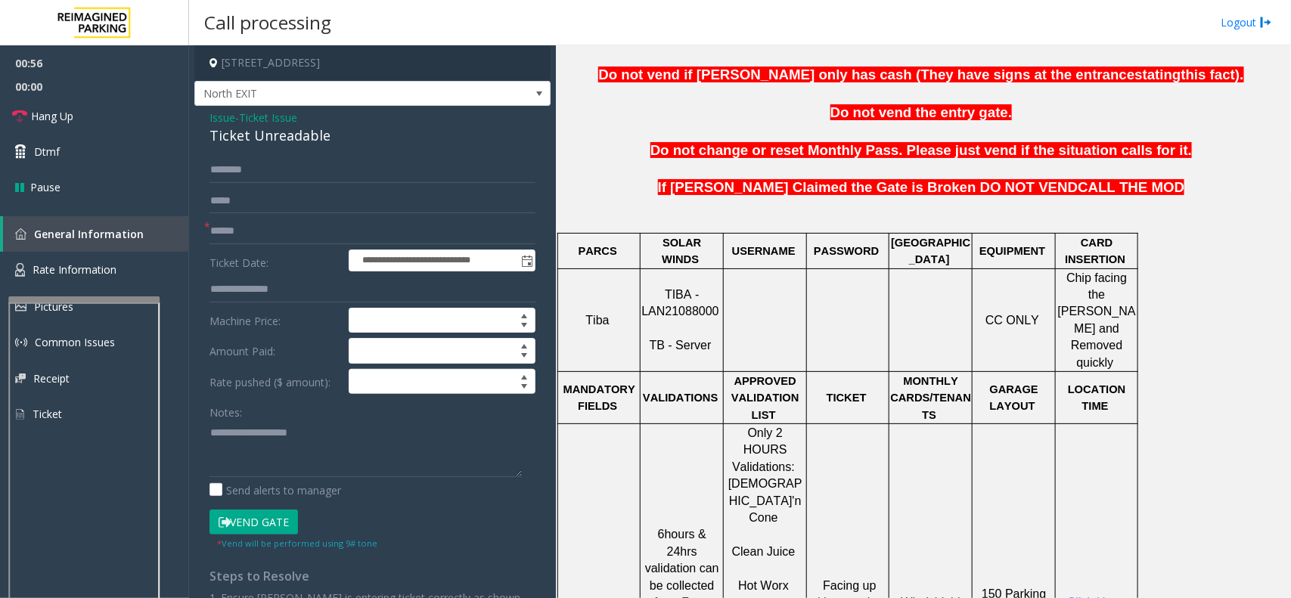
scroll to position [567, 0]
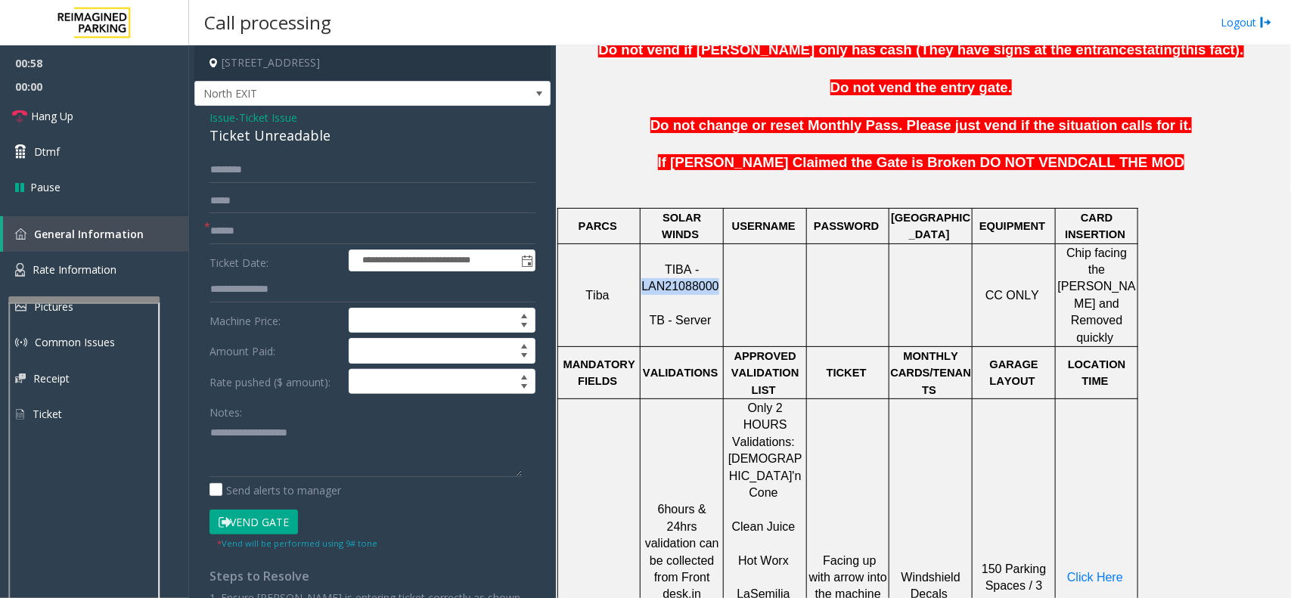
drag, startPoint x: 716, startPoint y: 270, endPoint x: 643, endPoint y: 277, distance: 73.7
click at [643, 277] on p "TIBA - LAN21088000 TB - Server" at bounding box center [681, 296] width 81 height 68
click at [312, 225] on input "text" at bounding box center [372, 232] width 326 height 26
click at [271, 235] on input "****" at bounding box center [372, 232] width 326 height 26
type input "*"
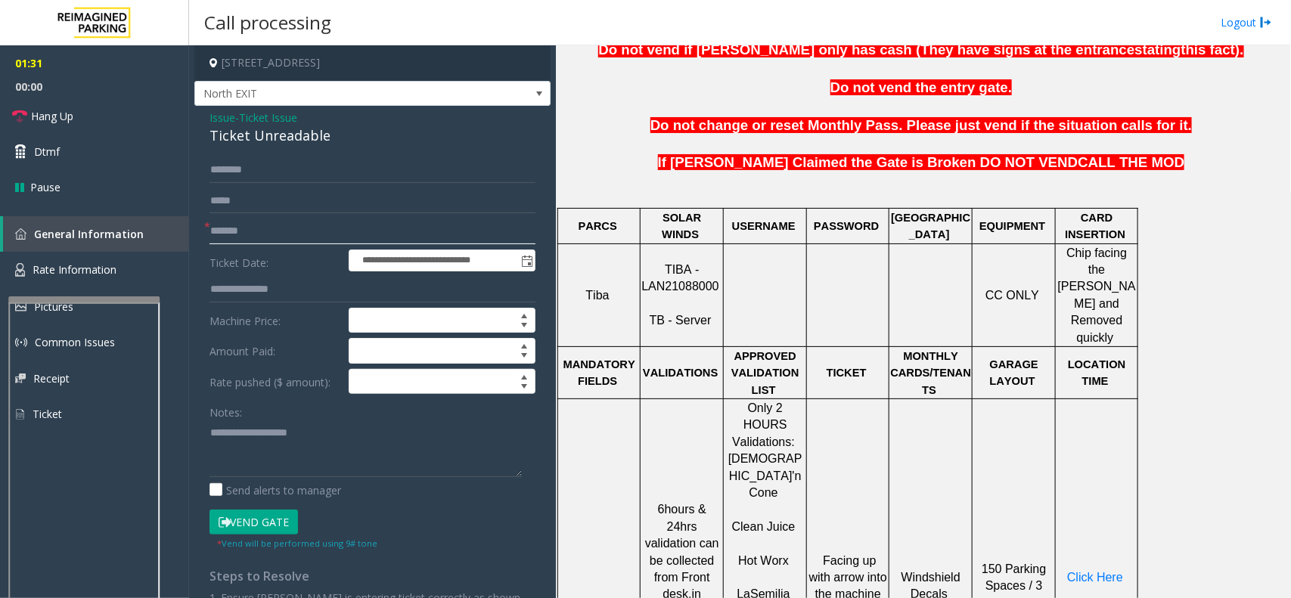
type input "*******"
click at [267, 172] on input "text" at bounding box center [372, 170] width 326 height 26
click at [208, 164] on div "**********" at bounding box center [372, 428] width 349 height 543
click at [227, 175] on input "text" at bounding box center [372, 170] width 326 height 26
click at [305, 172] on input "text" at bounding box center [372, 170] width 326 height 26
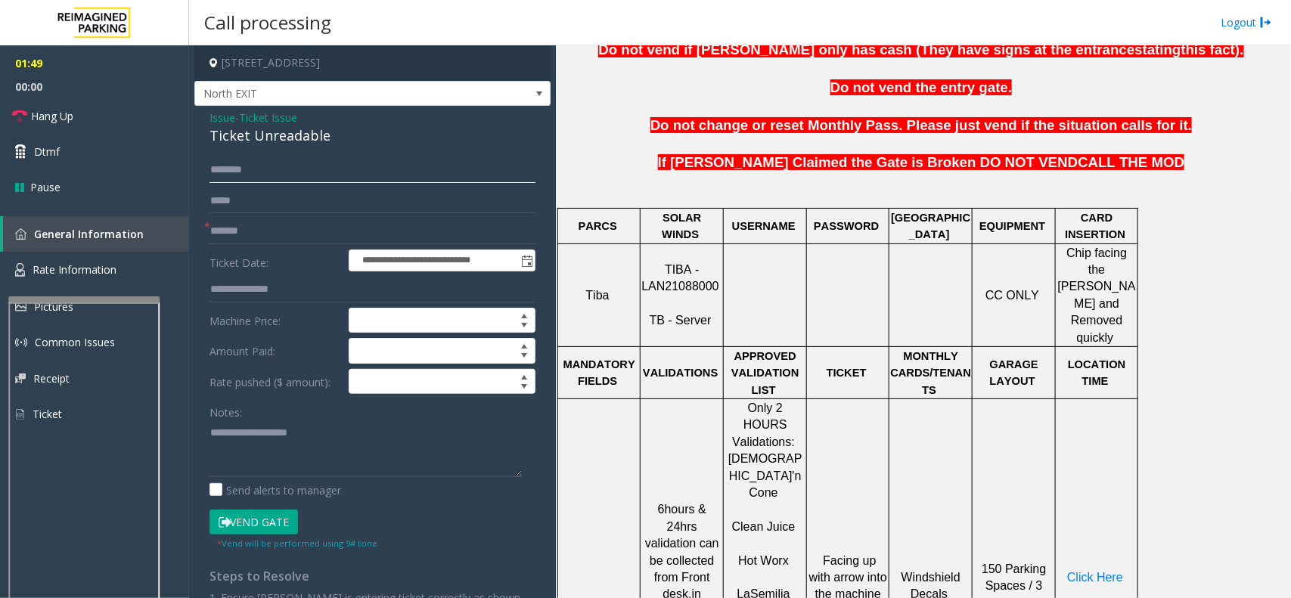
type input "*"
click at [310, 174] on input "*" at bounding box center [372, 170] width 326 height 26
click at [216, 172] on input "*" at bounding box center [372, 170] width 326 height 26
type input "*"
click at [229, 228] on input "*******" at bounding box center [372, 232] width 326 height 26
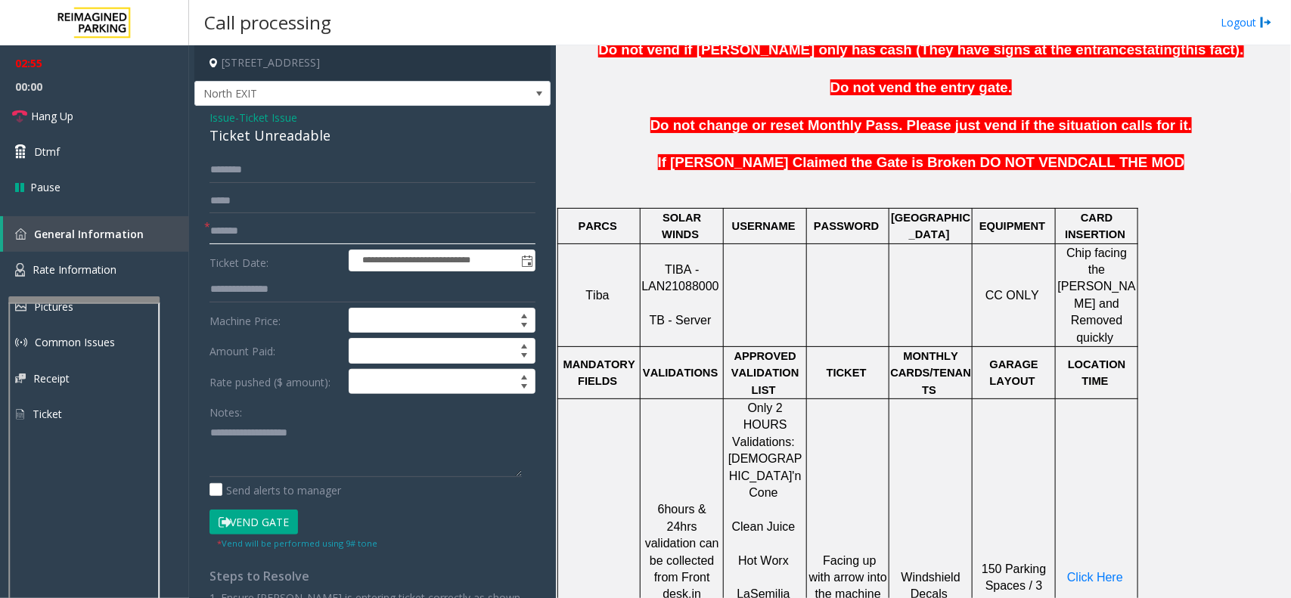
click at [229, 228] on input "*******" at bounding box center [372, 232] width 326 height 26
click at [89, 113] on link "Hang Up" at bounding box center [94, 116] width 189 height 36
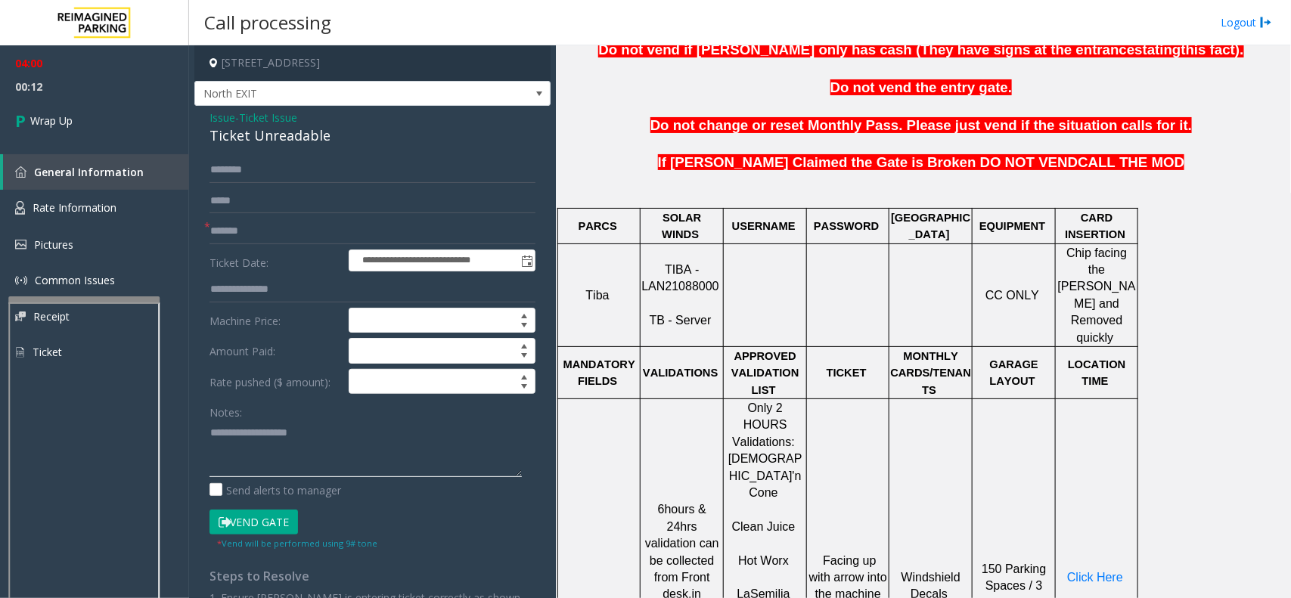
click at [229, 442] on textarea at bounding box center [365, 448] width 312 height 57
paste textarea "**********"
click at [246, 435] on textarea at bounding box center [365, 448] width 312 height 57
click at [289, 459] on textarea at bounding box center [365, 448] width 312 height 57
click at [361, 451] on textarea at bounding box center [365, 448] width 312 height 57
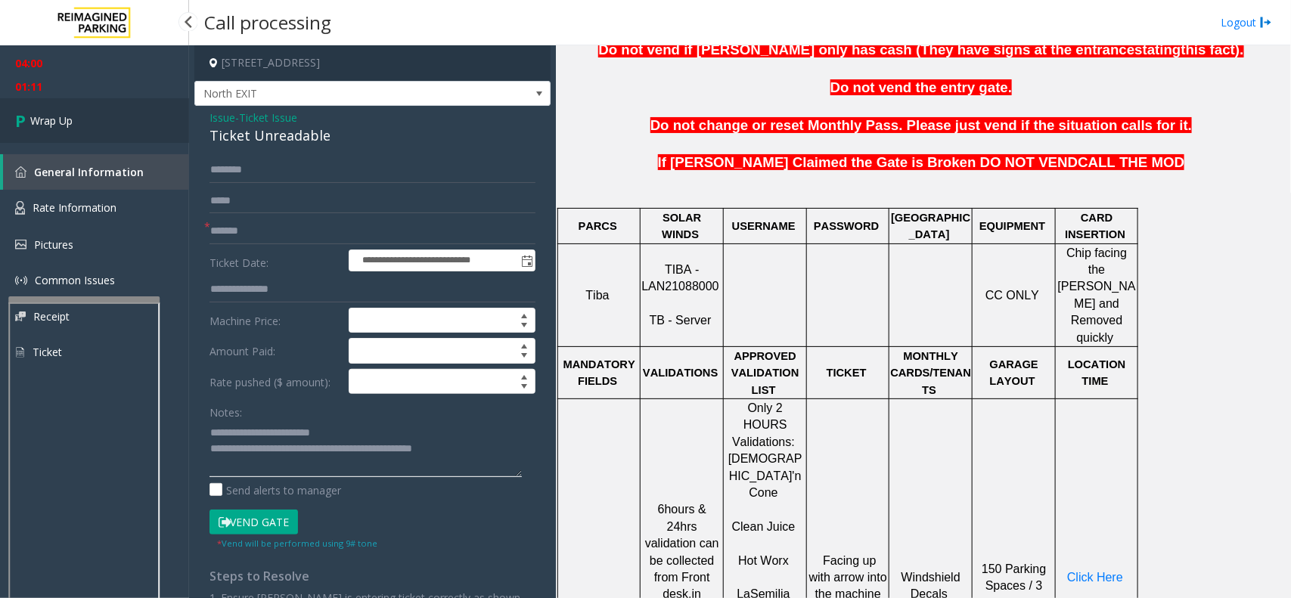
type textarea "**********"
click at [91, 121] on link "Wrap Up" at bounding box center [94, 120] width 189 height 45
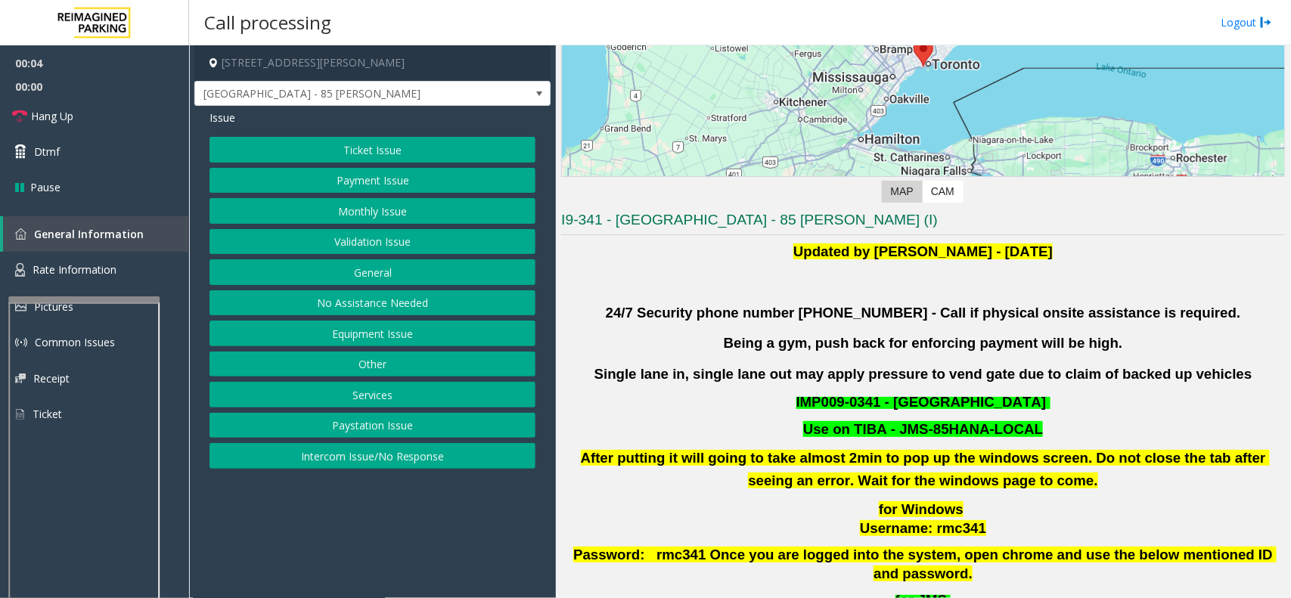
scroll to position [284, 0]
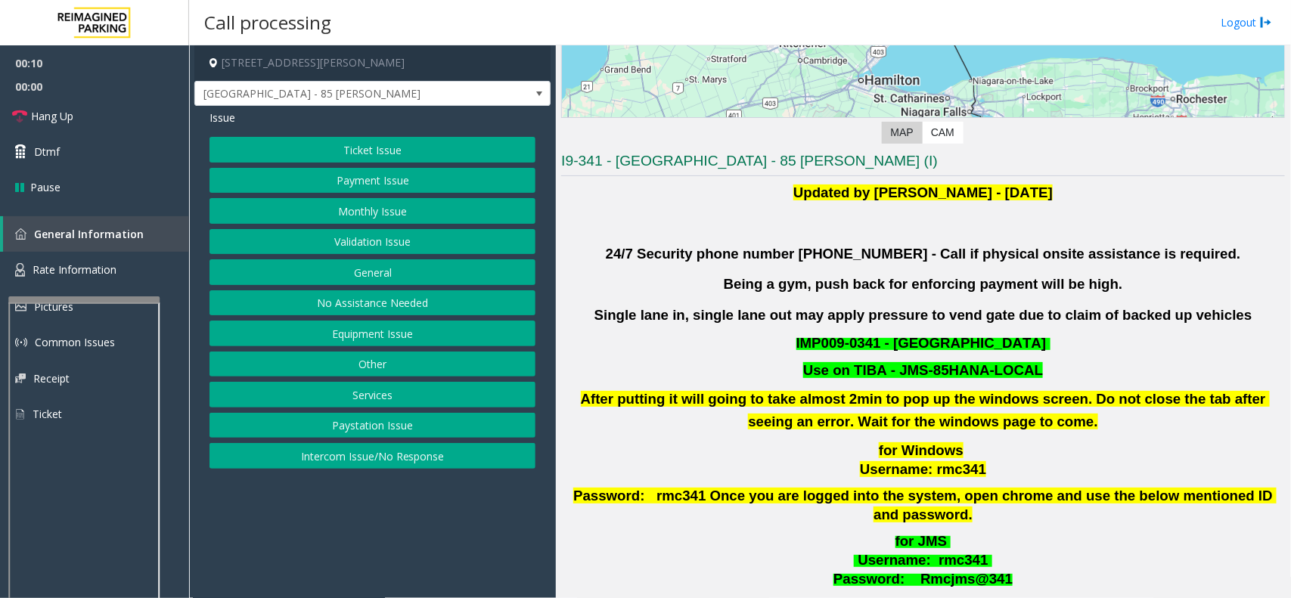
click at [387, 240] on button "Validation Issue" at bounding box center [372, 242] width 326 height 26
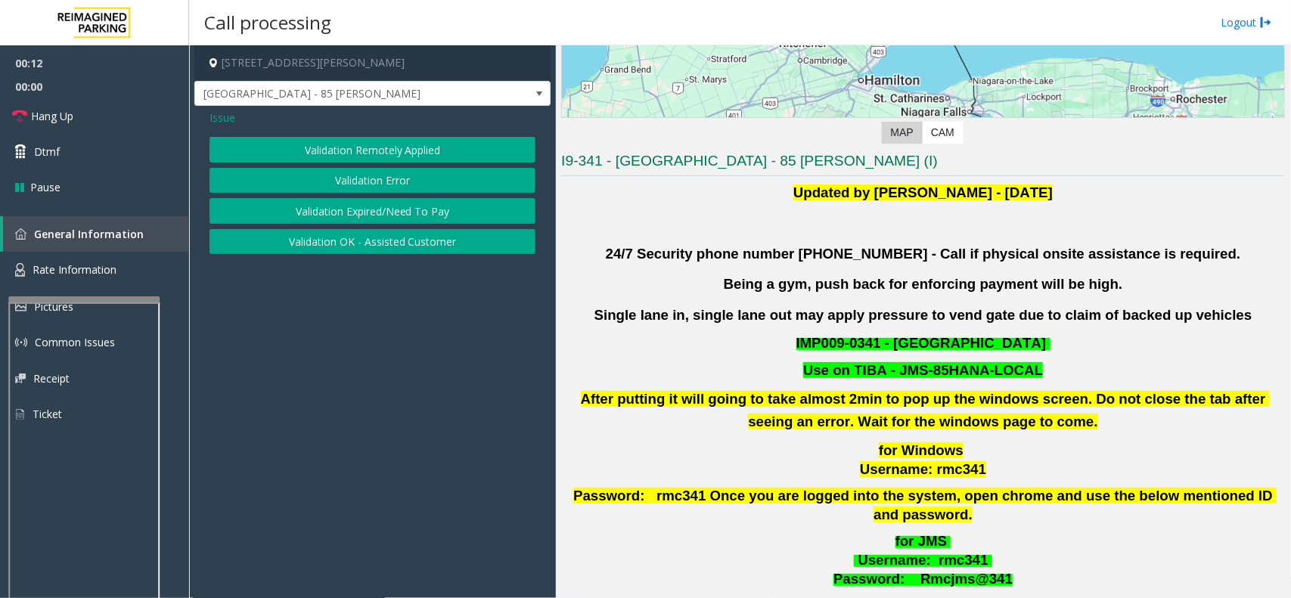
click at [371, 185] on button "Validation Error" at bounding box center [372, 181] width 326 height 26
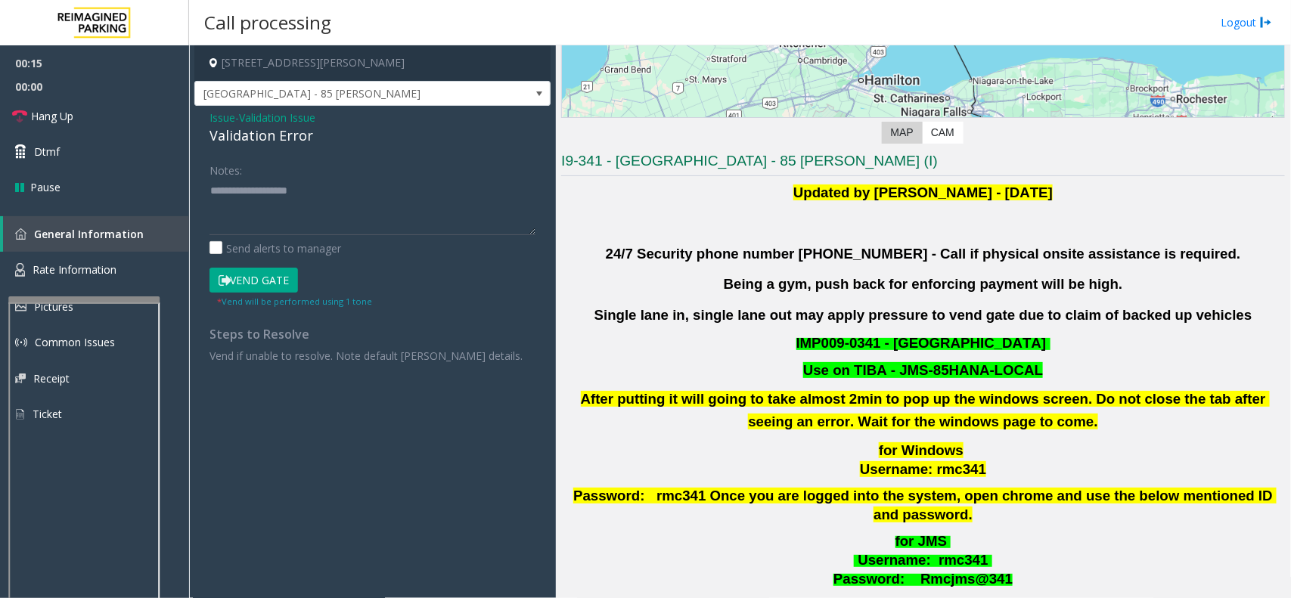
click at [229, 118] on span "Issue" at bounding box center [222, 118] width 26 height 16
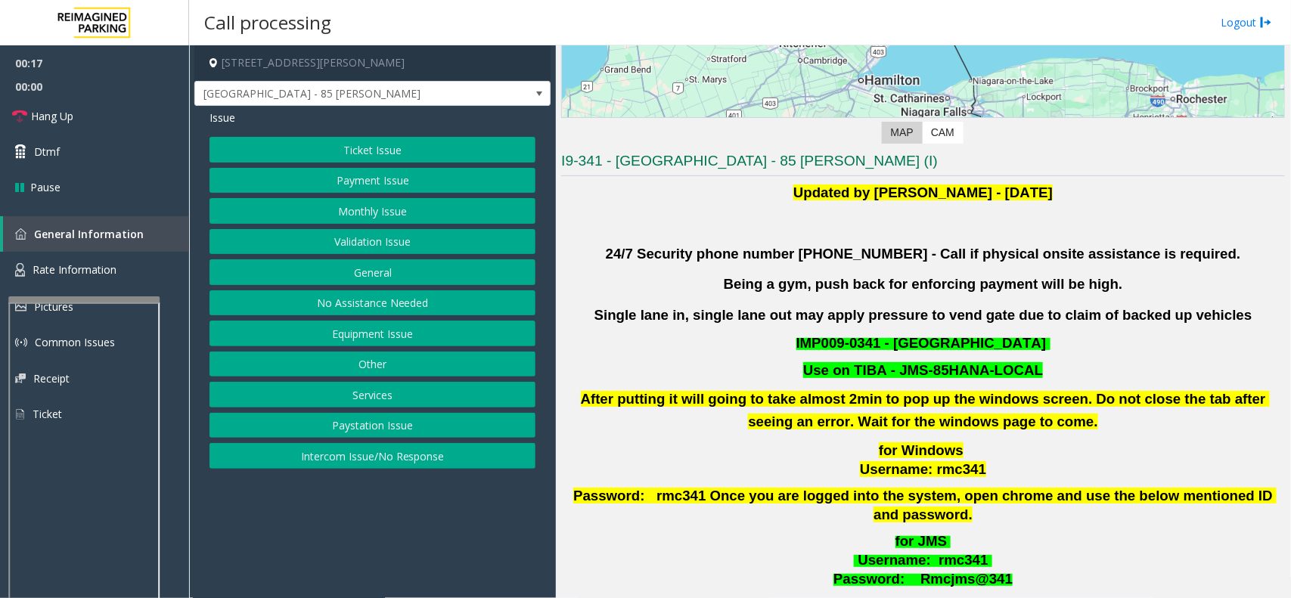
click at [323, 150] on button "Ticket Issue" at bounding box center [372, 150] width 326 height 26
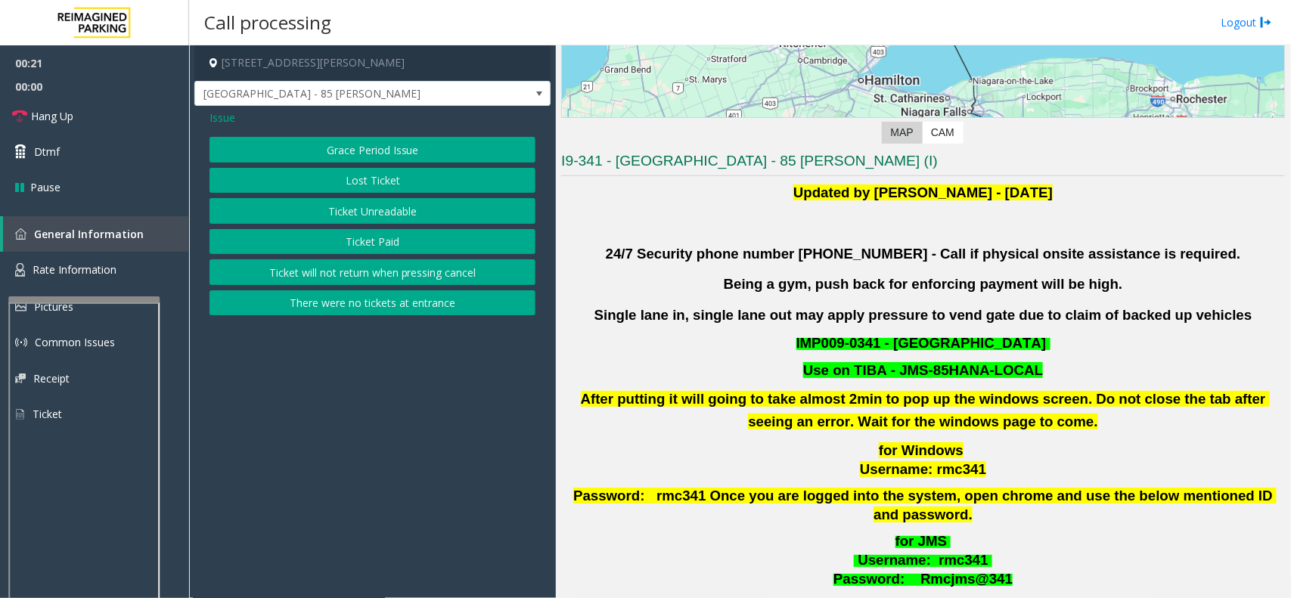
click at [363, 208] on button "Ticket Unreadable" at bounding box center [372, 211] width 326 height 26
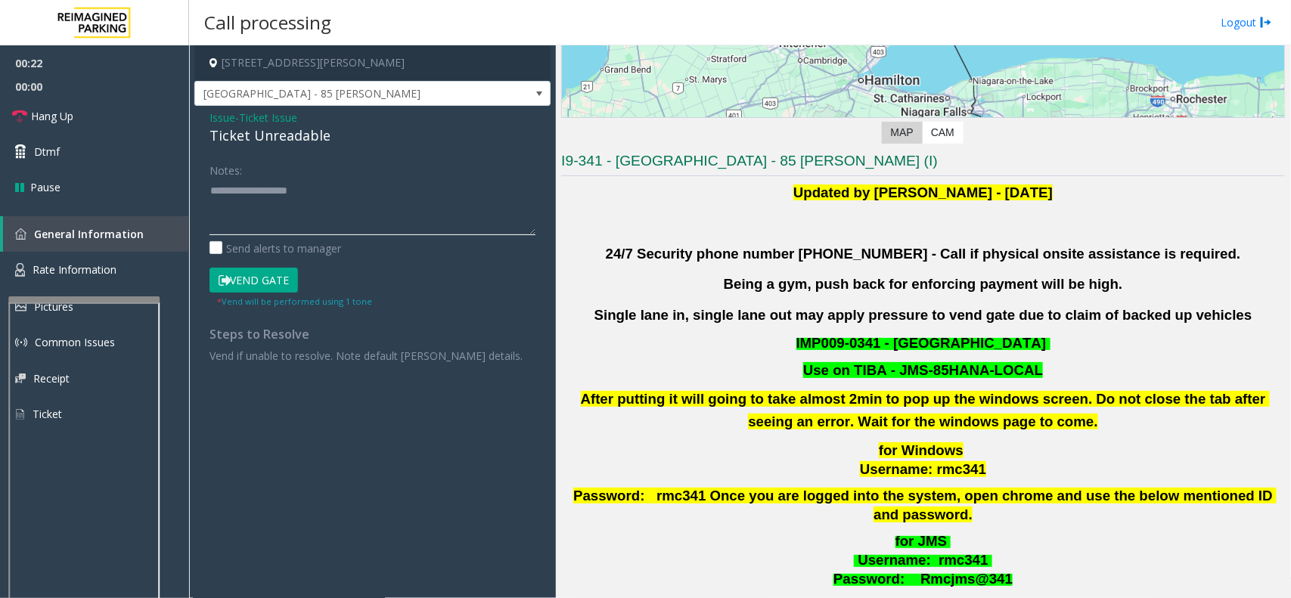
click at [227, 208] on textarea at bounding box center [372, 206] width 326 height 57
click at [220, 212] on textarea at bounding box center [372, 206] width 326 height 57
click at [307, 190] on textarea at bounding box center [372, 206] width 326 height 57
click at [300, 194] on textarea at bounding box center [372, 206] width 326 height 57
click at [293, 212] on textarea at bounding box center [372, 206] width 326 height 57
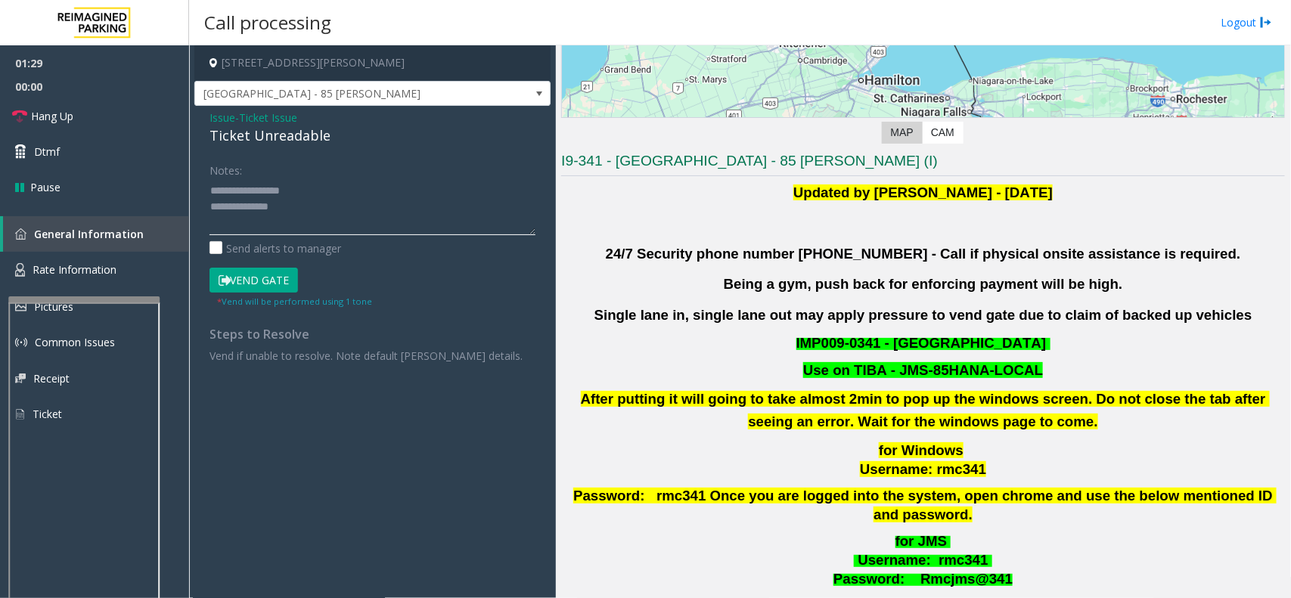
click at [292, 212] on textarea at bounding box center [372, 206] width 326 height 57
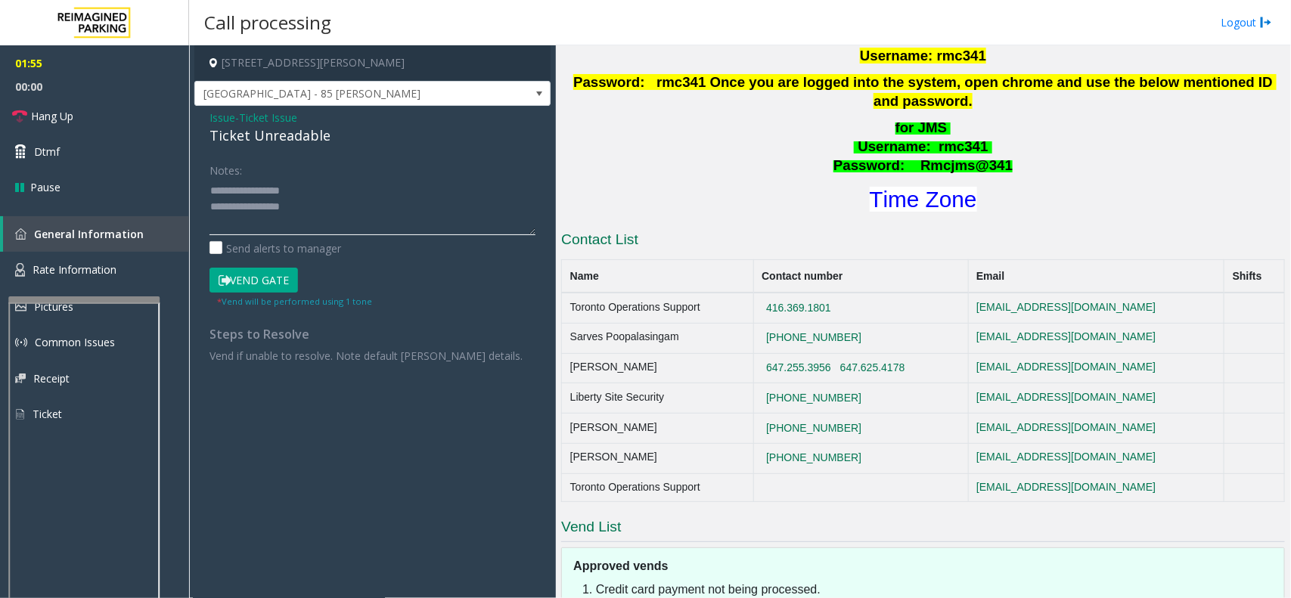
scroll to position [756, 0]
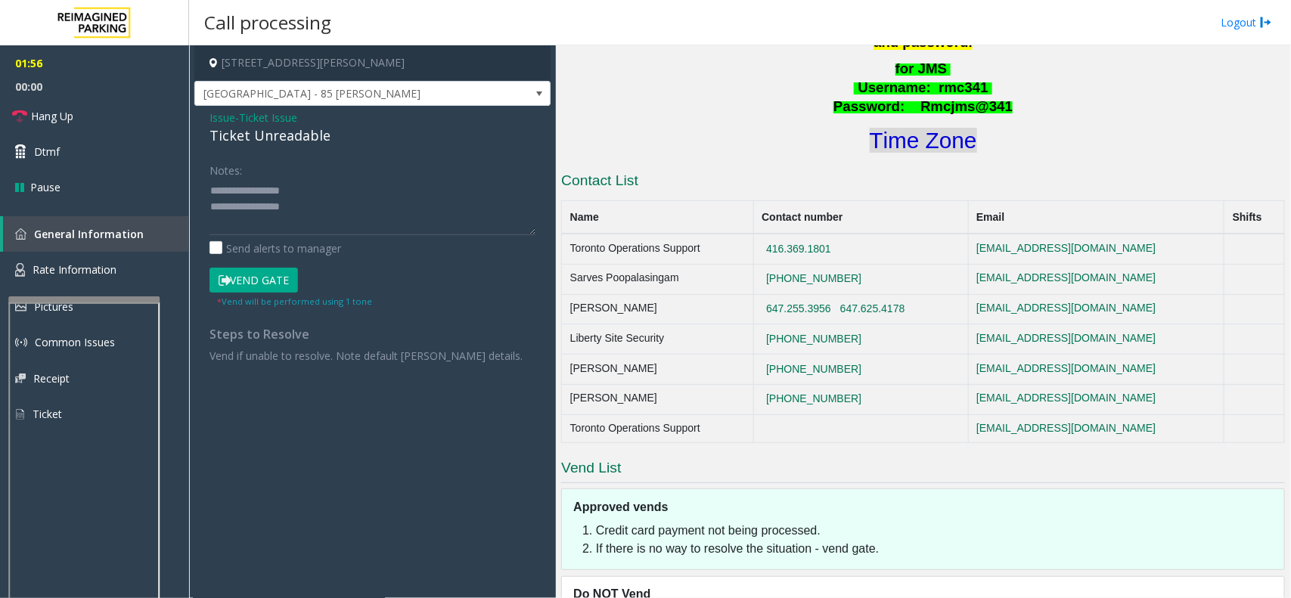
click at [910, 128] on font "Time Zone" at bounding box center [923, 140] width 107 height 25
click at [319, 209] on textarea at bounding box center [372, 206] width 326 height 57
click at [259, 277] on button "Vend Gate" at bounding box center [253, 281] width 88 height 26
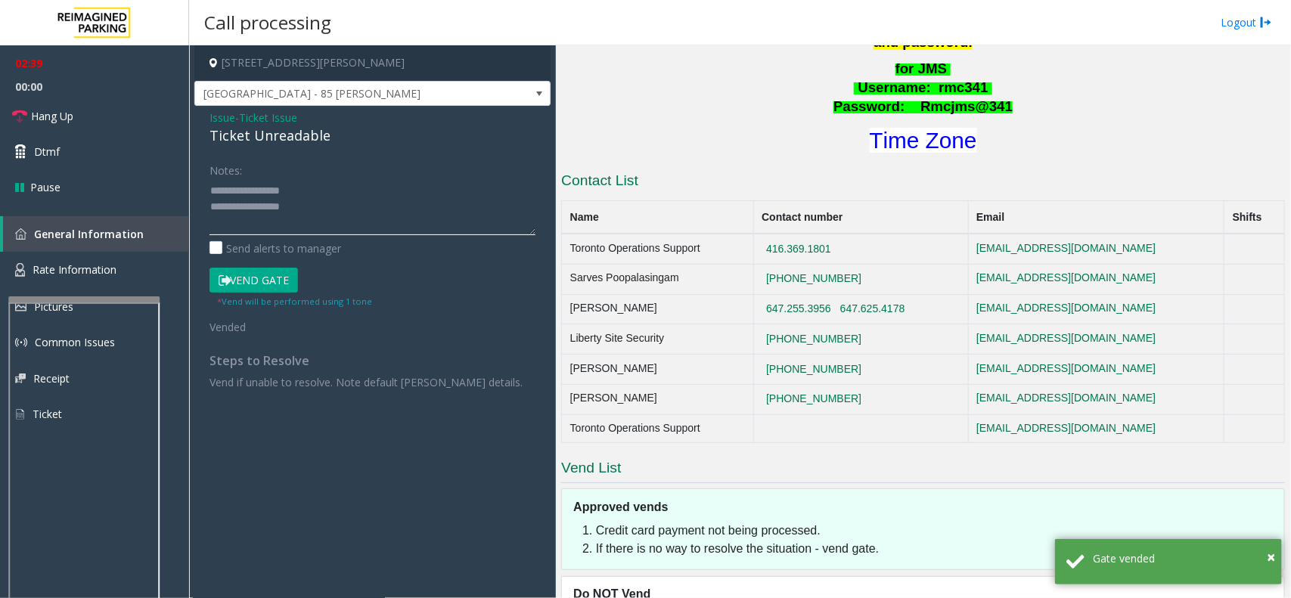
click at [308, 210] on textarea at bounding box center [372, 206] width 326 height 57
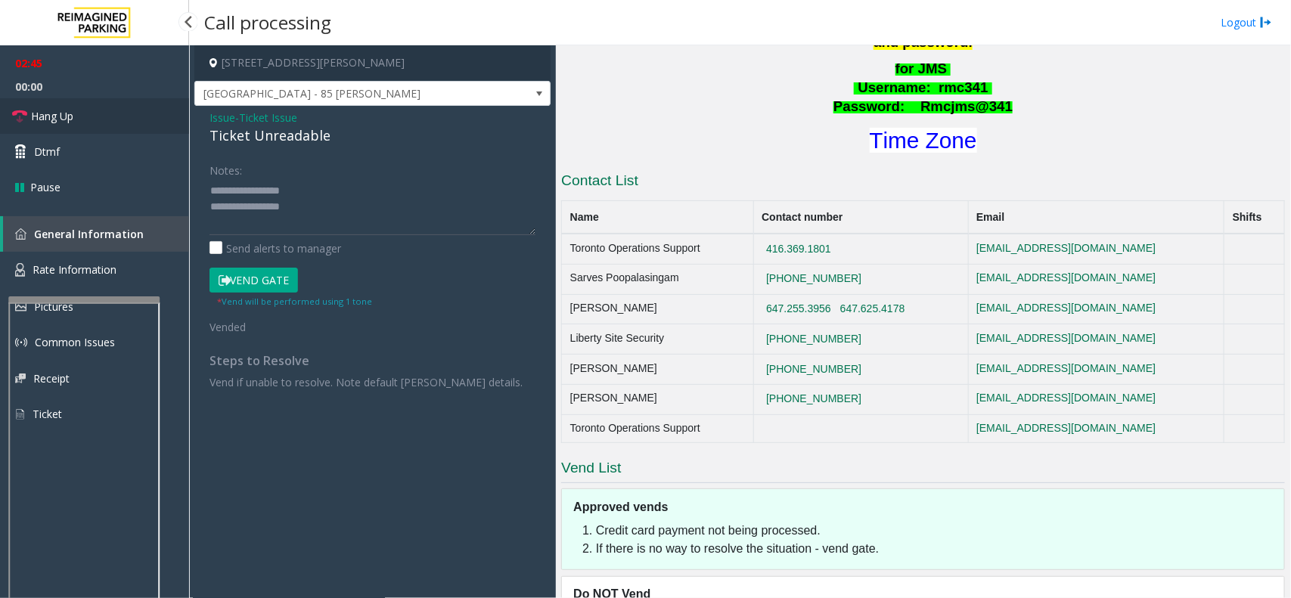
click at [70, 122] on span "Hang Up" at bounding box center [52, 116] width 42 height 16
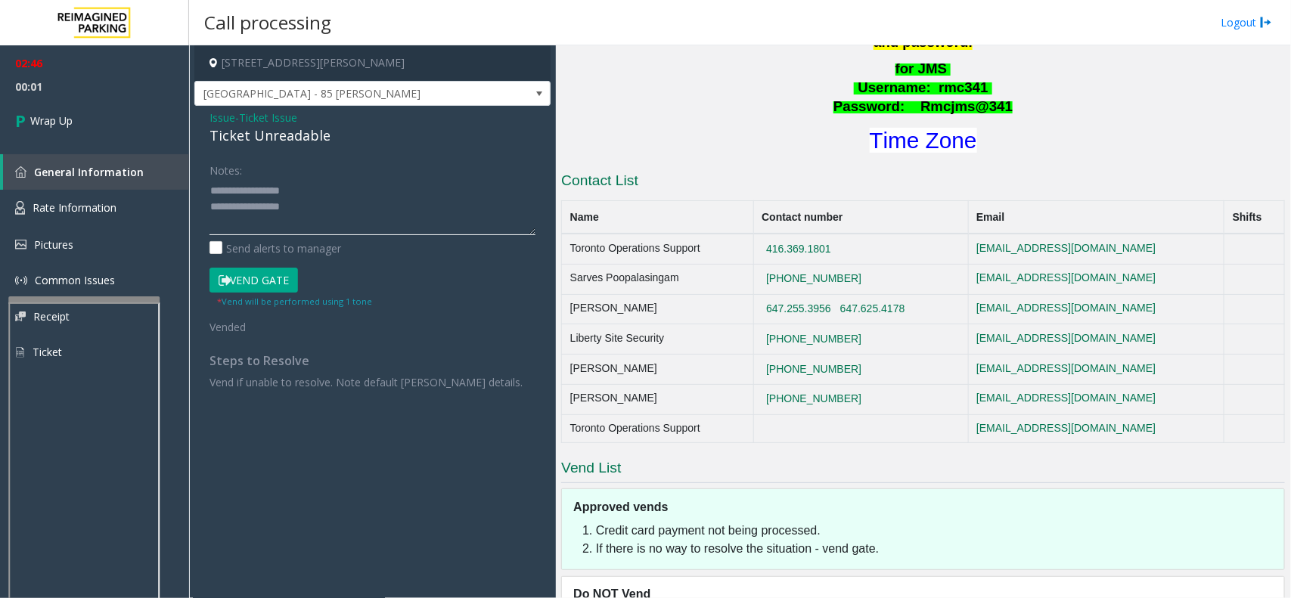
click at [308, 209] on textarea at bounding box center [372, 206] width 326 height 57
click at [220, 225] on textarea at bounding box center [372, 206] width 326 height 57
paste textarea "**********"
click at [244, 215] on textarea at bounding box center [372, 206] width 326 height 57
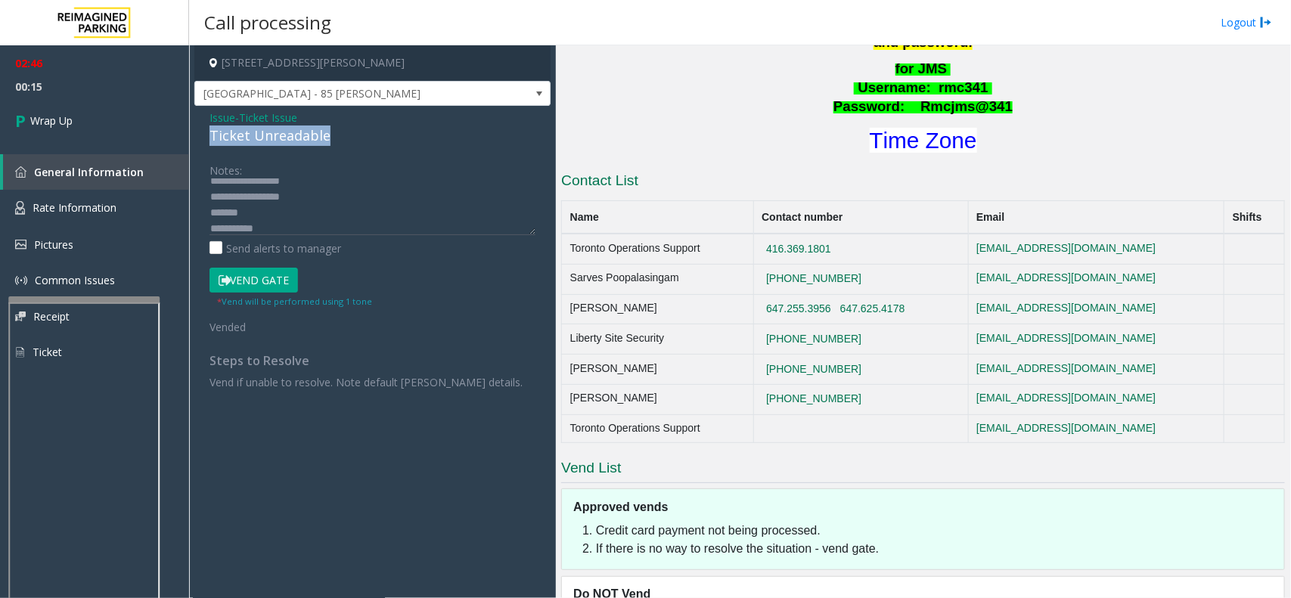
drag, startPoint x: 343, startPoint y: 133, endPoint x: 189, endPoint y: 130, distance: 153.5
click at [189, 130] on div "[STREET_ADDRESS][PERSON_NAME] [GEOGRAPHIC_DATA] - 85 [PERSON_NAME] Issue - Tick…" at bounding box center [740, 321] width 1102 height 553
click at [252, 217] on textarea at bounding box center [372, 206] width 326 height 57
paste textarea "**********"
click at [278, 227] on textarea at bounding box center [372, 206] width 326 height 57
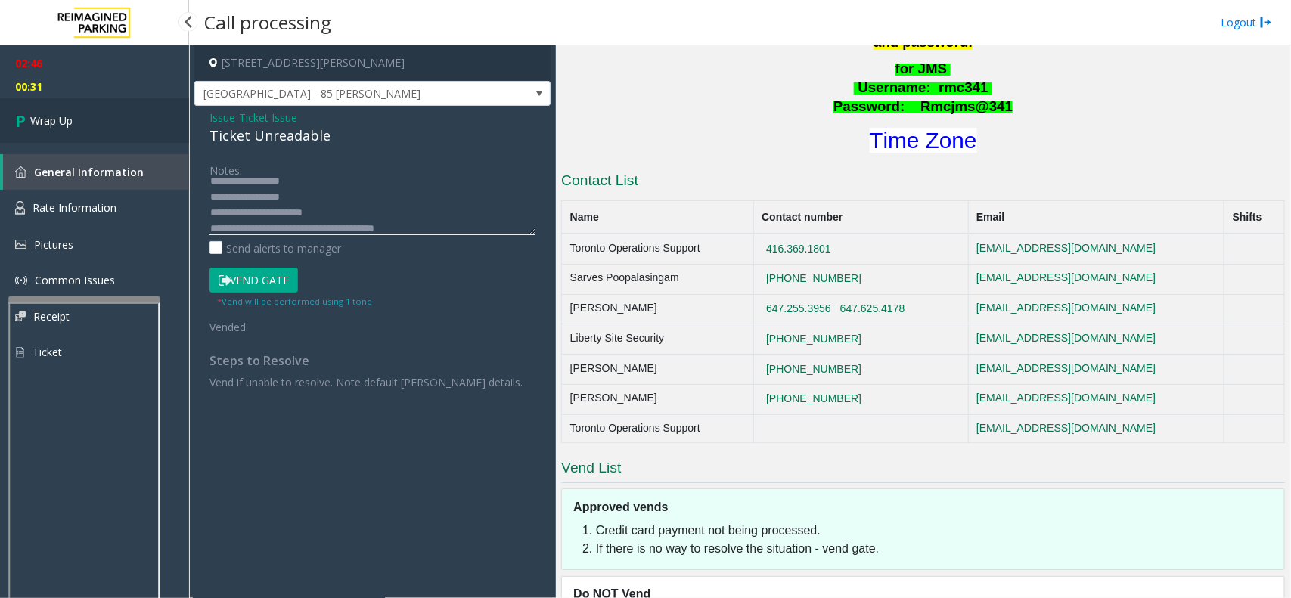
type textarea "**********"
click at [46, 123] on span "Wrap Up" at bounding box center [51, 121] width 42 height 16
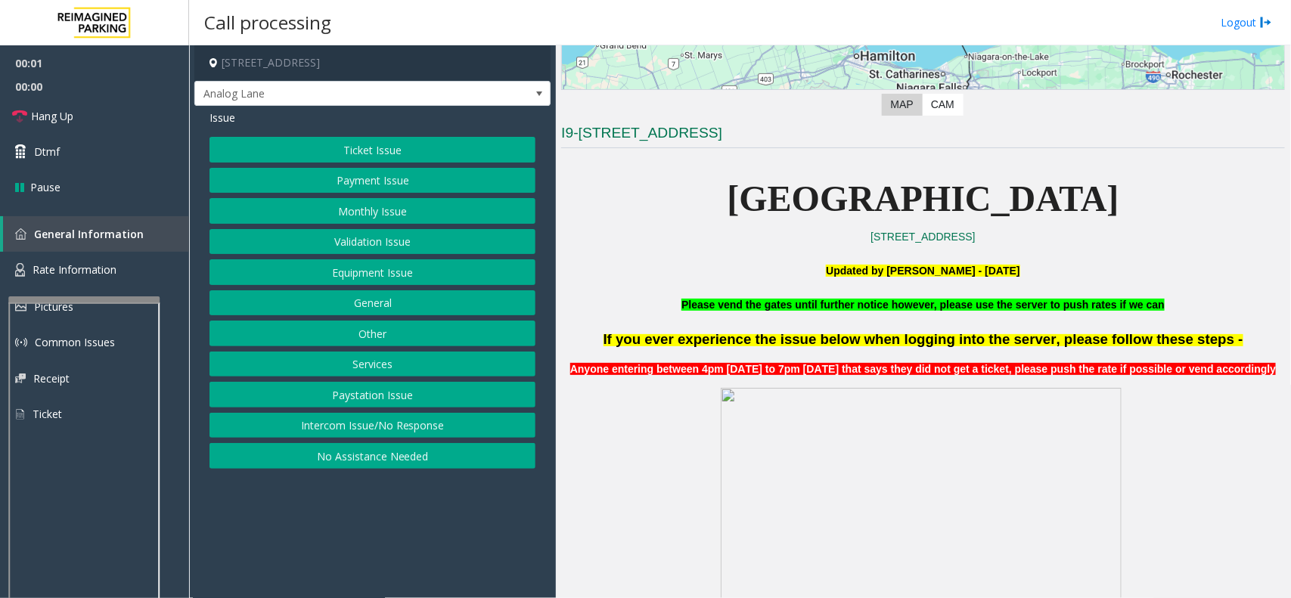
scroll to position [378, 0]
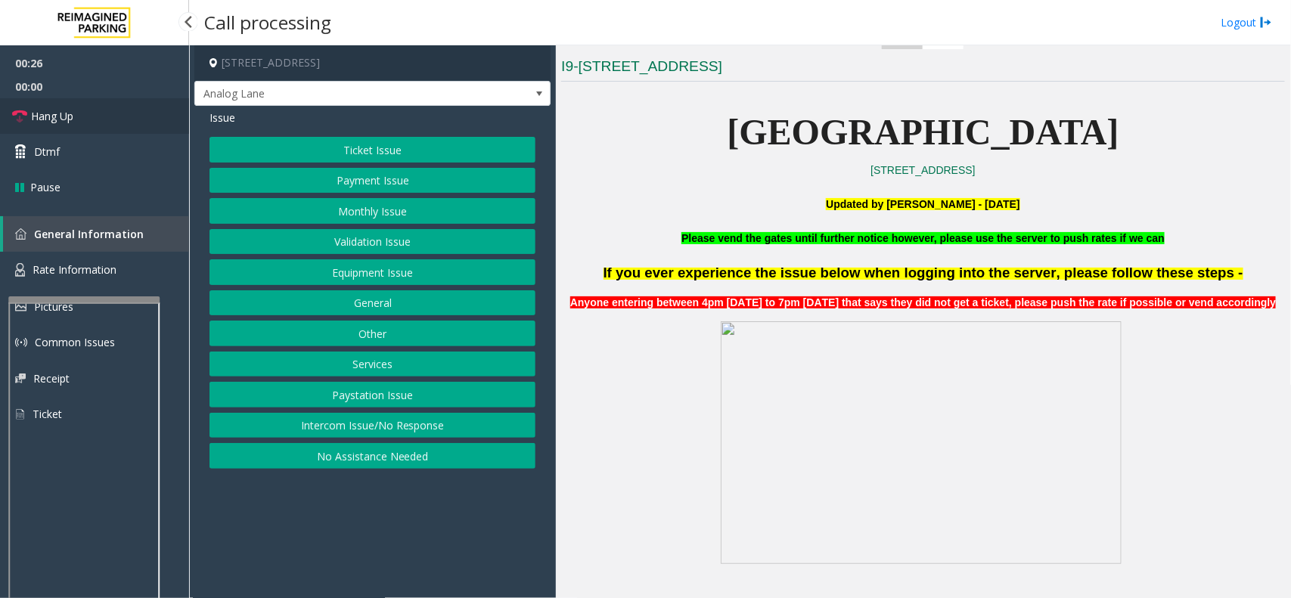
click at [42, 121] on span "Hang Up" at bounding box center [52, 116] width 42 height 16
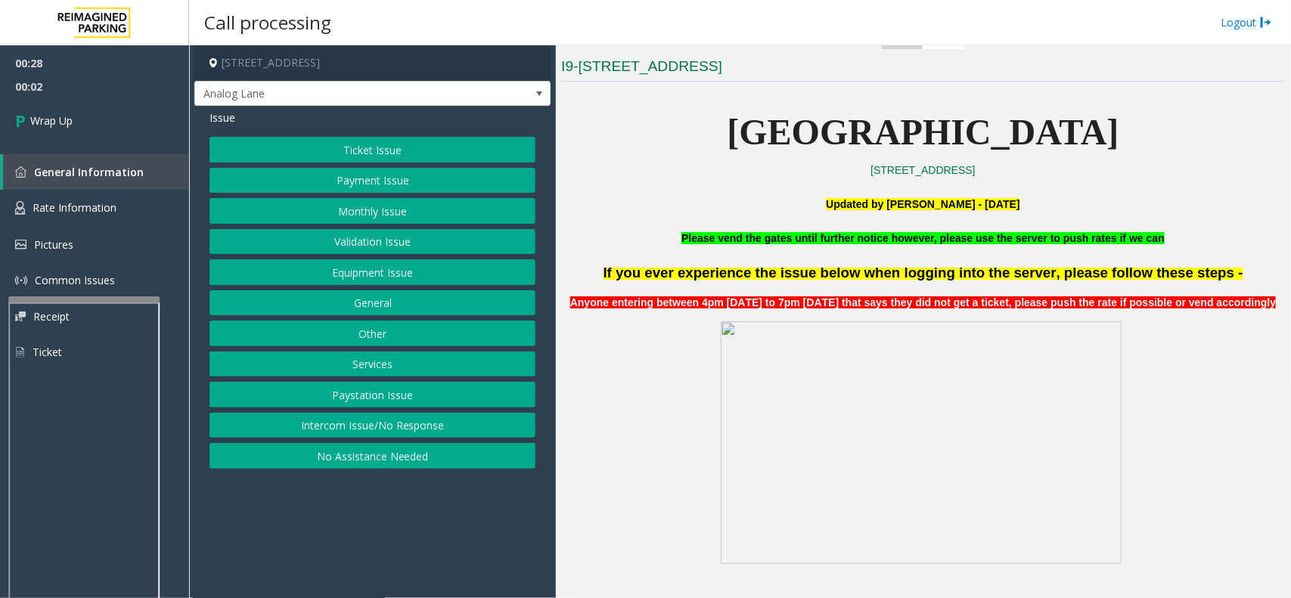
click at [383, 281] on button "Equipment Issue" at bounding box center [372, 272] width 326 height 26
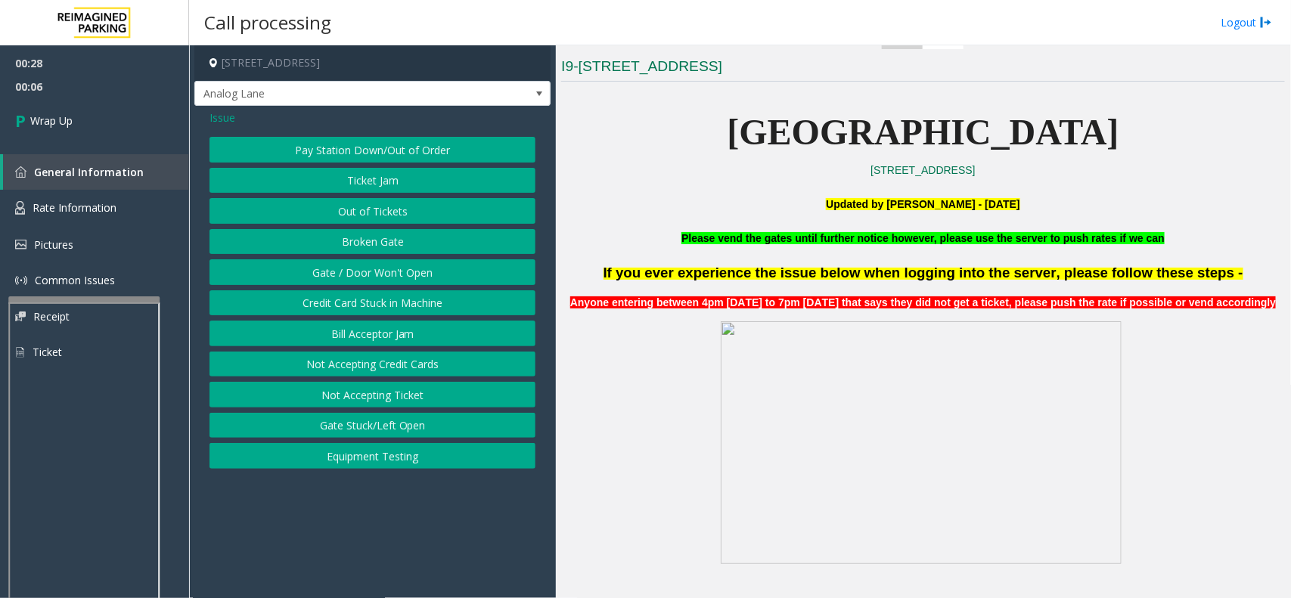
click at [229, 122] on span "Issue" at bounding box center [222, 118] width 26 height 16
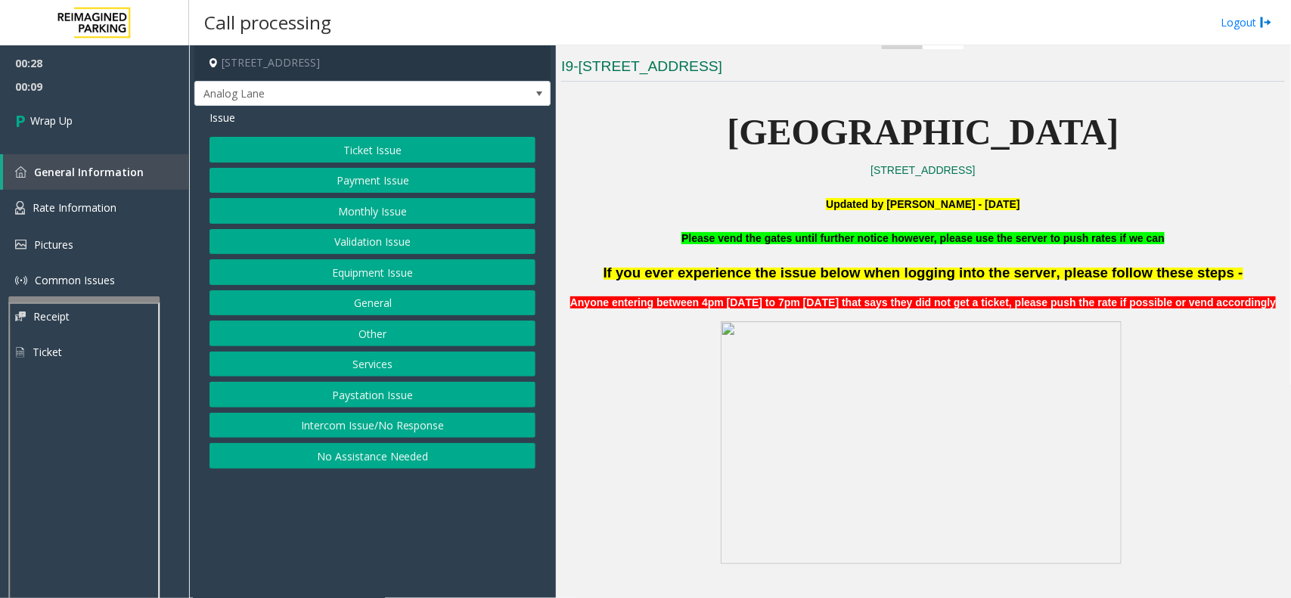
click at [392, 271] on button "Equipment Issue" at bounding box center [372, 272] width 326 height 26
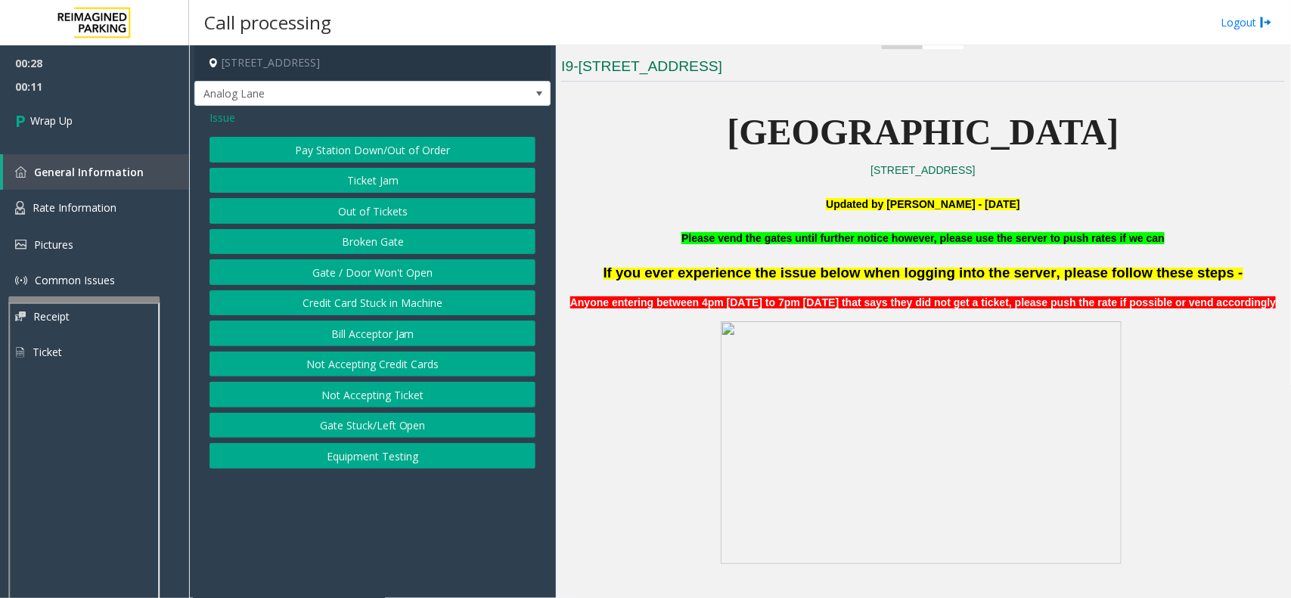
click at [214, 113] on span "Issue" at bounding box center [222, 118] width 26 height 16
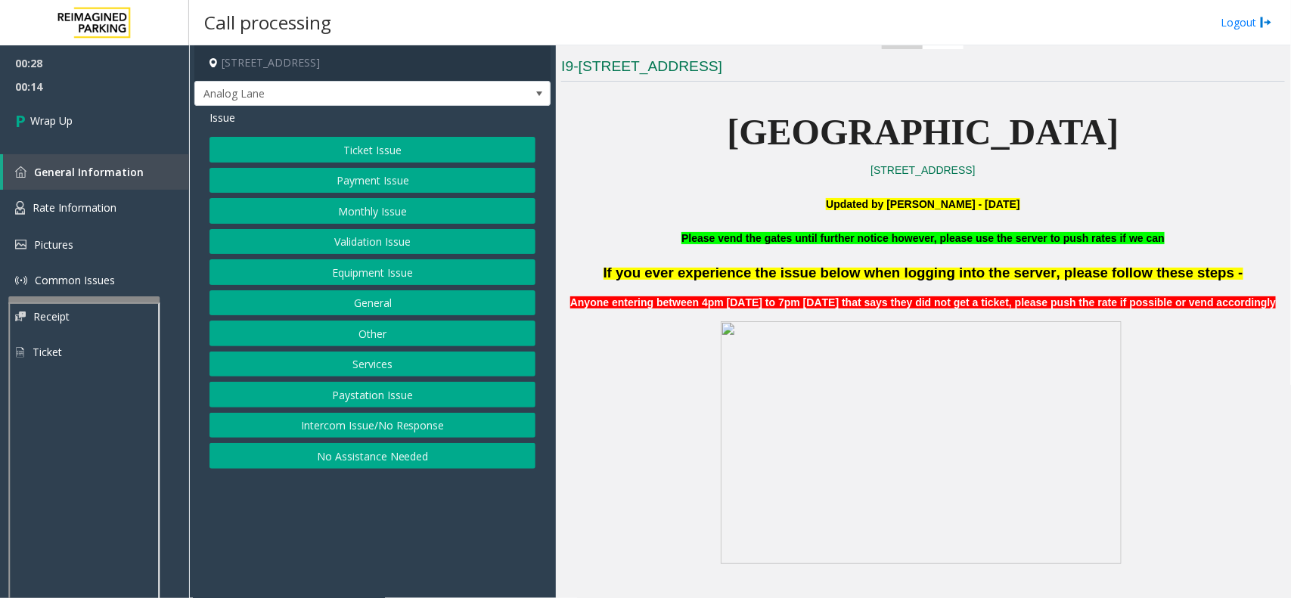
click at [436, 429] on button "Intercom Issue/No Response" at bounding box center [372, 426] width 326 height 26
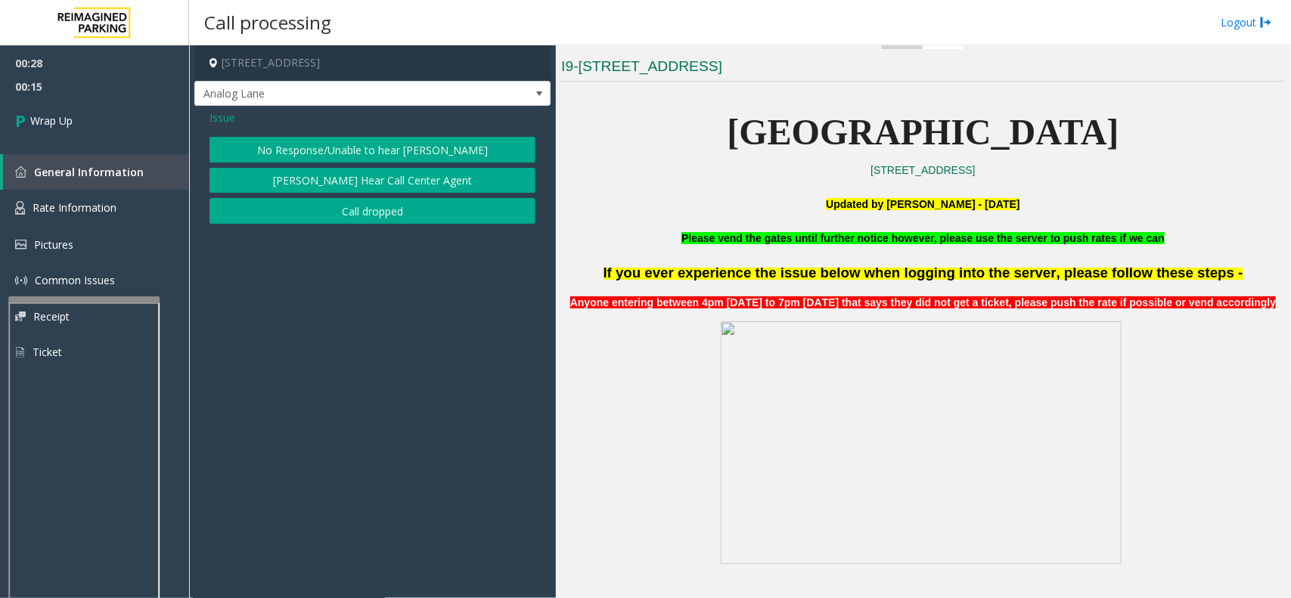
click at [337, 138] on button "No Response/Unable to hear [PERSON_NAME]" at bounding box center [372, 150] width 326 height 26
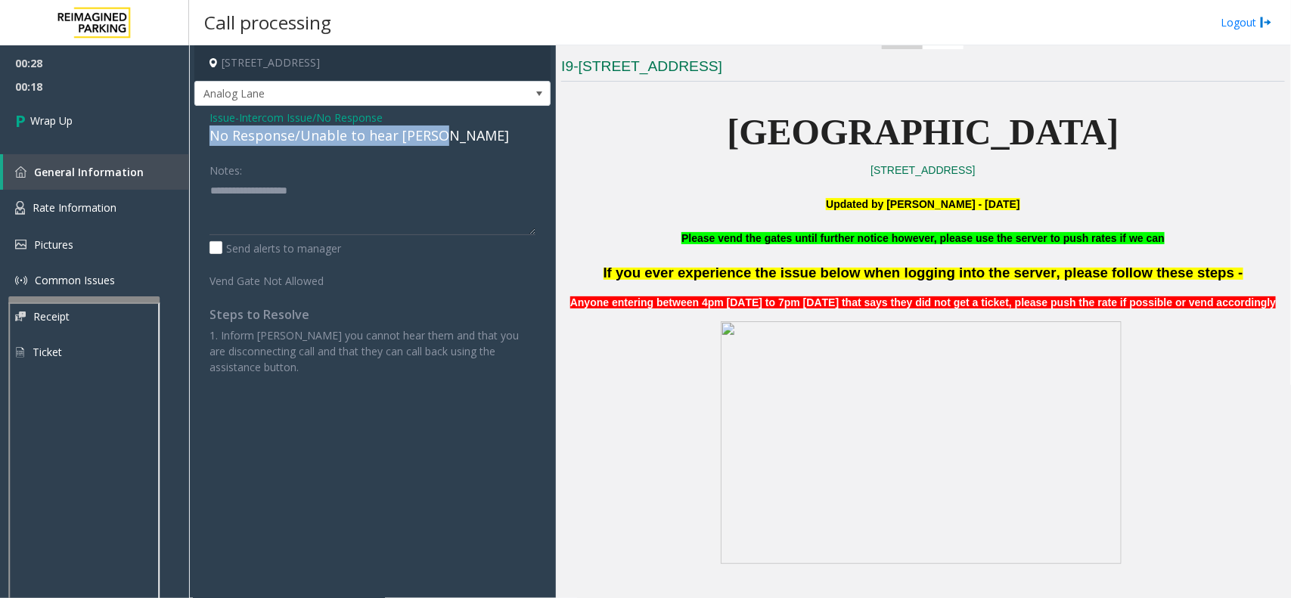
drag, startPoint x: 447, startPoint y: 134, endPoint x: 206, endPoint y: 142, distance: 240.6
click at [206, 142] on div "Issue - Intercom Issue/No Response No Response/Unable to hear [PERSON_NAME] Not…" at bounding box center [372, 248] width 356 height 284
click at [225, 206] on textarea at bounding box center [372, 206] width 326 height 57
paste textarea "**********"
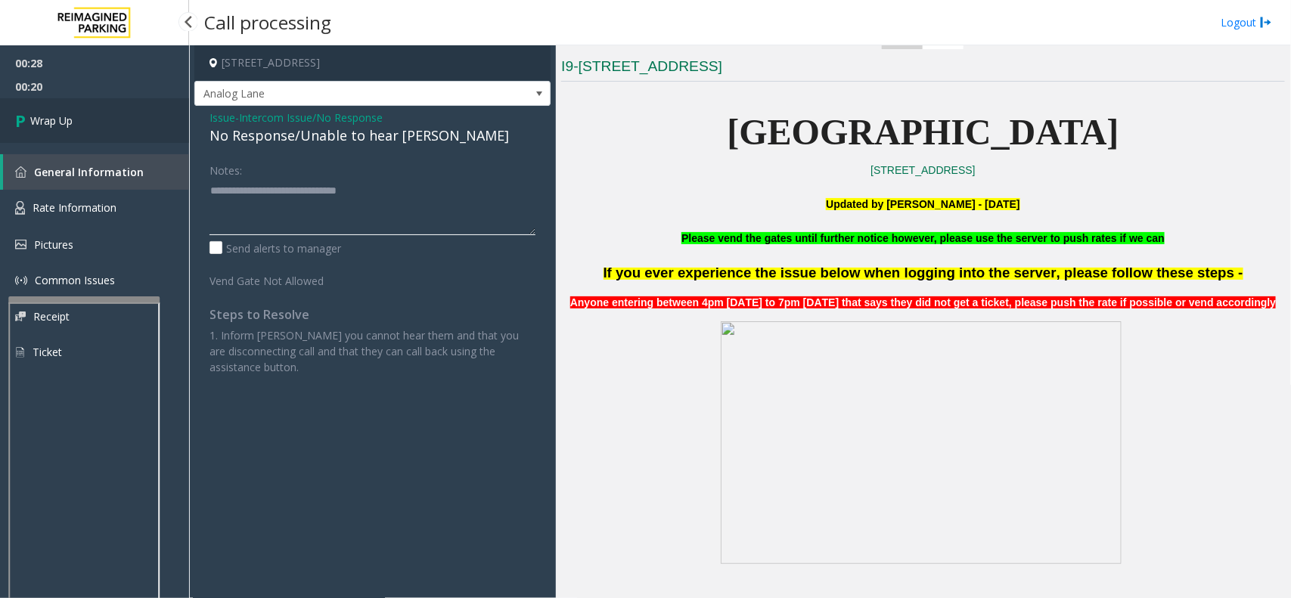
type textarea "**********"
click at [49, 119] on span "Wrap Up" at bounding box center [51, 121] width 42 height 16
